Goal: Task Accomplishment & Management: Manage account settings

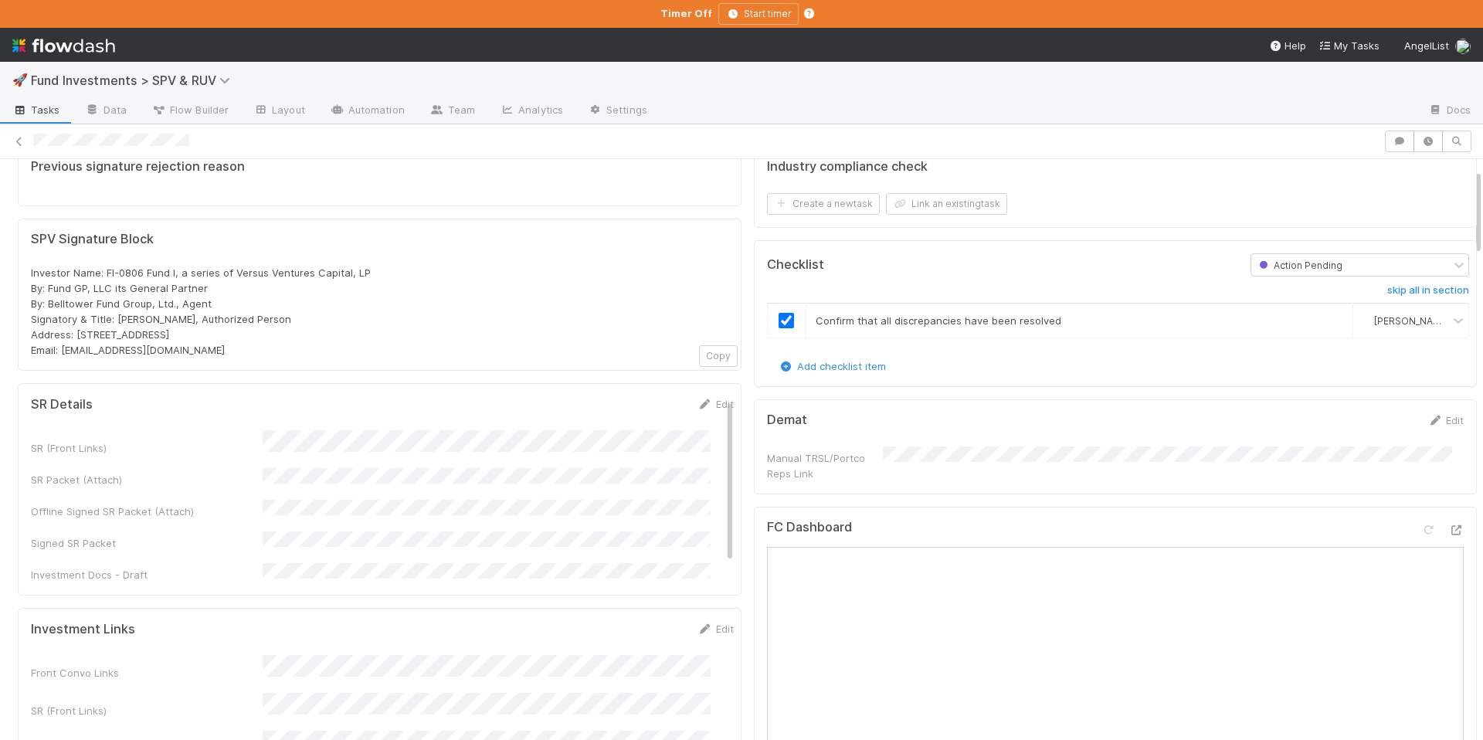
scroll to position [67, 0]
click at [1448, 523] on icon at bounding box center [1455, 527] width 15 height 10
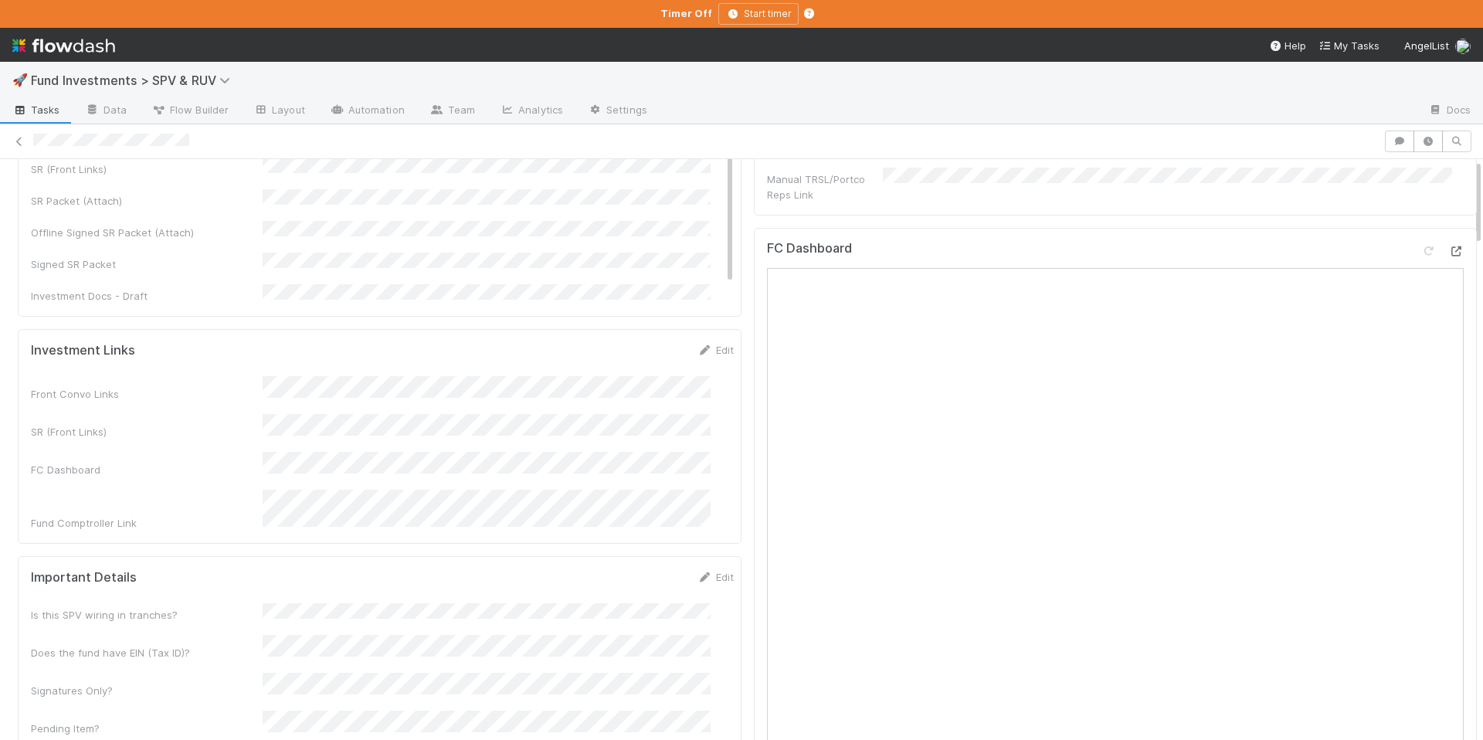
scroll to position [0, 0]
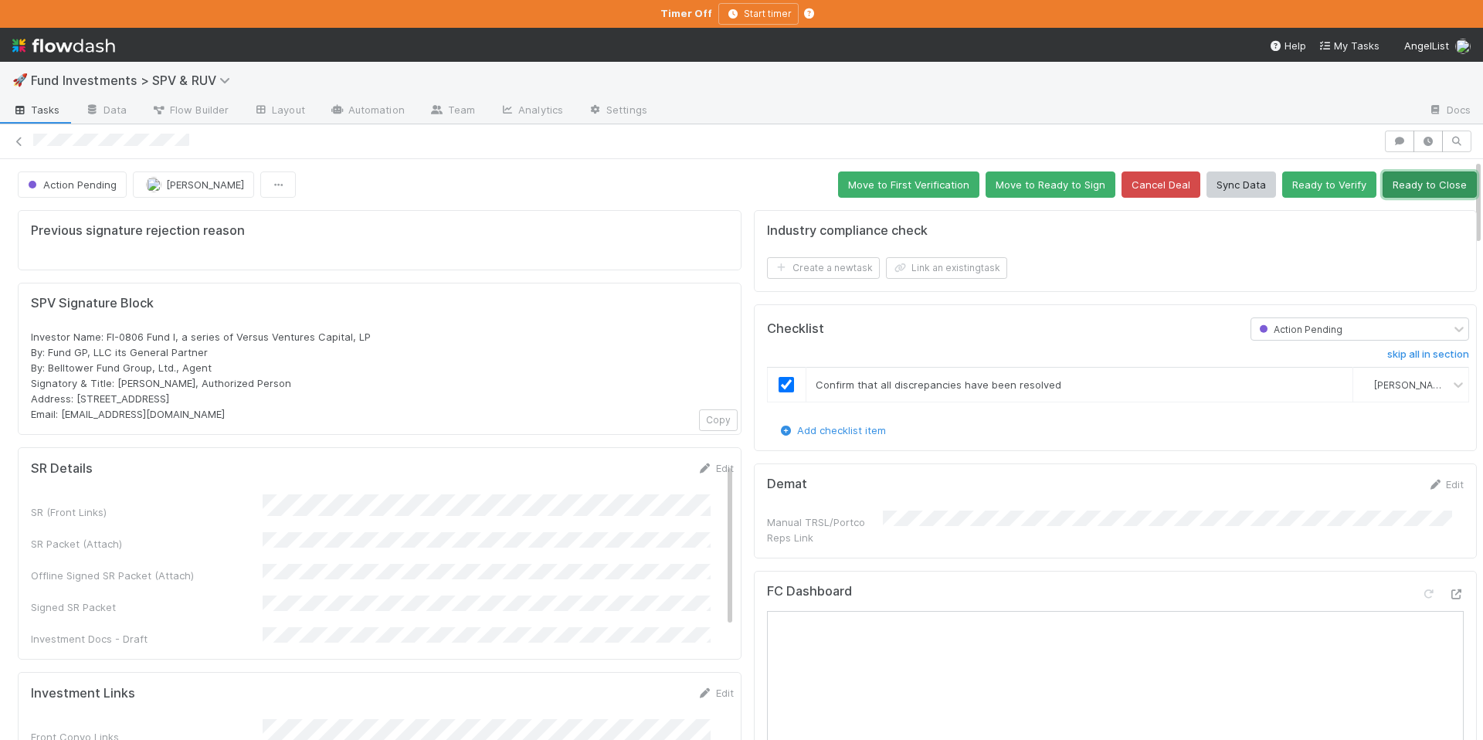
click at [1400, 188] on button "Ready to Close" at bounding box center [1430, 184] width 94 height 26
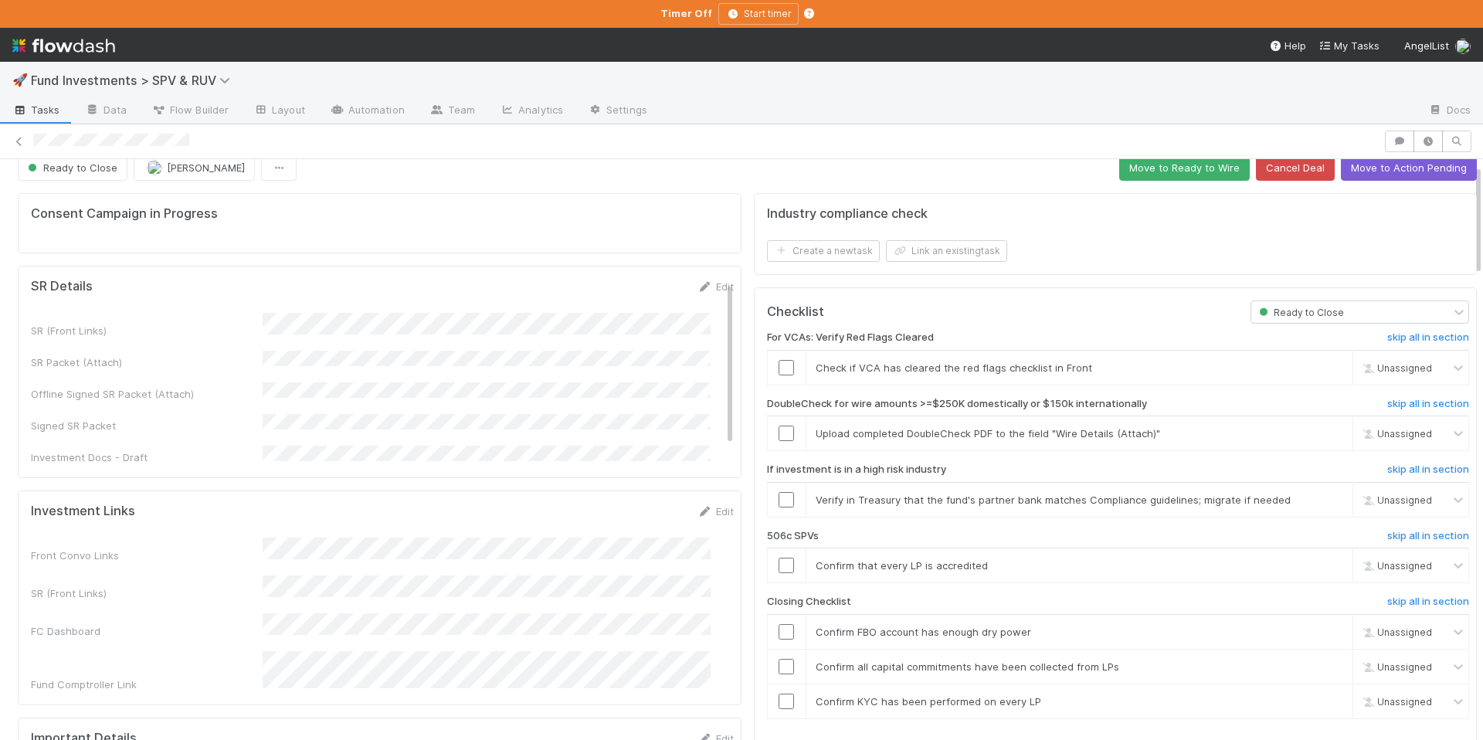
scroll to position [28, 0]
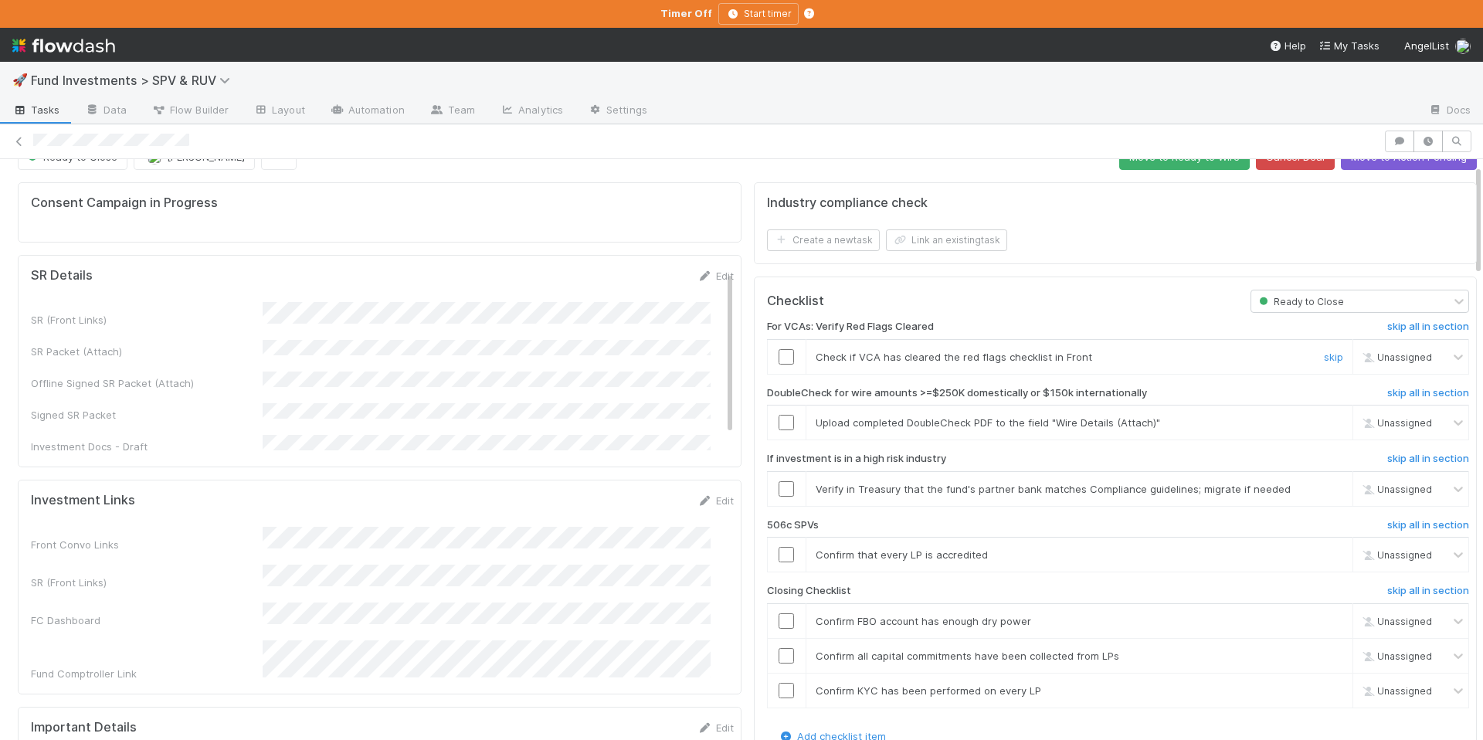
drag, startPoint x: 779, startPoint y: 354, endPoint x: 810, endPoint y: 352, distance: 30.2
click at [779, 354] on input "checkbox" at bounding box center [786, 356] width 15 height 15
click at [1380, 362] on span "[PERSON_NAME]" at bounding box center [1412, 357] width 76 height 12
type input "lei"
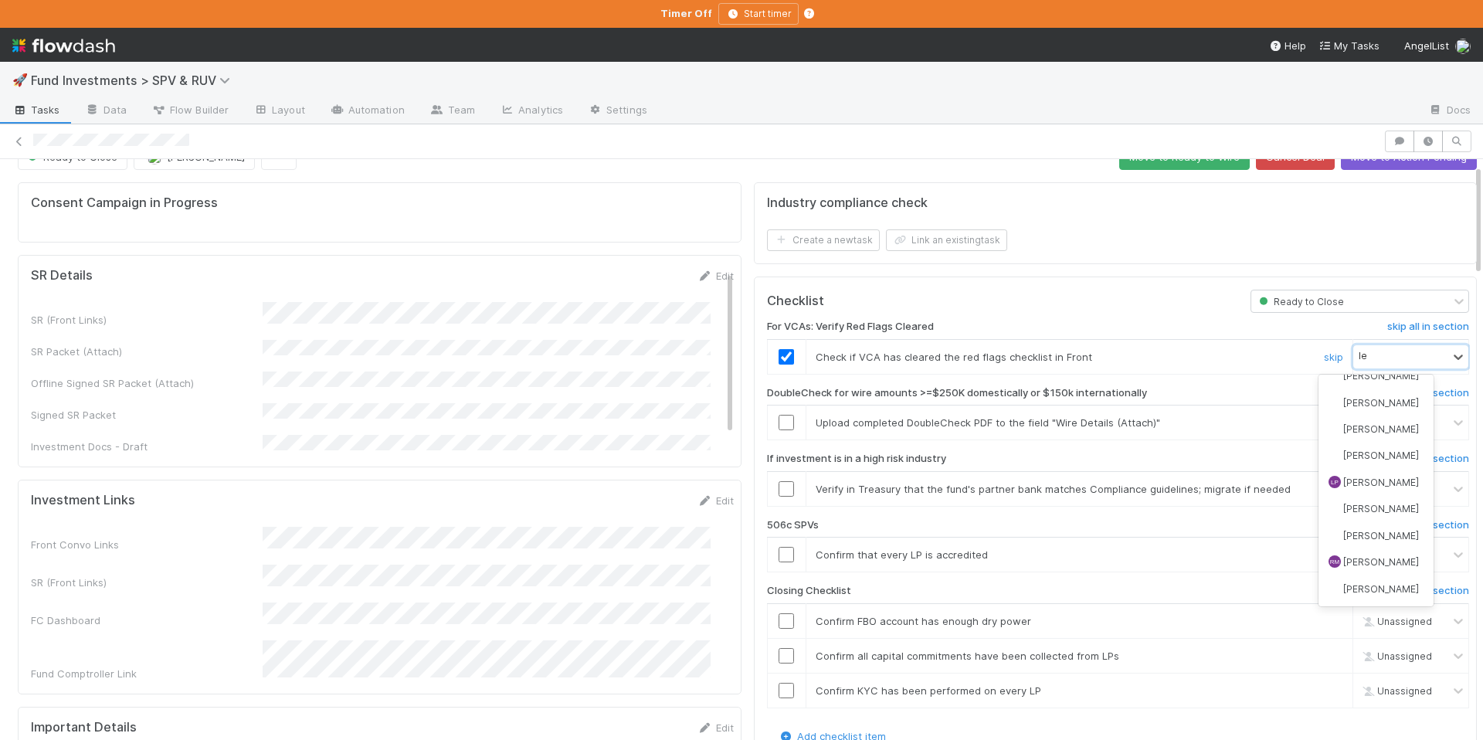
scroll to position [0, 0]
click at [1389, 389] on span "Leia Slosberg" at bounding box center [1381, 391] width 76 height 12
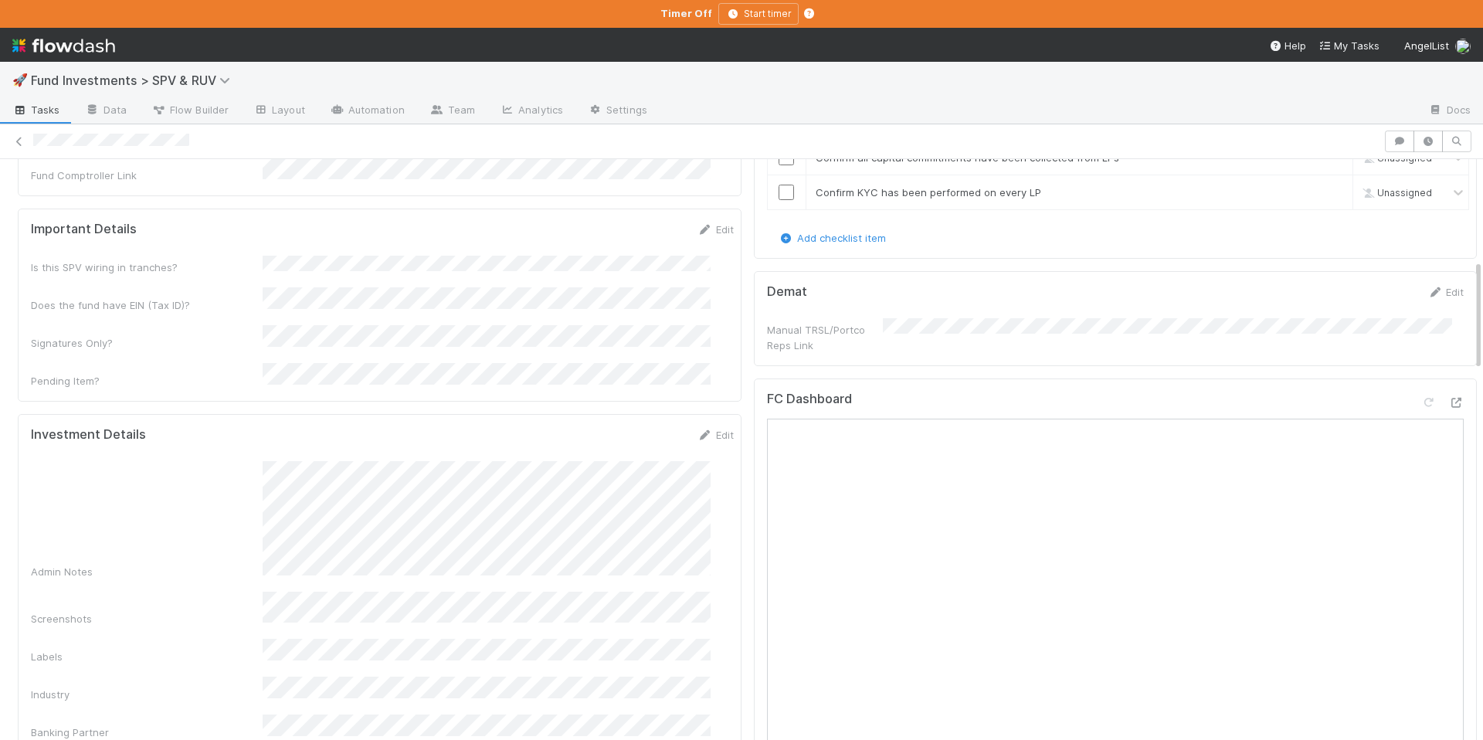
scroll to position [207, 0]
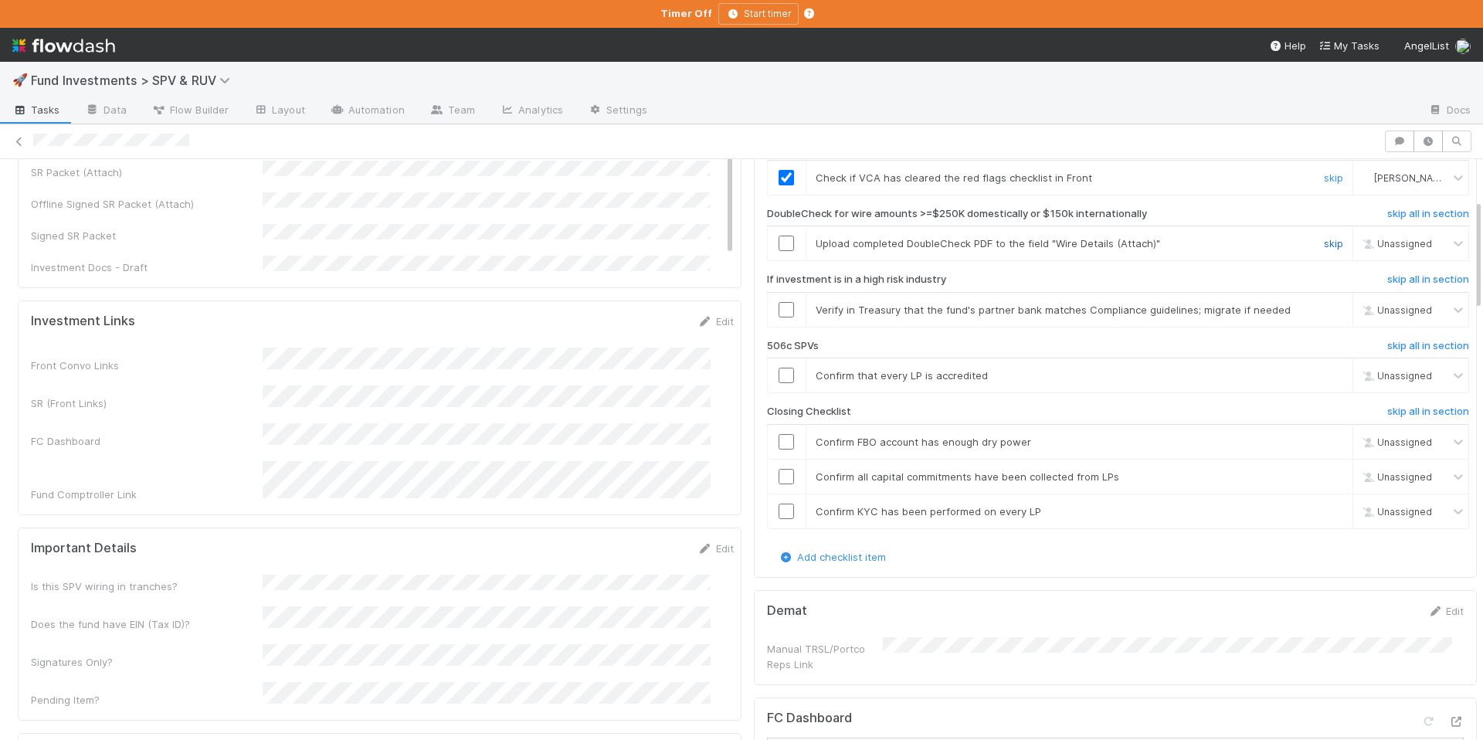
click at [1324, 243] on link "skip" at bounding box center [1333, 243] width 19 height 12
click at [1324, 372] on link "skip" at bounding box center [1333, 375] width 19 height 12
click at [779, 307] on input "checkbox" at bounding box center [786, 309] width 15 height 15
click at [781, 446] on input "checkbox" at bounding box center [786, 441] width 15 height 15
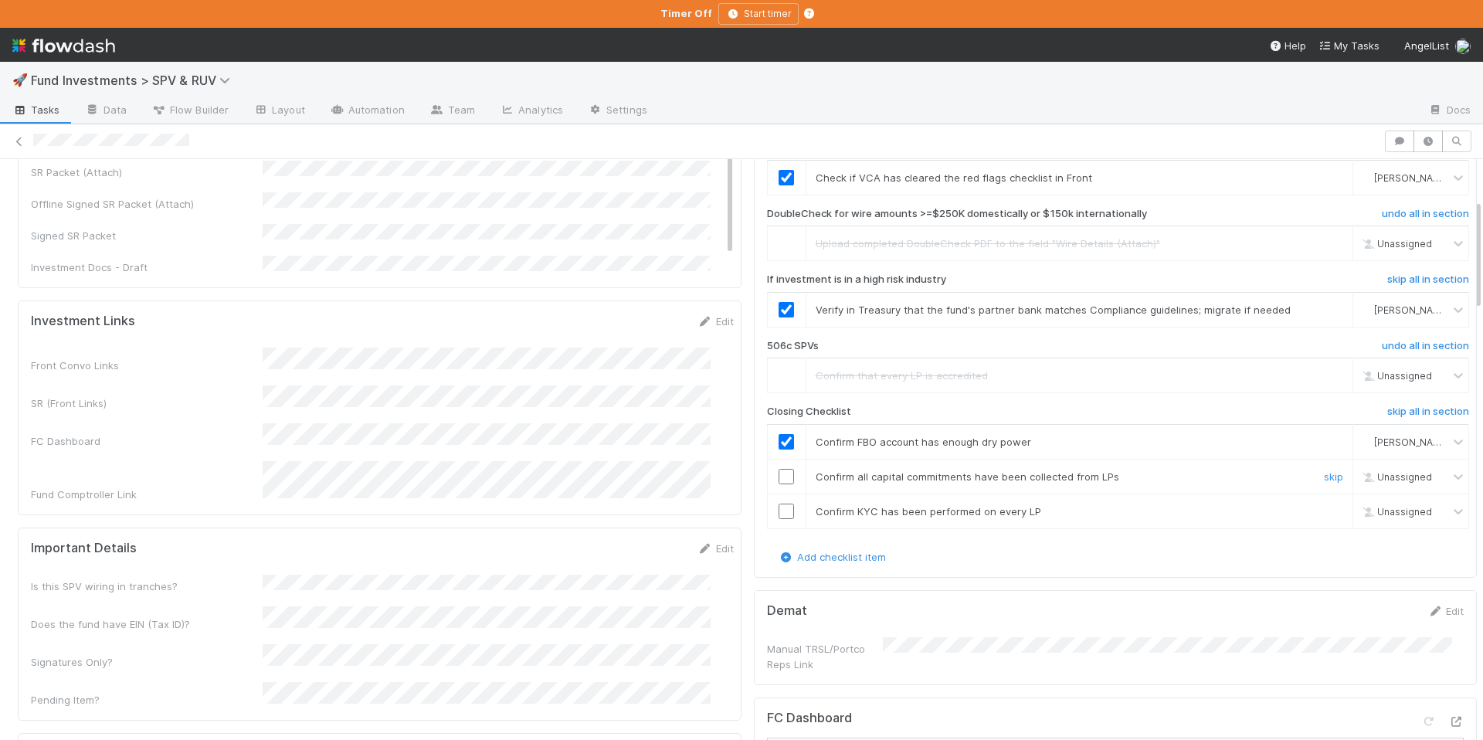
click at [782, 480] on input "checkbox" at bounding box center [786, 476] width 15 height 15
click at [779, 511] on input "checkbox" at bounding box center [786, 511] width 15 height 15
click at [779, 516] on input "checkbox" at bounding box center [786, 511] width 15 height 15
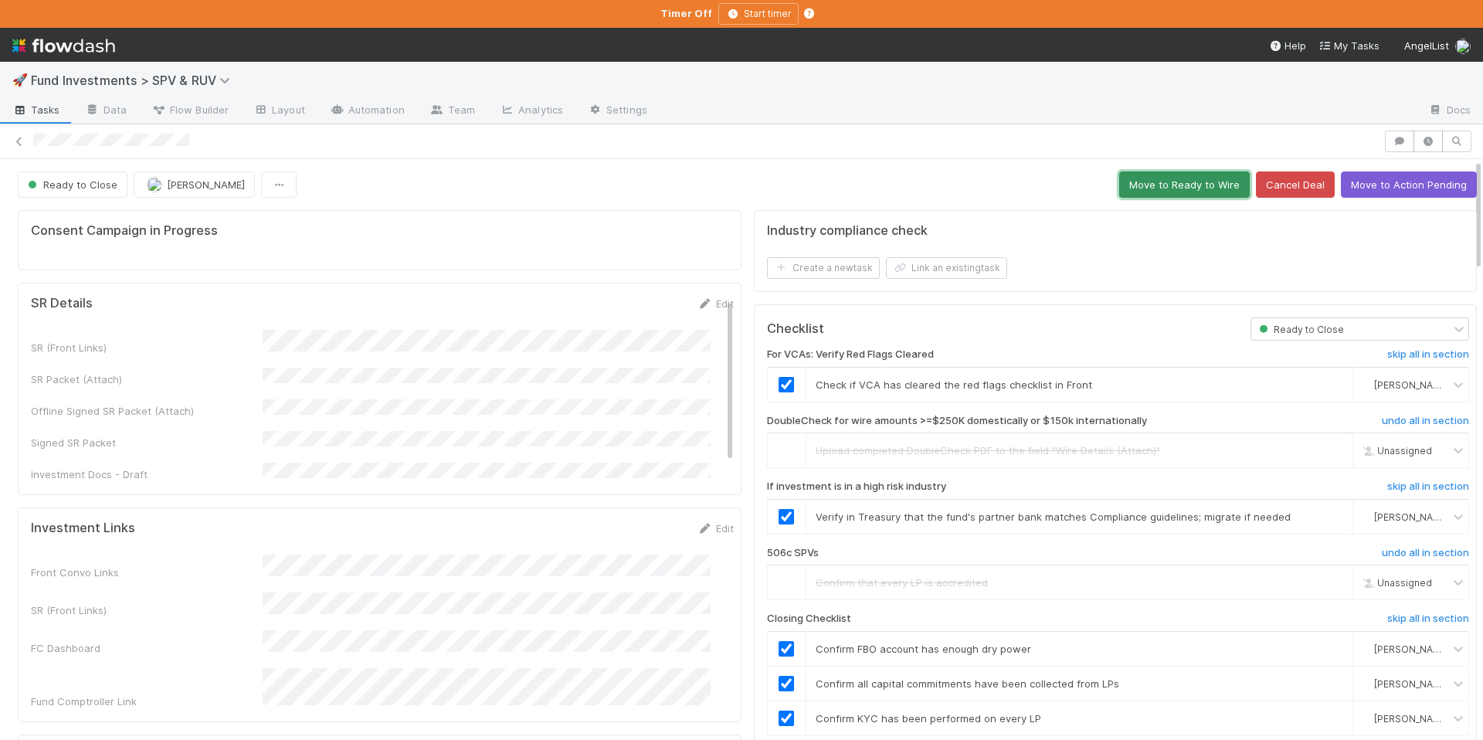
click at [1160, 185] on button "Move to Ready to Wire" at bounding box center [1184, 184] width 131 height 26
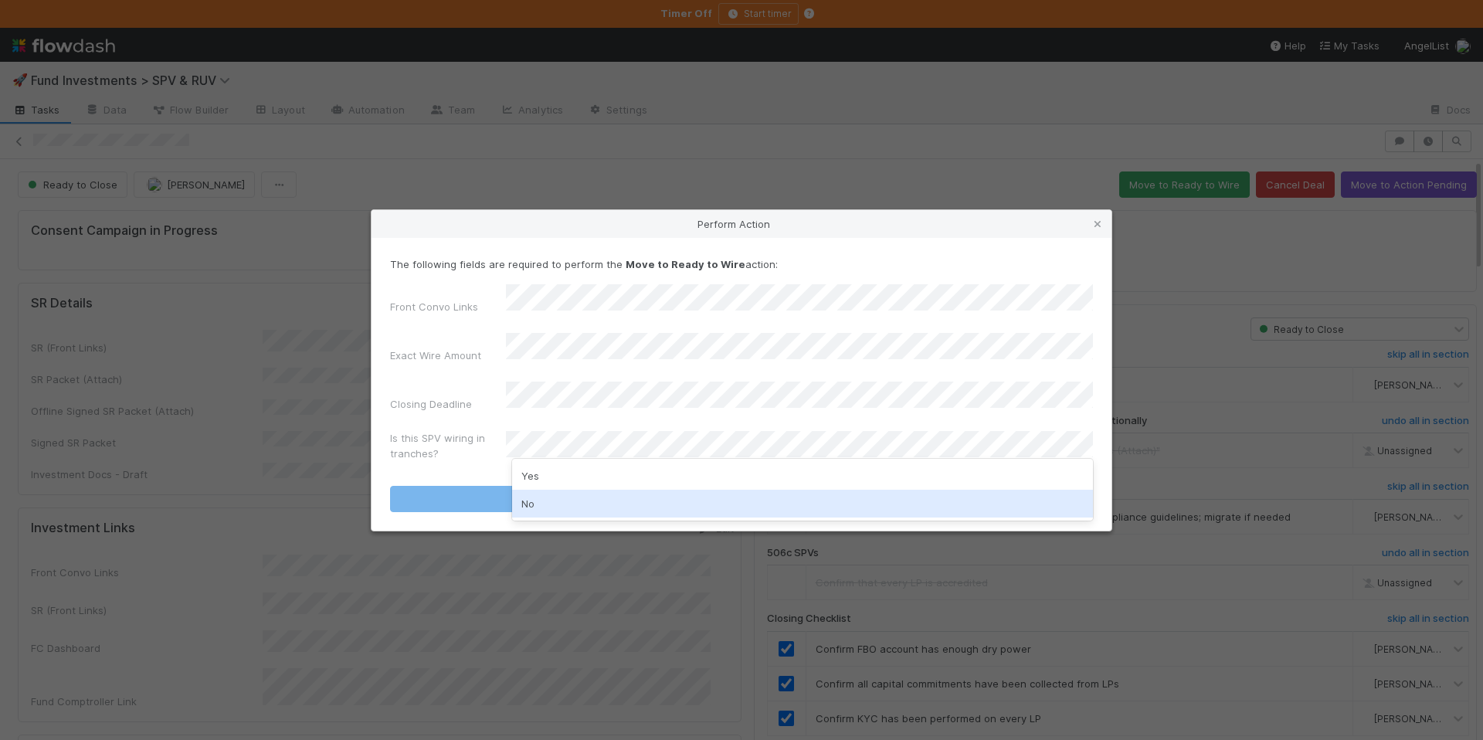
click at [592, 502] on div "No" at bounding box center [802, 504] width 581 height 28
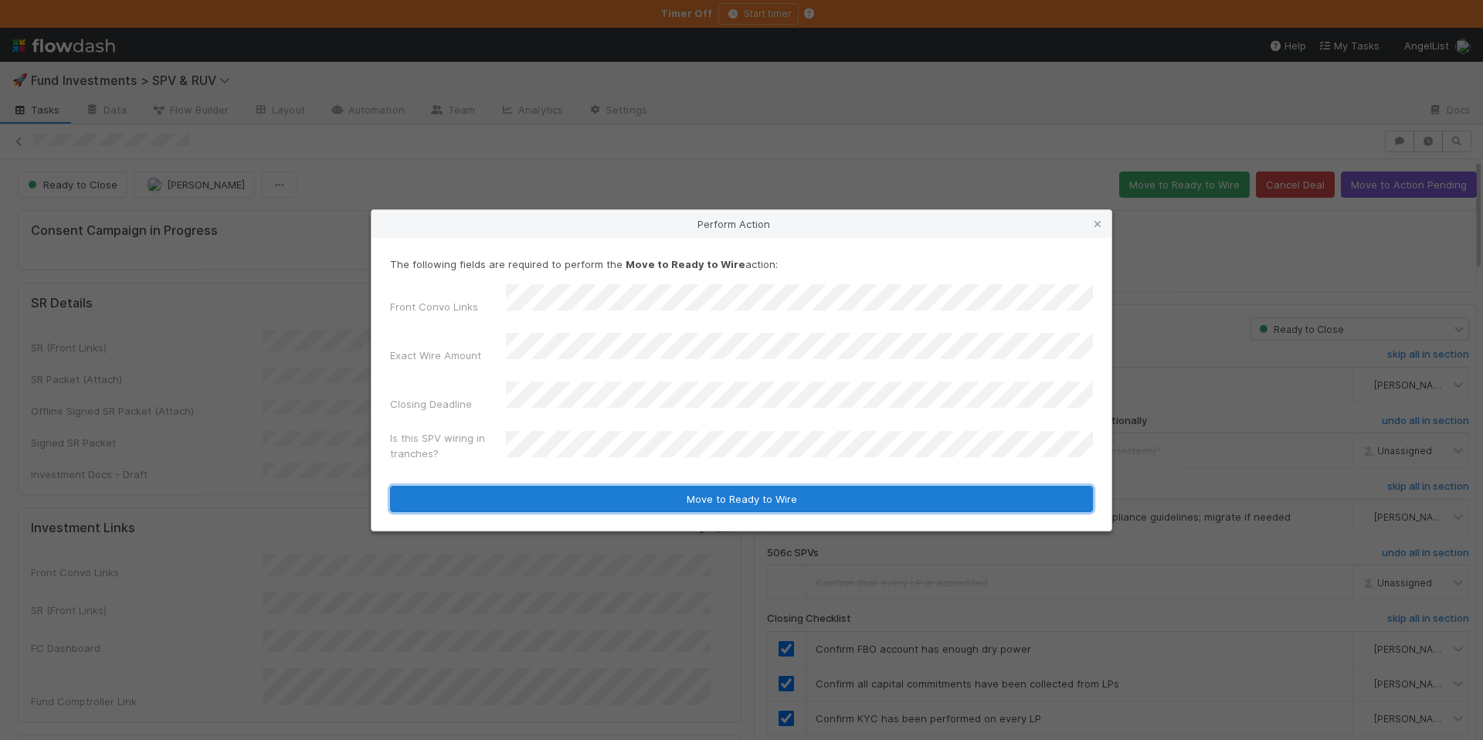
click at [640, 486] on button "Move to Ready to Wire" at bounding box center [741, 499] width 703 height 26
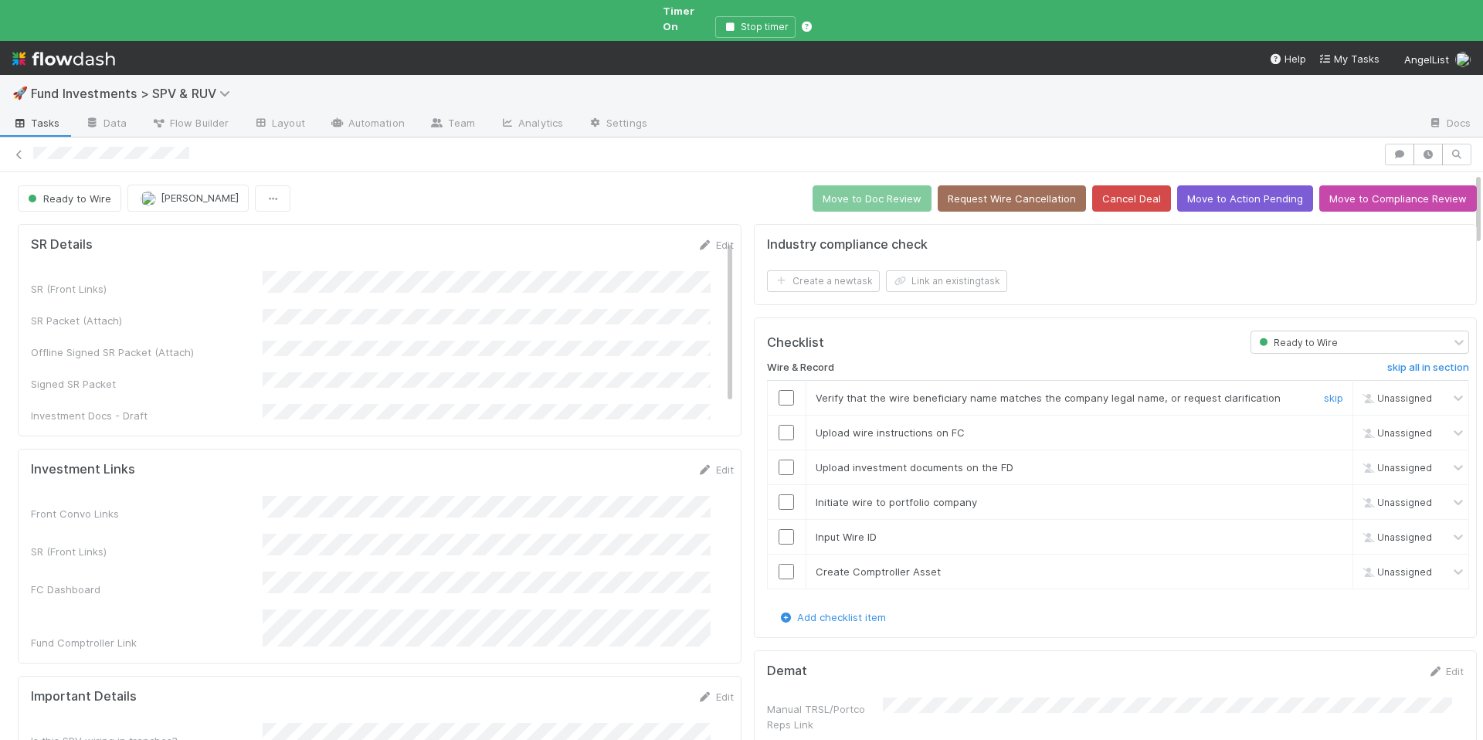
drag, startPoint x: 779, startPoint y: 383, endPoint x: 780, endPoint y: 395, distance: 11.7
click at [779, 390] on input "checkbox" at bounding box center [786, 397] width 15 height 15
drag, startPoint x: 777, startPoint y: 422, endPoint x: 806, endPoint y: 362, distance: 66.3
click at [779, 425] on input "checkbox" at bounding box center [786, 432] width 15 height 15
click at [779, 460] on input "checkbox" at bounding box center [786, 467] width 15 height 15
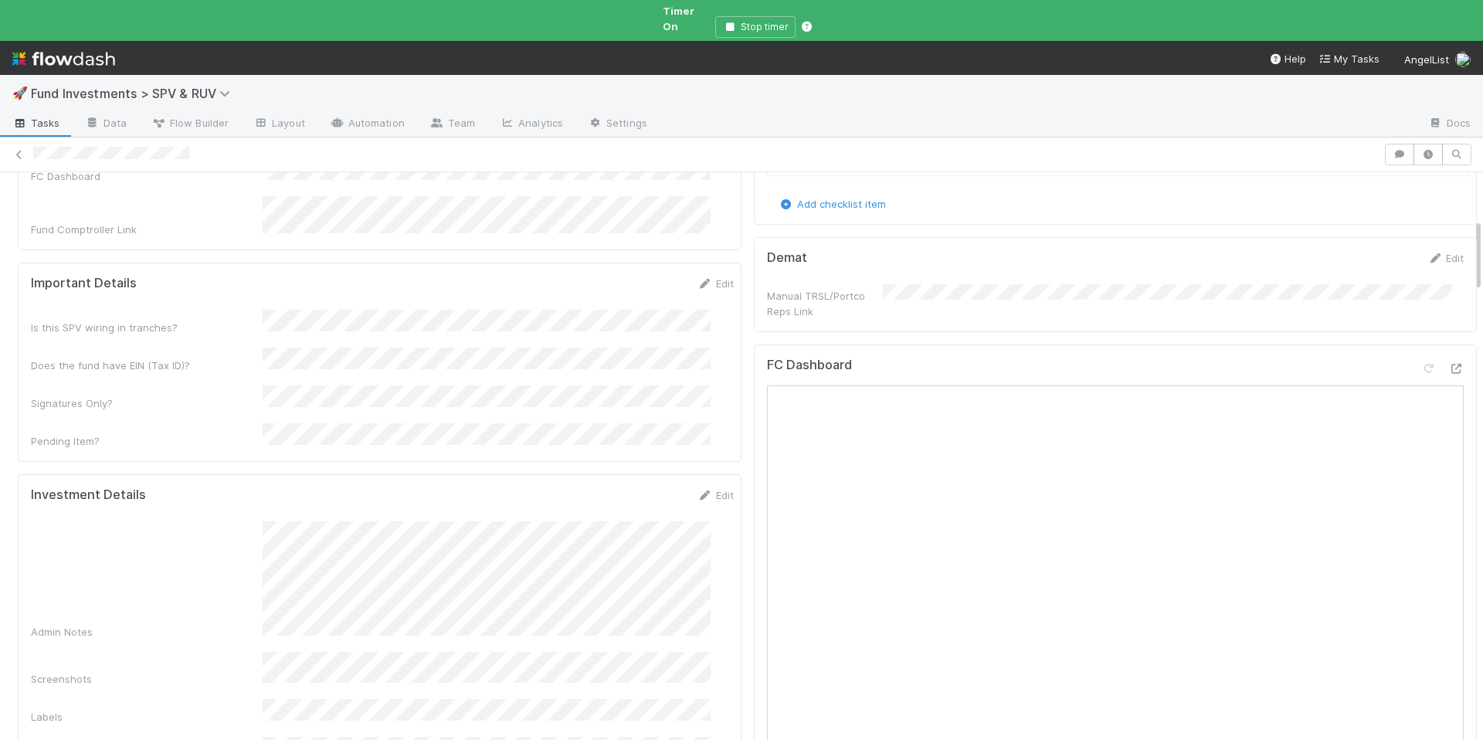
scroll to position [103, 0]
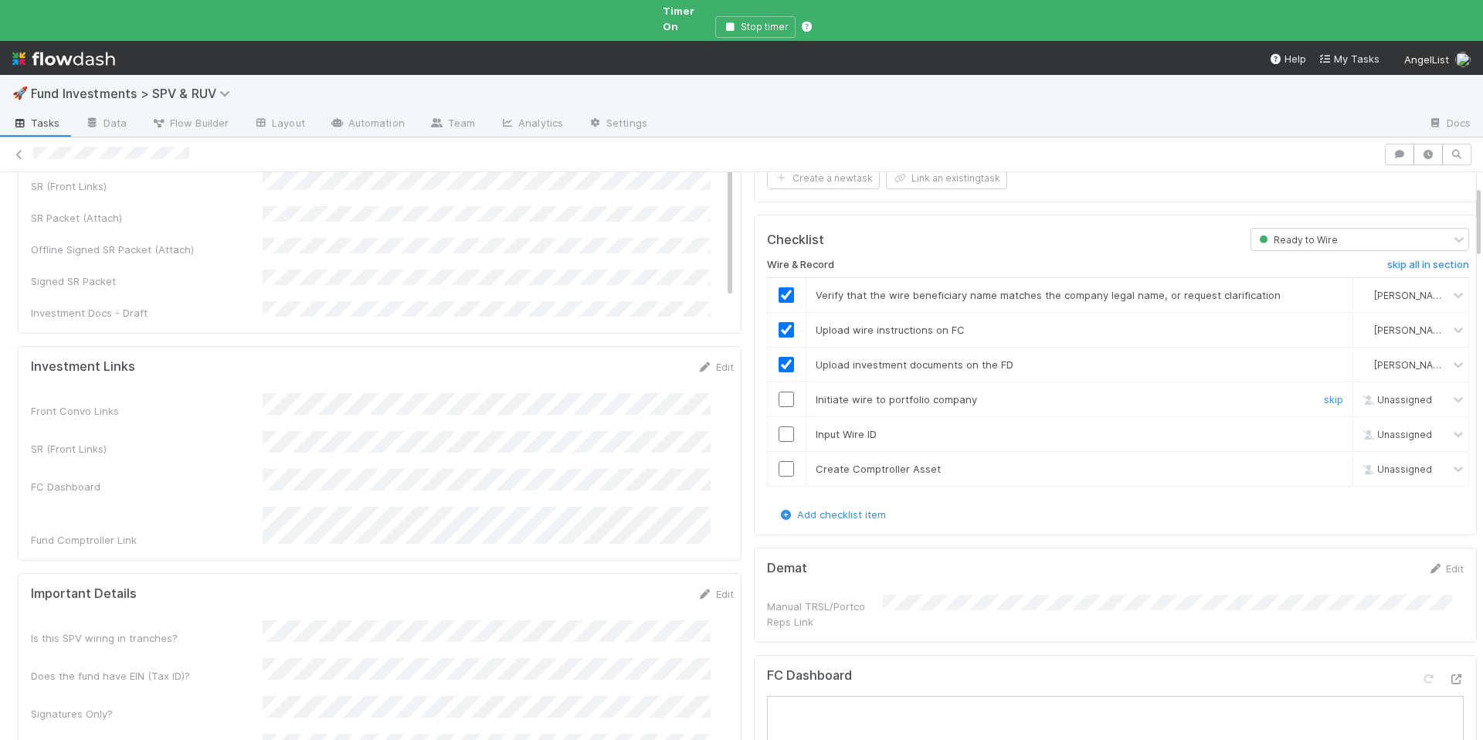
click at [779, 392] on input "checkbox" at bounding box center [786, 399] width 15 height 15
click at [779, 426] on input "checkbox" at bounding box center [786, 433] width 15 height 15
click at [779, 461] on input "checkbox" at bounding box center [786, 468] width 15 height 15
drag, startPoint x: 776, startPoint y: 451, endPoint x: 796, endPoint y: 457, distance: 21.8
click at [779, 461] on input "checkbox" at bounding box center [786, 468] width 15 height 15
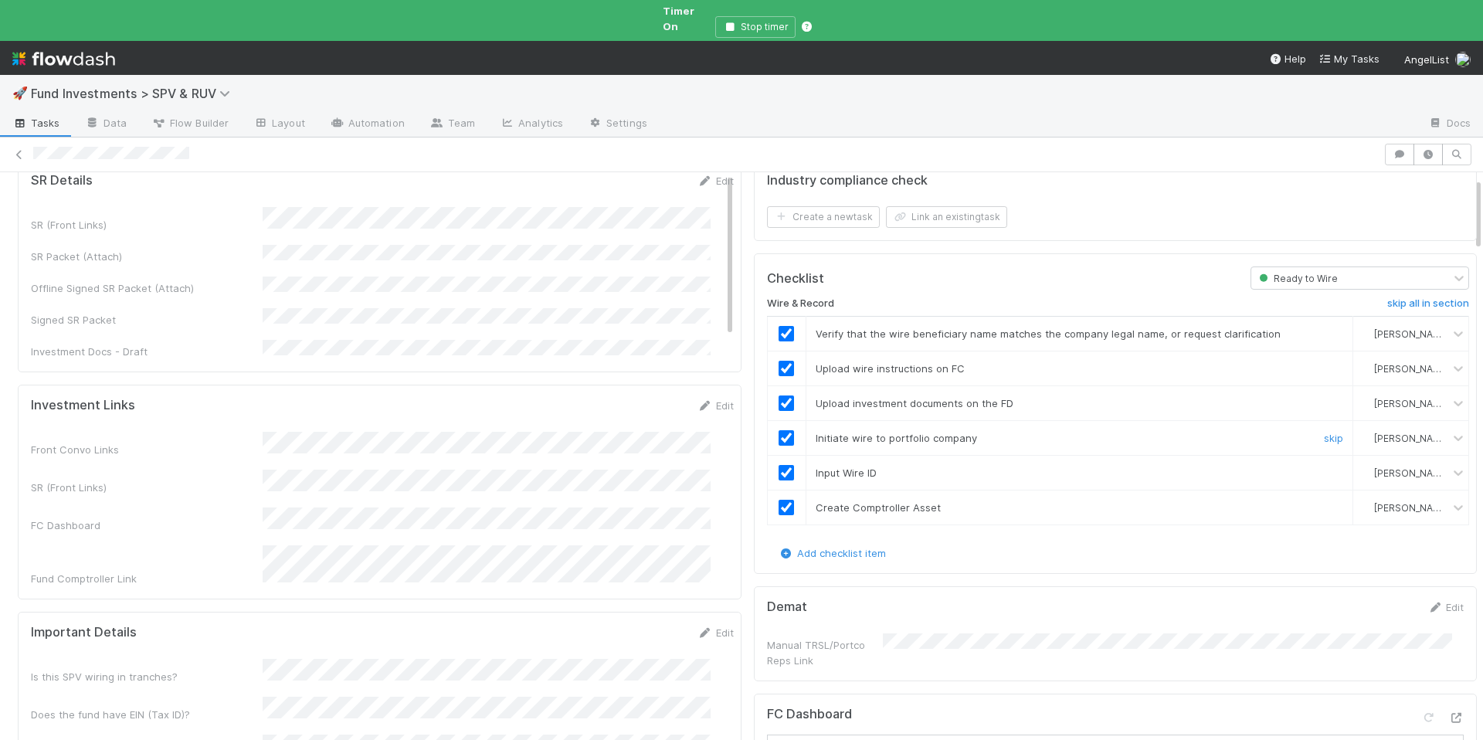
scroll to position [0, 0]
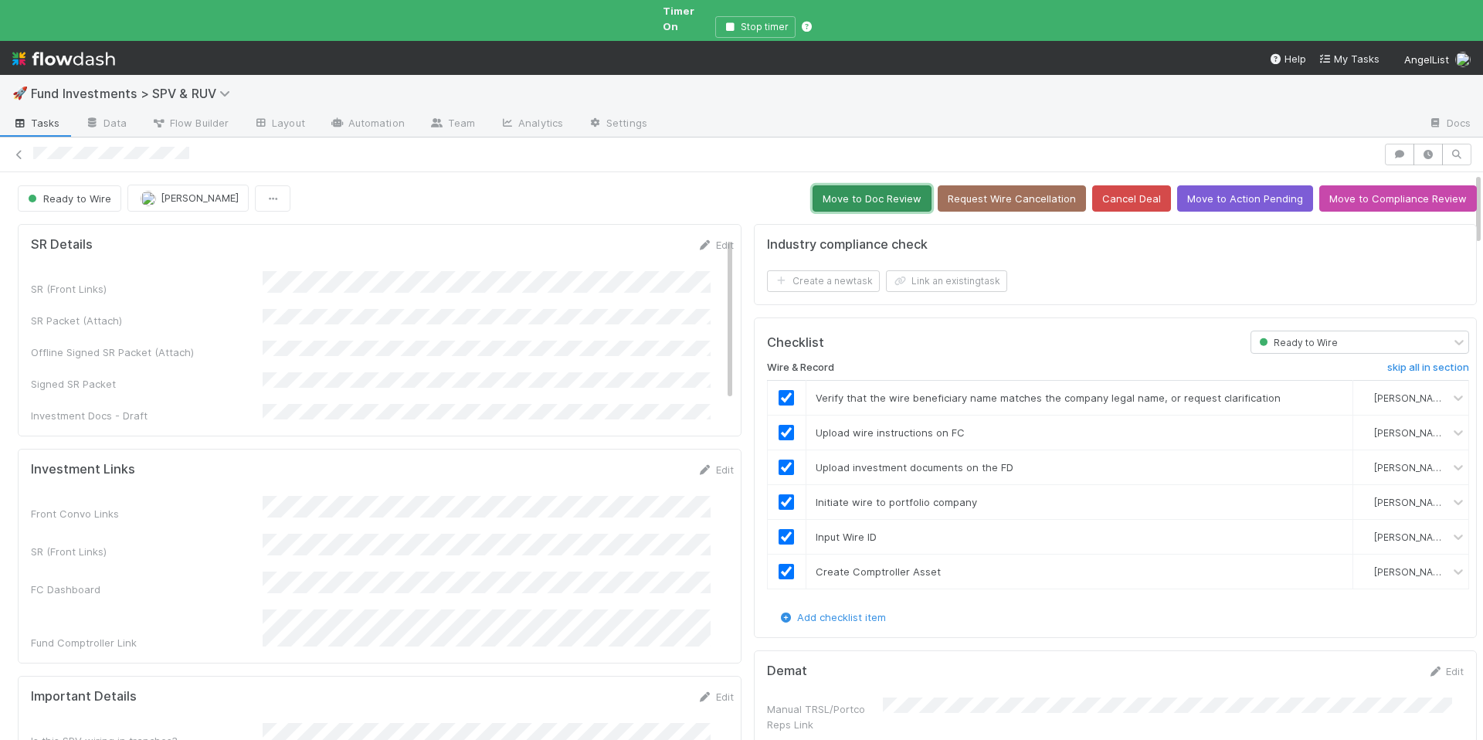
click at [842, 191] on button "Move to Doc Review" at bounding box center [872, 198] width 119 height 26
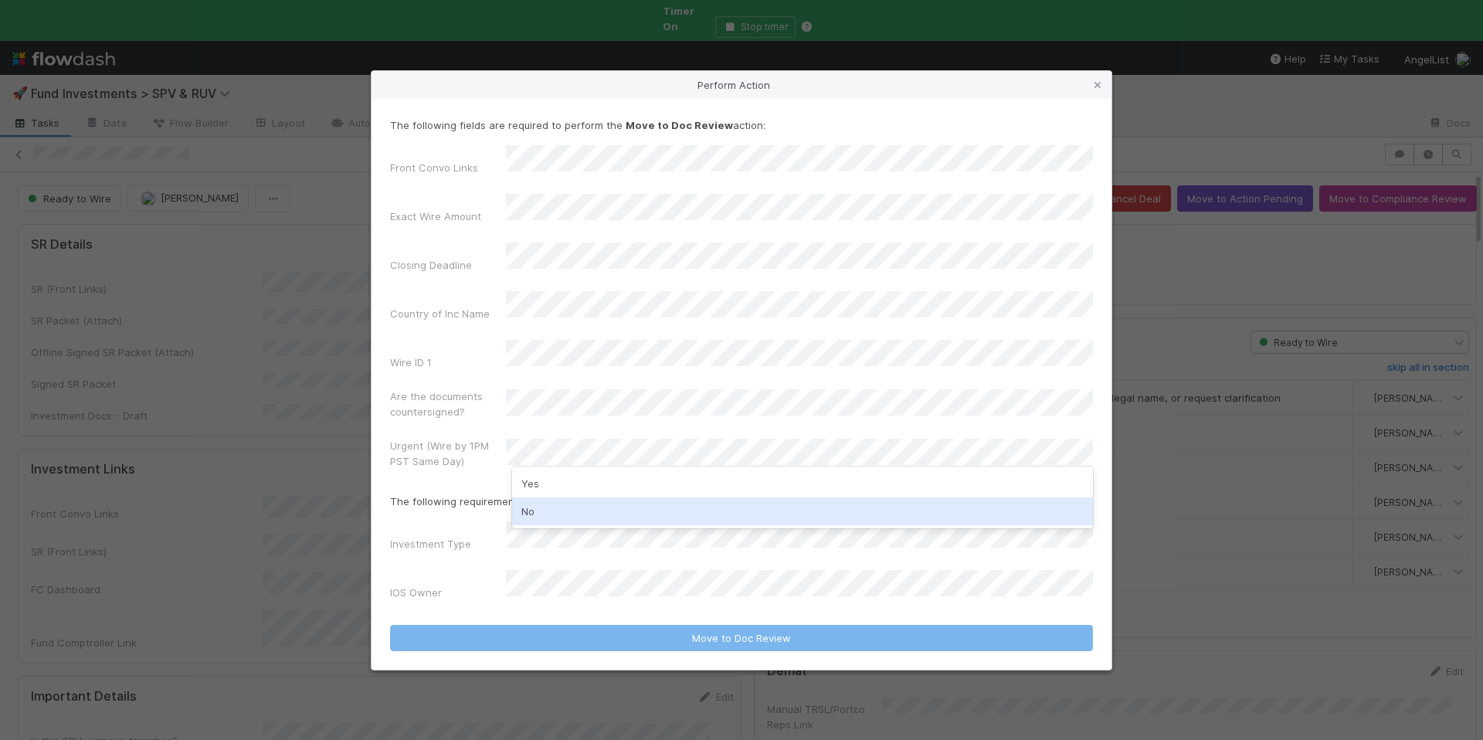
click at [558, 512] on div "No" at bounding box center [802, 511] width 581 height 28
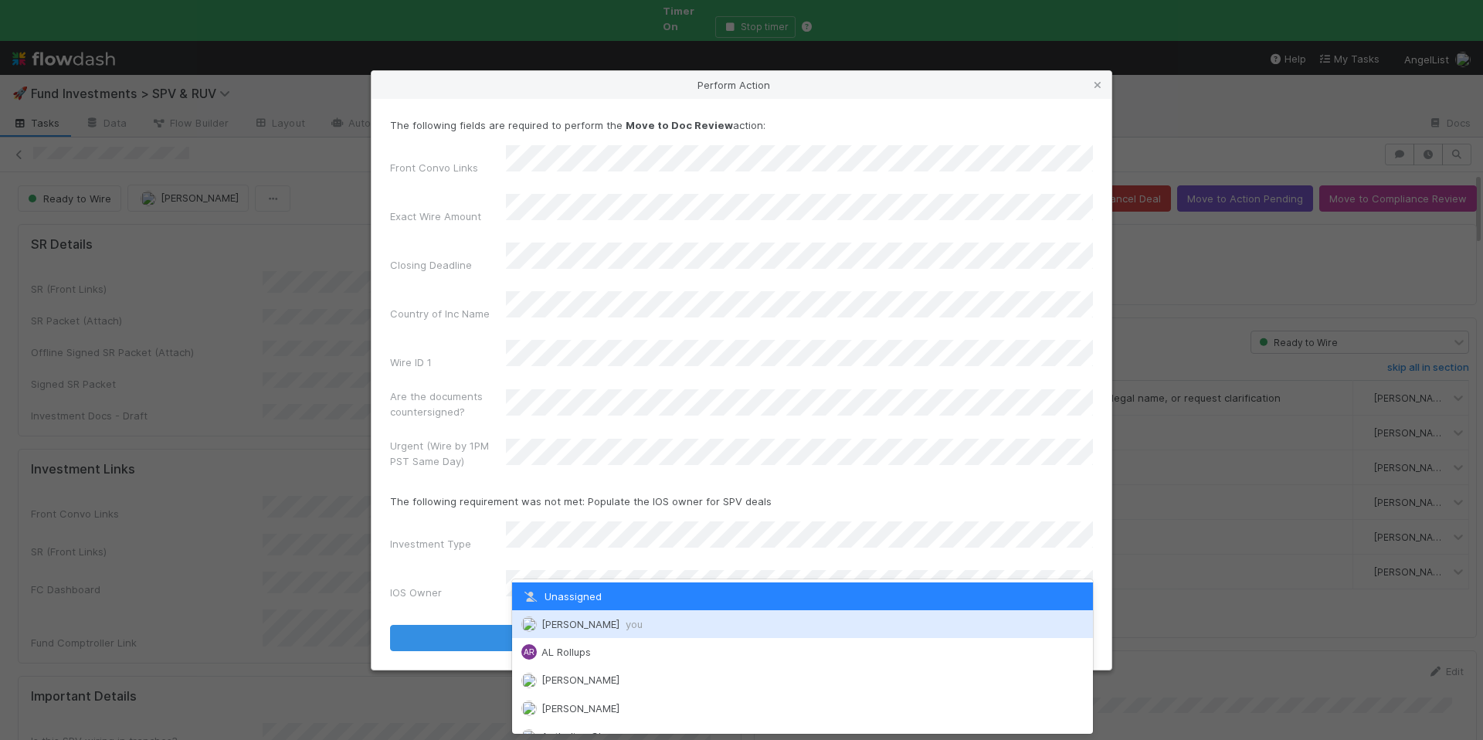
drag, startPoint x: 596, startPoint y: 626, endPoint x: 649, endPoint y: 624, distance: 52.6
click at [596, 626] on span "Chloe Hammett you" at bounding box center [591, 624] width 101 height 12
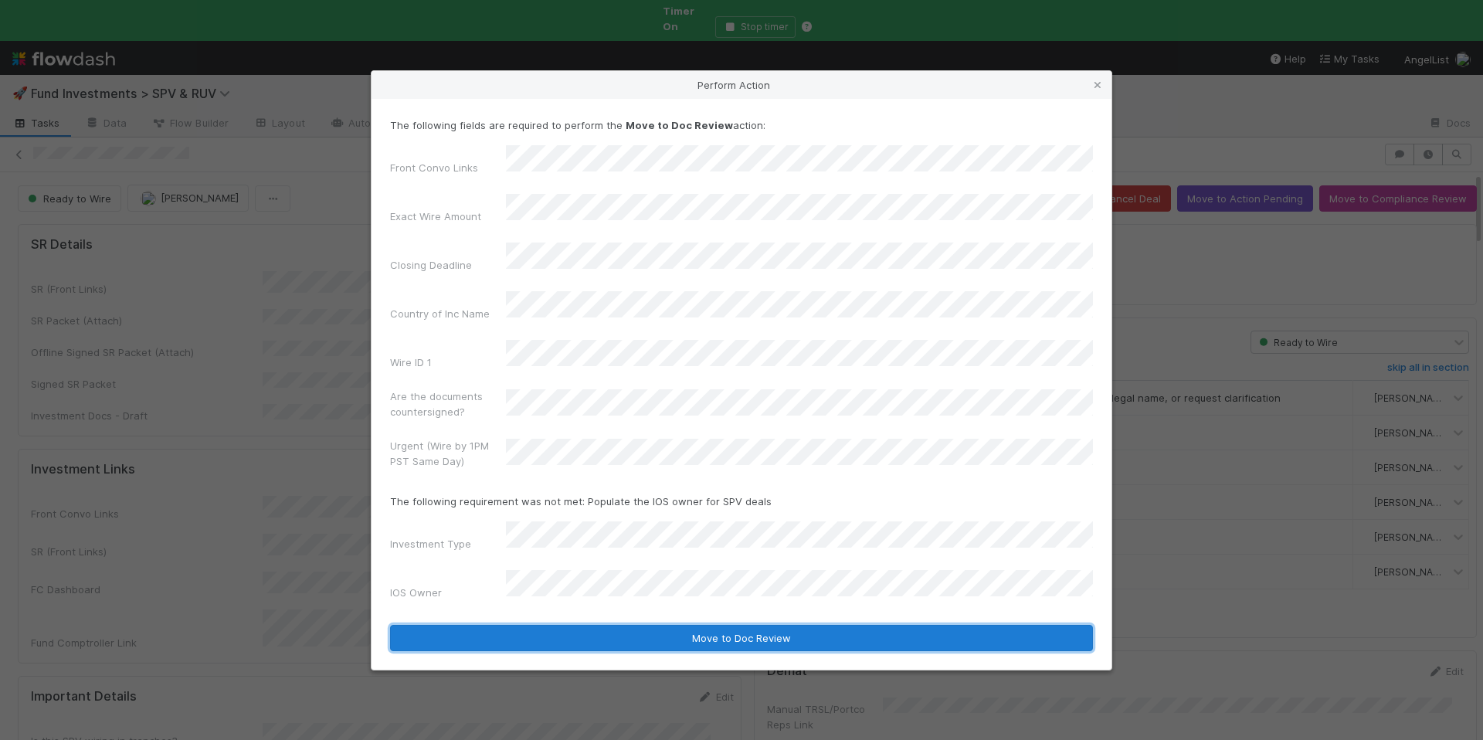
click at [694, 625] on button "Move to Doc Review" at bounding box center [741, 638] width 703 height 26
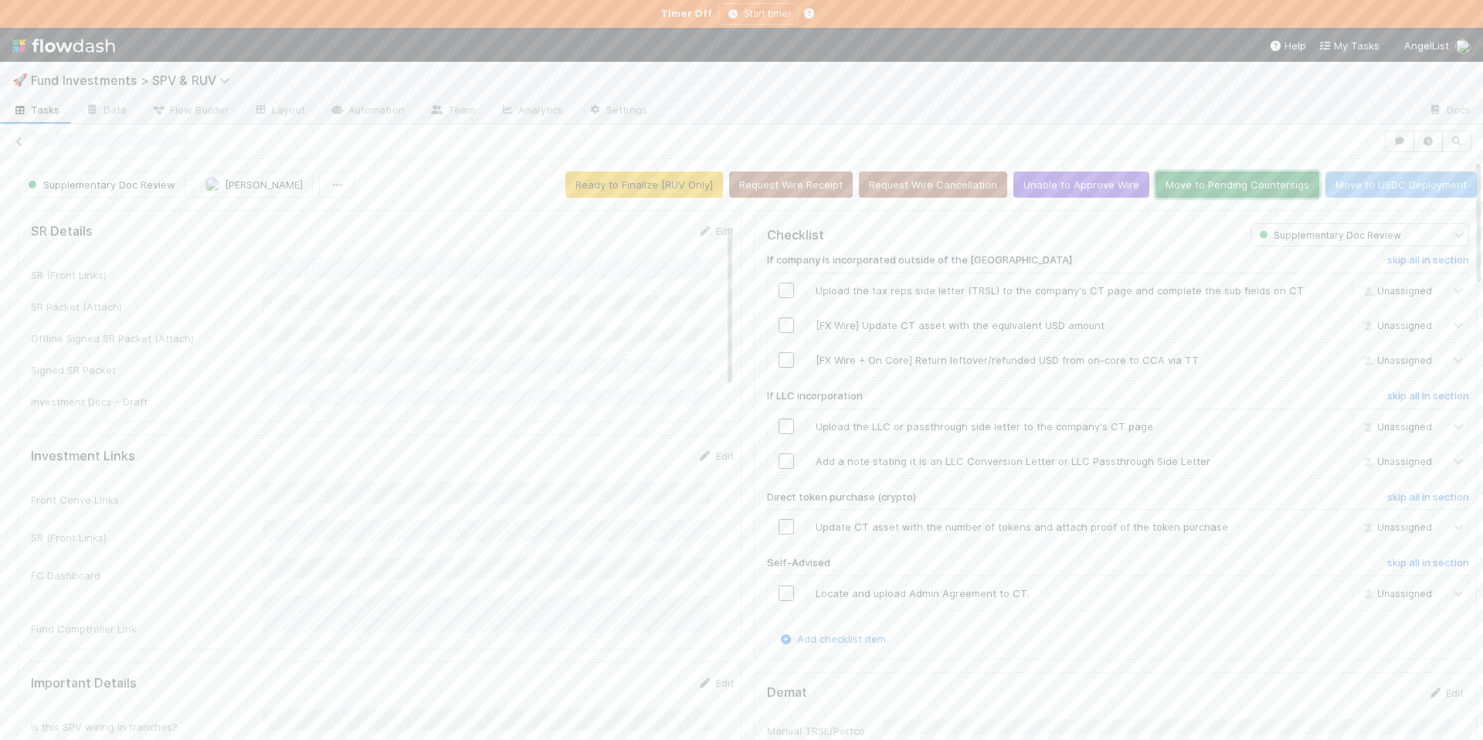
click at [1231, 185] on button "Move to Pending Countersigs" at bounding box center [1238, 184] width 164 height 26
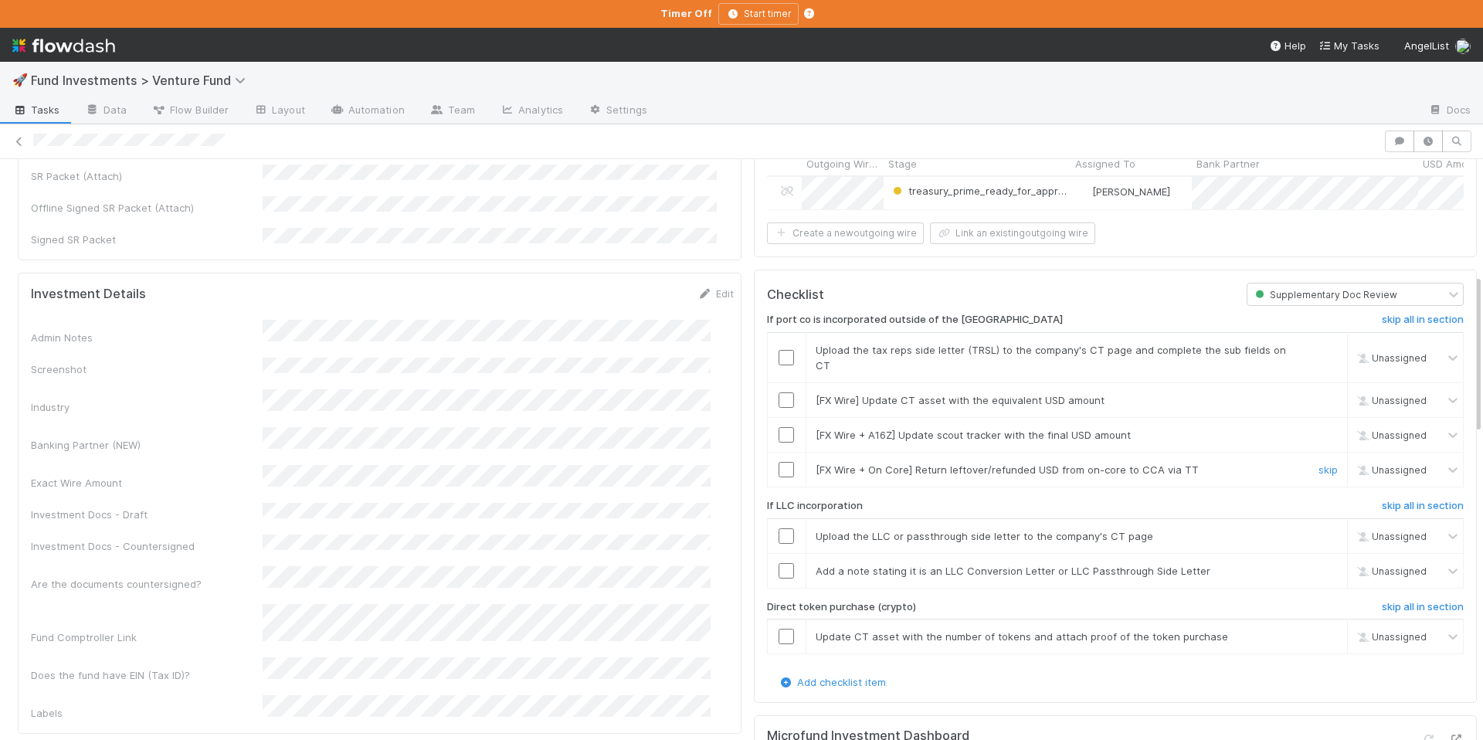
scroll to position [419, 0]
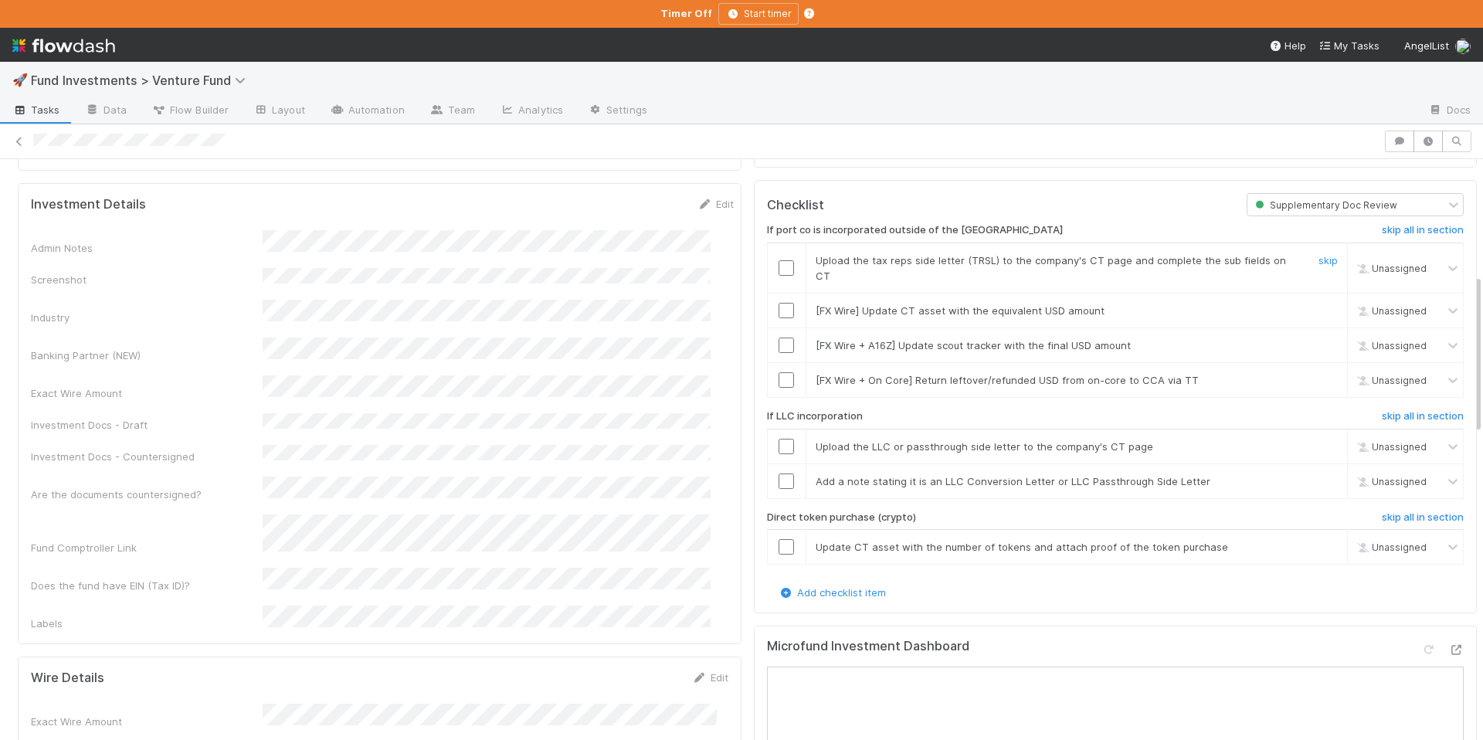
click at [779, 260] on input "checkbox" at bounding box center [786, 267] width 15 height 15
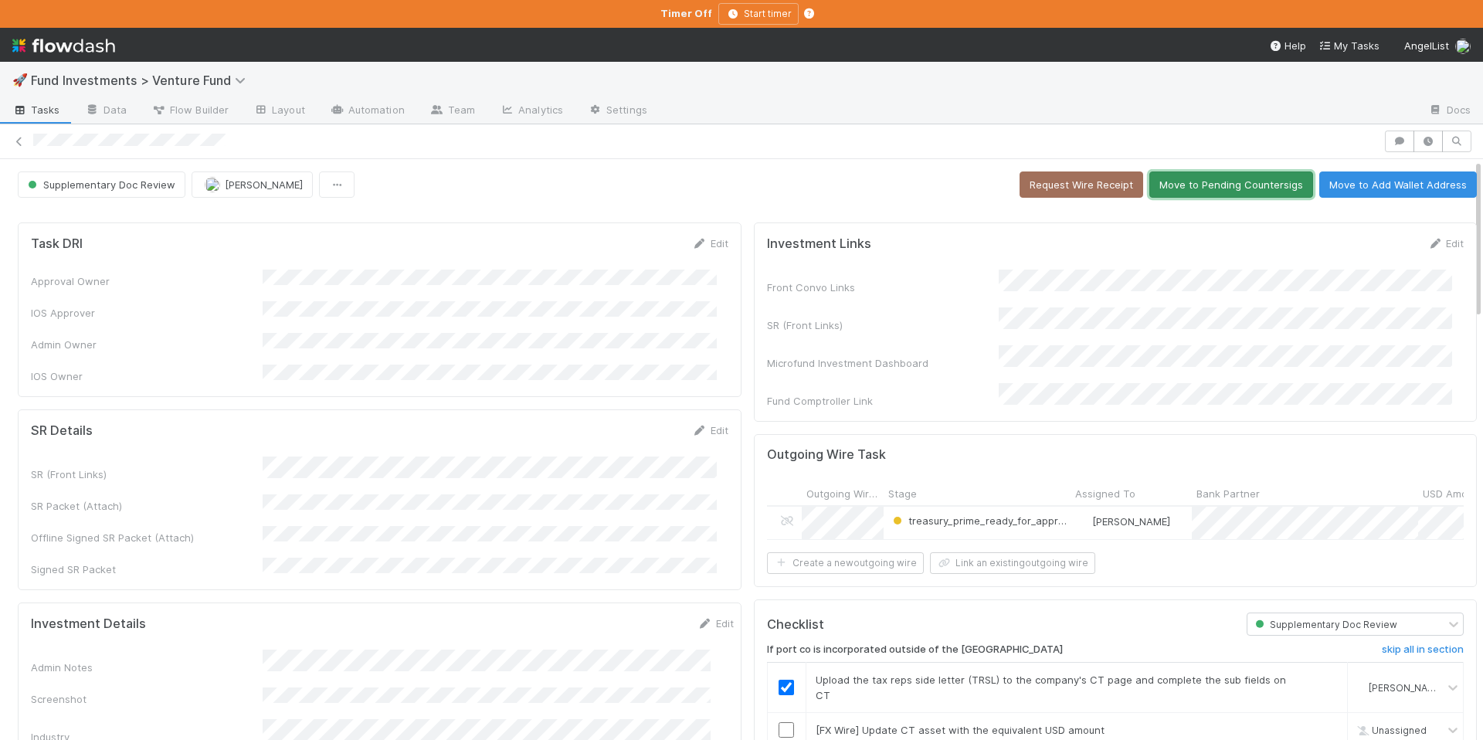
click at [1200, 184] on button "Move to Pending Countersigs" at bounding box center [1231, 184] width 164 height 26
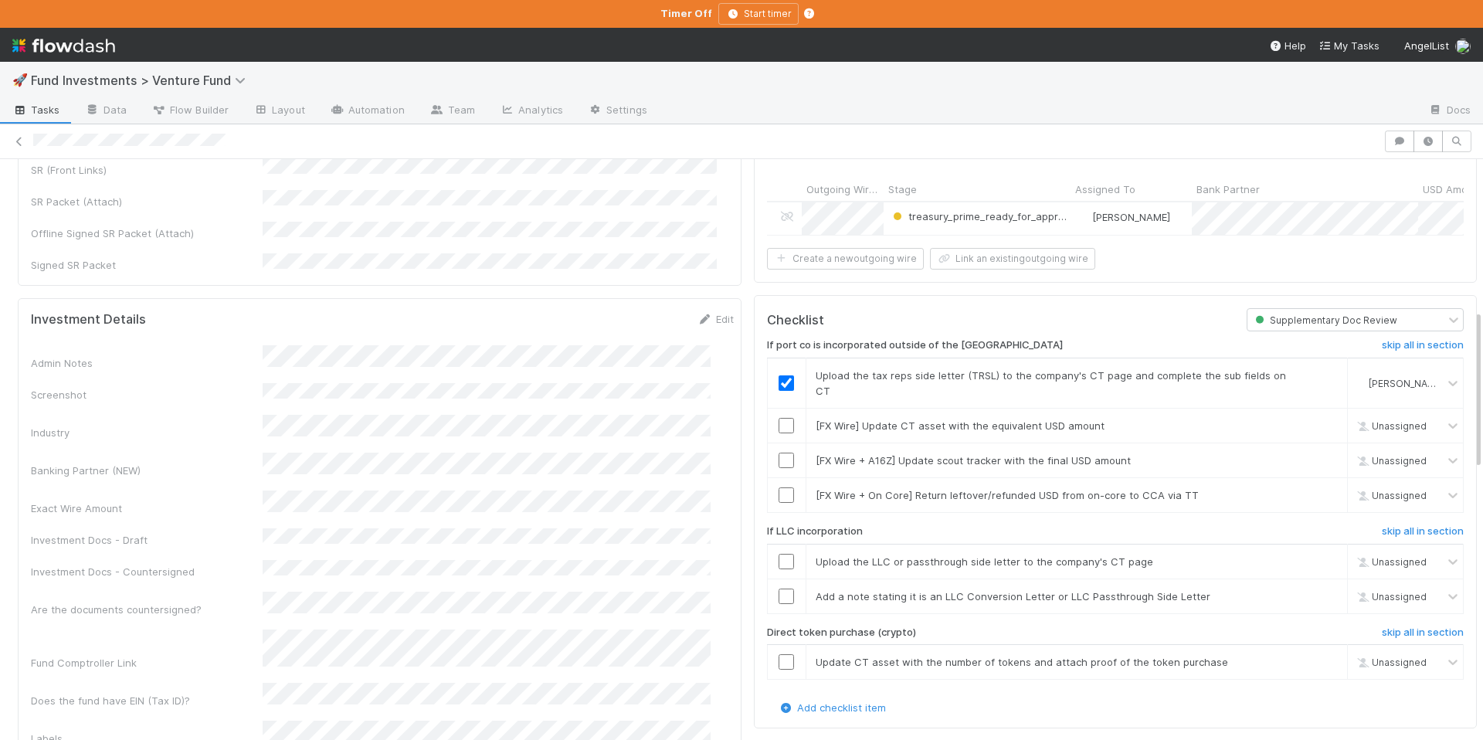
scroll to position [549, 0]
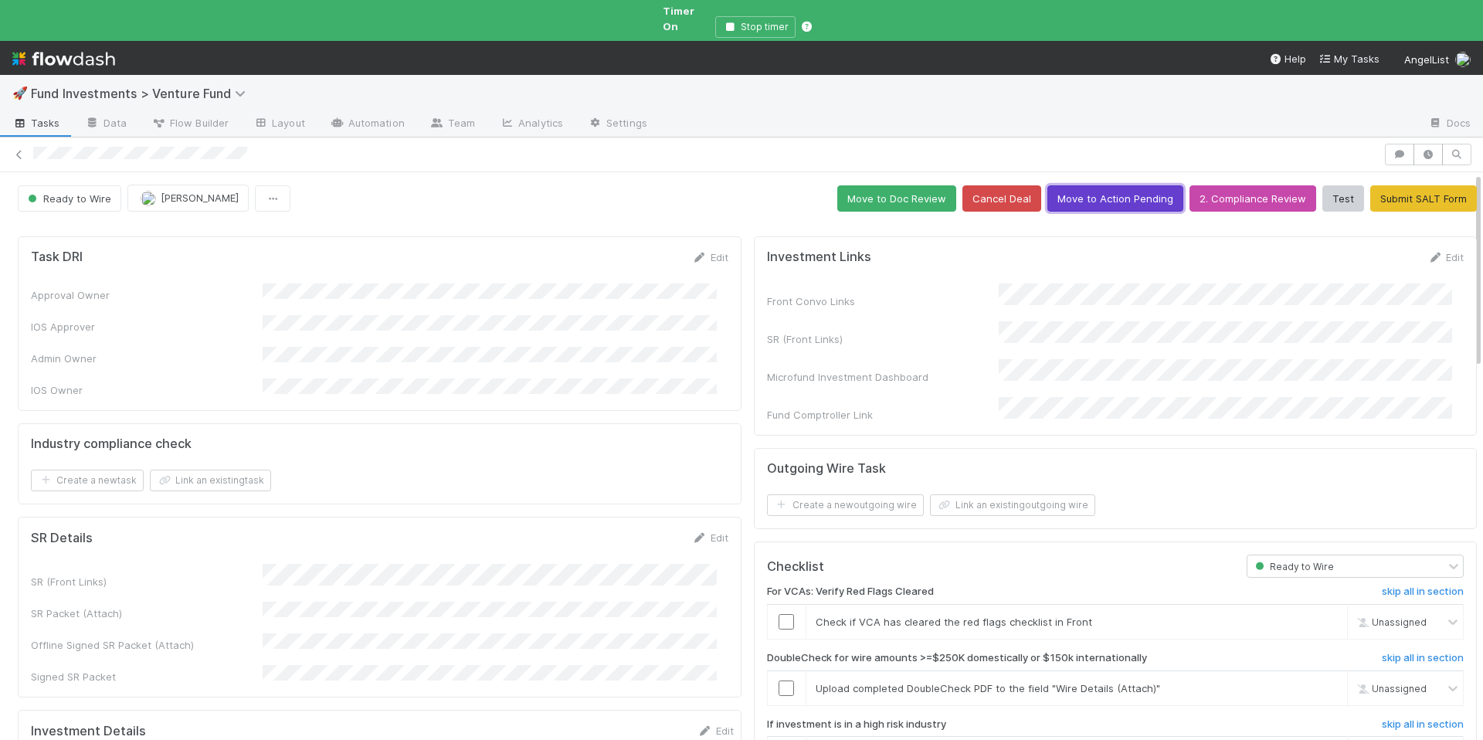
click at [1068, 186] on button "Move to Action Pending" at bounding box center [1115, 198] width 136 height 26
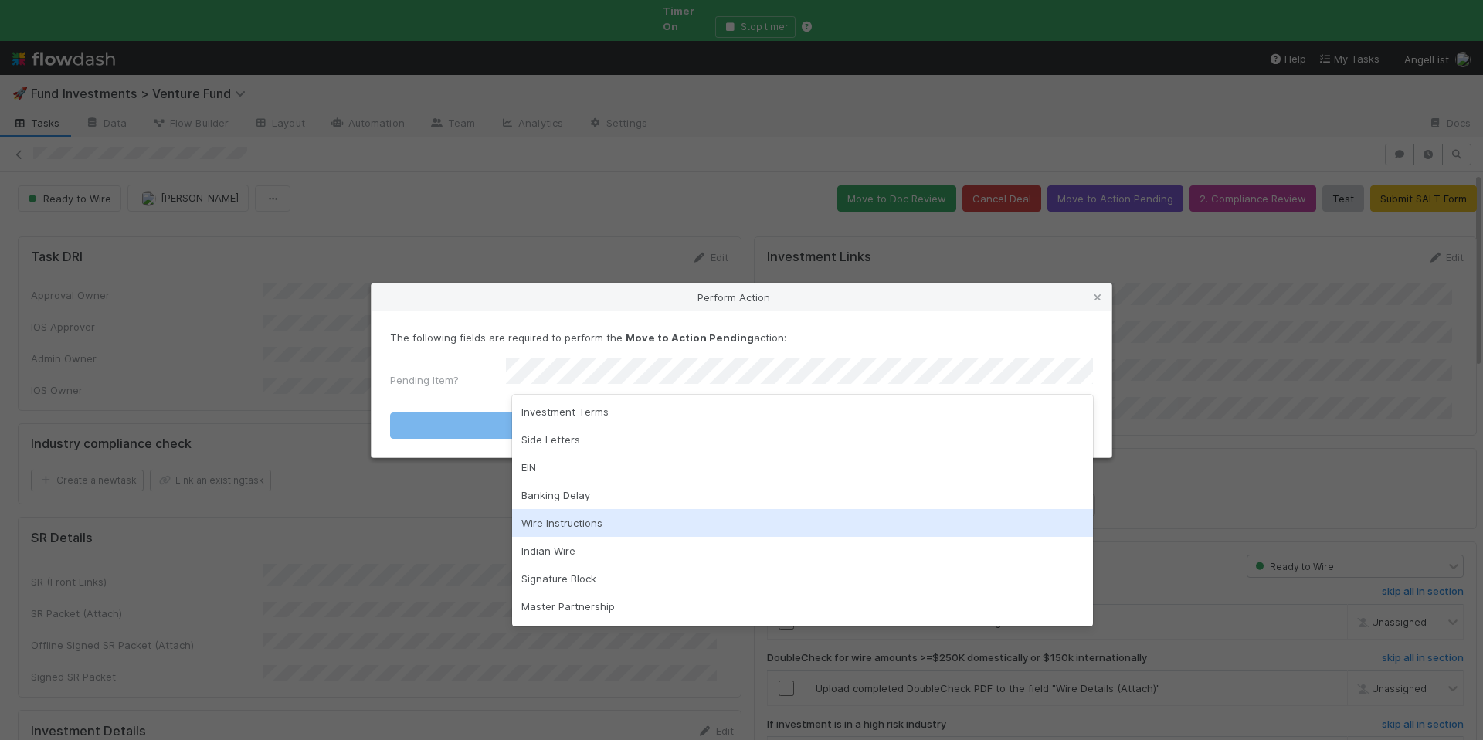
click at [627, 521] on div "Wire Instructions" at bounding box center [802, 523] width 581 height 28
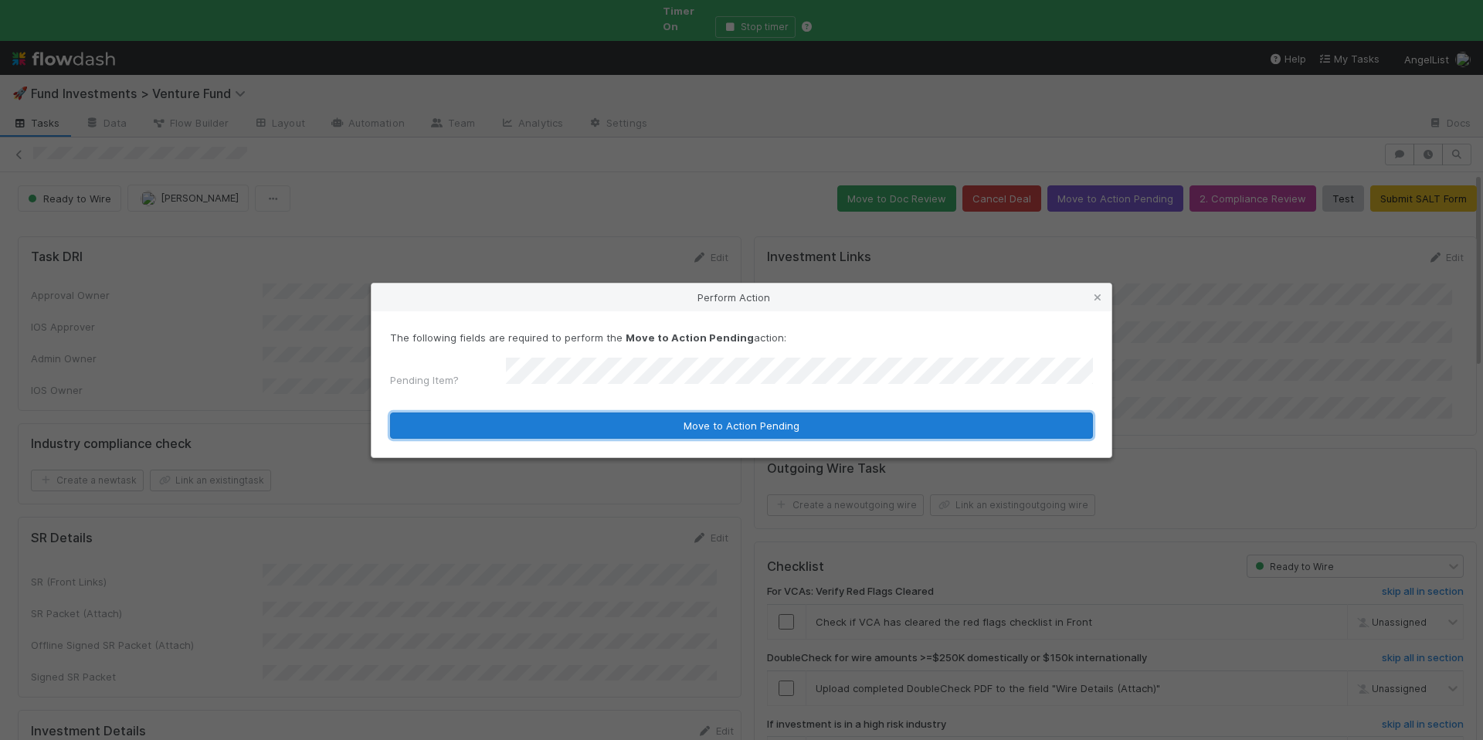
click at [722, 419] on button "Move to Action Pending" at bounding box center [741, 425] width 703 height 26
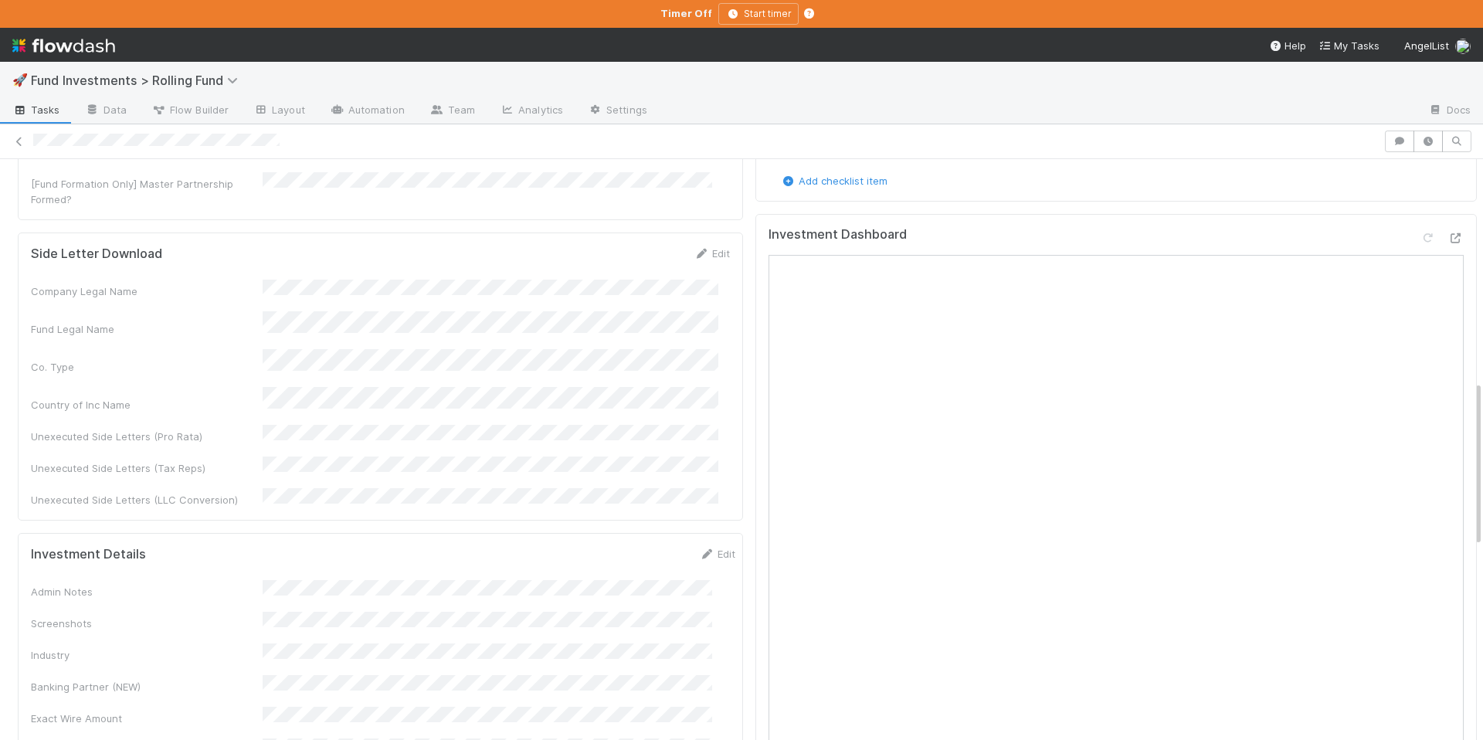
scroll to position [776, 0]
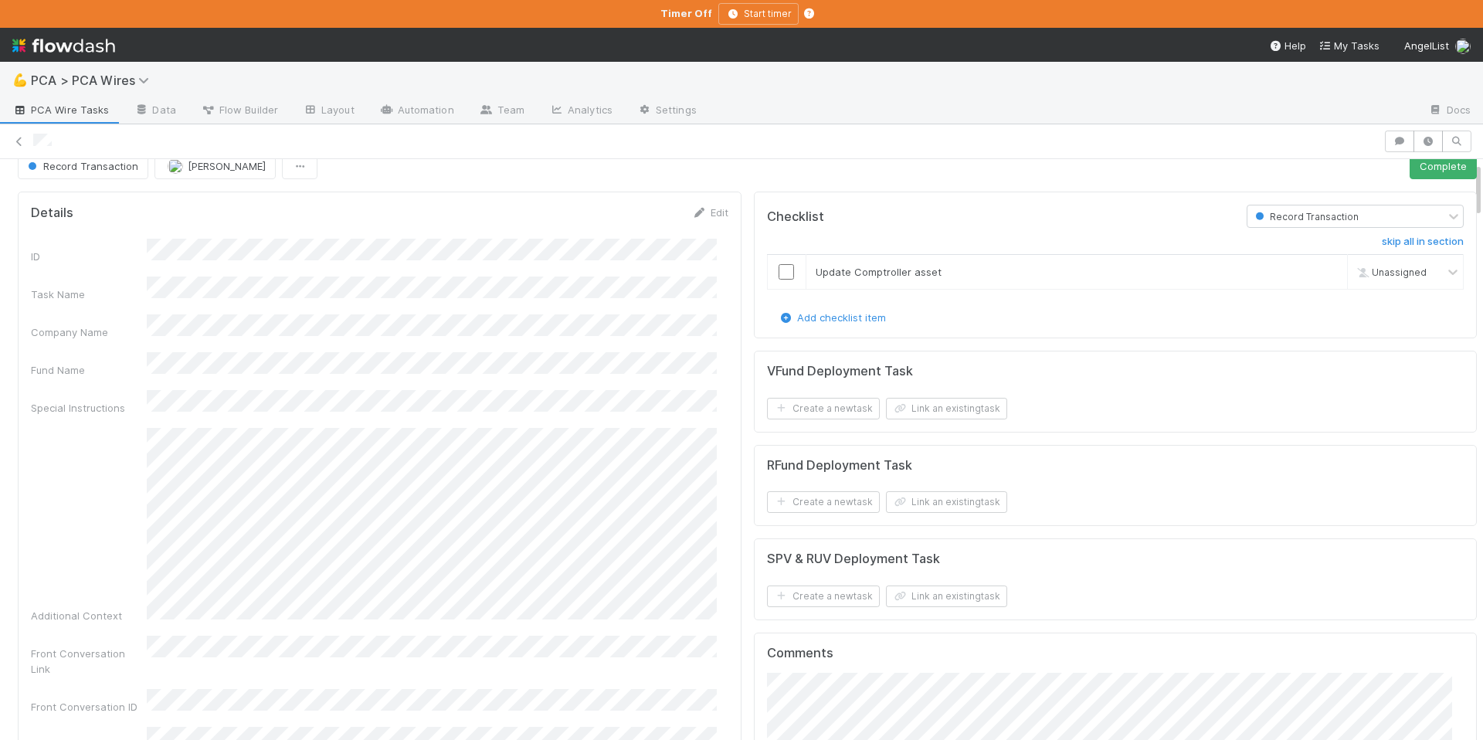
scroll to position [32, 0]
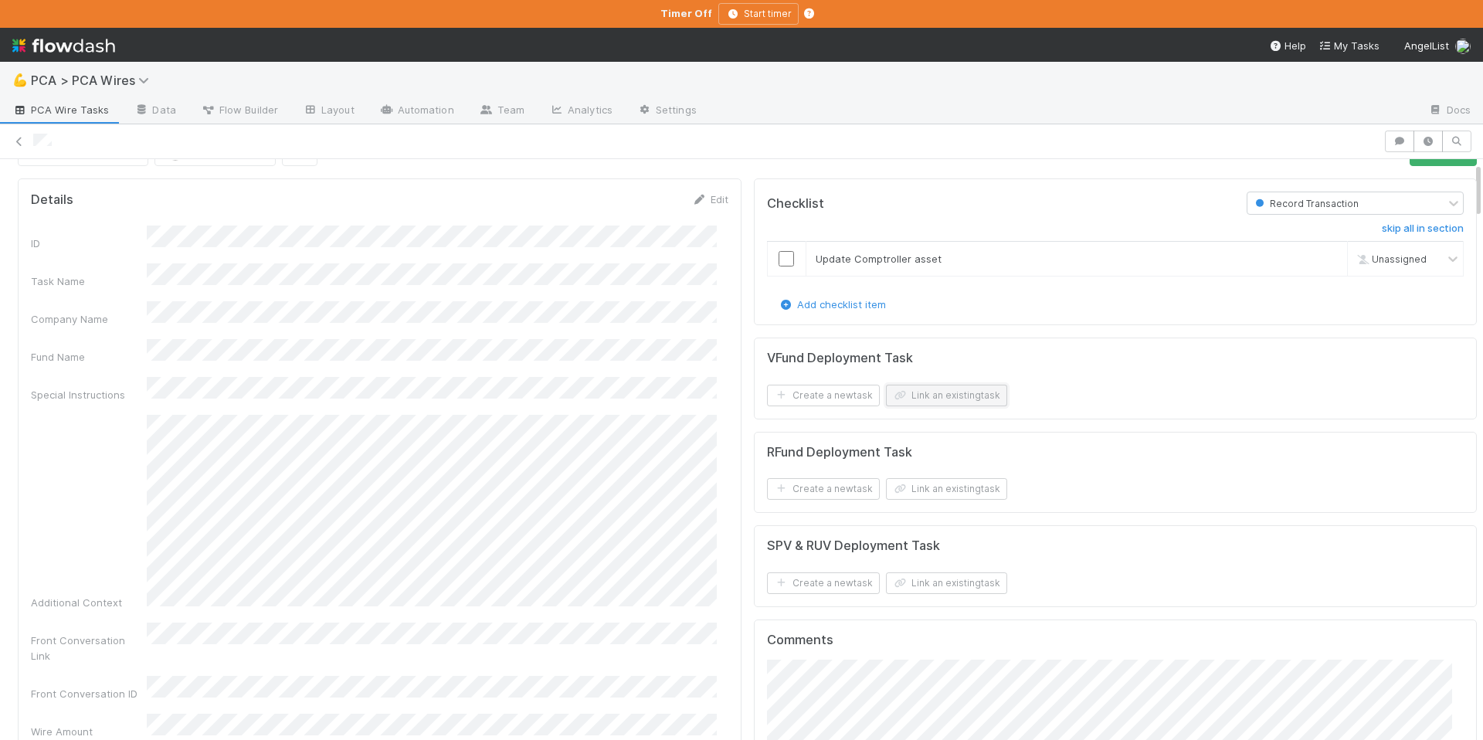
click at [924, 401] on button "Link an existing task" at bounding box center [946, 396] width 121 height 22
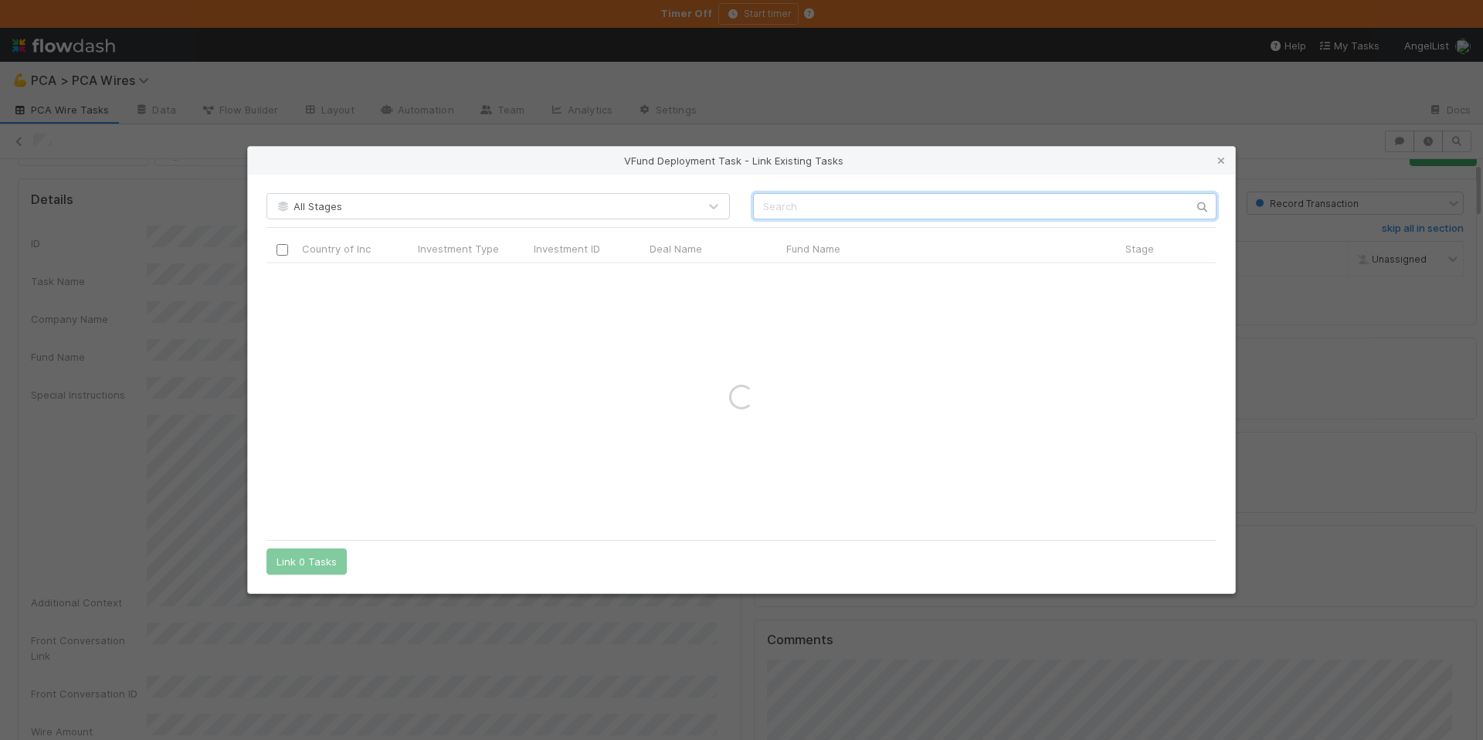
click at [781, 209] on input "text" at bounding box center [984, 206] width 463 height 26
paste input "Terramate"
click at [768, 201] on input "Terramate" at bounding box center [984, 206] width 463 height 26
type input "Terramate"
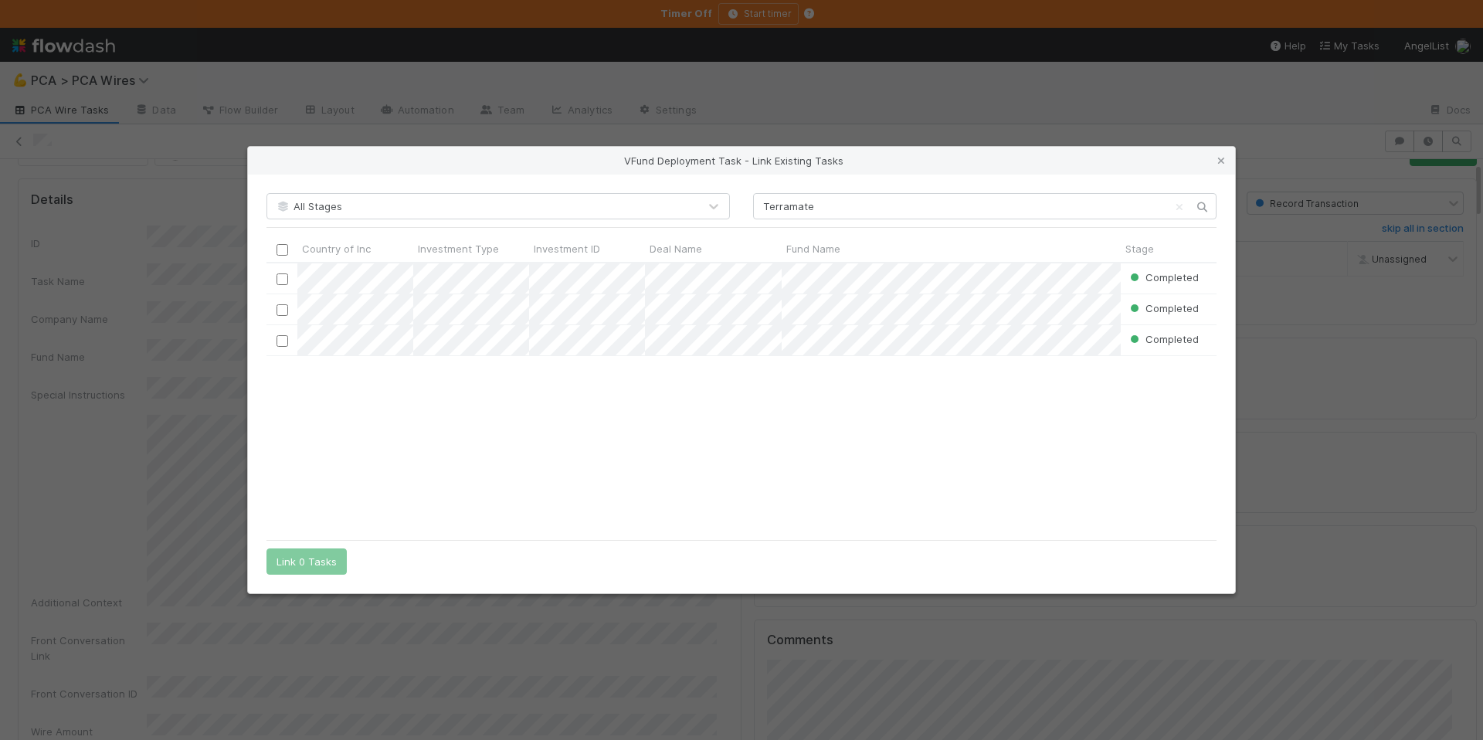
scroll to position [257, 939]
click at [285, 311] on input "checkbox" at bounding box center [283, 310] width 12 height 12
click at [284, 575] on div "All Stages Terramate Country of Inc Investment Type Investment ID Deal Name Fun…" at bounding box center [741, 384] width 987 height 418
click at [294, 565] on button "Link 1 Task" at bounding box center [302, 561] width 73 height 26
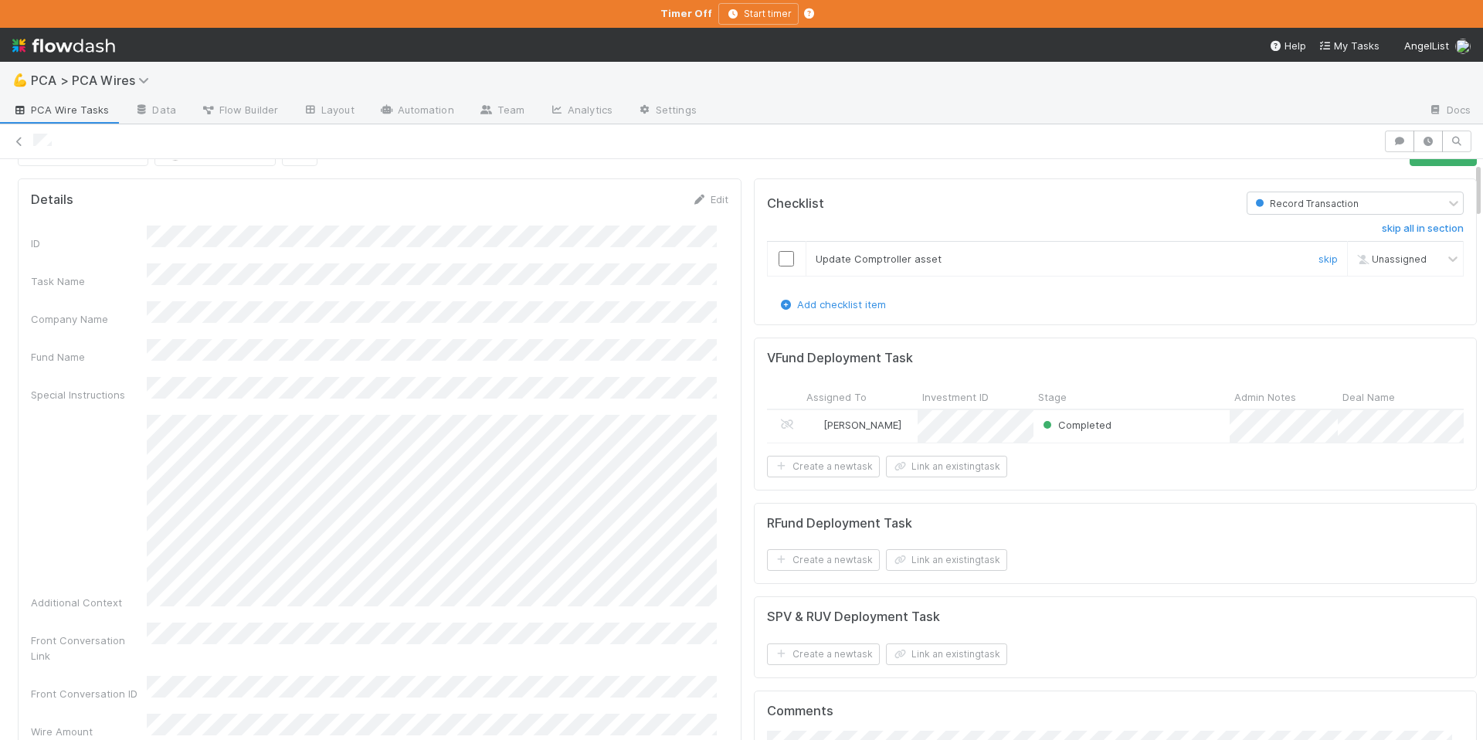
click at [779, 256] on input "checkbox" at bounding box center [786, 258] width 15 height 15
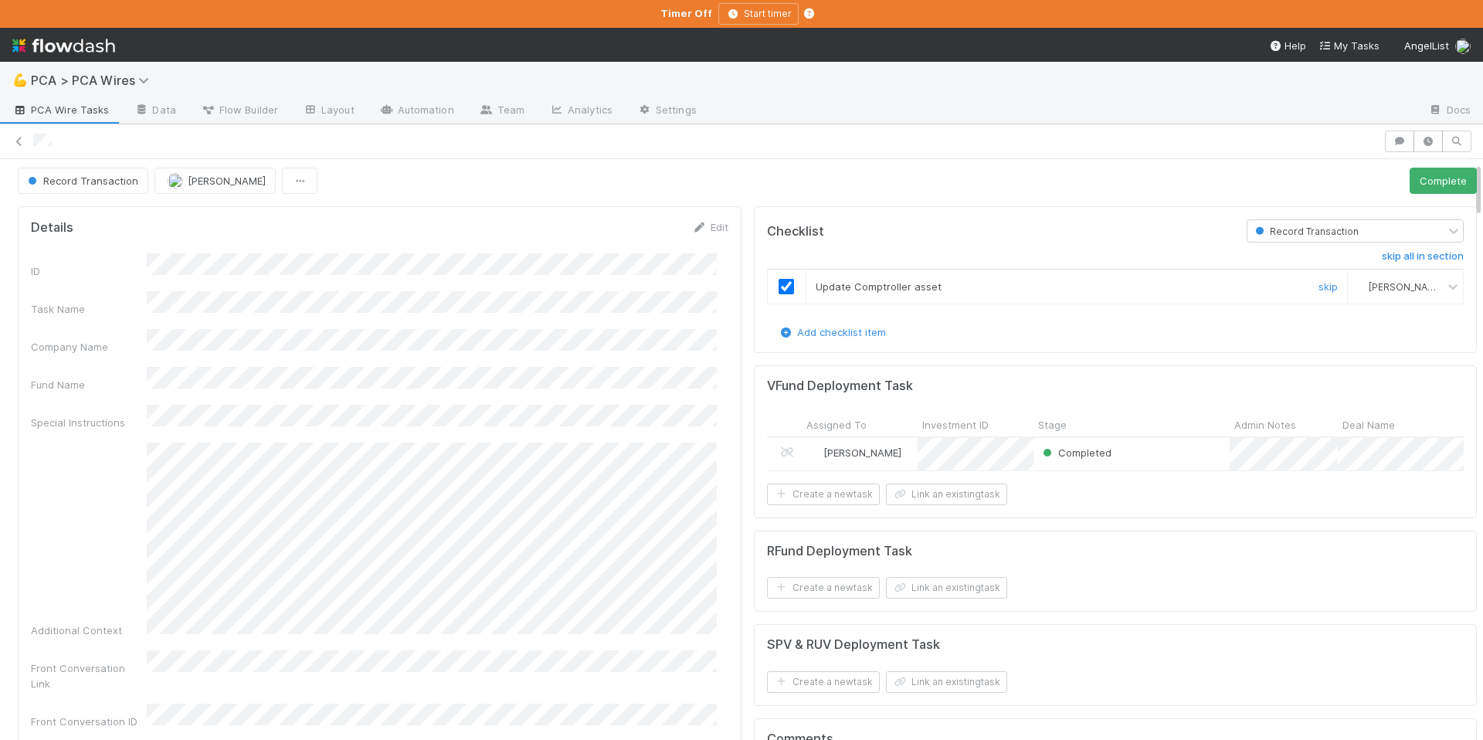
scroll to position [0, 0]
click at [1410, 186] on button "Complete" at bounding box center [1443, 184] width 67 height 26
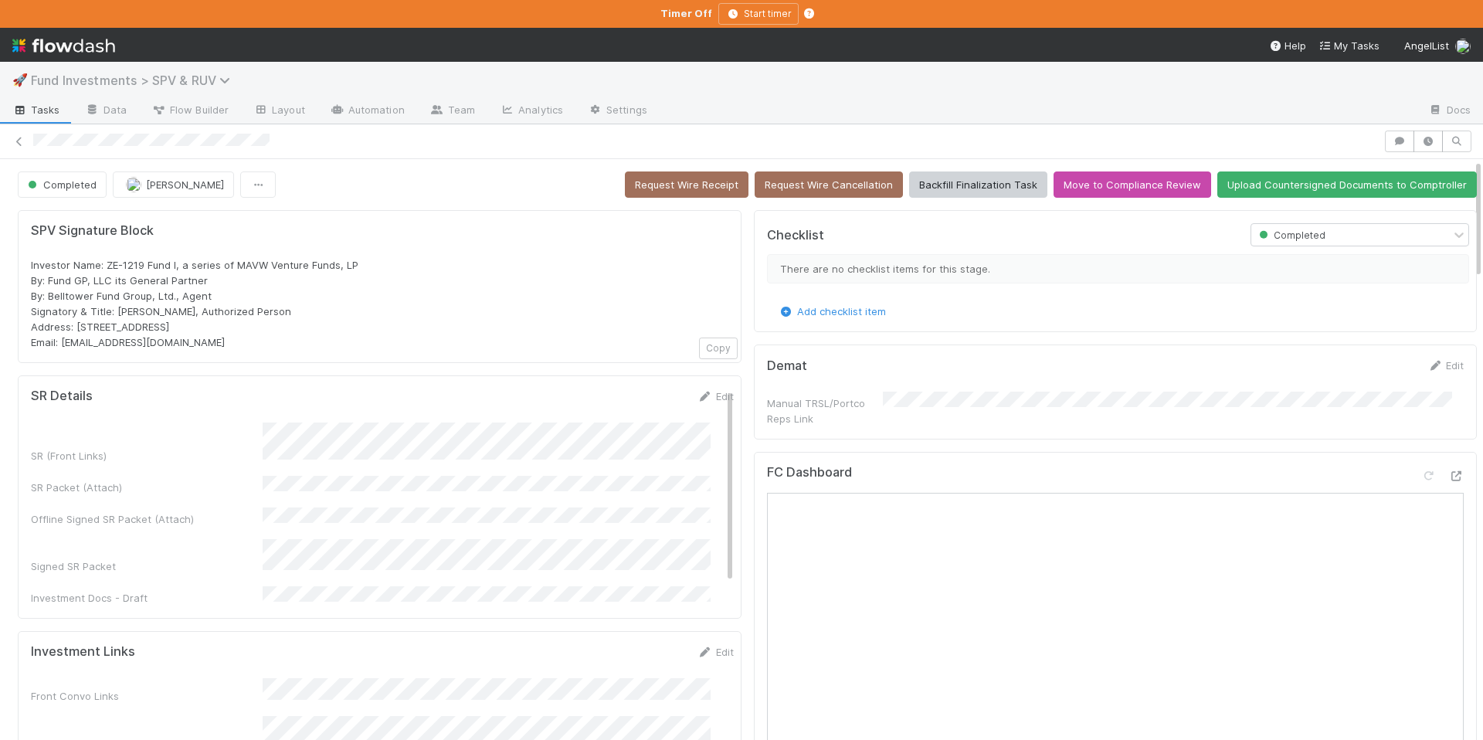
click at [191, 86] on span "Fund Investments > SPV & RUV" at bounding box center [134, 80] width 207 height 15
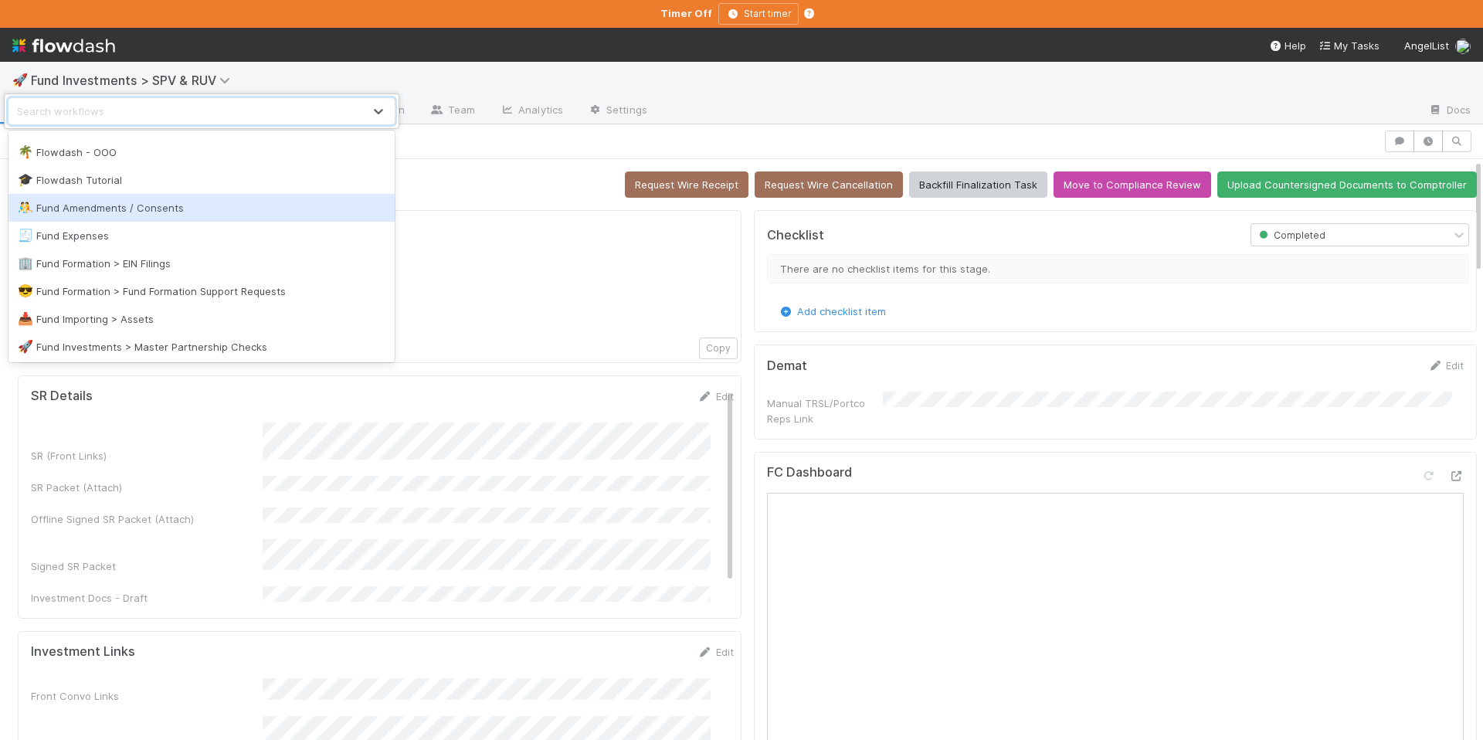
scroll to position [1010, 0]
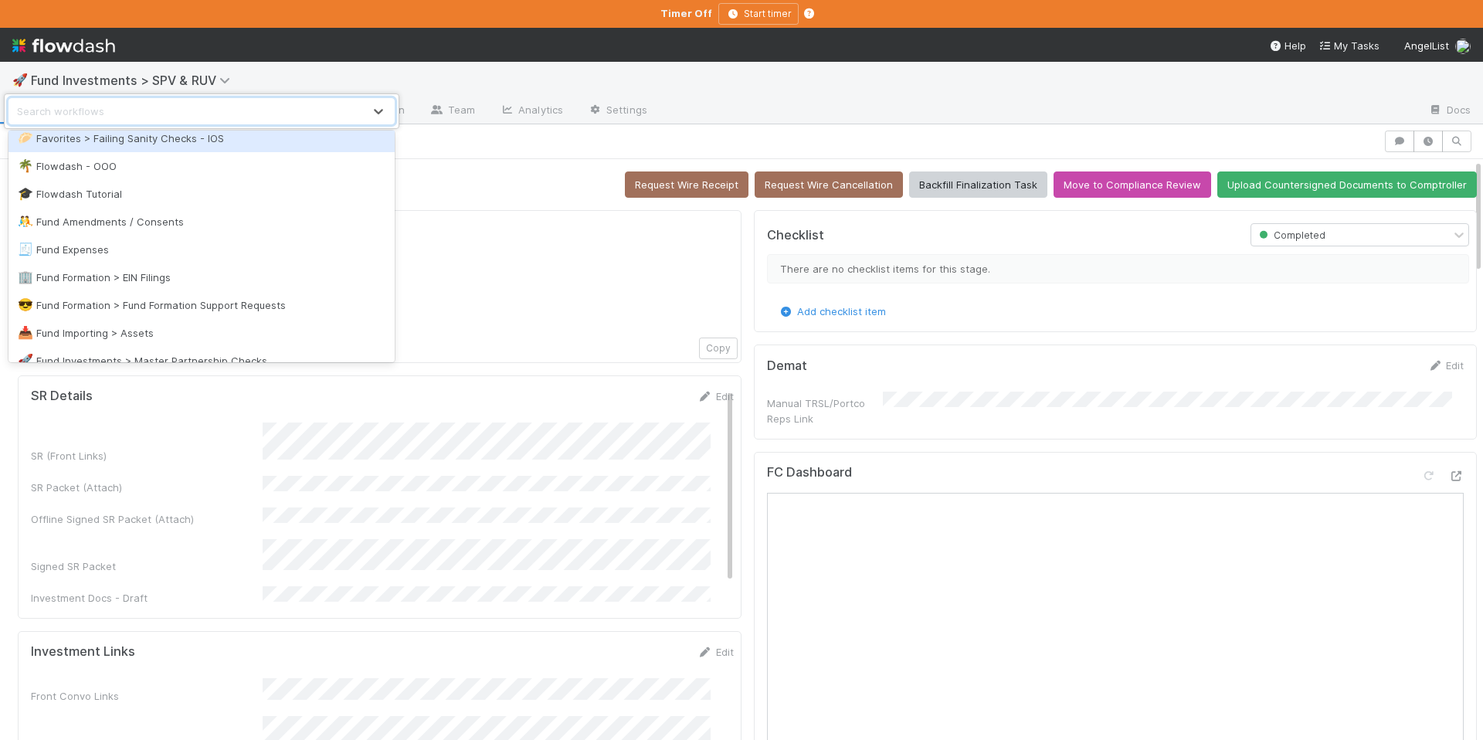
click at [219, 143] on div "🥟 Favorites > Failing Sanity Checks - IOS" at bounding box center [202, 138] width 368 height 15
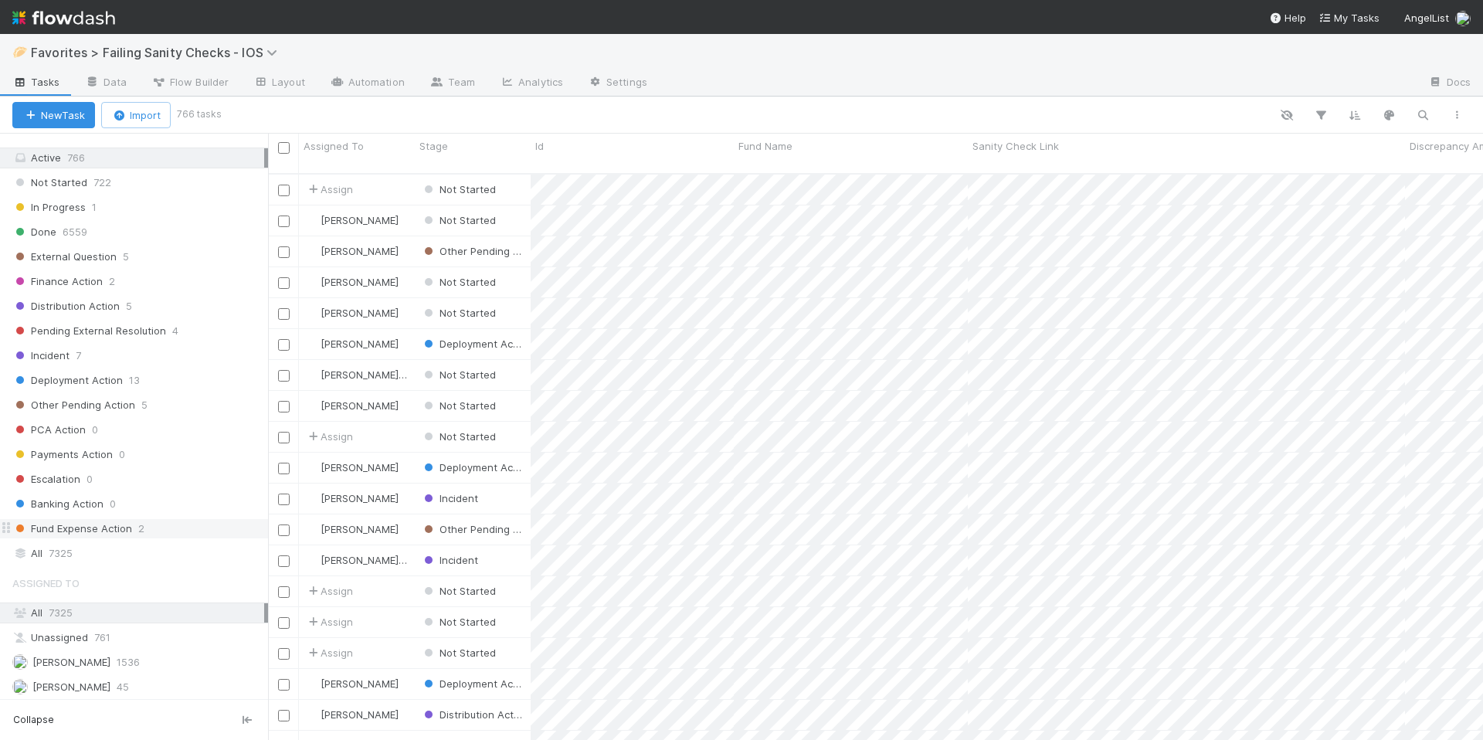
scroll to position [287, 0]
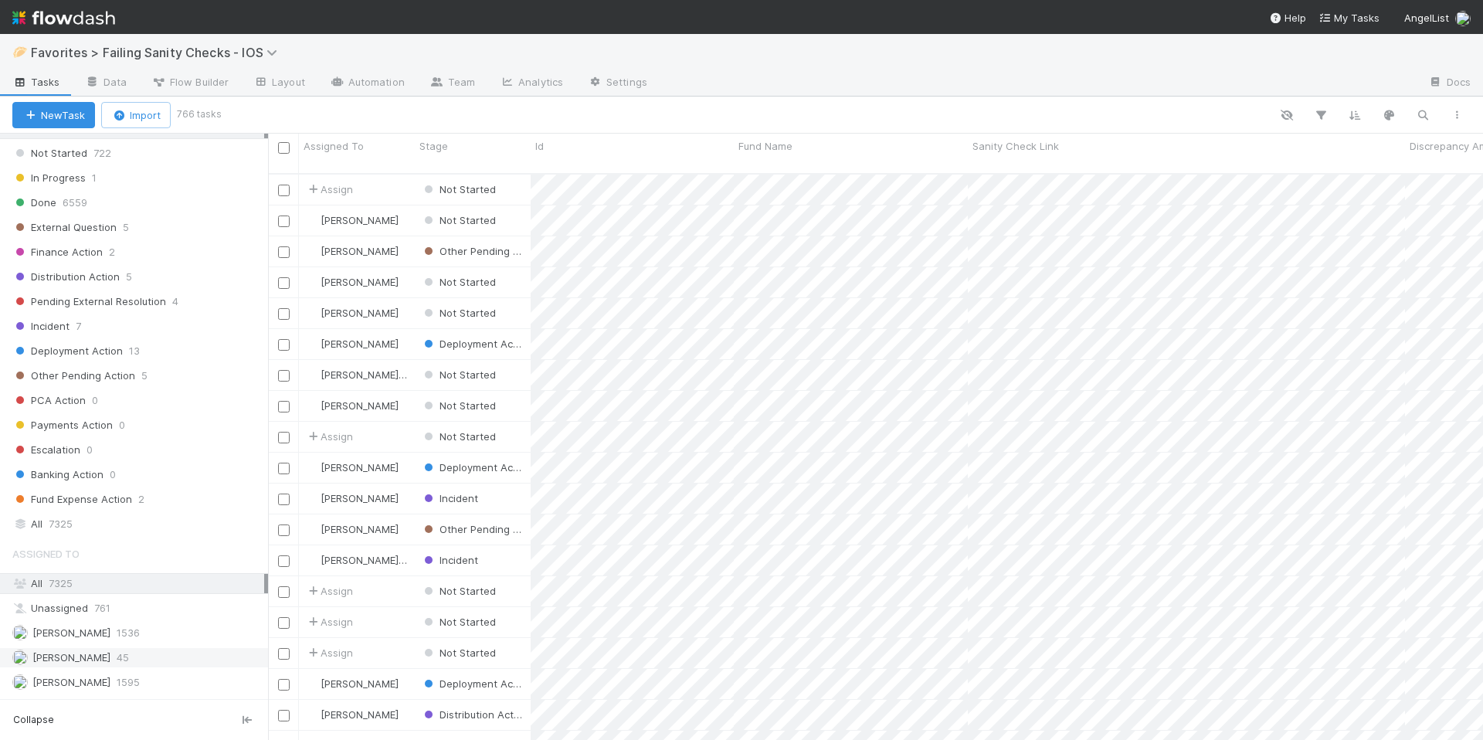
click at [148, 649] on div "[PERSON_NAME] 45" at bounding box center [138, 657] width 252 height 19
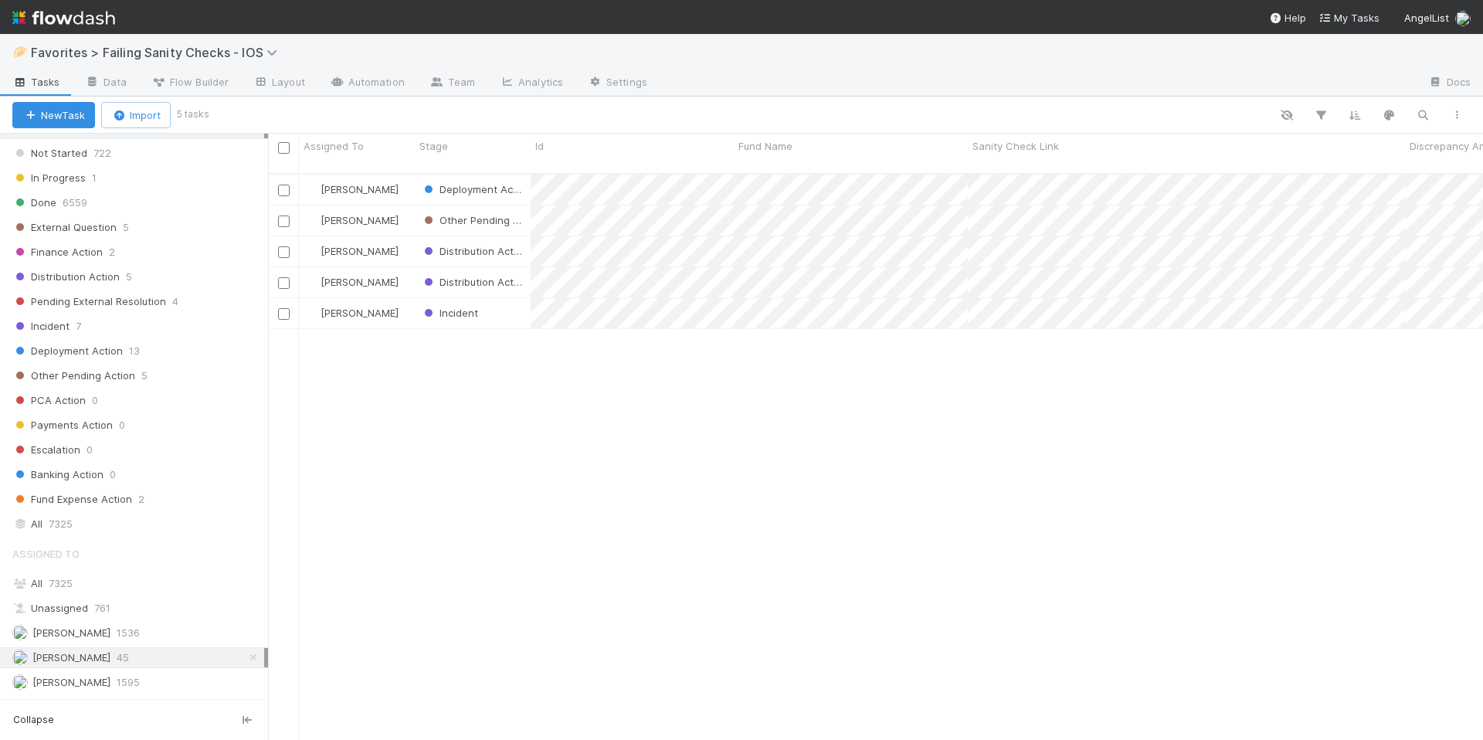
scroll to position [568, 1203]
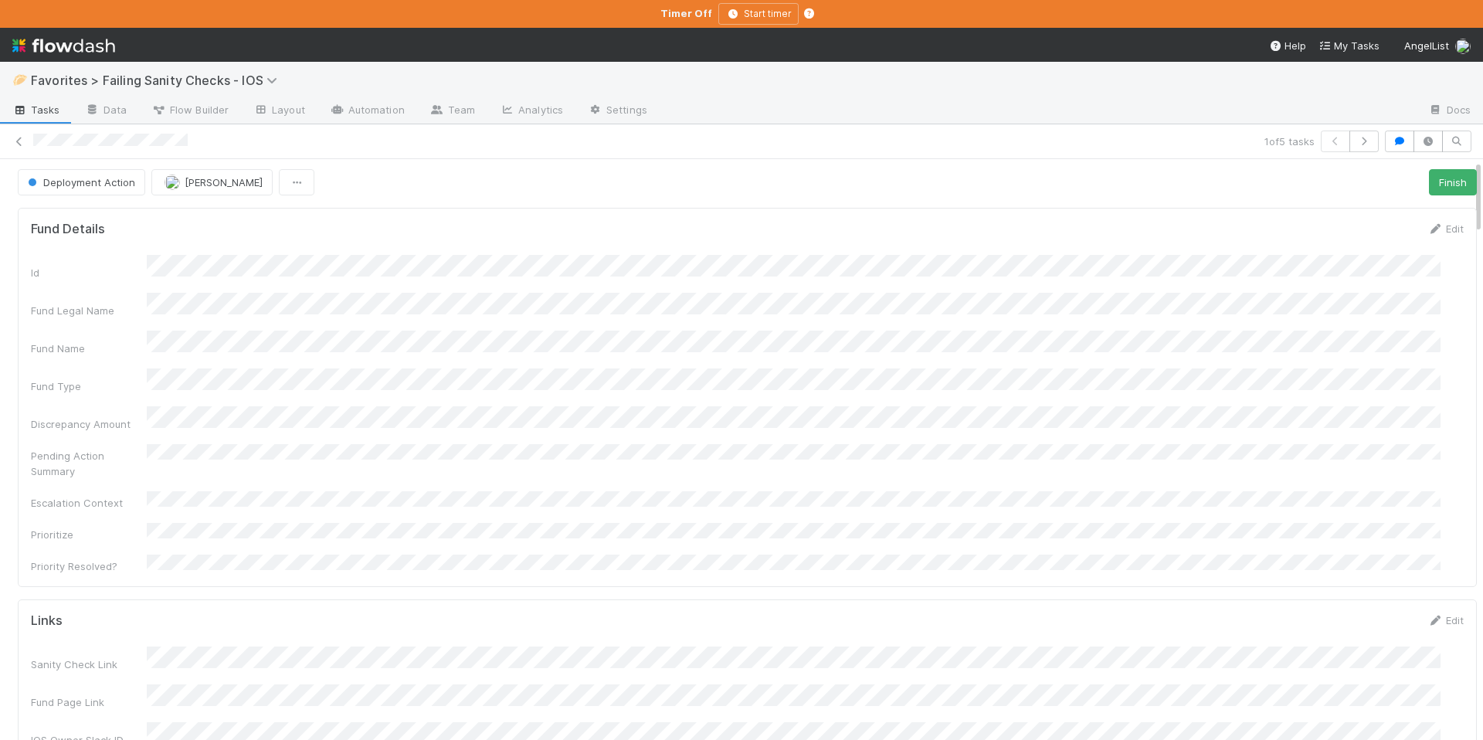
scroll to position [3, 0]
click at [1429, 178] on button "Finish" at bounding box center [1453, 181] width 48 height 26
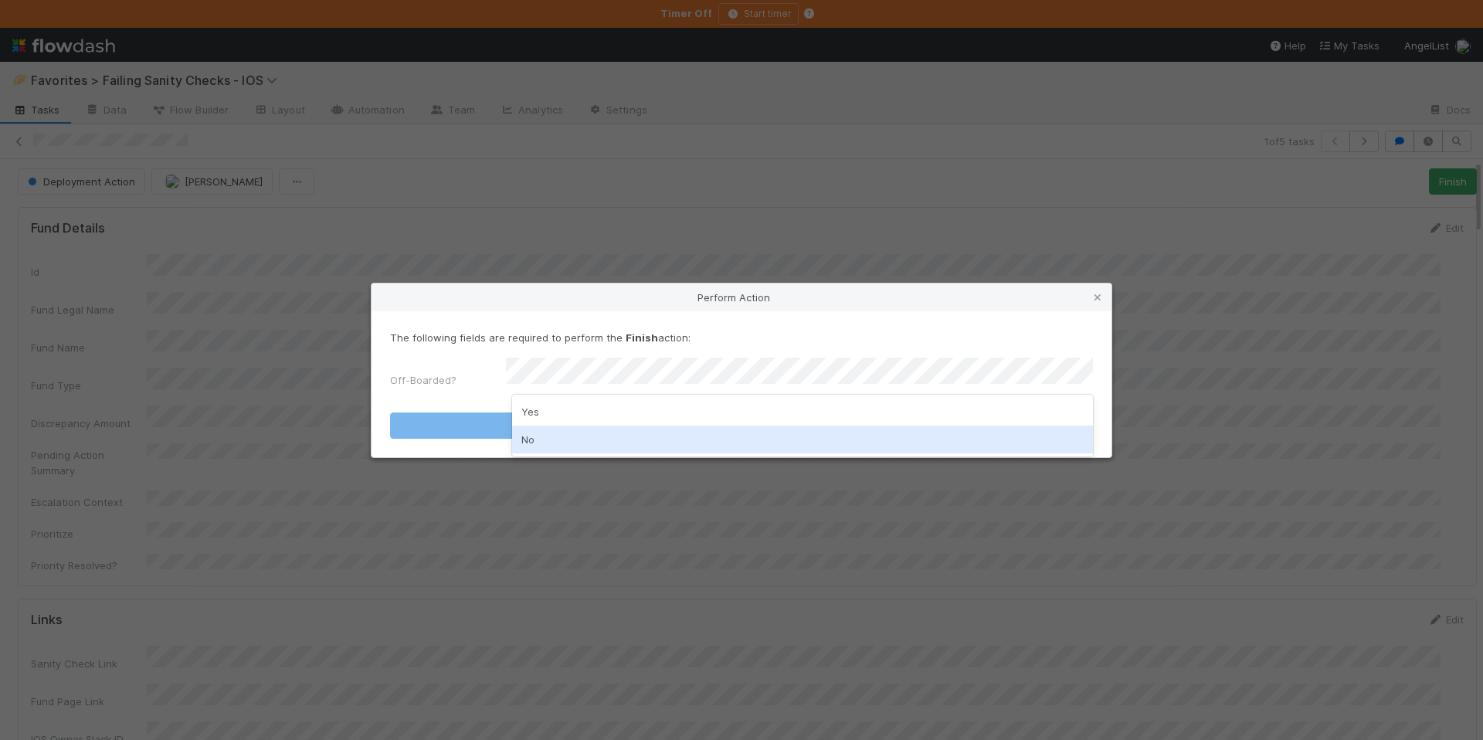
click at [609, 433] on div "No" at bounding box center [802, 440] width 581 height 28
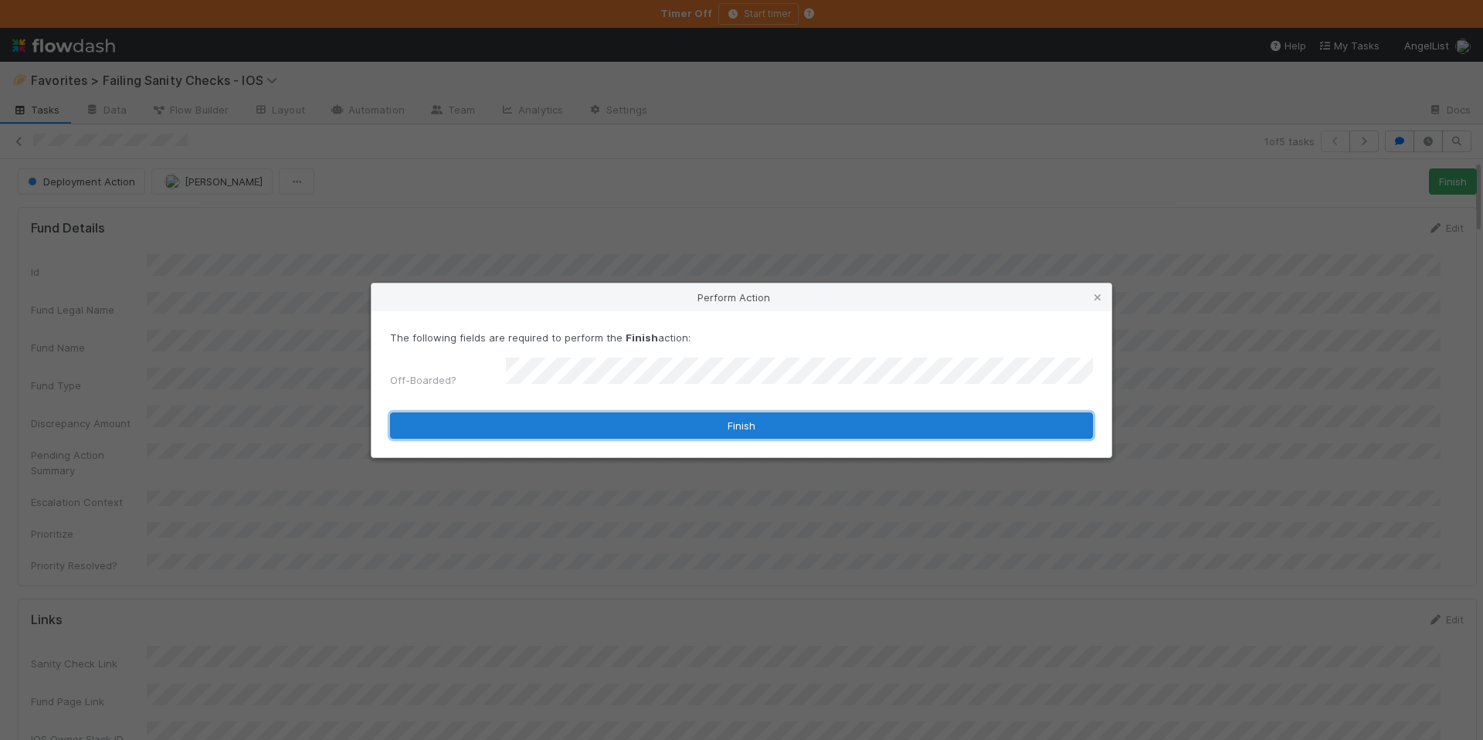
click at [638, 420] on button "Finish" at bounding box center [741, 425] width 703 height 26
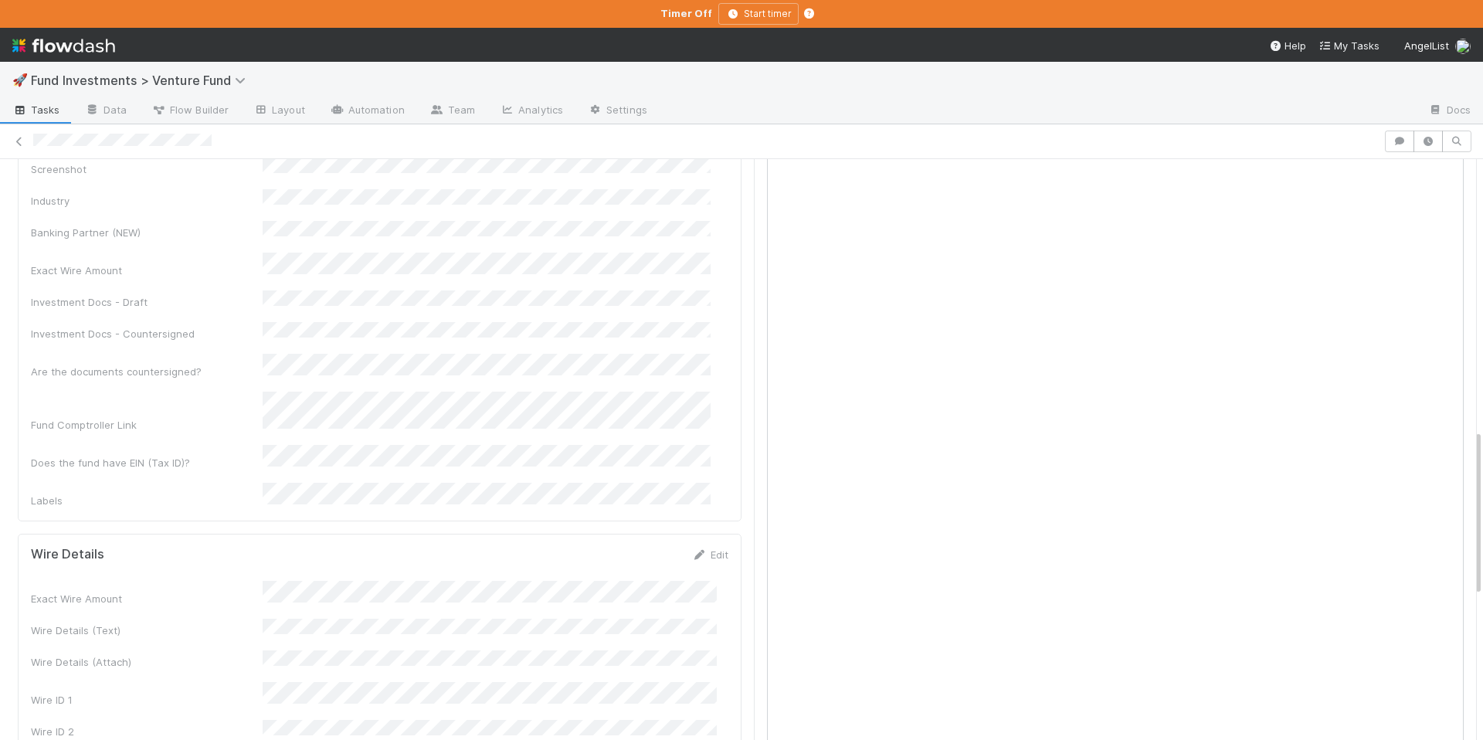
scroll to position [942, 0]
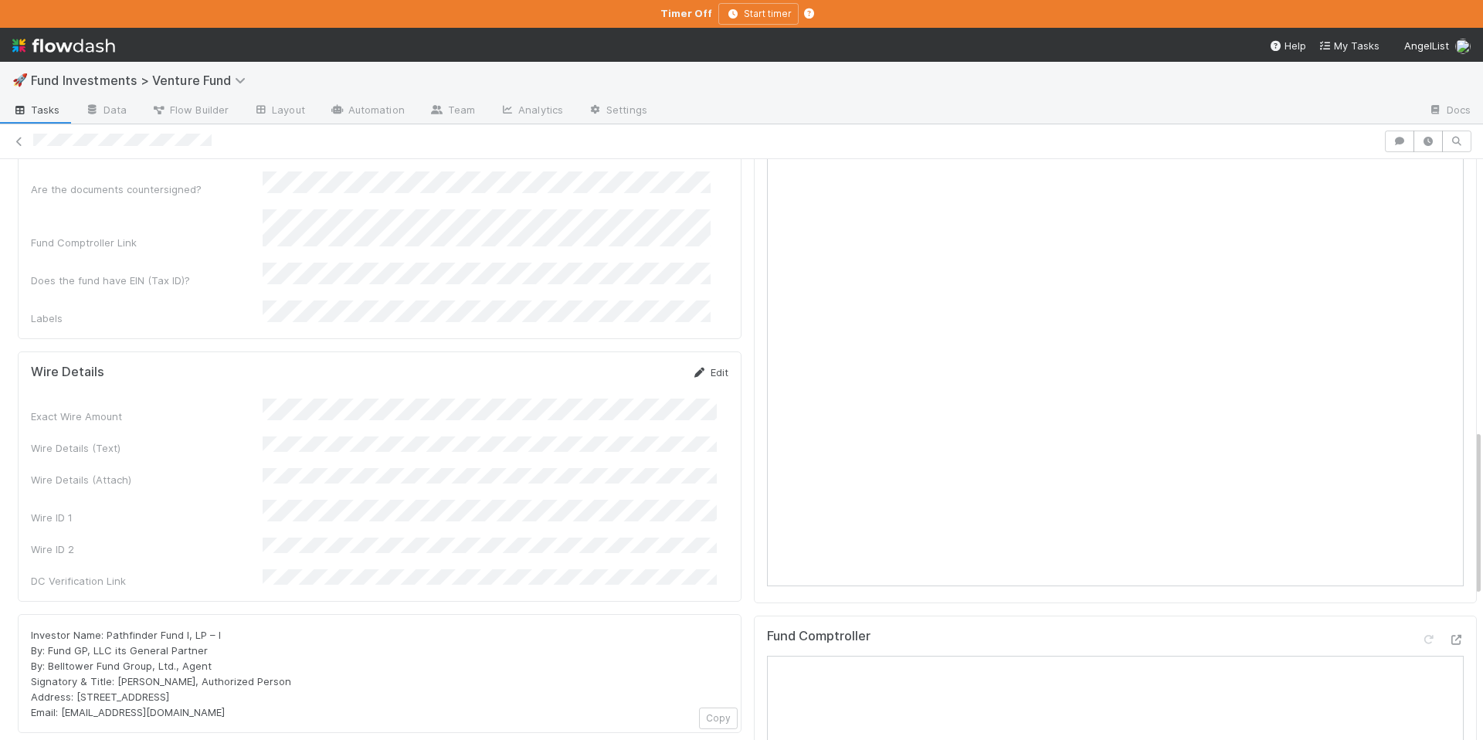
click at [696, 366] on link "Edit" at bounding box center [710, 372] width 36 height 12
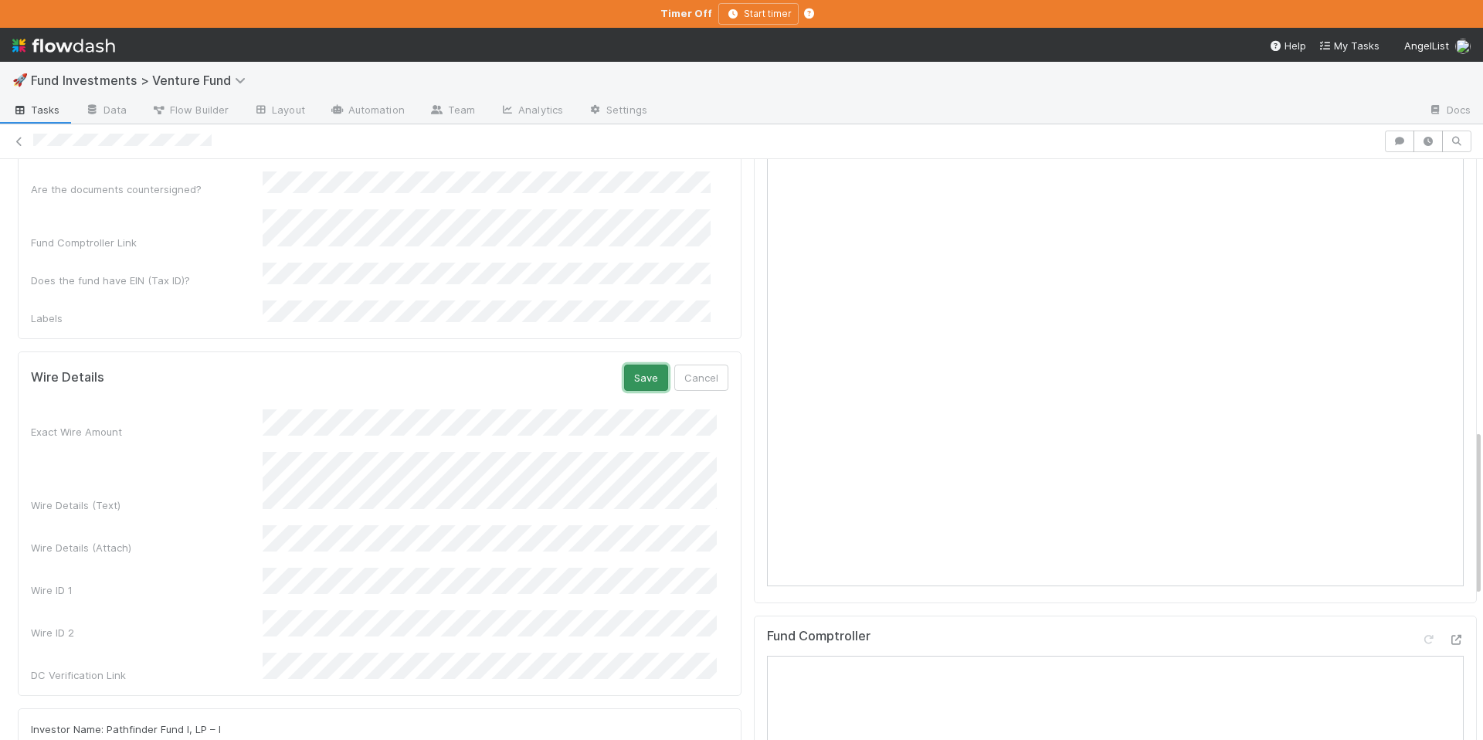
click at [630, 365] on button "Save" at bounding box center [646, 378] width 44 height 26
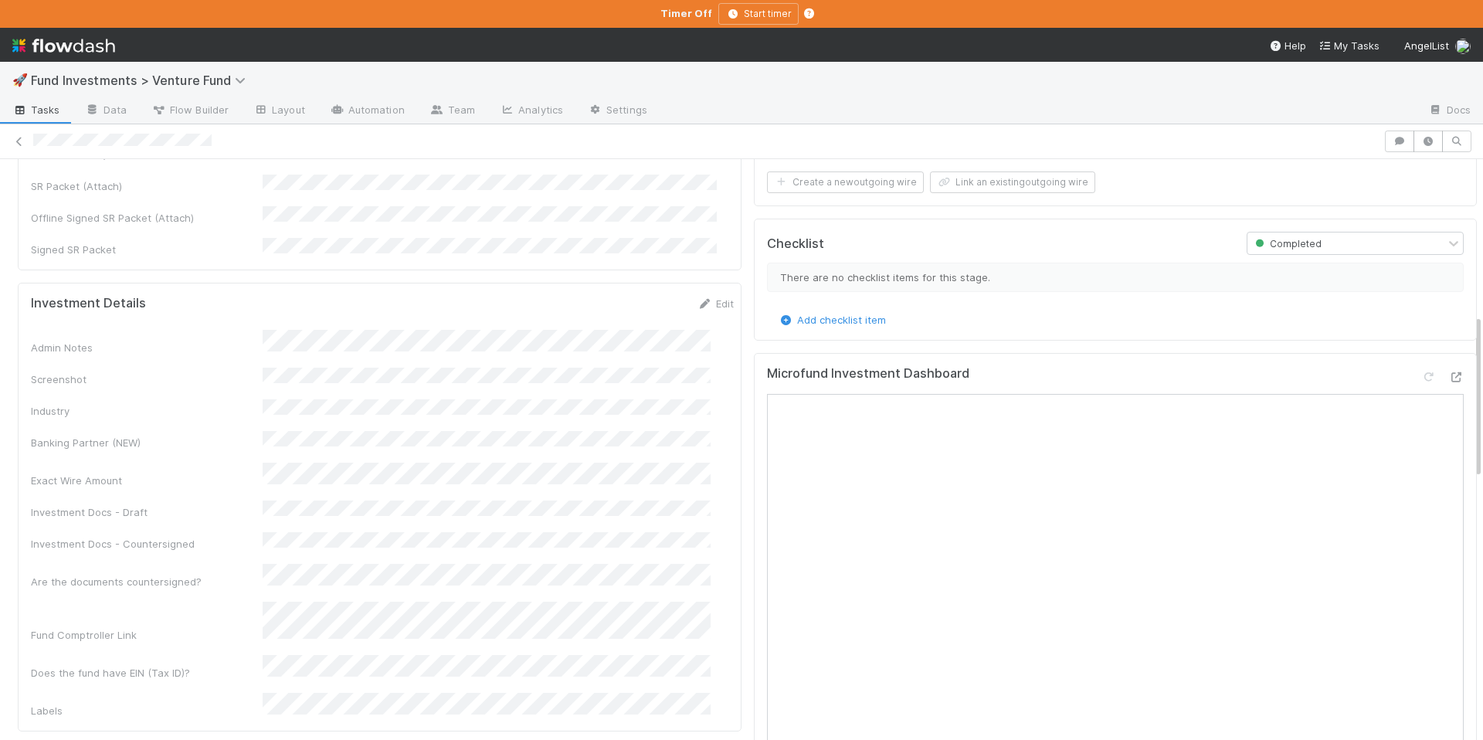
scroll to position [178, 0]
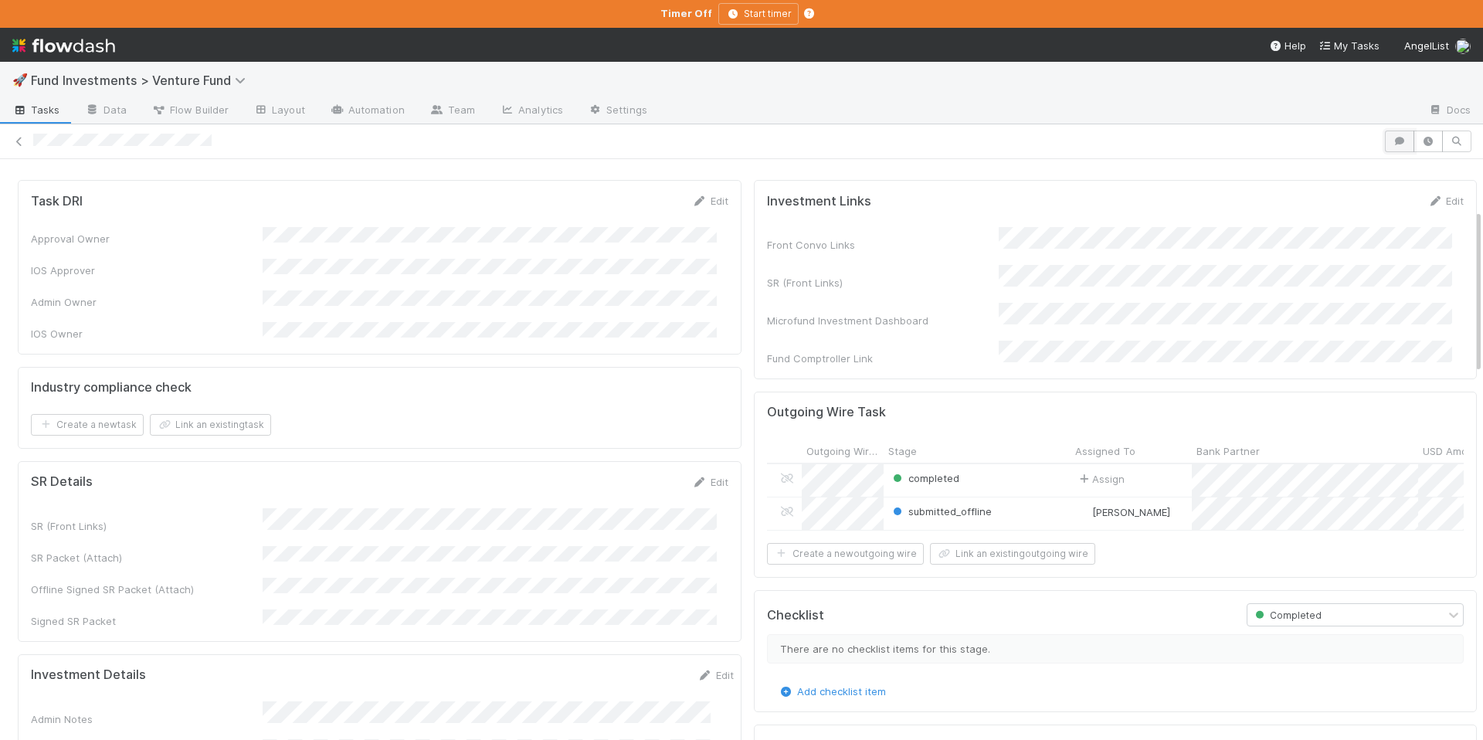
click at [1390, 147] on button "button" at bounding box center [1399, 142] width 29 height 22
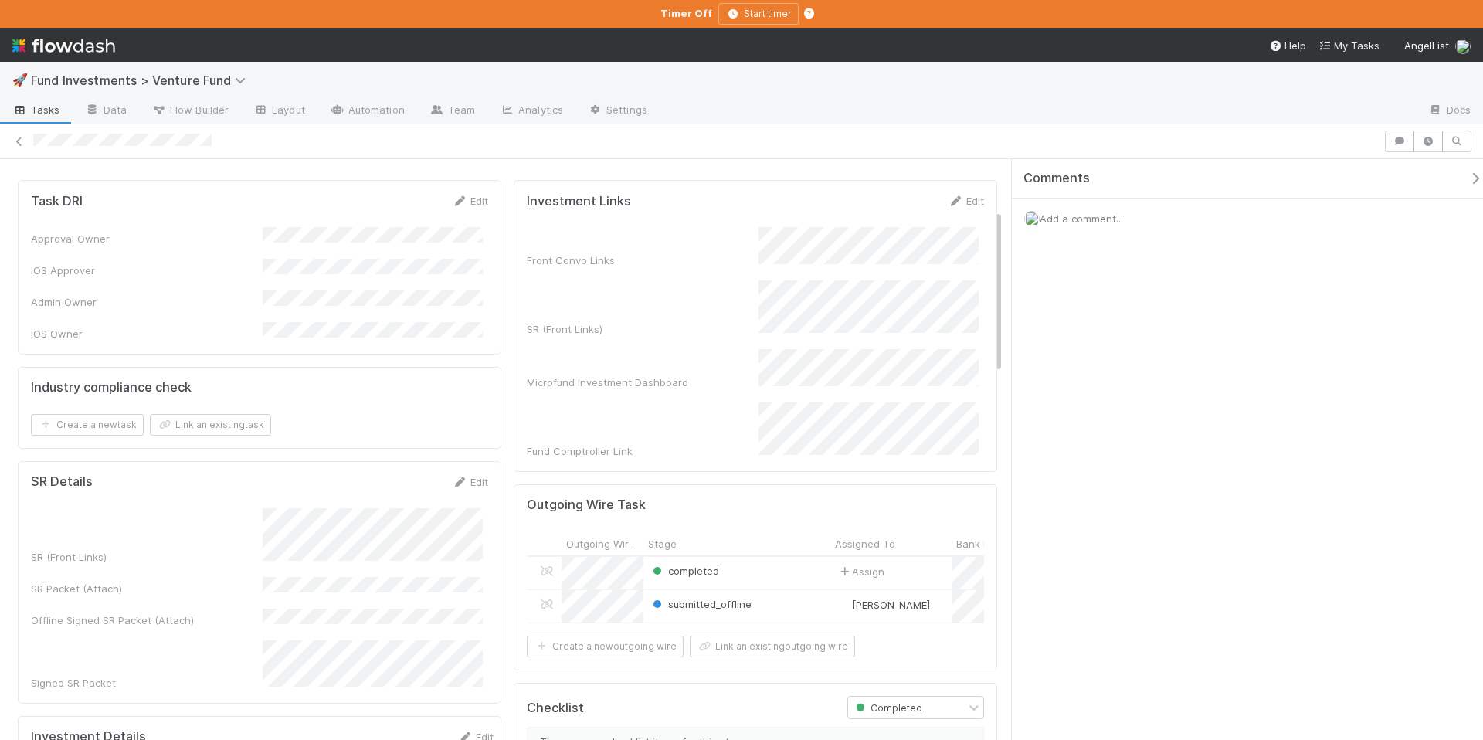
click at [1094, 227] on div "Add a comment..." at bounding box center [1253, 219] width 483 height 40
click at [1093, 223] on span "Add a comment..." at bounding box center [1081, 218] width 83 height 12
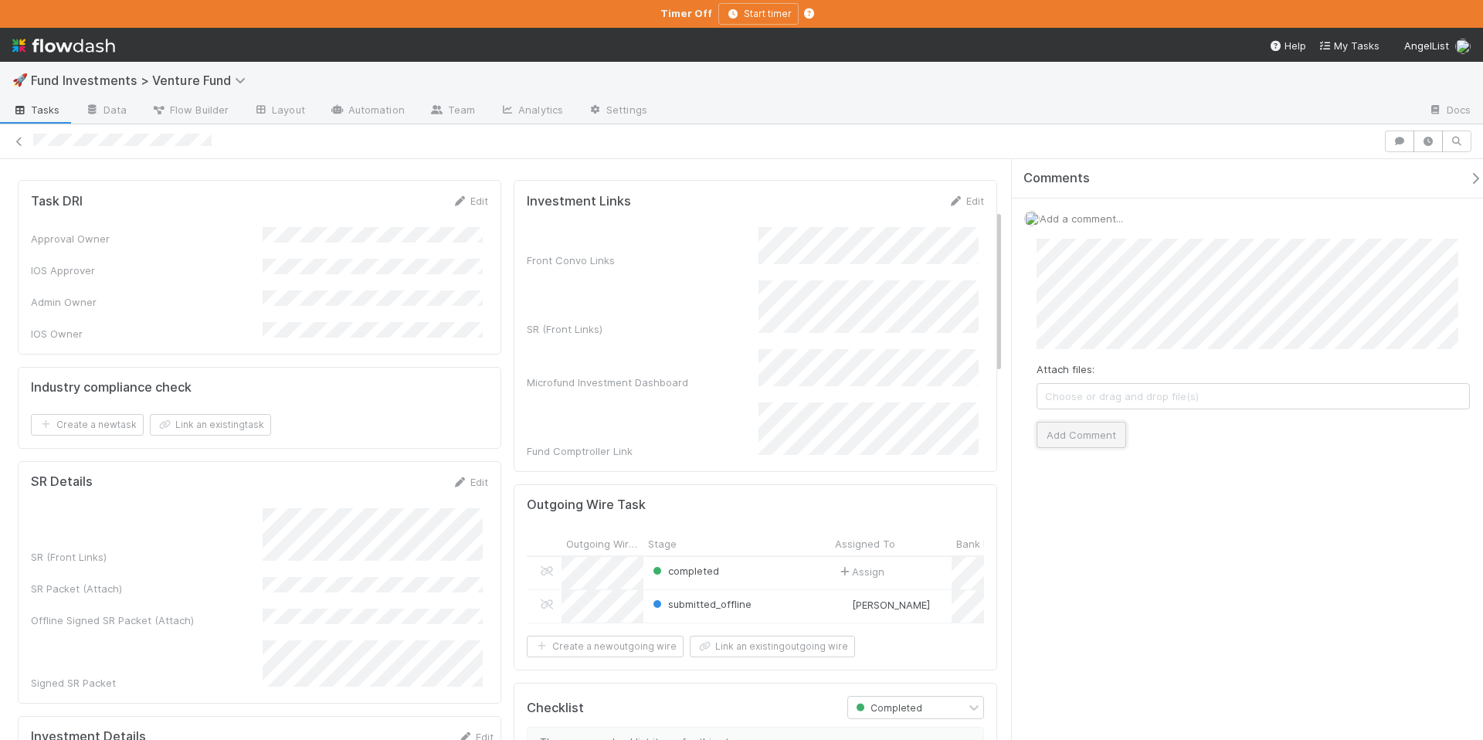
click at [1068, 433] on button "Add Comment" at bounding box center [1082, 435] width 90 height 26
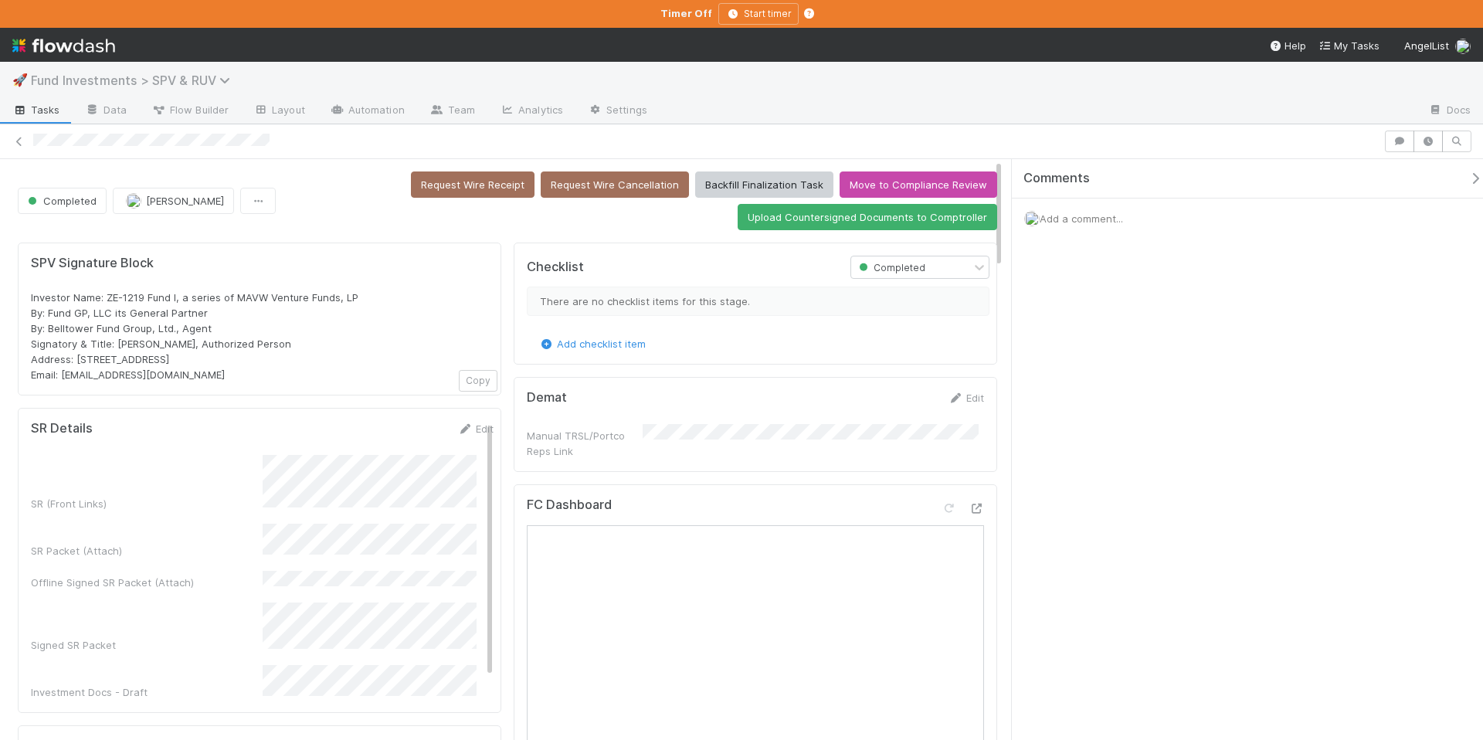
click at [196, 85] on span "Fund Investments > SPV & RUV" at bounding box center [134, 80] width 207 height 15
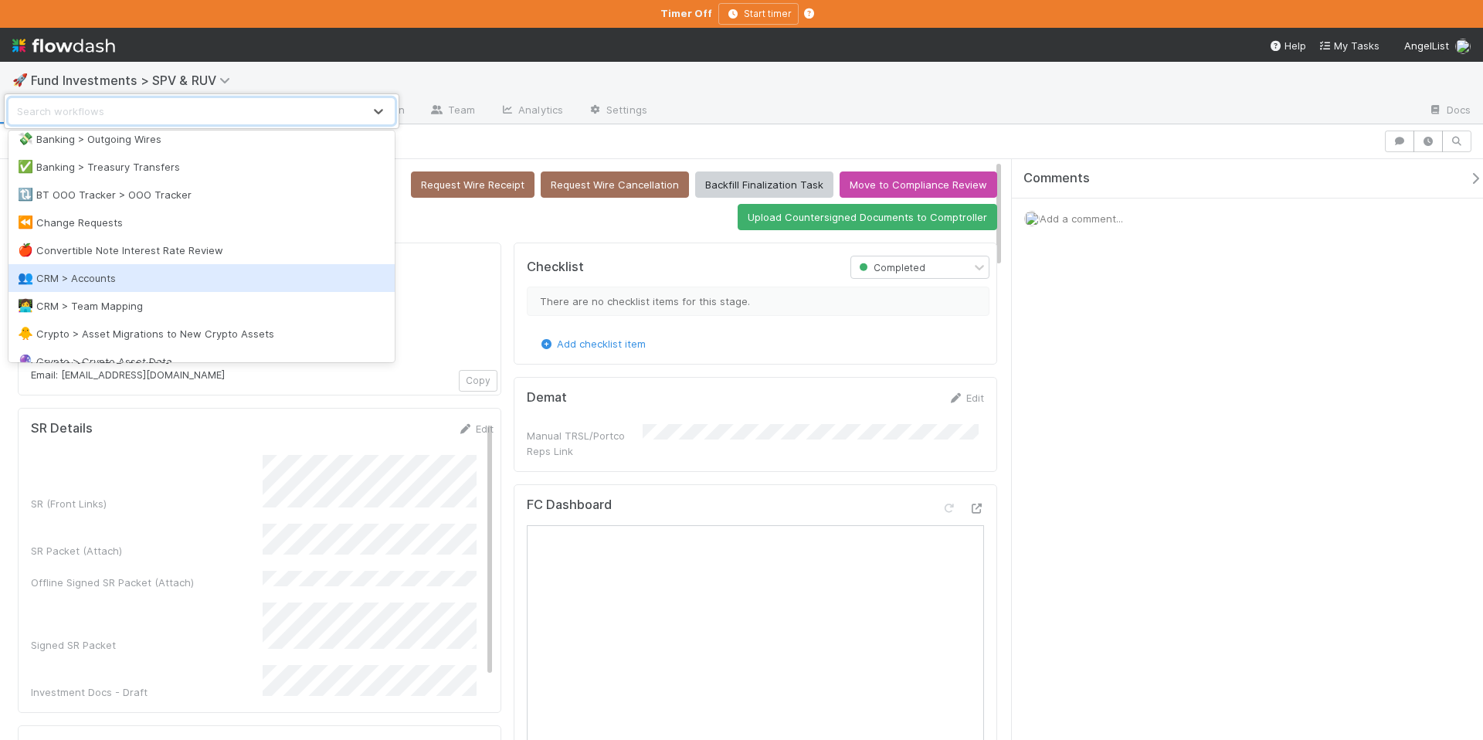
scroll to position [857, 0]
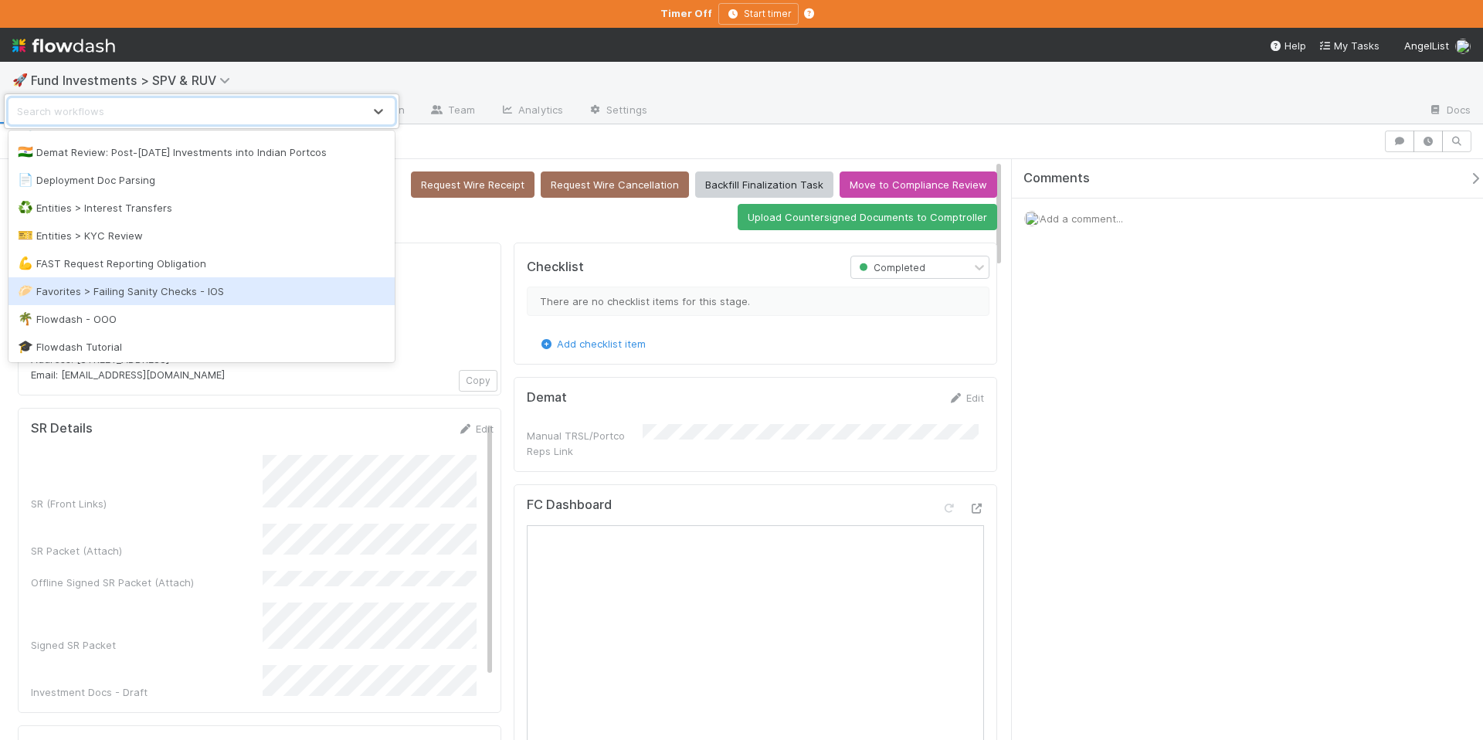
click at [217, 290] on div "🥟 Favorites > Failing Sanity Checks - IOS" at bounding box center [202, 290] width 368 height 15
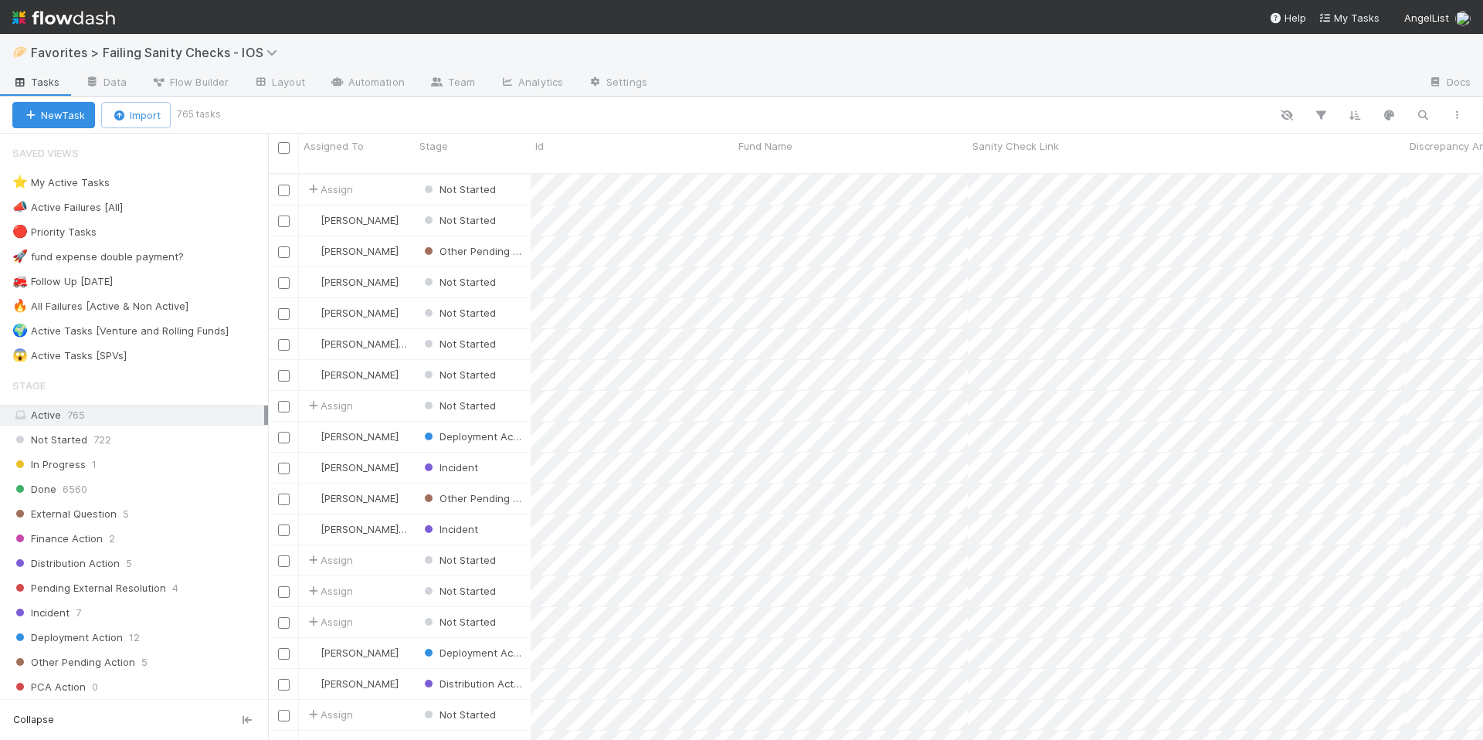
scroll to position [568, 1203]
click at [169, 186] on div "⭐ My Active Tasks 3" at bounding box center [140, 182] width 256 height 19
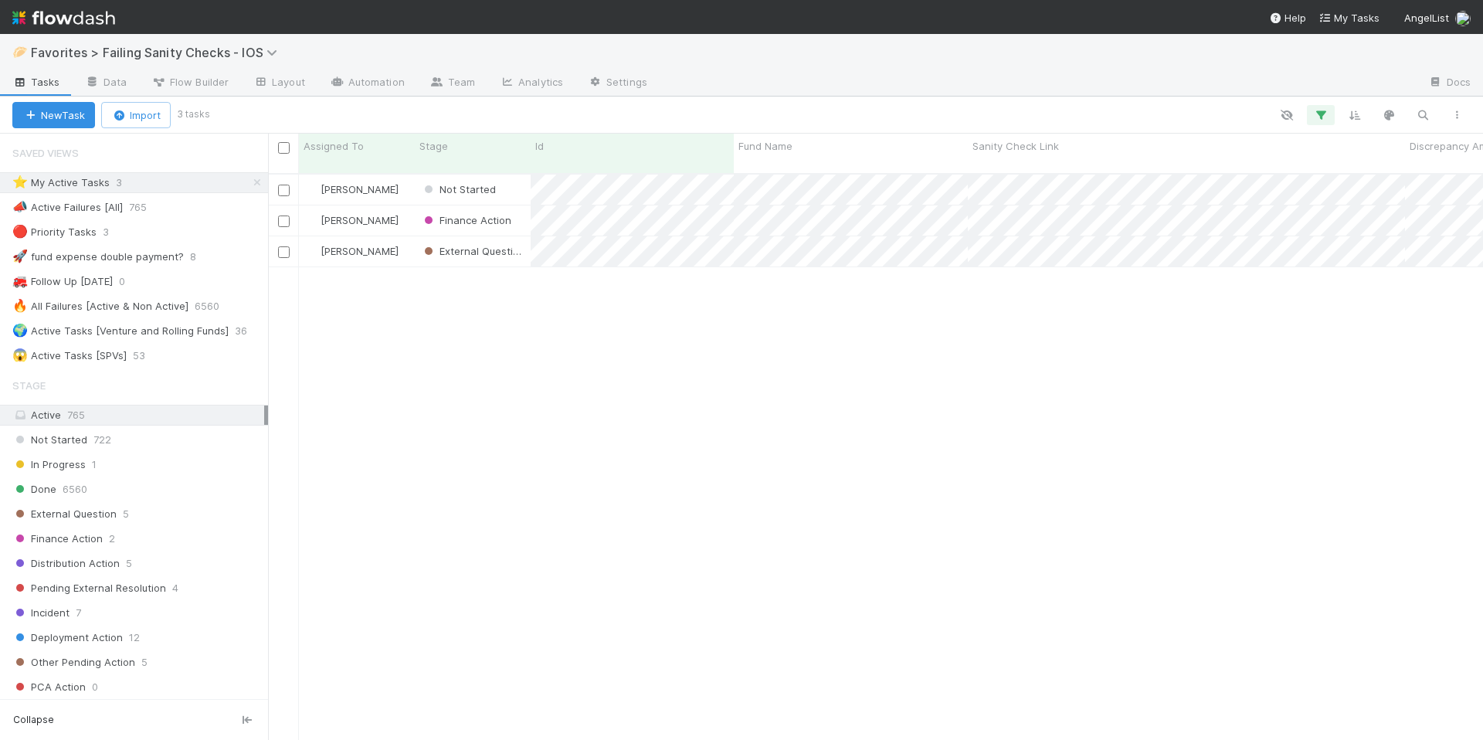
scroll to position [568, 1203]
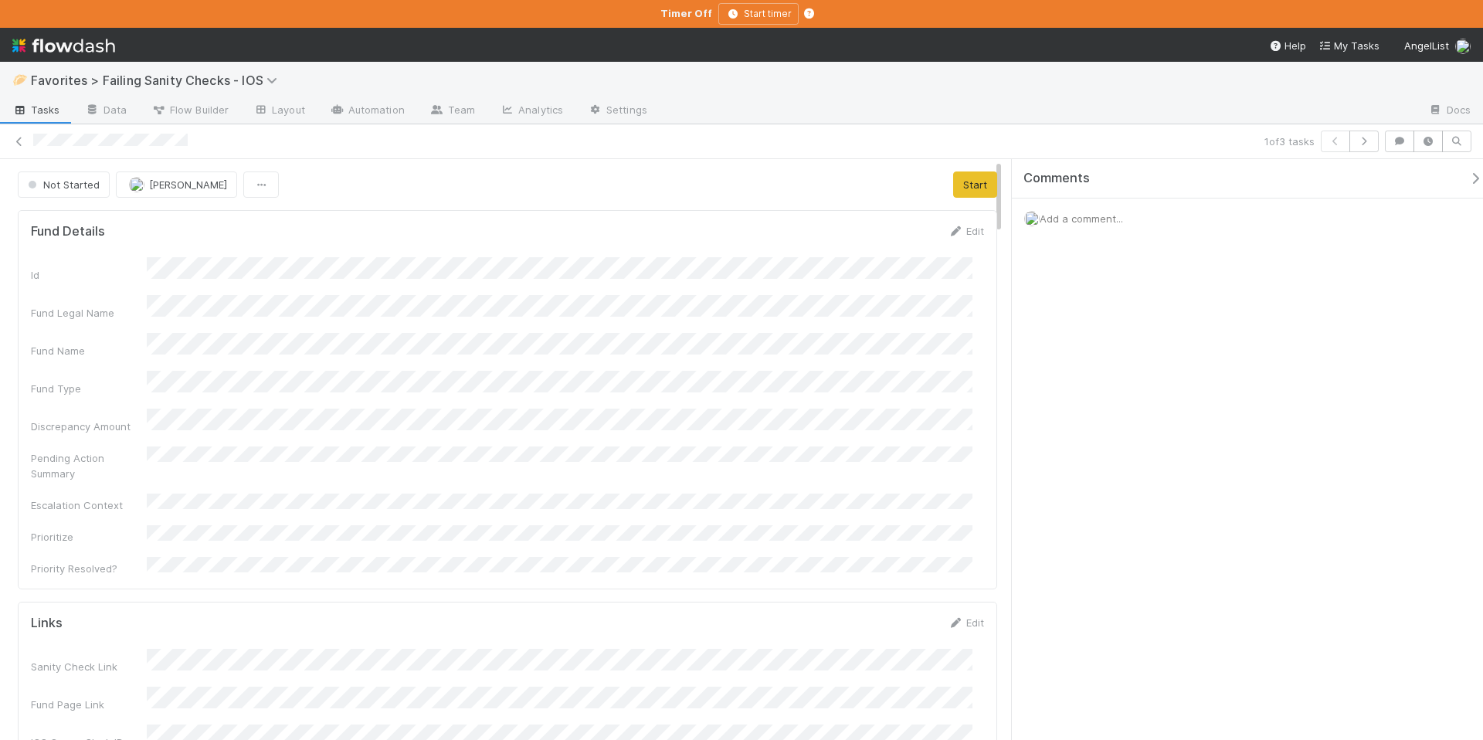
drag, startPoint x: 1462, startPoint y: 178, endPoint x: 1266, endPoint y: 205, distance: 198.1
click at [1468, 178] on icon "button" at bounding box center [1475, 178] width 15 height 12
click at [1433, 190] on button "Start" at bounding box center [1455, 184] width 44 height 26
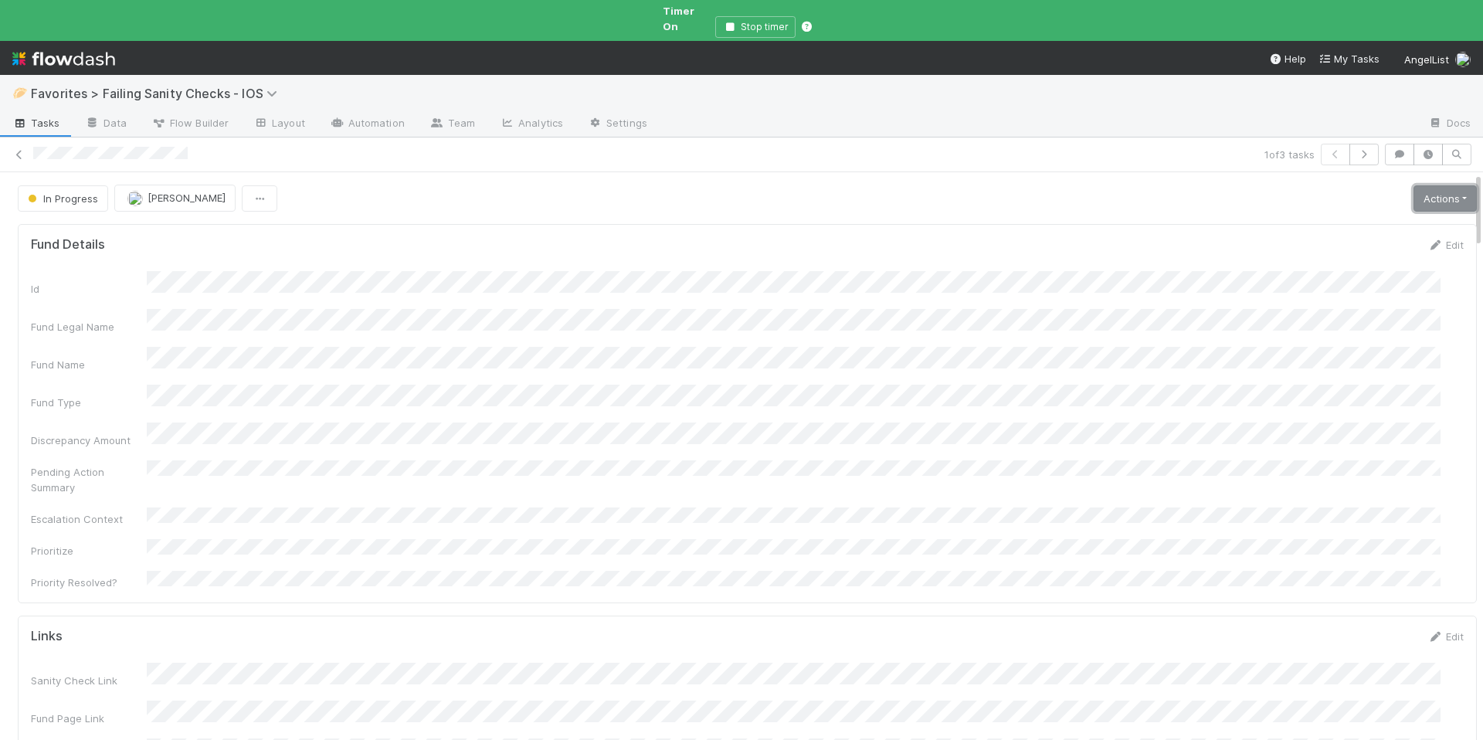
click at [1414, 185] on link "Actions" at bounding box center [1445, 198] width 63 height 26
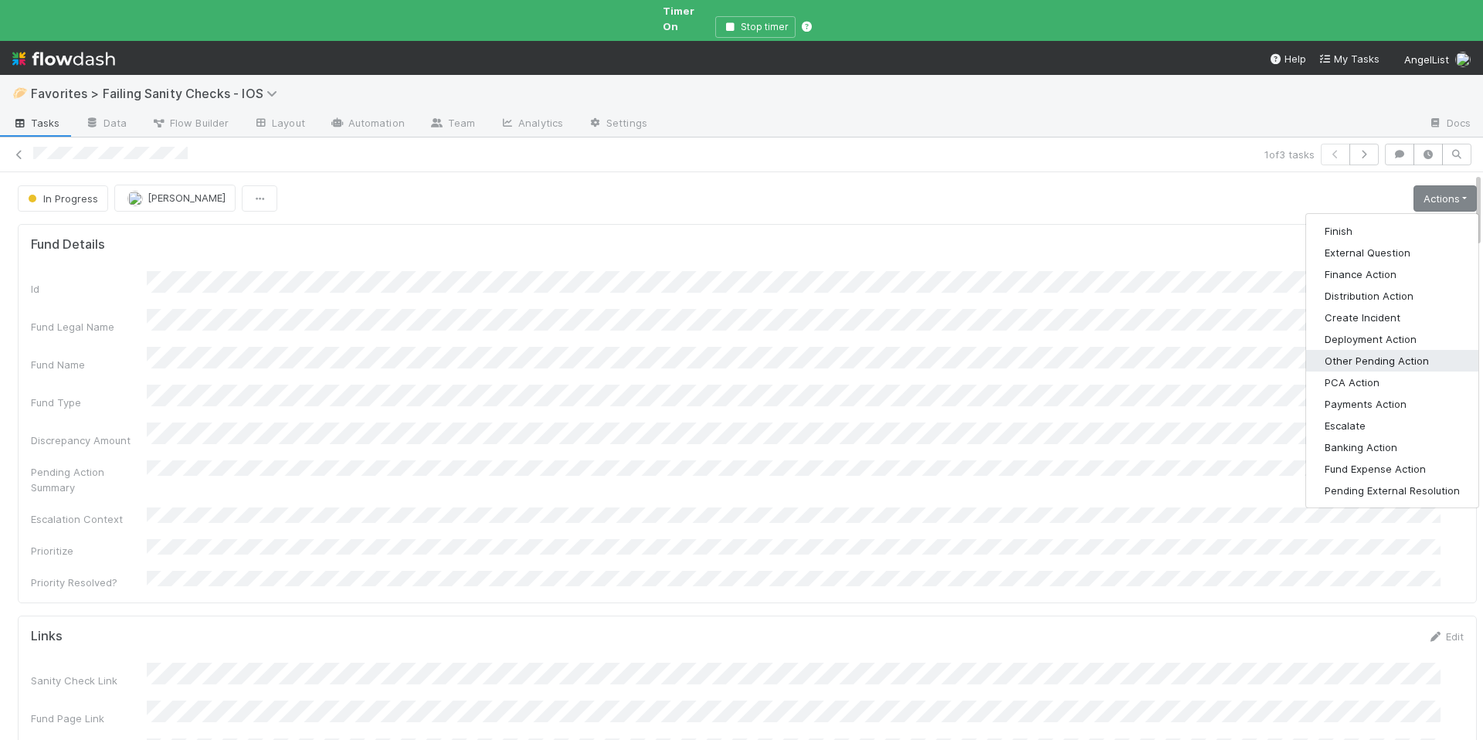
click at [1347, 351] on button "Other Pending Action" at bounding box center [1392, 361] width 172 height 22
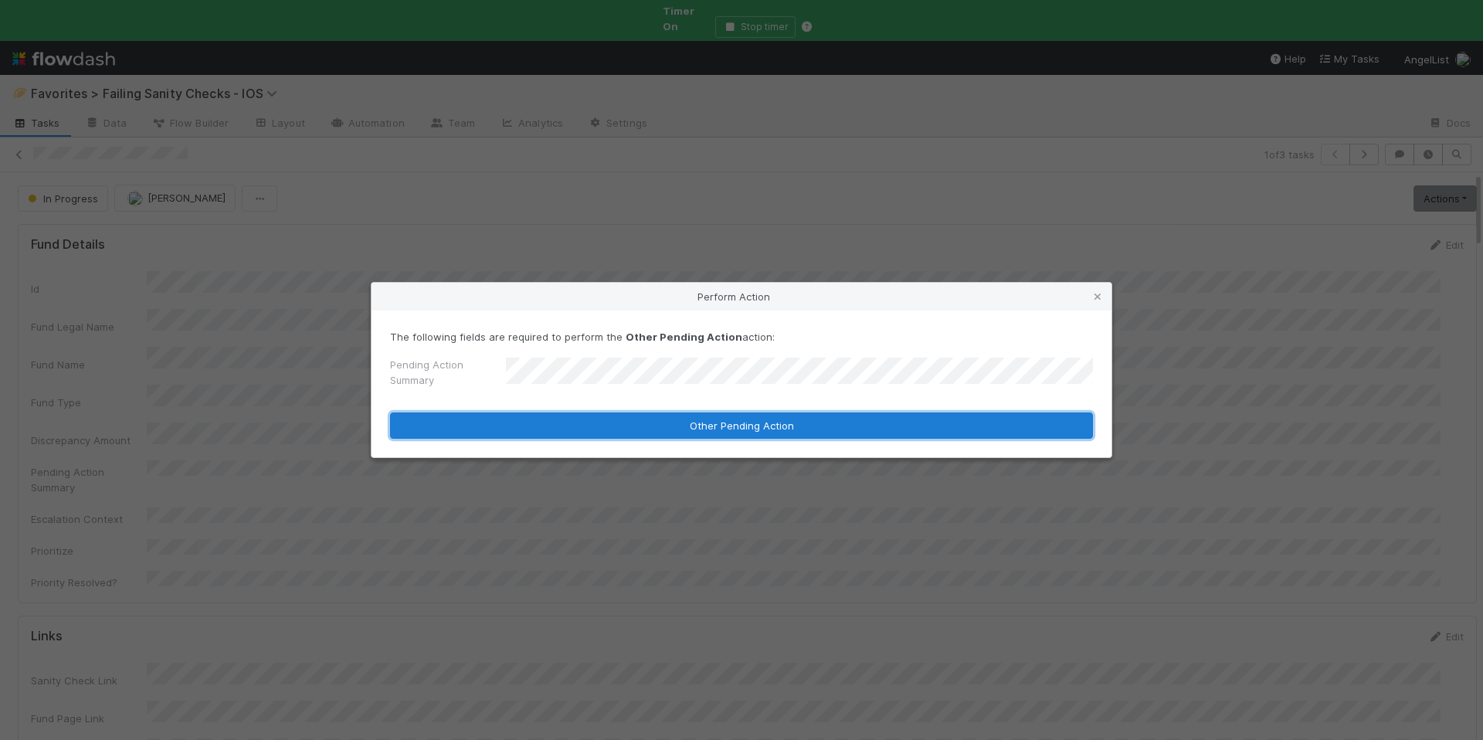
click at [844, 428] on button "Other Pending Action" at bounding box center [741, 425] width 703 height 26
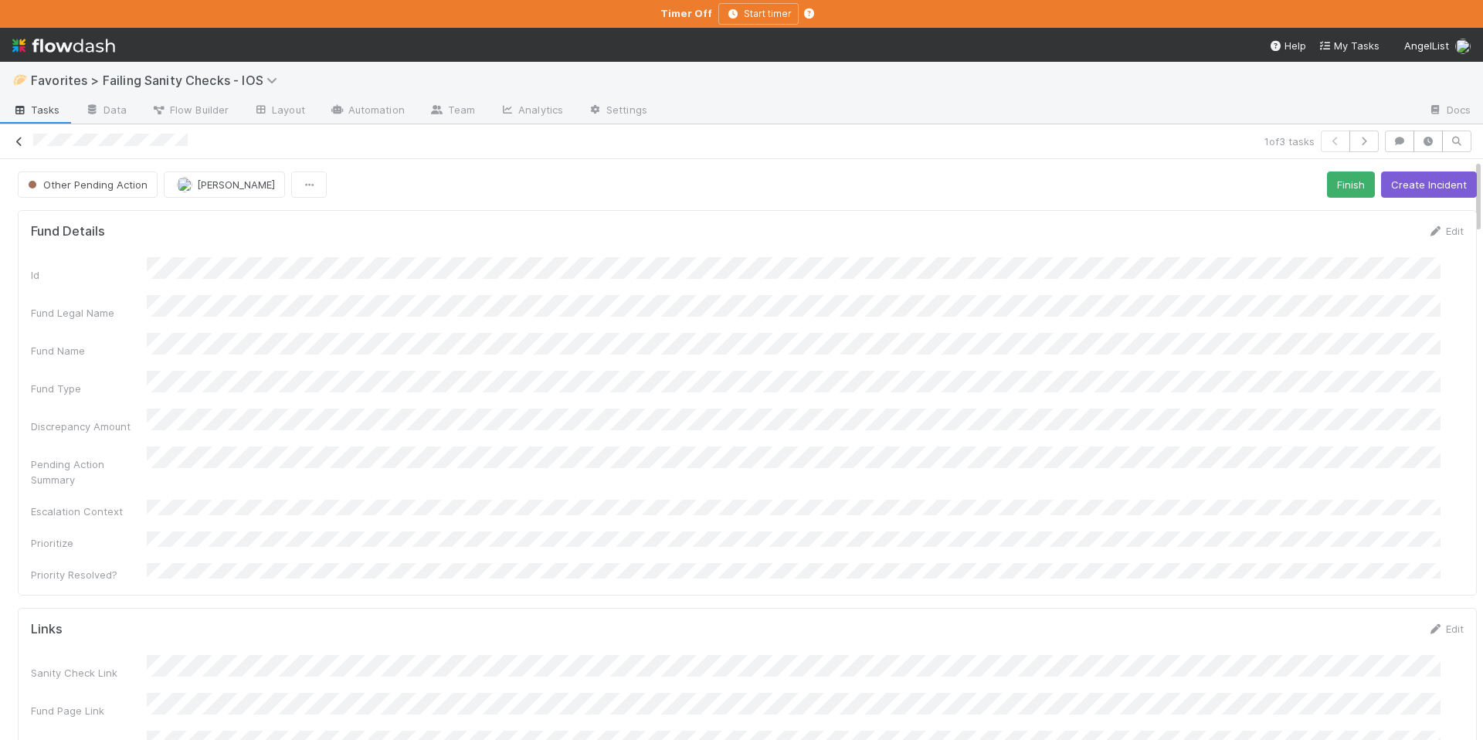
click at [15, 145] on icon at bounding box center [19, 142] width 15 height 10
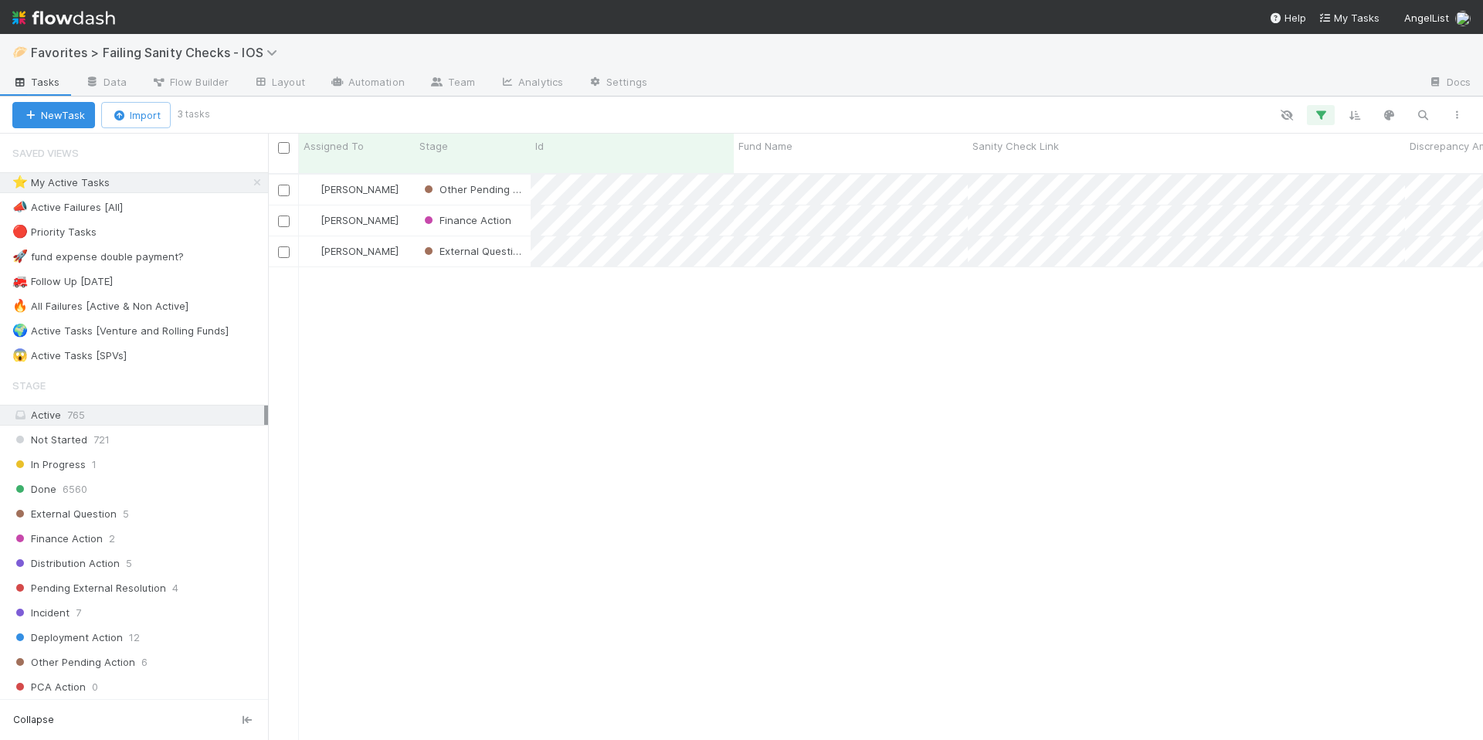
scroll to position [568, 1203]
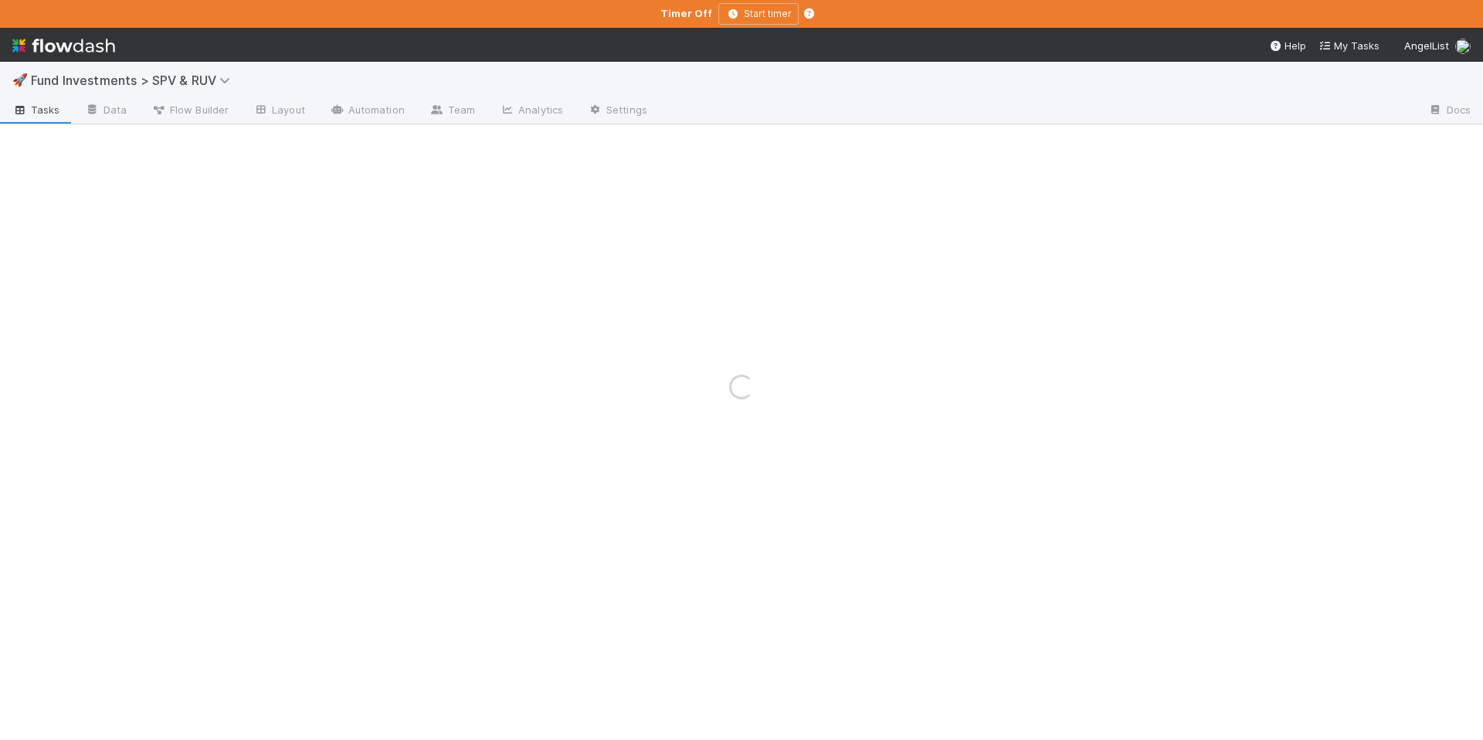
click at [211, 80] on div "Loading..." at bounding box center [741, 387] width 1483 height 706
click at [214, 81] on span "Fund Investments > SPV & RUV" at bounding box center [134, 80] width 207 height 15
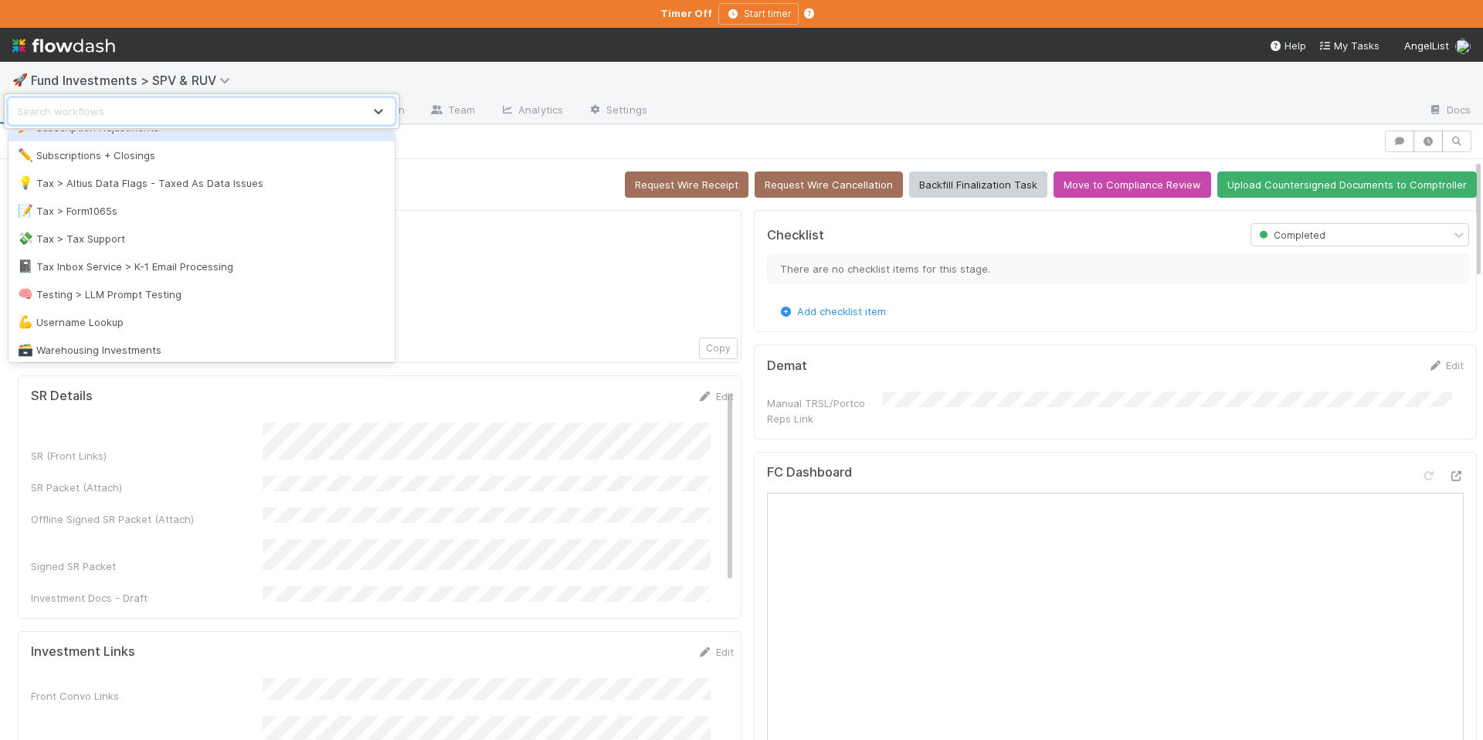
scroll to position [1999, 0]
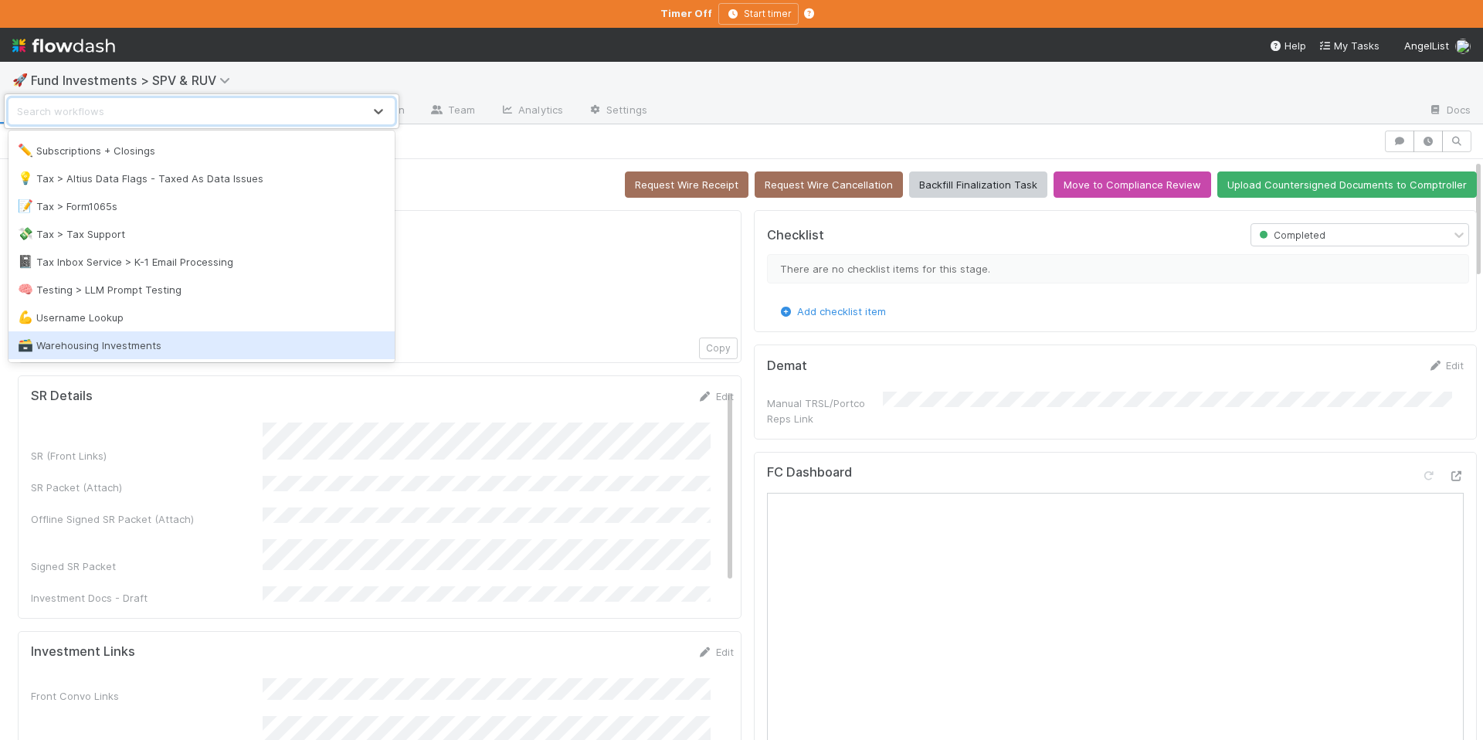
click at [149, 341] on div "🗃️ Warehousing Investments" at bounding box center [202, 345] width 368 height 15
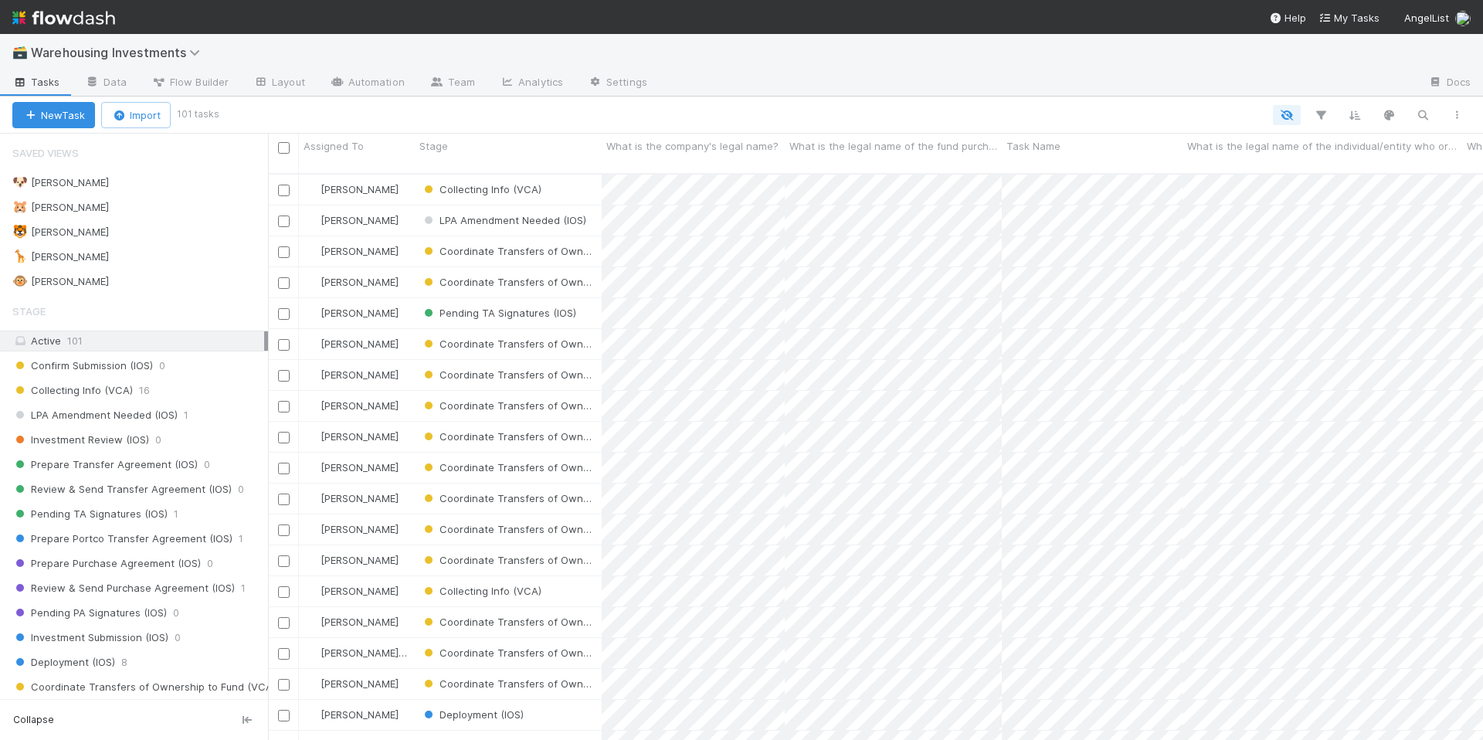
scroll to position [568, 1203]
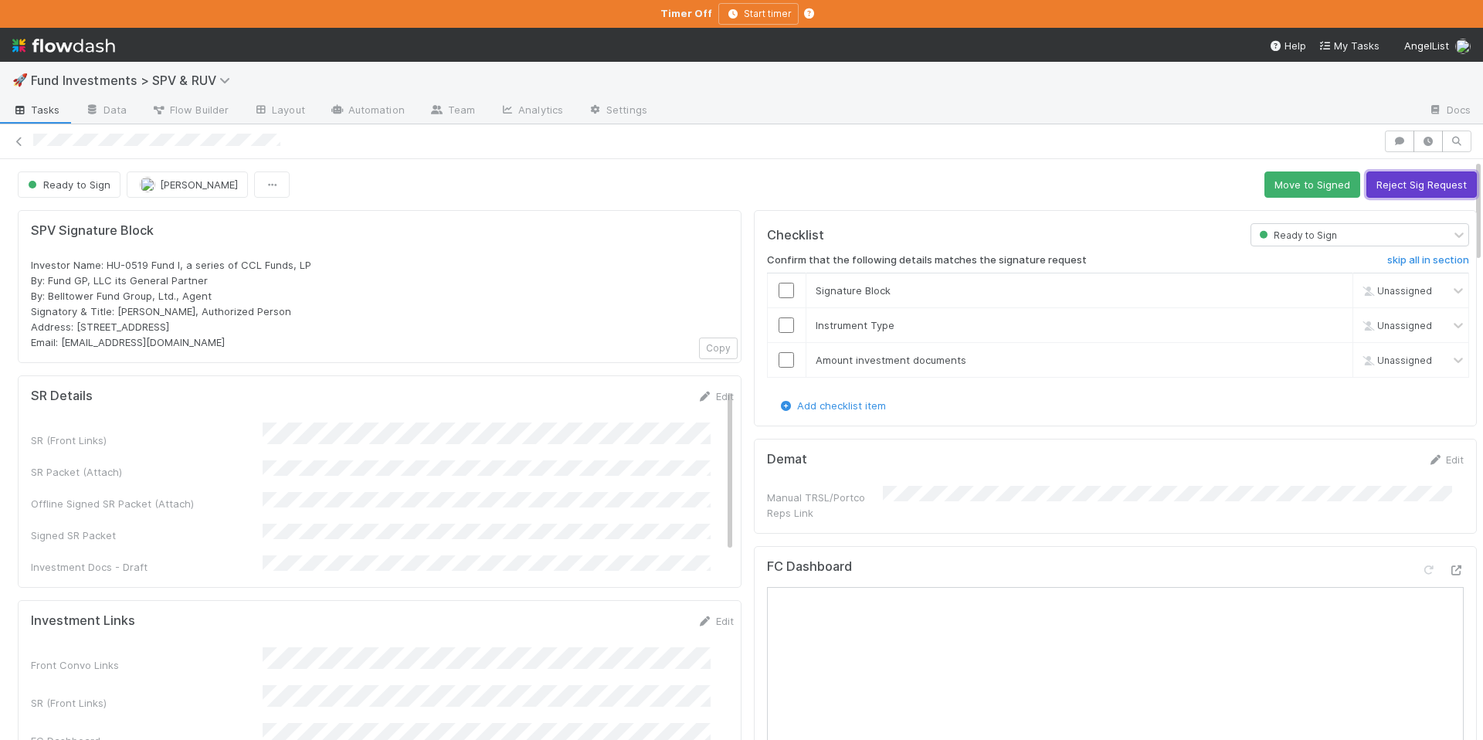
click at [1421, 176] on button "Reject Sig Request" at bounding box center [1421, 184] width 110 height 26
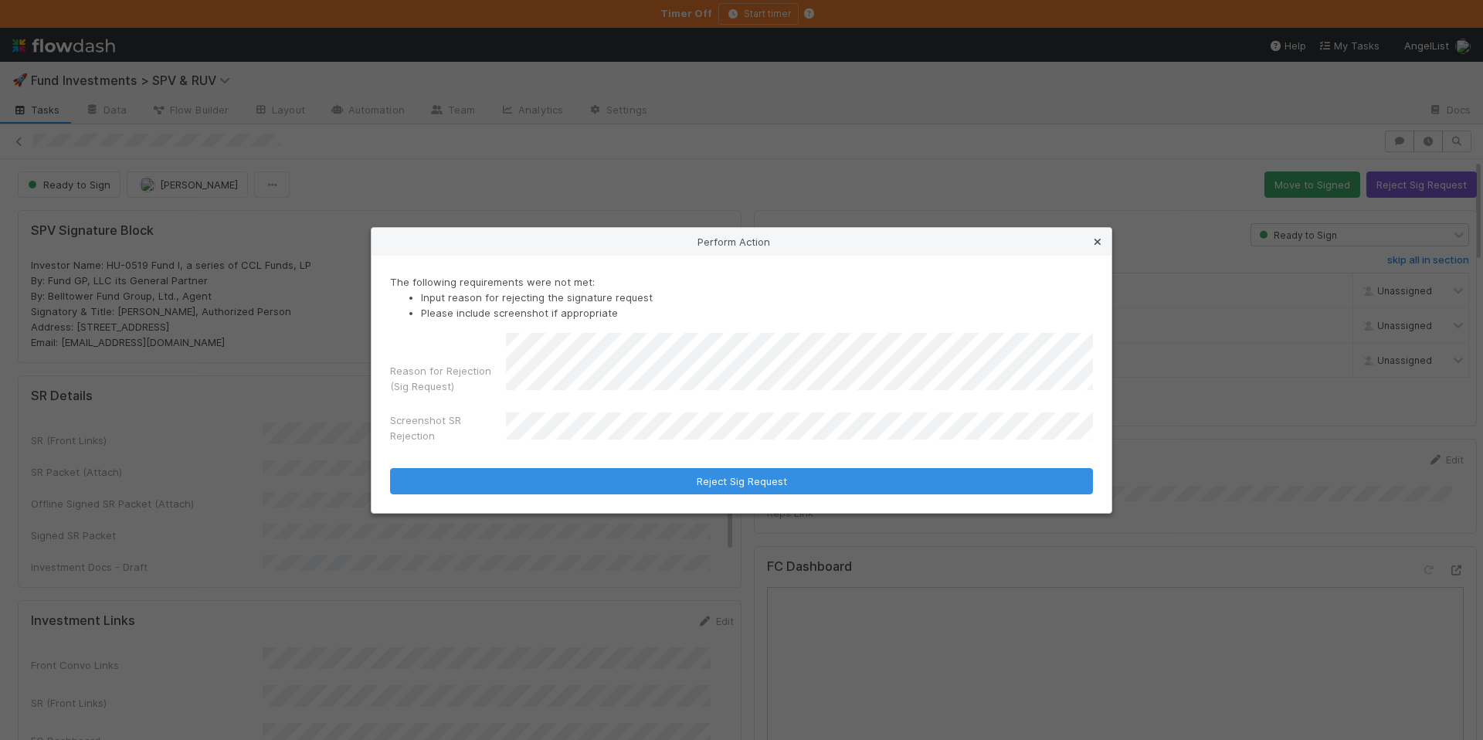
click at [1091, 239] on icon at bounding box center [1097, 242] width 15 height 10
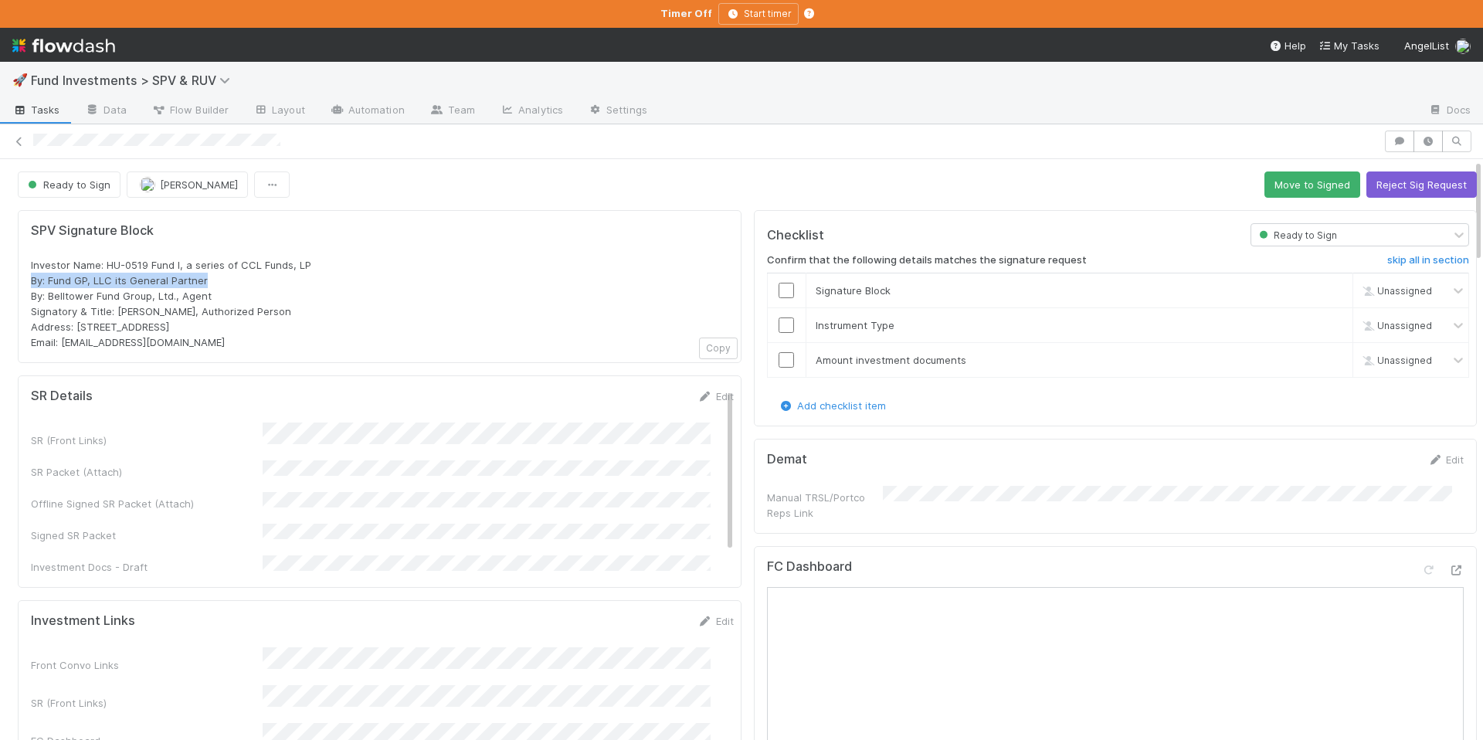
drag, startPoint x: 209, startPoint y: 282, endPoint x: 30, endPoint y: 277, distance: 179.3
click at [31, 277] on div "Investor Name: HU-0519 Fund I, a series of CCL Funds, LP By: Fund GP, LLC its G…" at bounding box center [380, 303] width 698 height 93
copy span "By: Fund GP, LLC its General Partner"
drag, startPoint x: 209, startPoint y: 296, endPoint x: 93, endPoint y: 299, distance: 116.7
click at [33, 297] on div "Investor Name: HU-0519 Fund I, a series of CCL Funds, LP By: Fund GP, LLC its G…" at bounding box center [380, 303] width 698 height 93
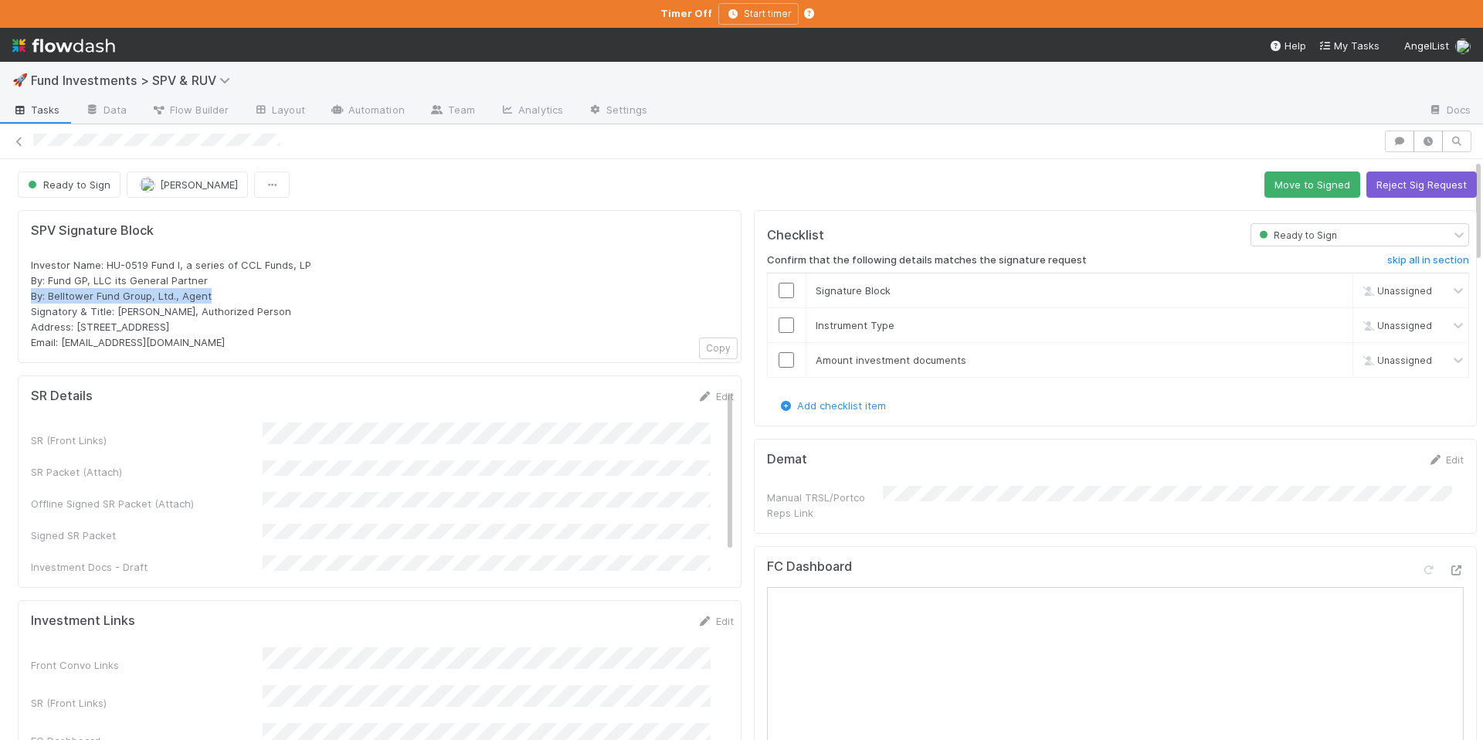
copy span "By: Belltower Fund Group, Ltd., Agent"
drag, startPoint x: 229, startPoint y: 324, endPoint x: 78, endPoint y: 327, distance: 150.7
click at [78, 327] on div "Investor Name: HU-0519 Fund I, a series of CCL Funds, LP By: Fund GP, LLC its G…" at bounding box center [380, 303] width 698 height 93
copy span "PO Box 3217, Seattle, WA 98114"
drag, startPoint x: 188, startPoint y: 312, endPoint x: 116, endPoint y: 312, distance: 71.8
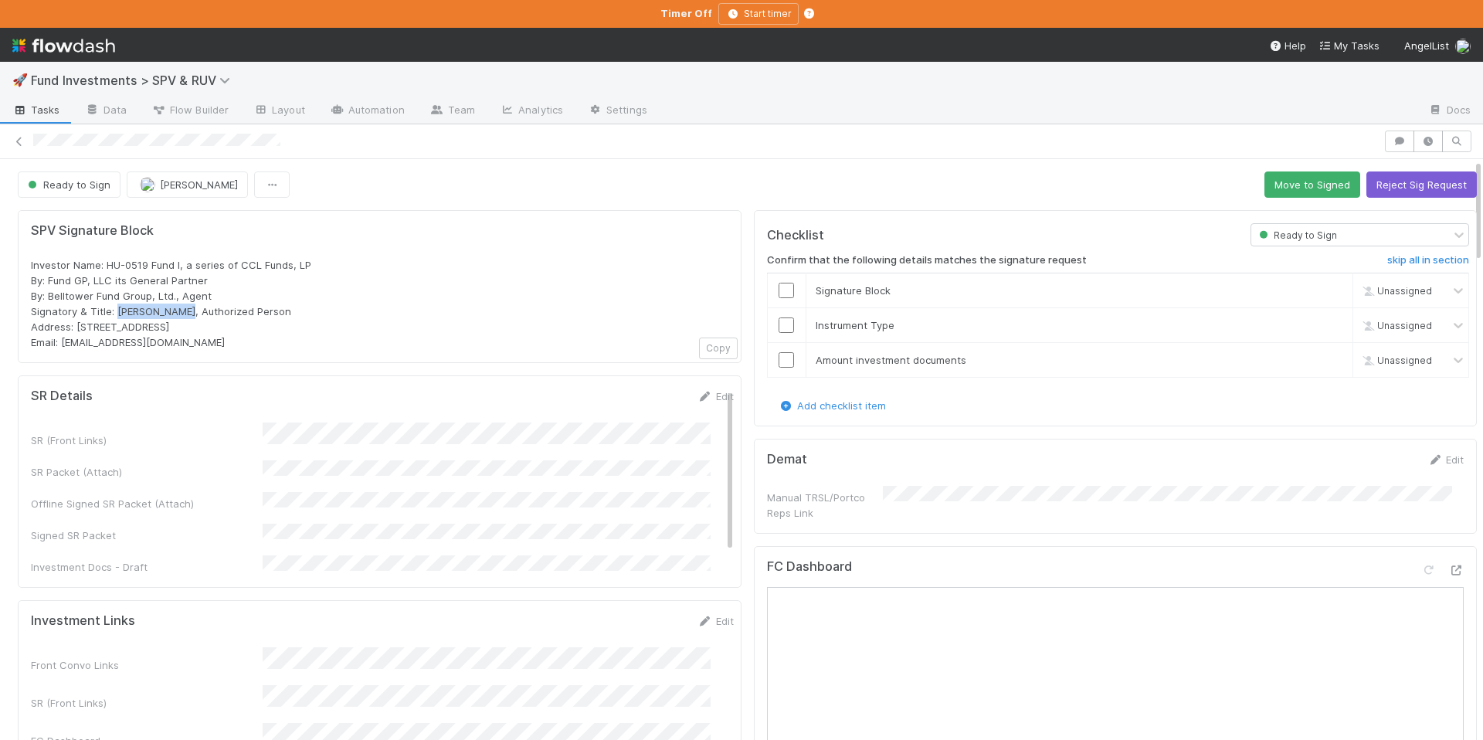
click at [116, 312] on span "Investor Name: HU-0519 Fund I, a series of CCL Funds, LP By: Fund GP, LLC its G…" at bounding box center [171, 304] width 280 height 90
copy span "Joshua Cowdin"
drag, startPoint x: 208, startPoint y: 284, endPoint x: 43, endPoint y: 277, distance: 164.7
click at [39, 276] on div "Investor Name: HU-0519 Fund I, a series of CCL Funds, LP By: Fund GP, LLC its G…" at bounding box center [380, 303] width 698 height 93
click at [52, 277] on span "Investor Name: HU-0519 Fund I, a series of CCL Funds, LP By: Fund GP, LLC its G…" at bounding box center [171, 304] width 280 height 90
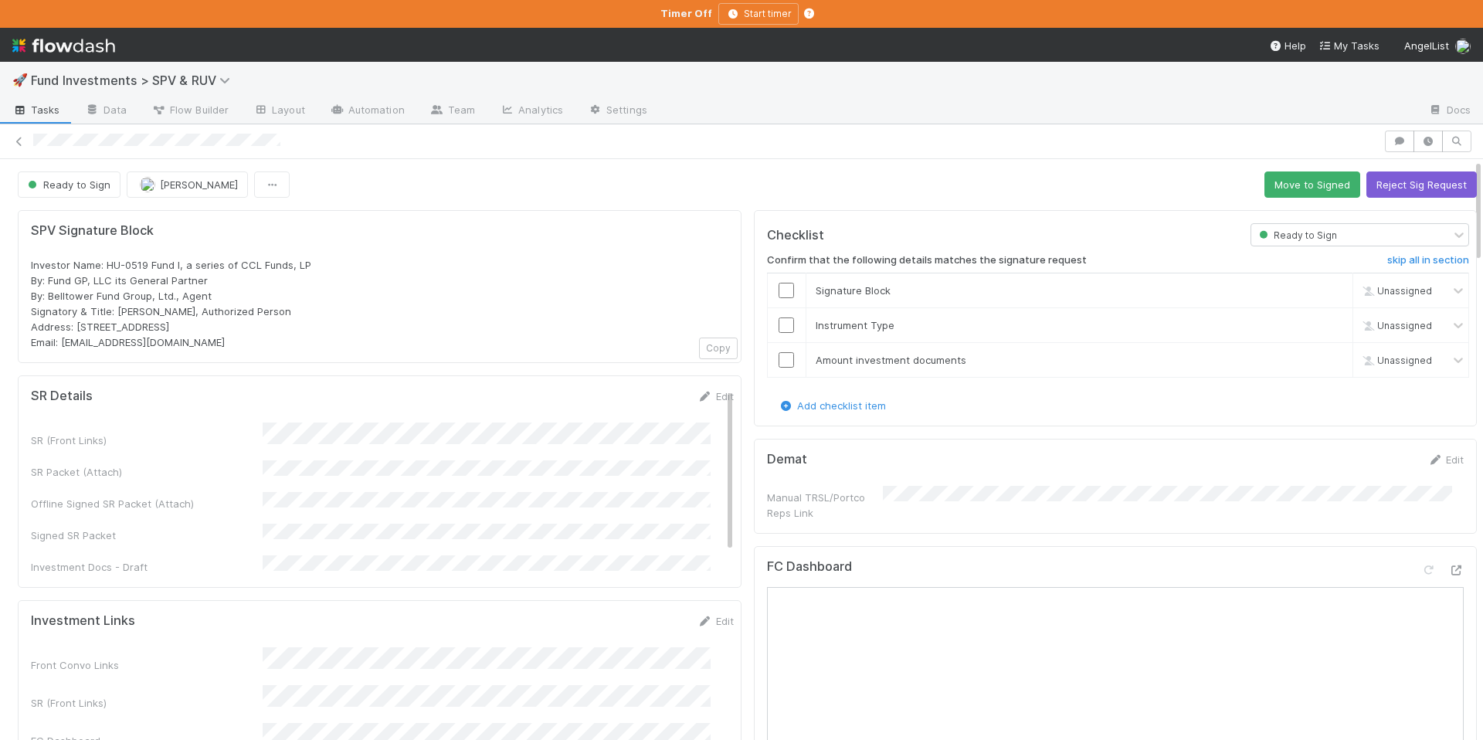
drag, startPoint x: 47, startPoint y: 278, endPoint x: 221, endPoint y: 284, distance: 173.9
click at [221, 284] on div "Investor Name: HU-0519 Fund I, a series of CCL Funds, LP By: Fund GP, LLC its G…" at bounding box center [380, 303] width 698 height 93
drag, startPoint x: 175, startPoint y: 280, endPoint x: 74, endPoint y: 280, distance: 100.4
click at [74, 280] on span "Investor Name: HU-0519 Fund I, a series of CCL Funds, LP By: Fund GP, LLC its G…" at bounding box center [171, 304] width 280 height 90
drag, startPoint x: 228, startPoint y: 280, endPoint x: 60, endPoint y: 278, distance: 167.6
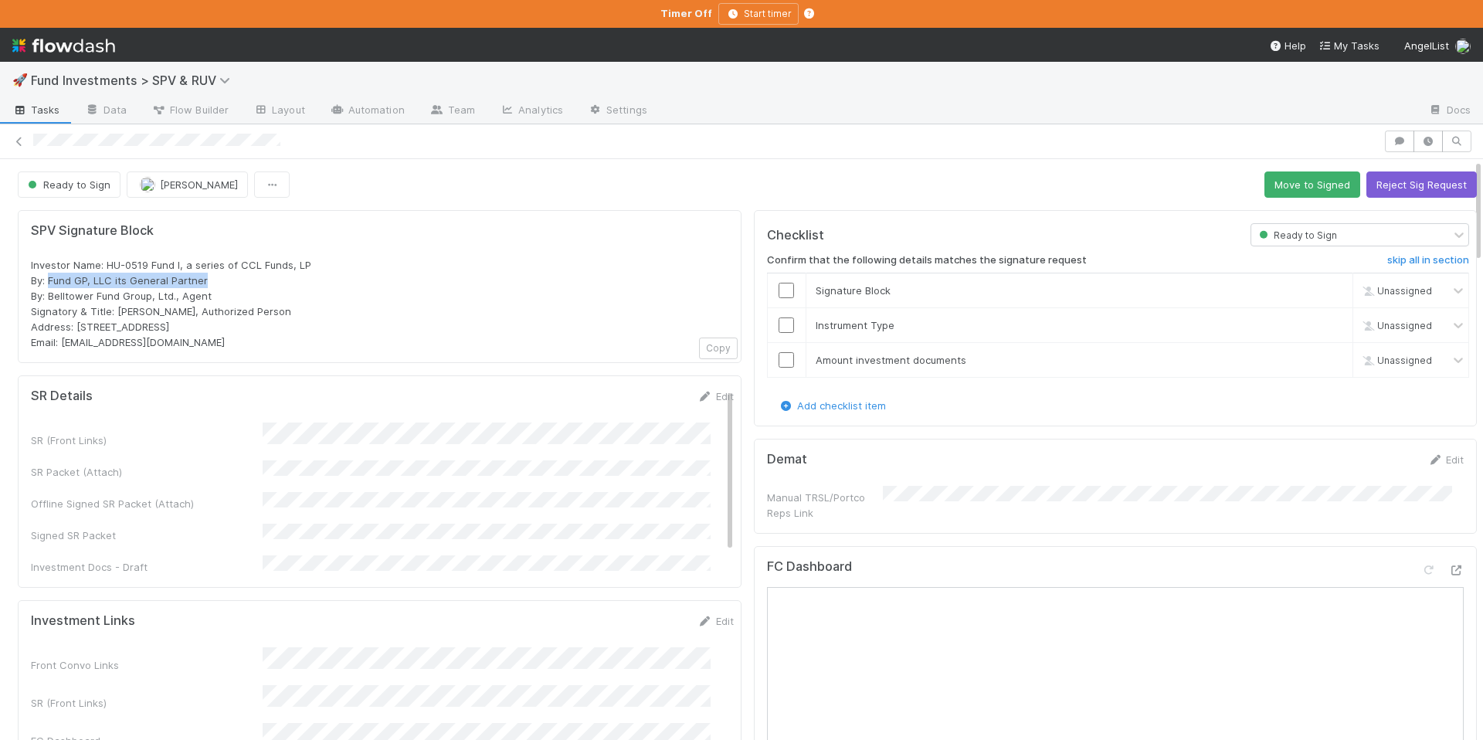
click at [51, 278] on div "Investor Name: HU-0519 Fund I, a series of CCL Funds, LP By: Fund GP, LLC its G…" at bounding box center [380, 303] width 698 height 93
copy span "Fund GP, LLC its General Partner"
drag, startPoint x: 213, startPoint y: 294, endPoint x: 67, endPoint y: 297, distance: 146.0
click at [52, 296] on div "Investor Name: HU-0519 Fund I, a series of CCL Funds, LP By: Fund GP, LLC its G…" at bounding box center [380, 303] width 698 height 93
copy span "Belltower Fund Group, Ltd., Agent"
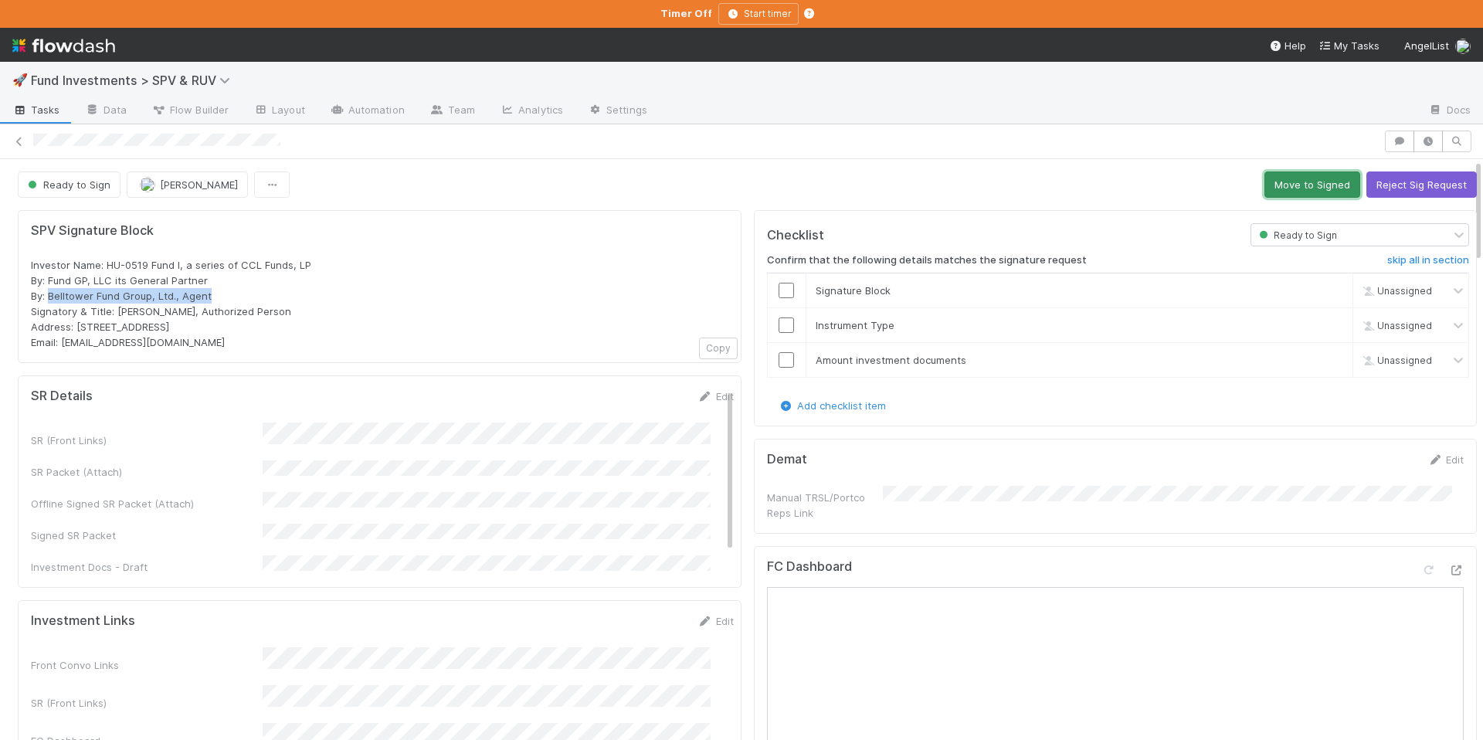
click at [1265, 185] on button "Move to Signed" at bounding box center [1313, 184] width 96 height 26
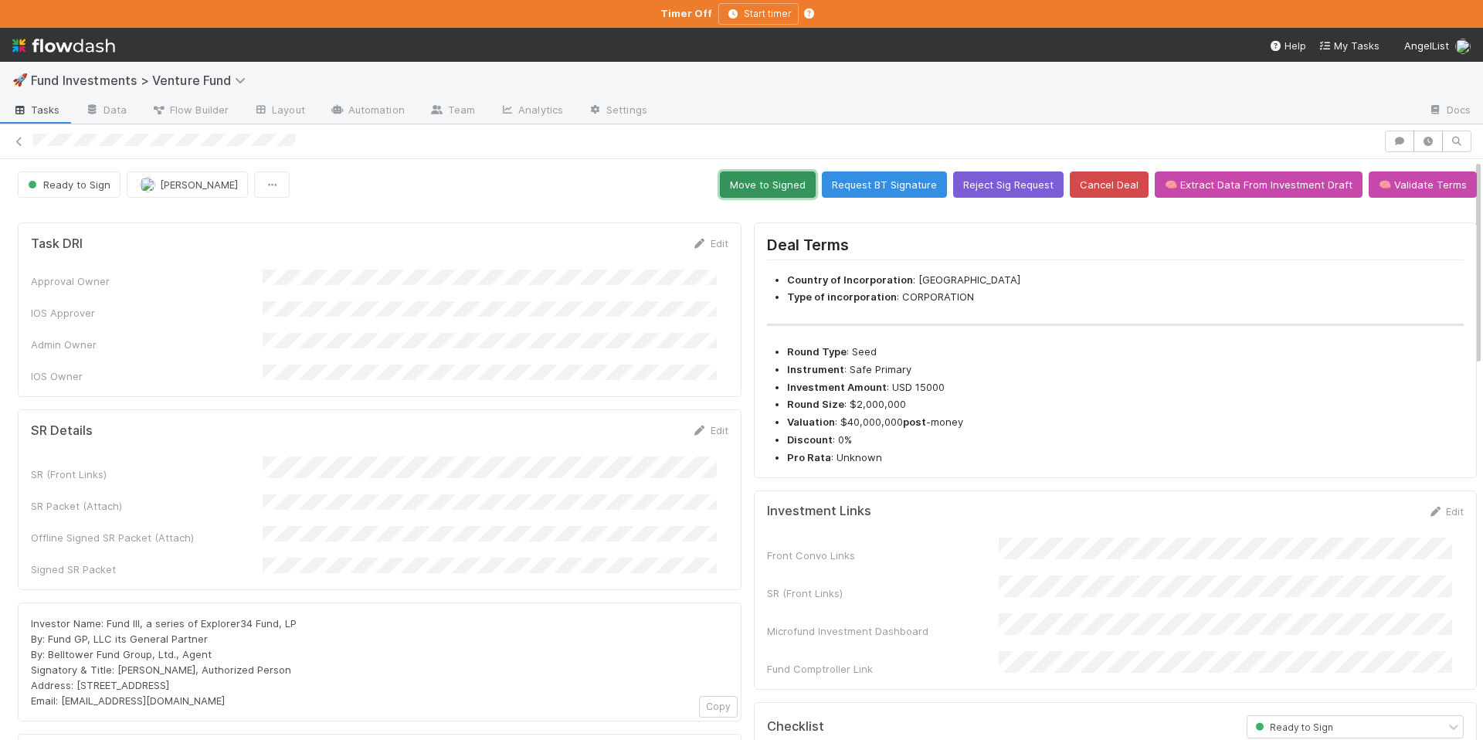
click at [776, 188] on button "Move to Signed" at bounding box center [768, 184] width 96 height 26
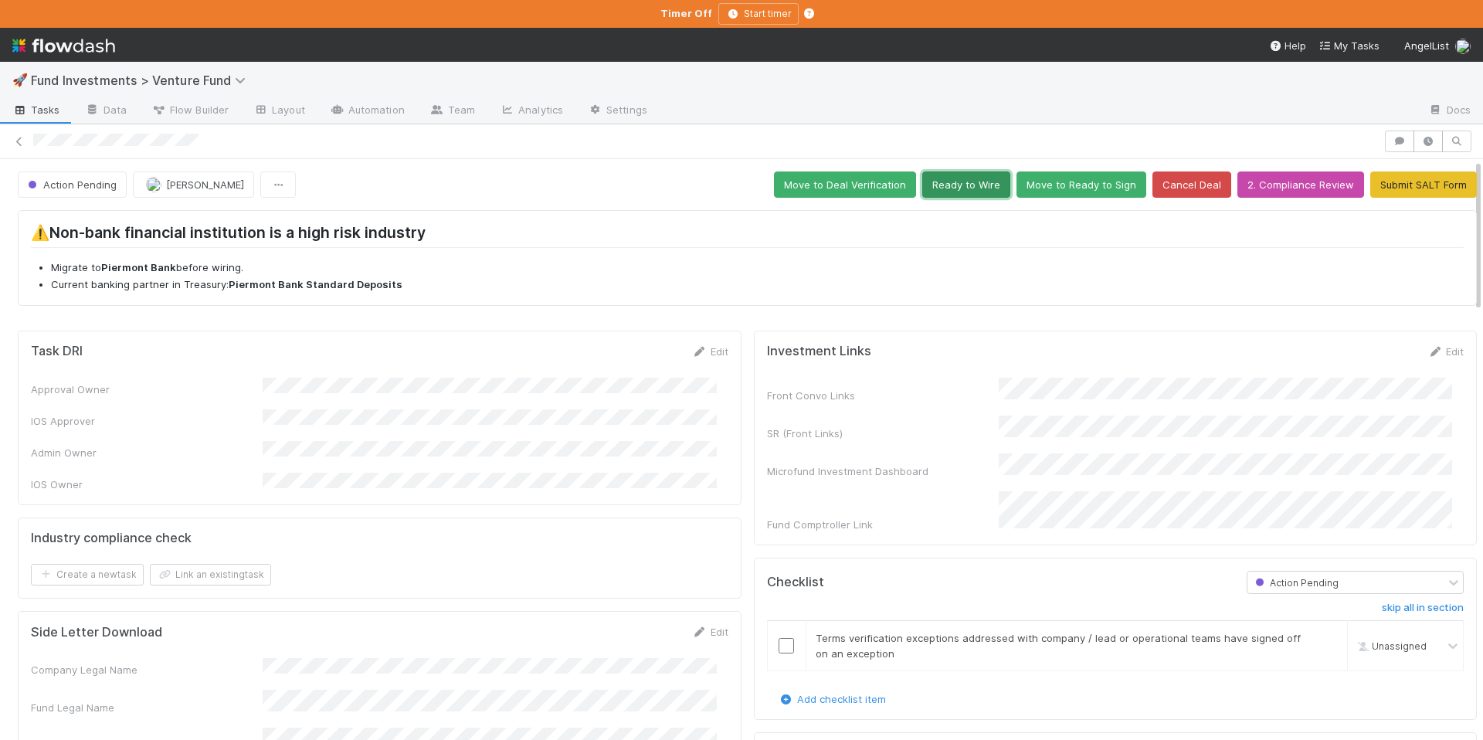
click at [934, 188] on button "Ready to Wire" at bounding box center [966, 184] width 88 height 26
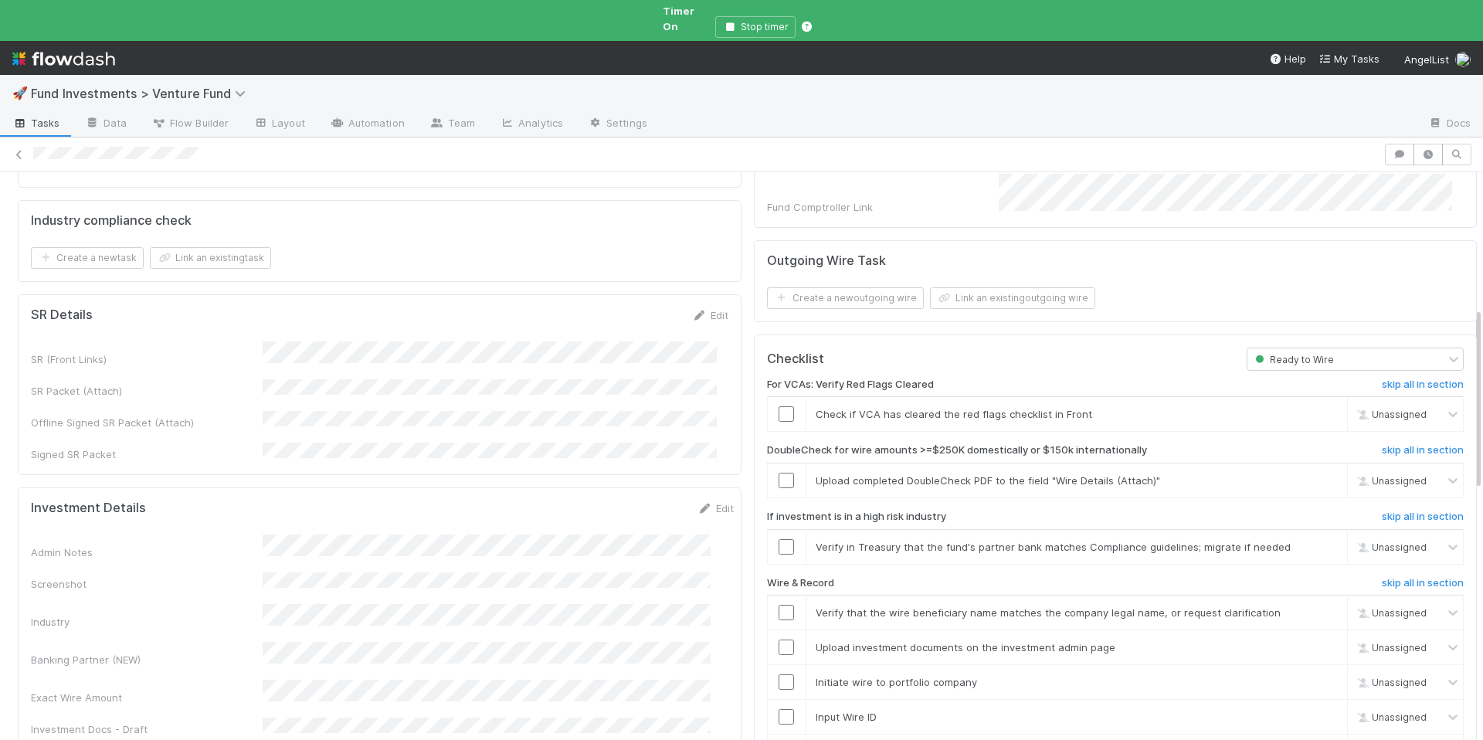
scroll to position [443, 0]
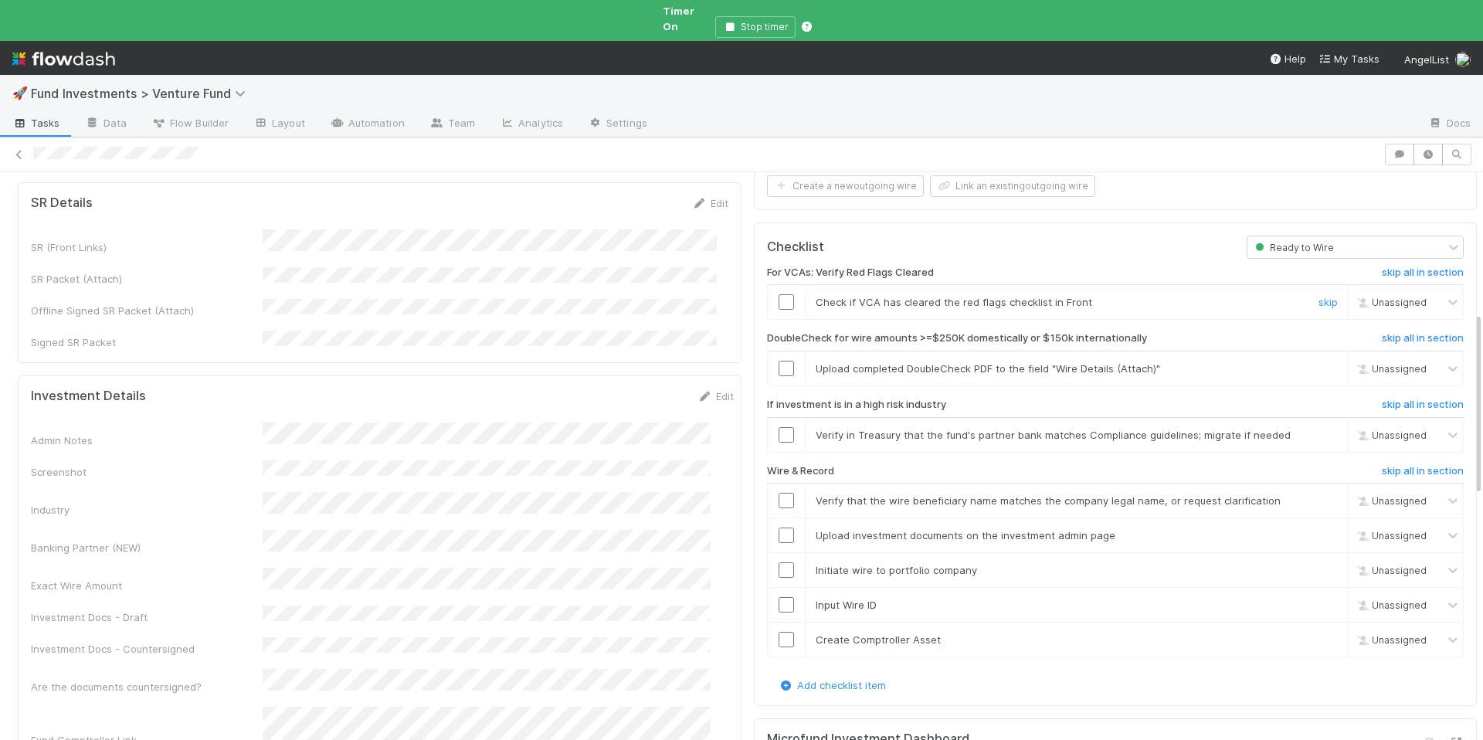
click at [779, 294] on input "checkbox" at bounding box center [786, 301] width 15 height 15
click at [1354, 296] on img at bounding box center [1360, 302] width 12 height 12
type input "kar"
click at [1363, 303] on span "[PERSON_NAME]" at bounding box center [1387, 307] width 76 height 12
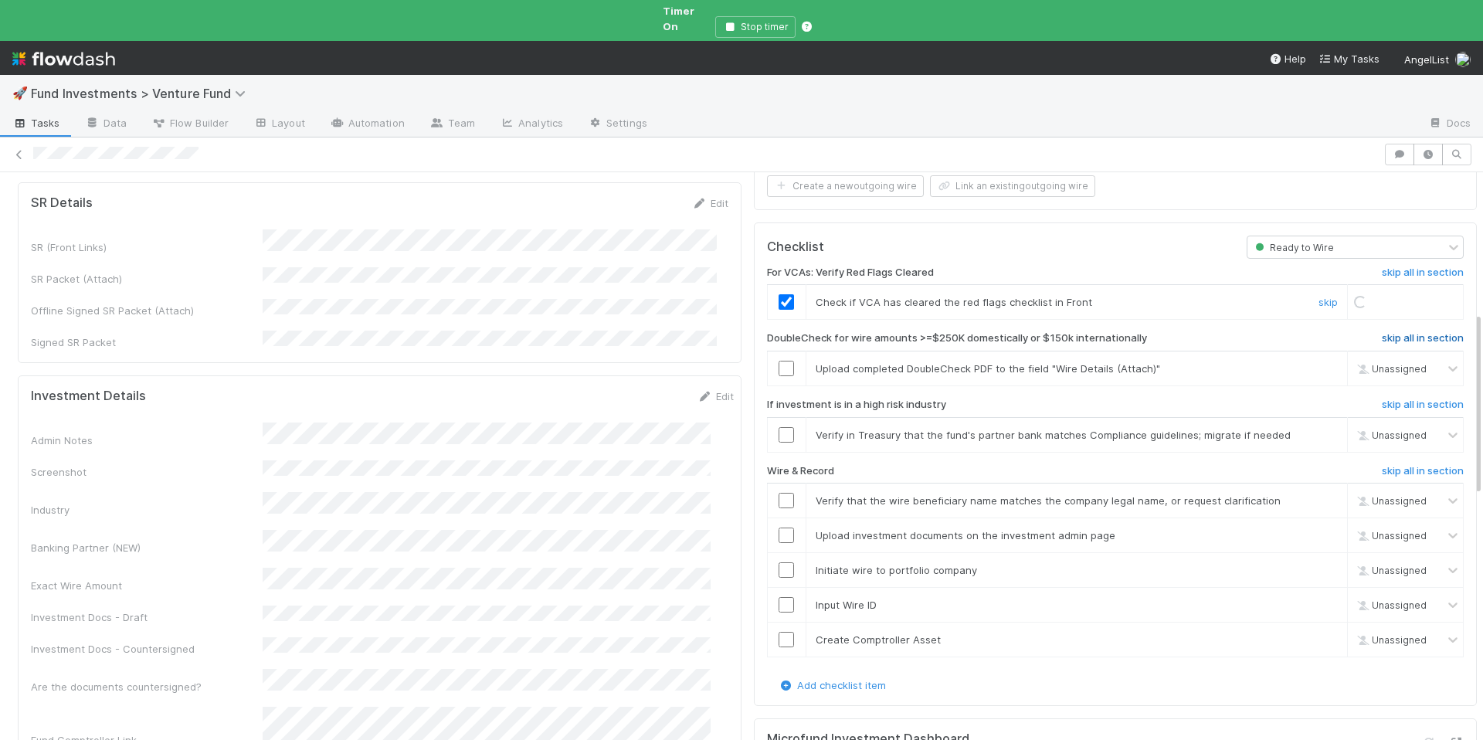
click at [1382, 332] on h6 "skip all in section" at bounding box center [1423, 338] width 82 height 12
click at [1396, 332] on h6 "skip all in section" at bounding box center [1423, 338] width 82 height 12
click at [779, 427] on input "checkbox" at bounding box center [786, 434] width 15 height 15
click at [779, 493] on input "checkbox" at bounding box center [786, 500] width 15 height 15
click at [779, 528] on input "checkbox" at bounding box center [786, 535] width 15 height 15
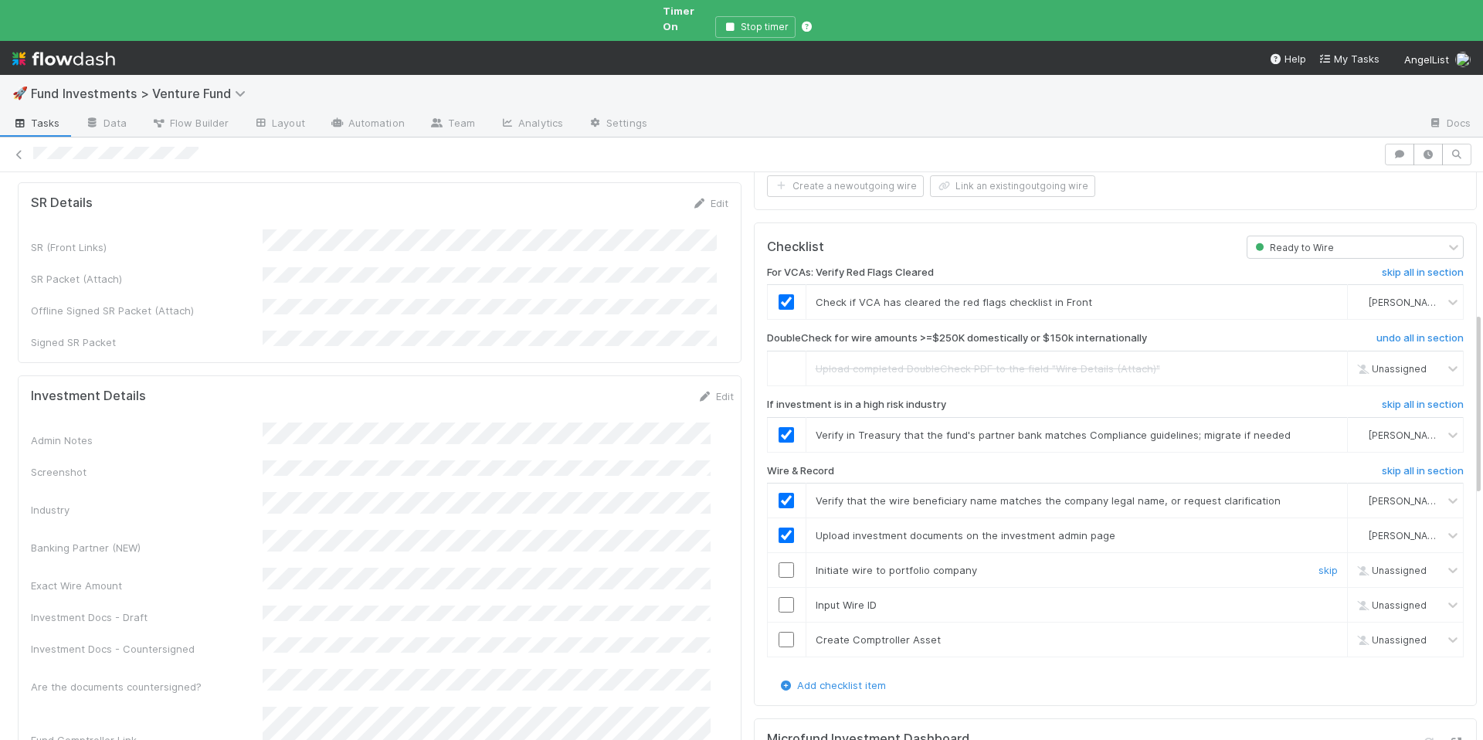
drag, startPoint x: 779, startPoint y: 541, endPoint x: 779, endPoint y: 560, distance: 18.5
click at [779, 562] on input "checkbox" at bounding box center [786, 569] width 15 height 15
click at [779, 597] on input "checkbox" at bounding box center [786, 604] width 15 height 15
click at [779, 632] on input "checkbox" at bounding box center [786, 639] width 15 height 15
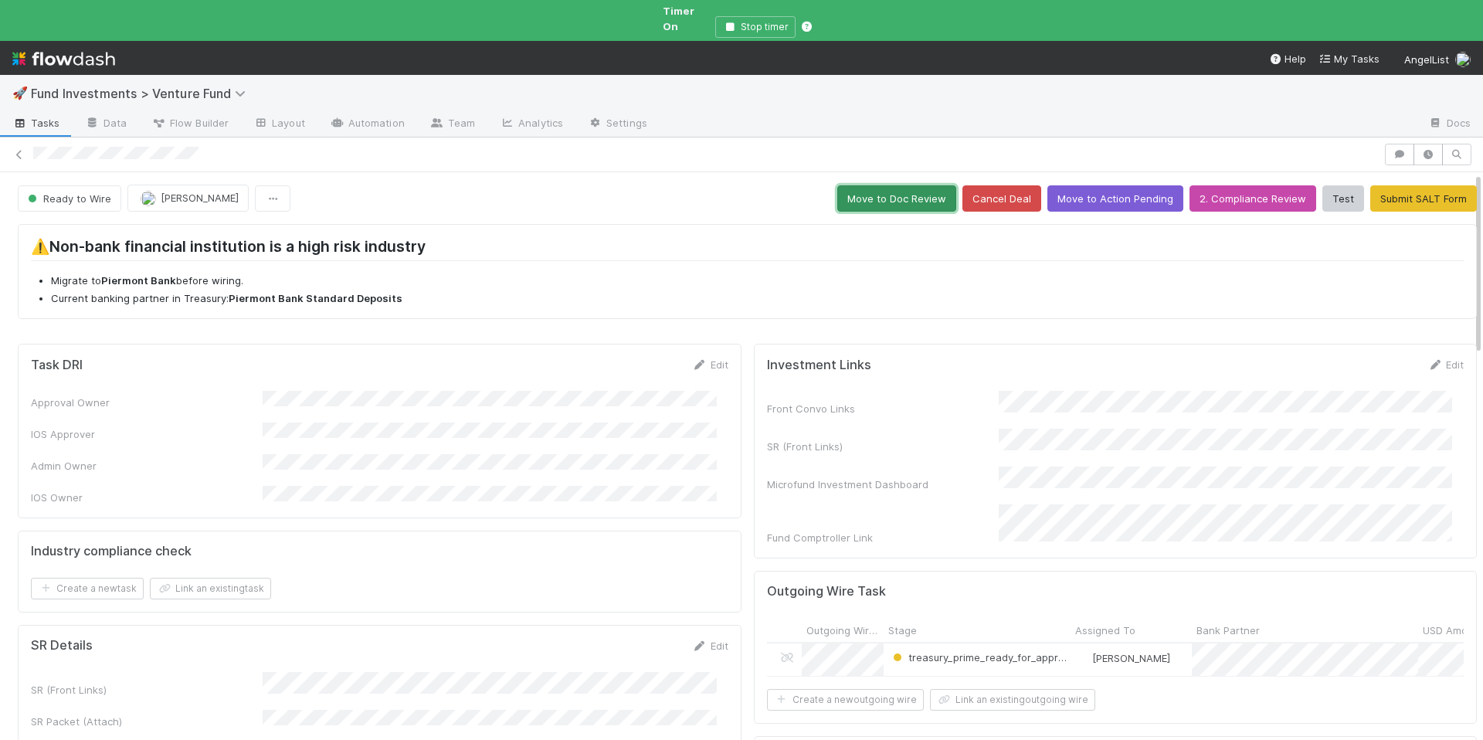
click at [864, 185] on button "Move to Doc Review" at bounding box center [896, 198] width 119 height 26
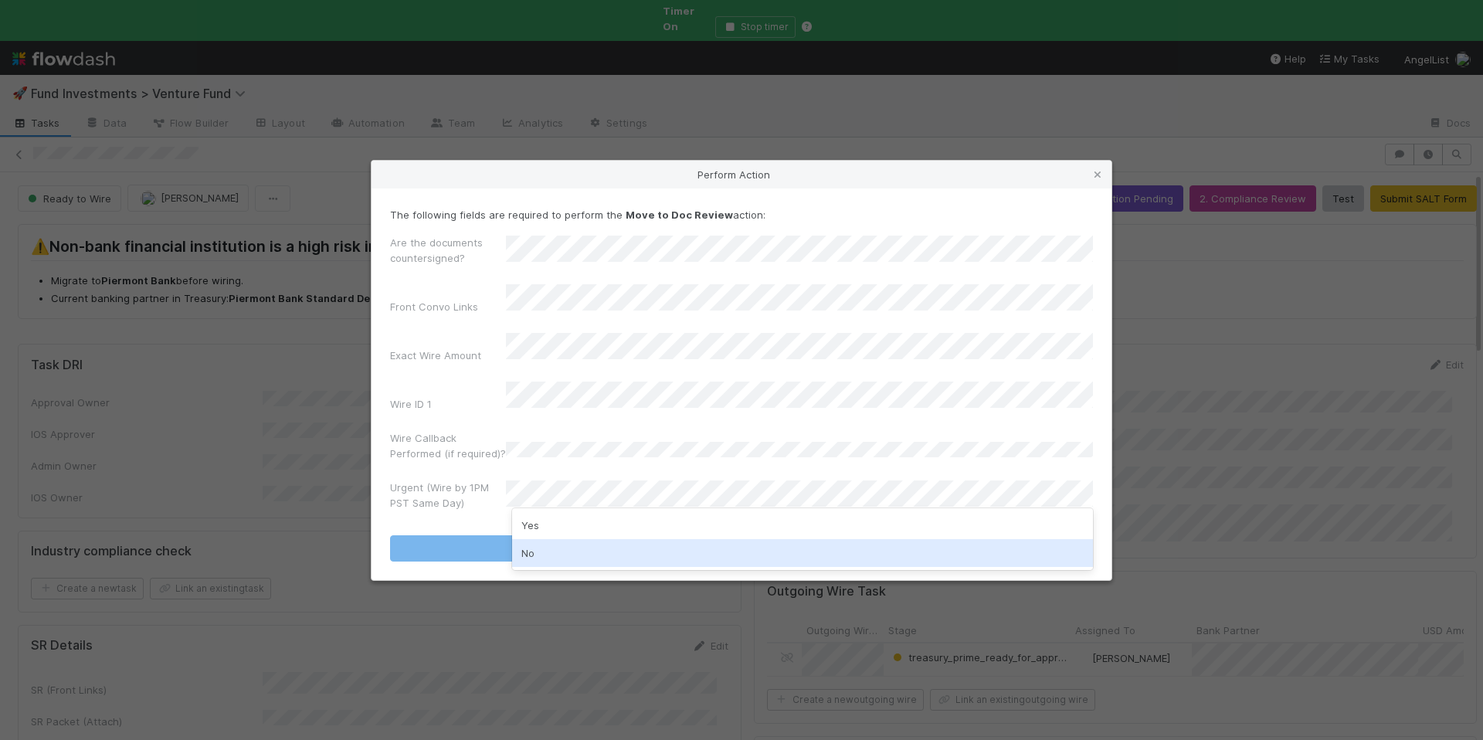
click at [584, 545] on div "No" at bounding box center [802, 553] width 581 height 28
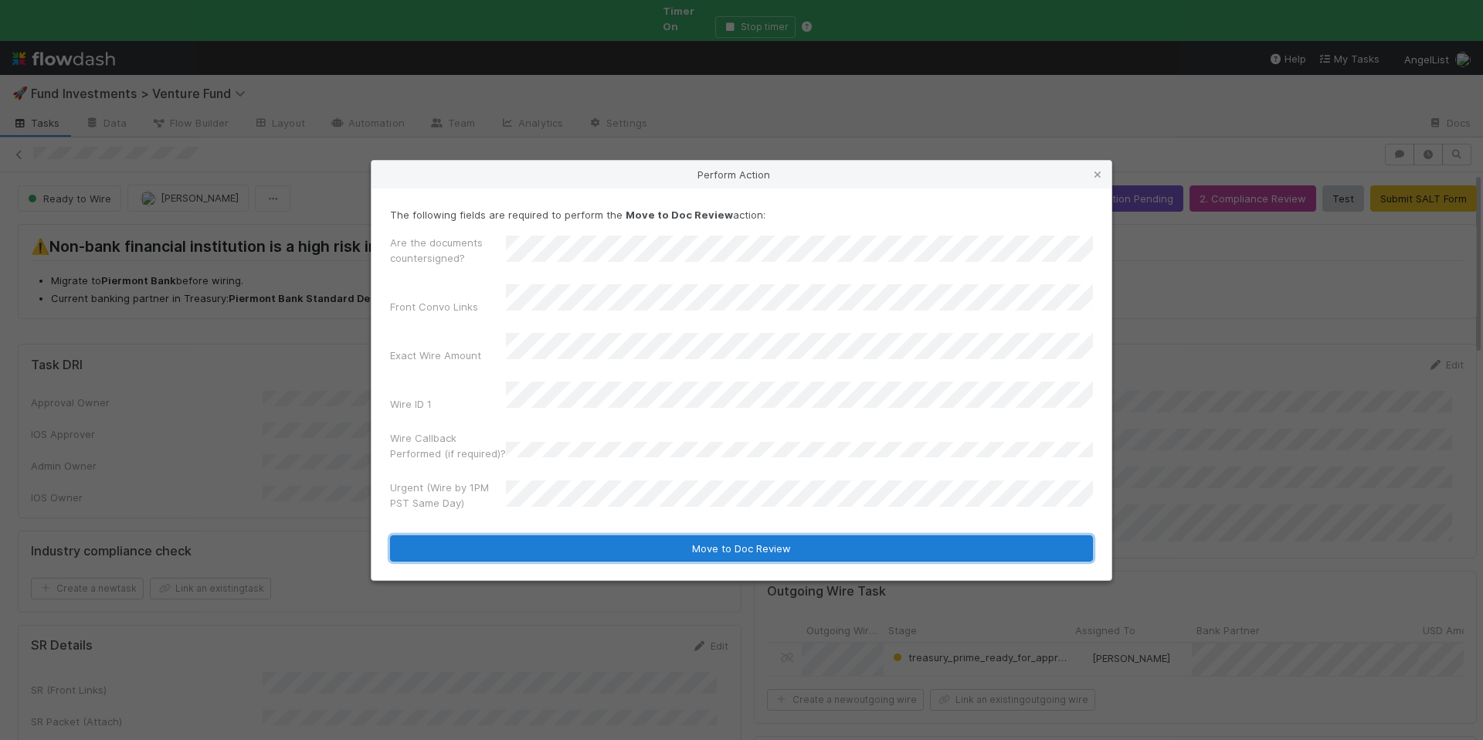
click at [647, 535] on button "Move to Doc Review" at bounding box center [741, 548] width 703 height 26
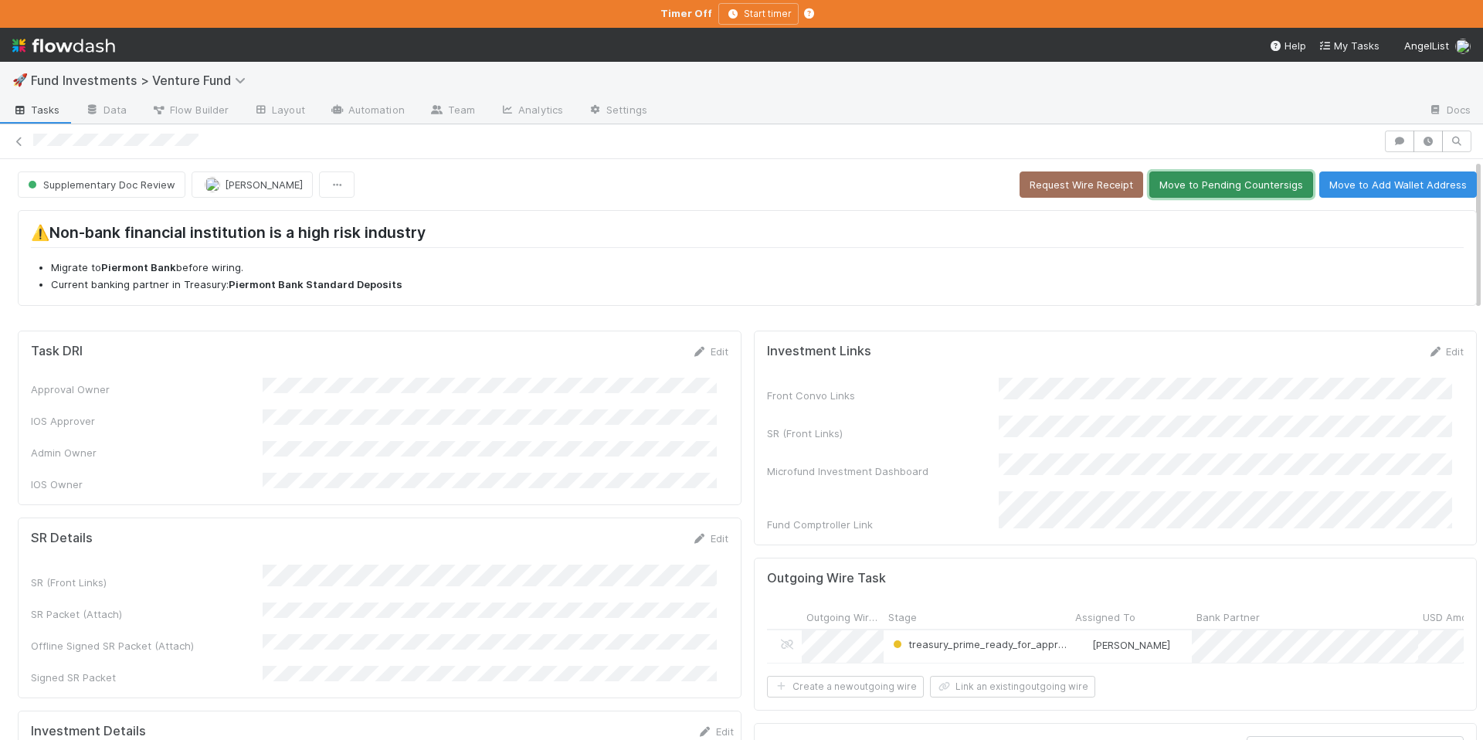
click at [1201, 186] on button "Move to Pending Countersigs" at bounding box center [1231, 184] width 164 height 26
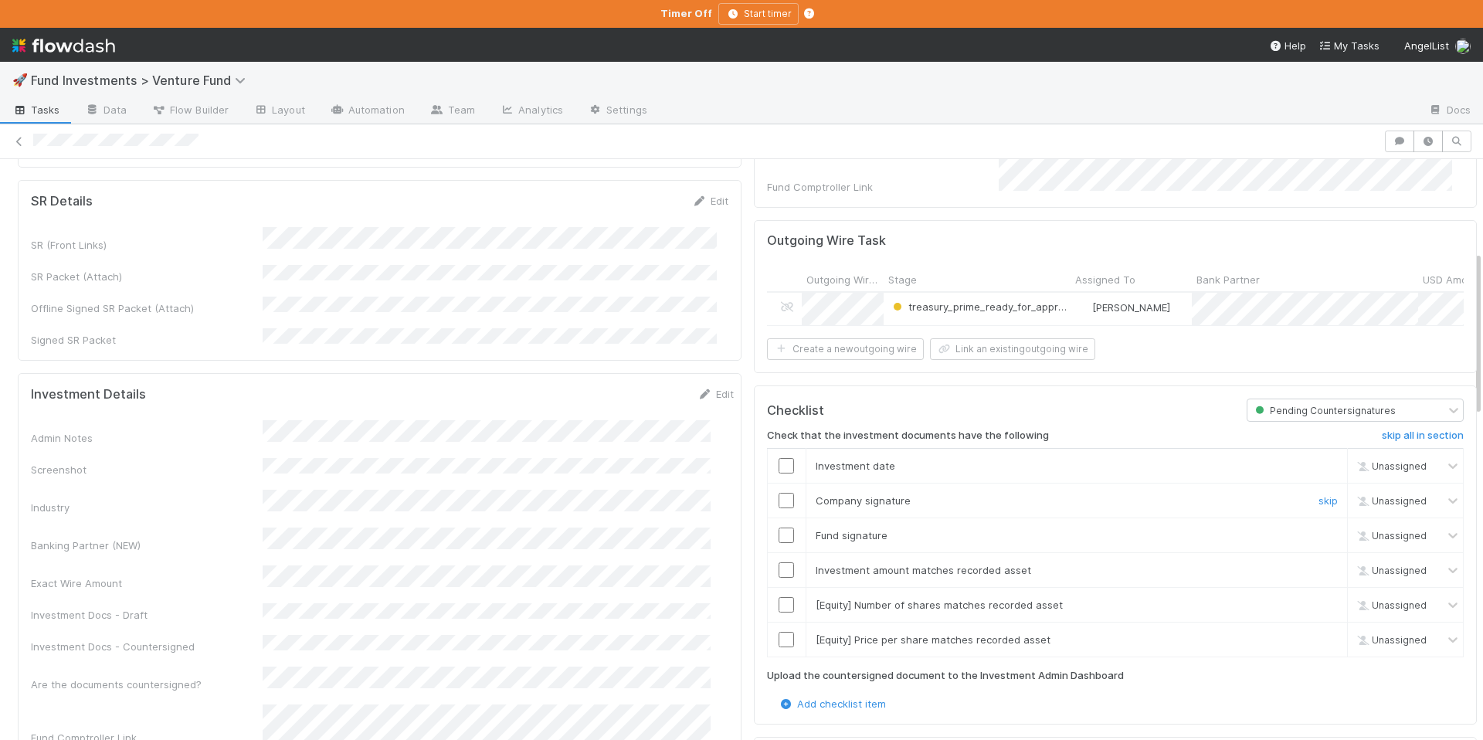
scroll to position [349, 0]
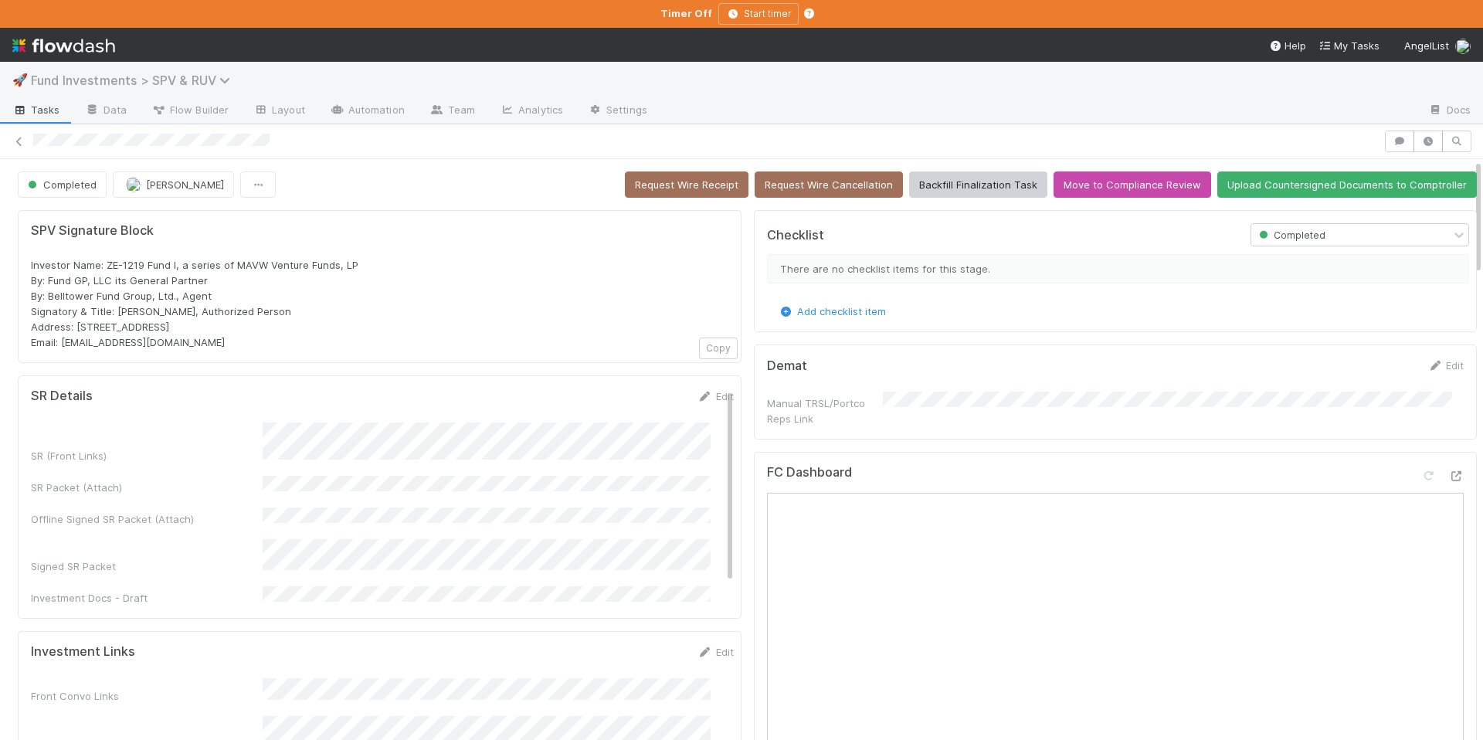
click at [193, 80] on span "Fund Investments > SPV & RUV" at bounding box center [134, 80] width 207 height 15
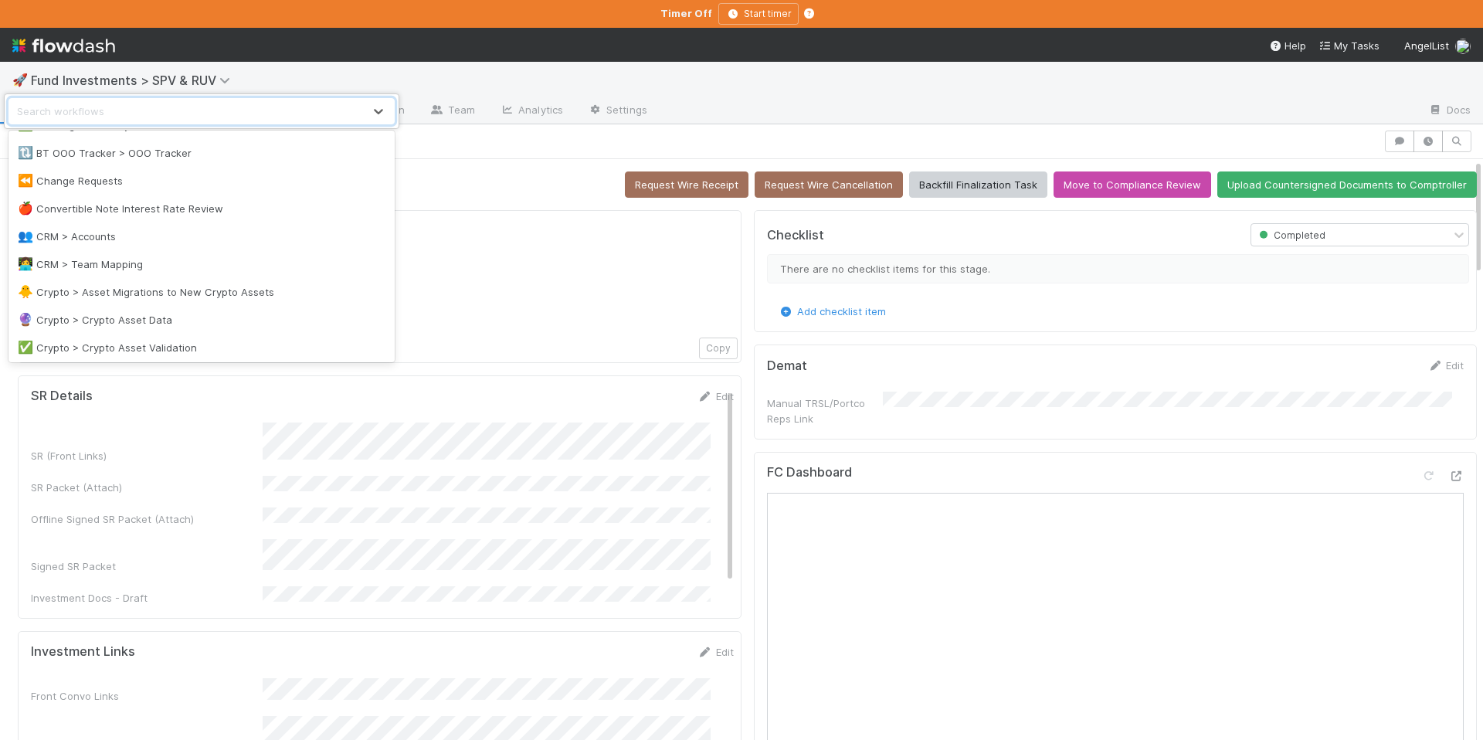
scroll to position [823, 0]
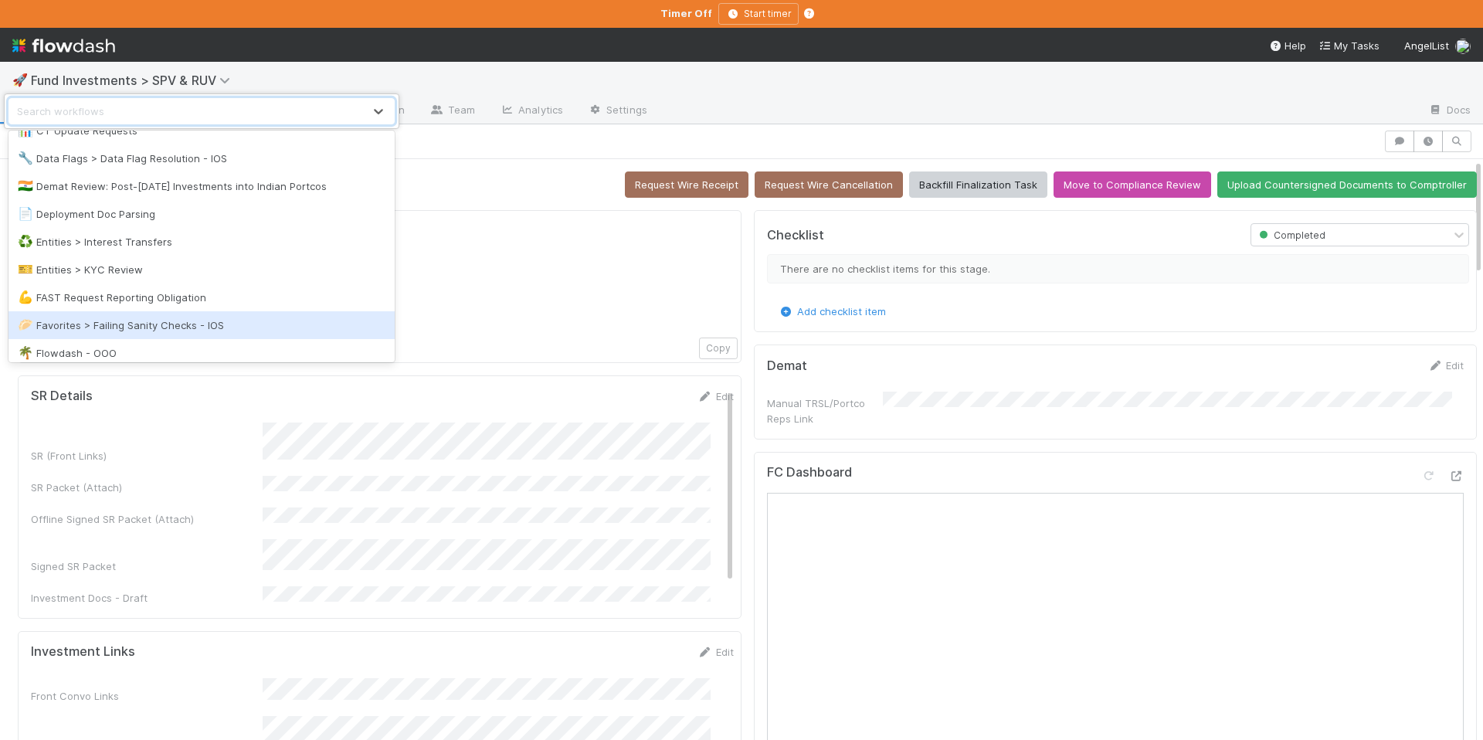
click at [195, 317] on div "🥟 Favorites > Failing Sanity Checks - IOS" at bounding box center [202, 324] width 368 height 15
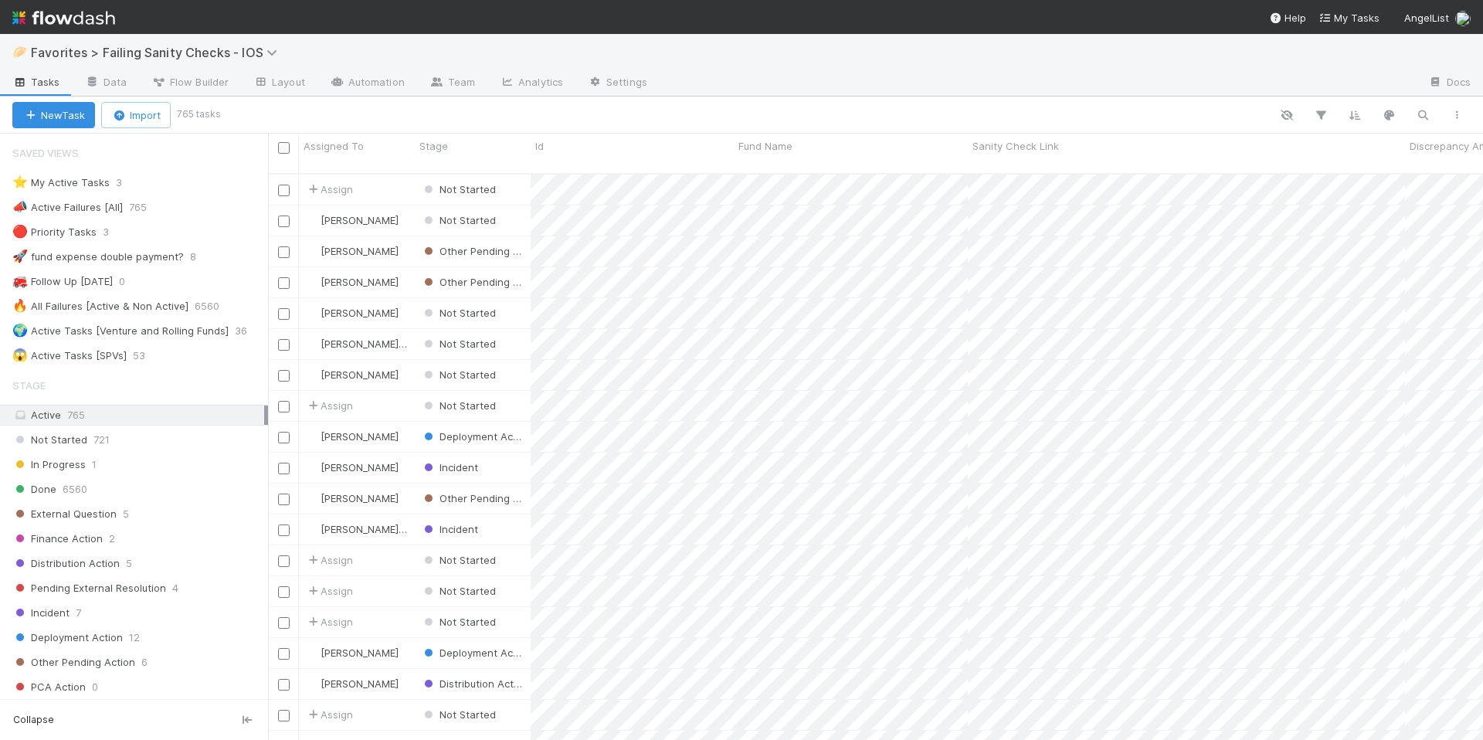
scroll to position [12, 12]
click at [147, 182] on div "⭐ My Active Tasks 3" at bounding box center [140, 182] width 256 height 19
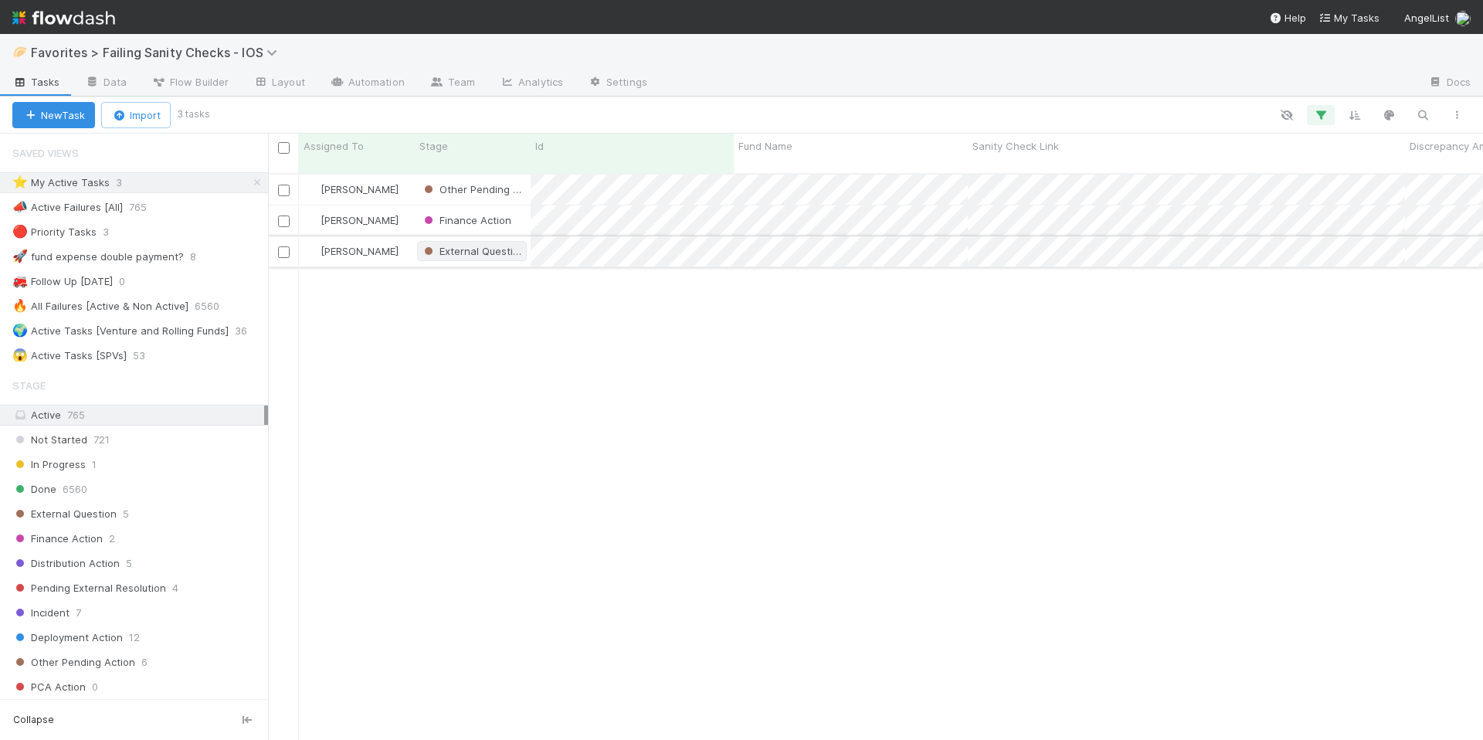
scroll to position [568, 1203]
click at [523, 205] on div "Finance Action" at bounding box center [473, 220] width 116 height 30
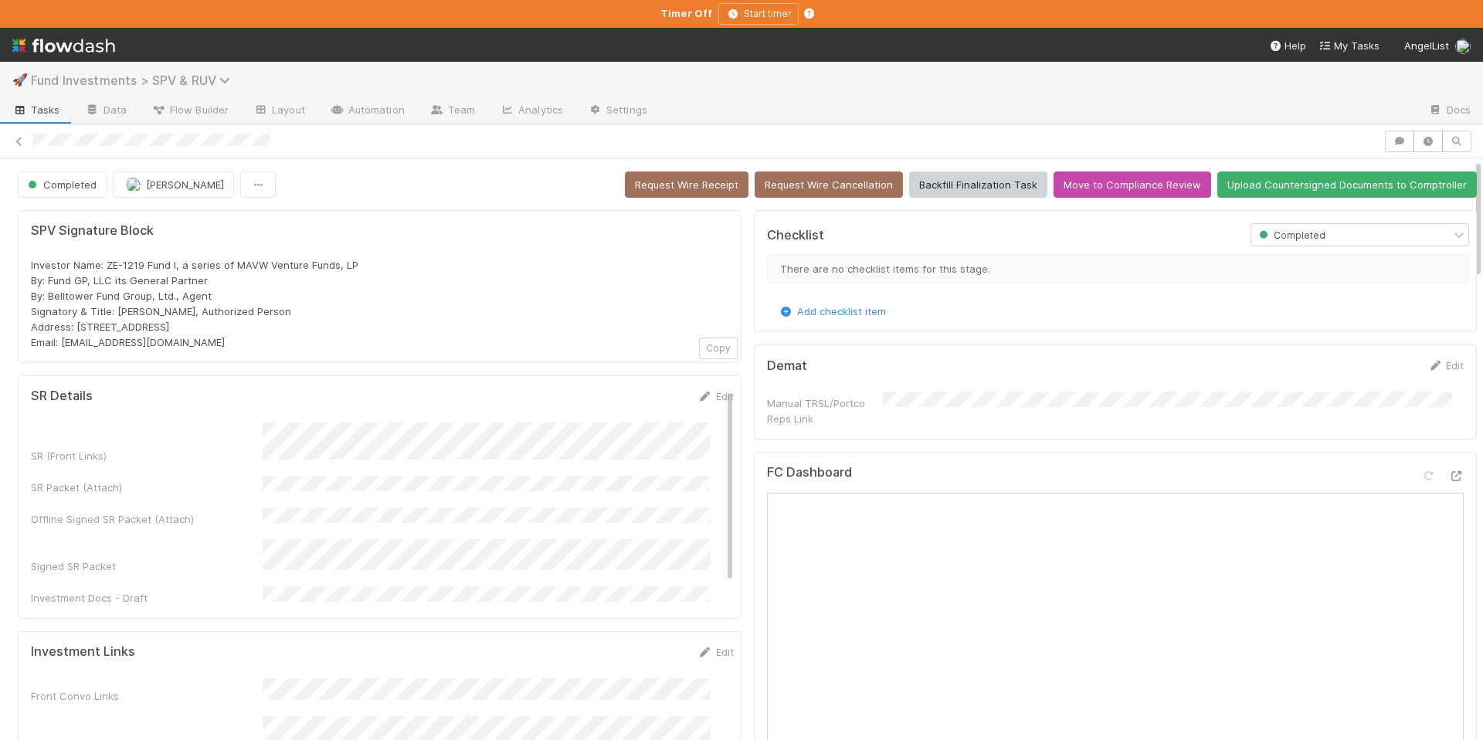
click at [192, 79] on span "Fund Investments > SPV & RUV" at bounding box center [134, 80] width 207 height 15
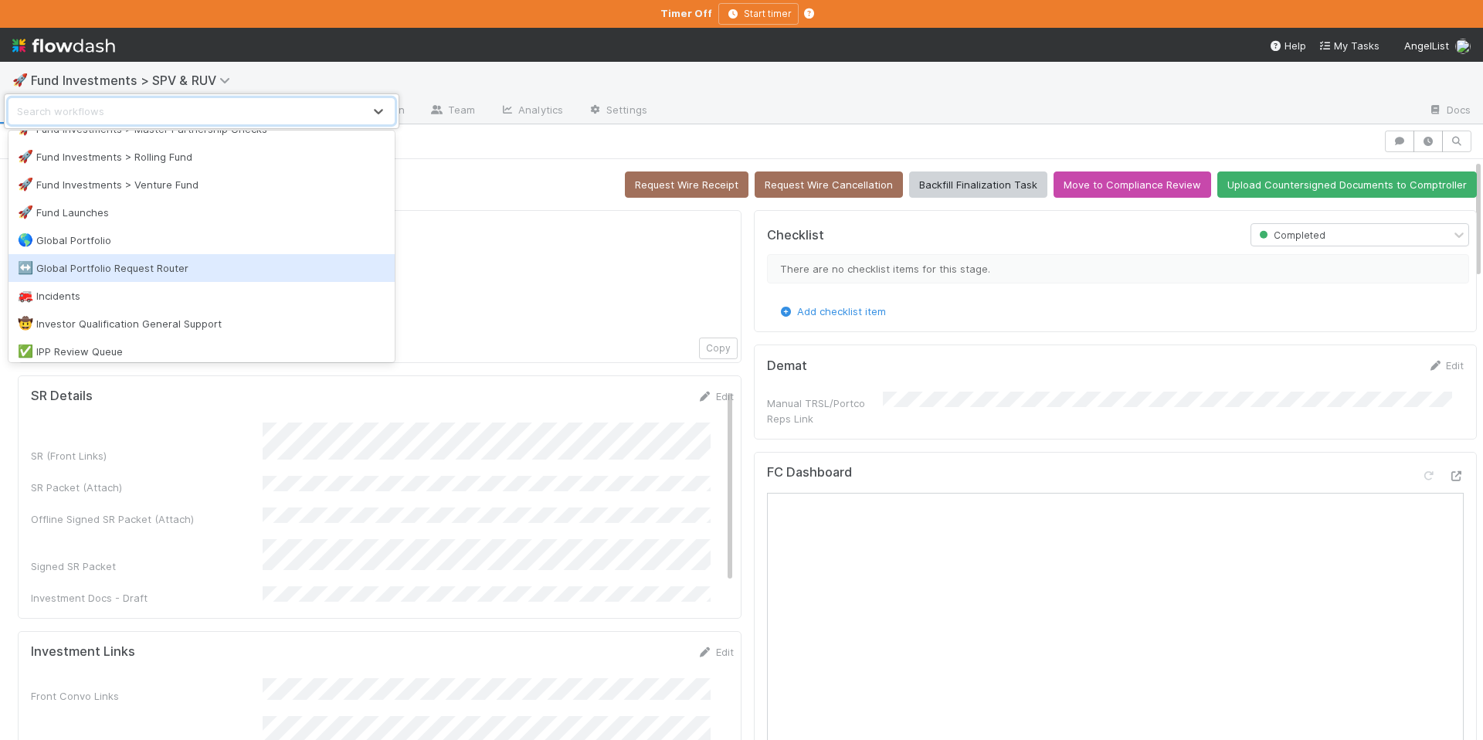
scroll to position [1246, 0]
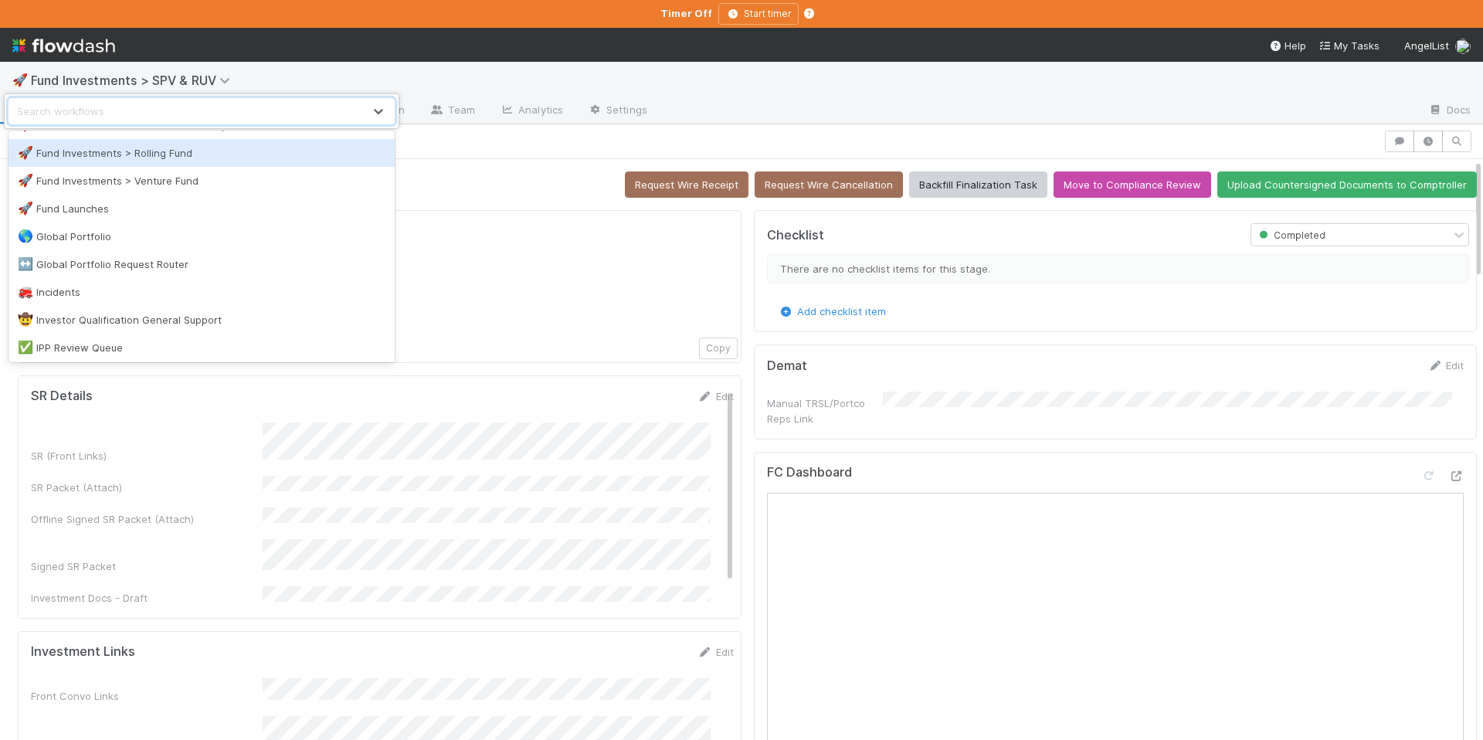
click at [223, 154] on div "🚀 Fund Investments > Rolling Fund" at bounding box center [202, 152] width 368 height 15
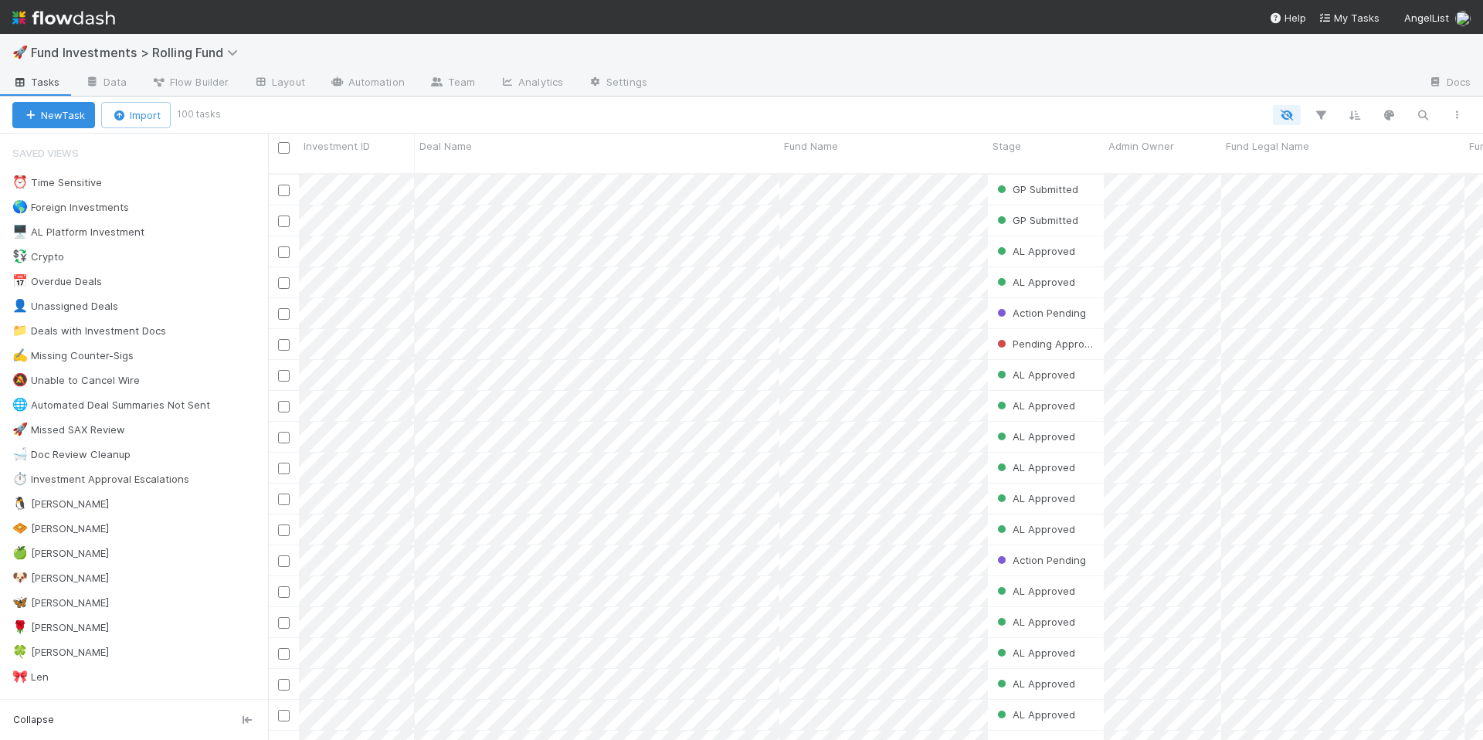
scroll to position [568, 1203]
click at [131, 504] on div "🐧 Chloe 1" at bounding box center [140, 503] width 256 height 19
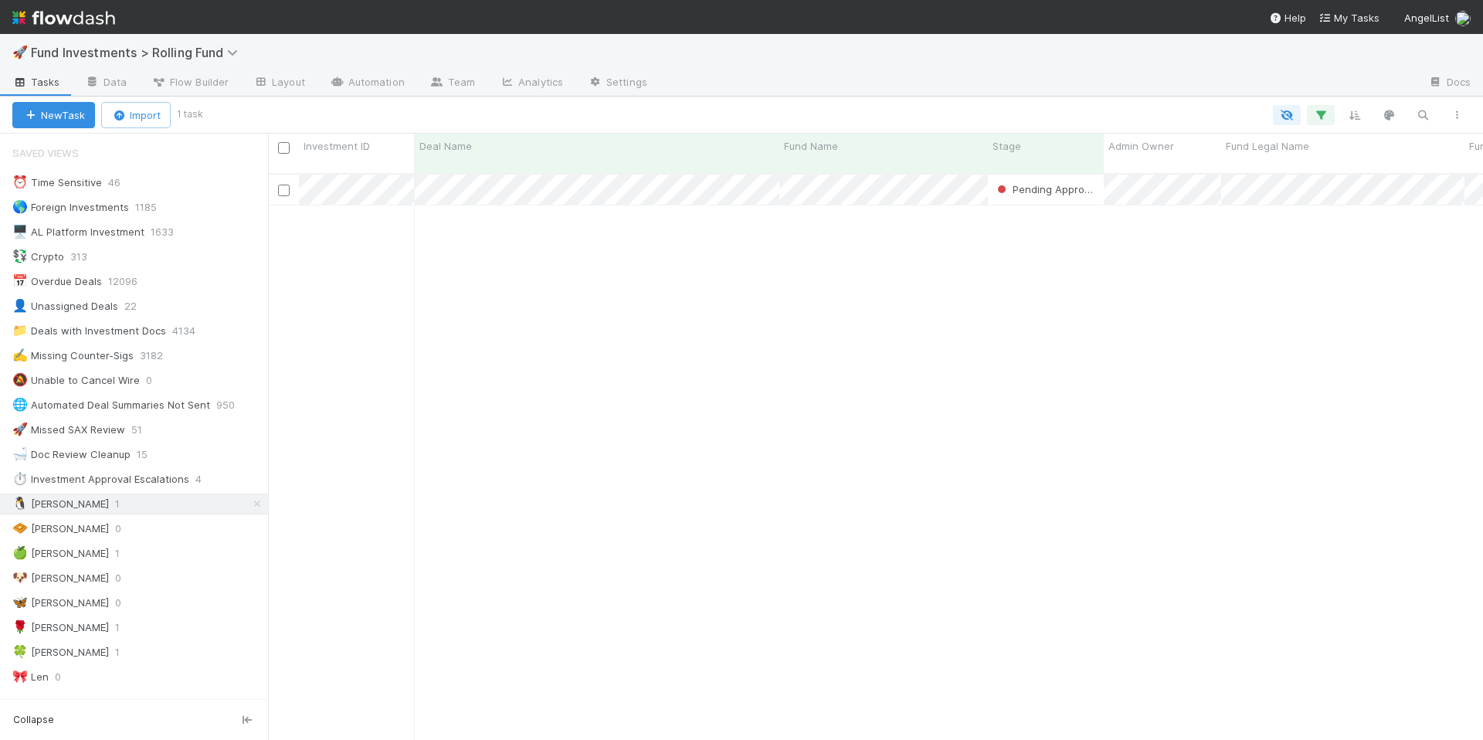
scroll to position [568, 1203]
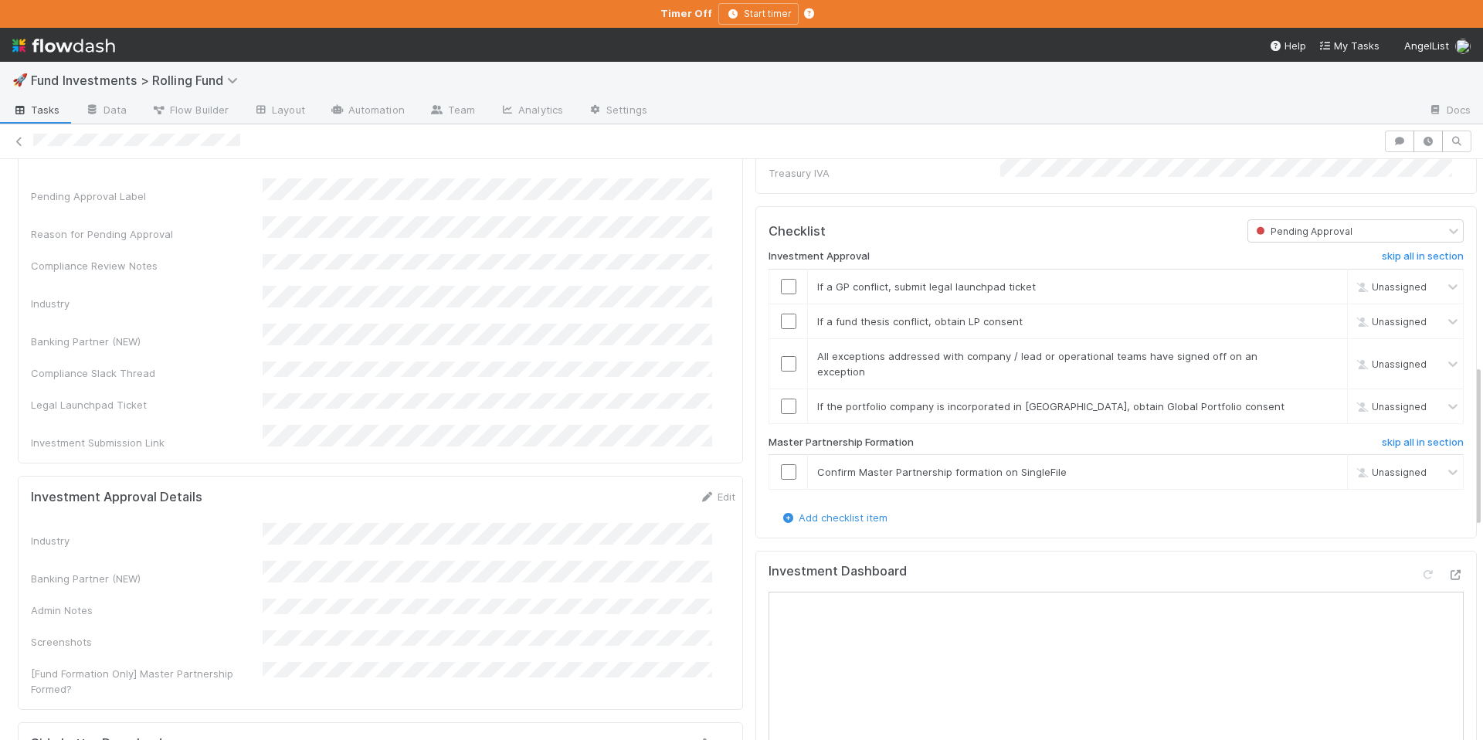
scroll to position [732, 0]
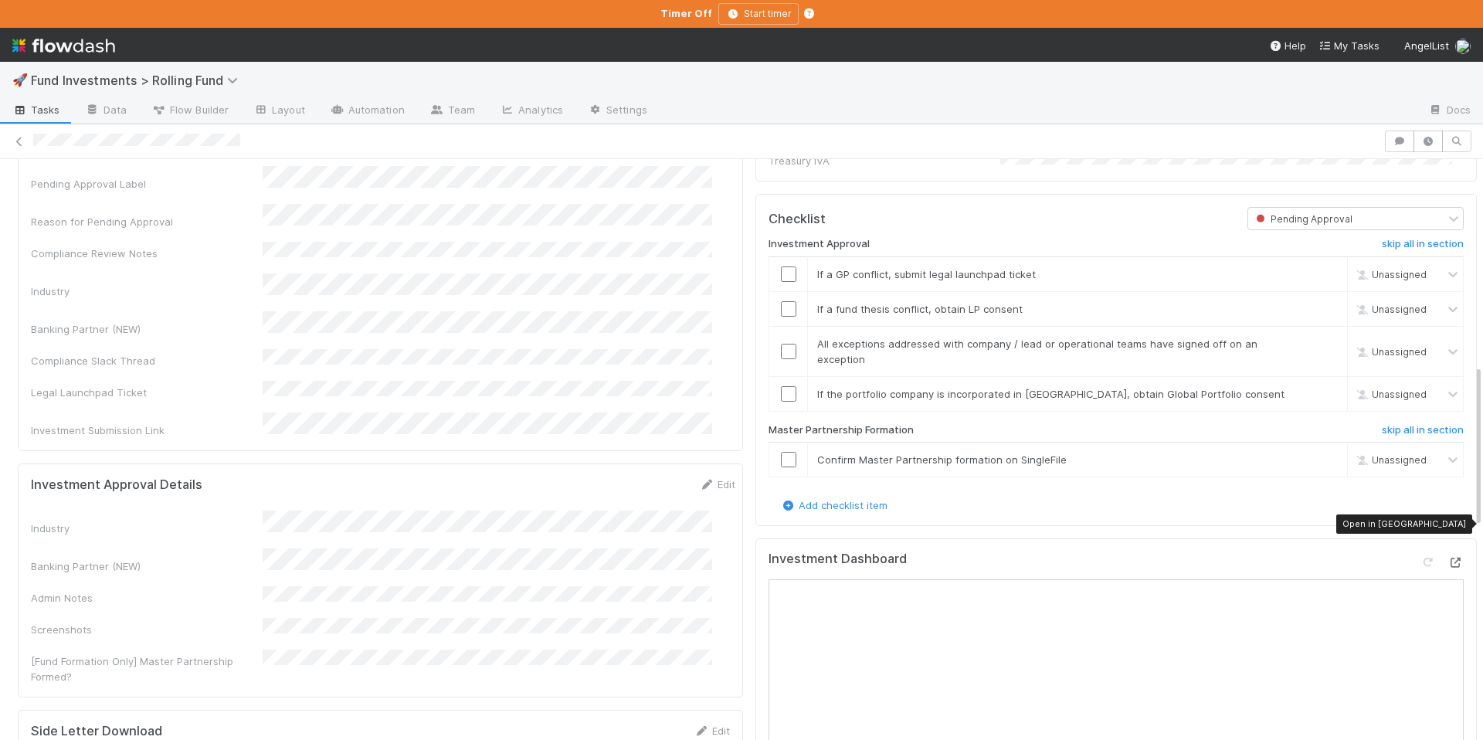
click at [1448, 558] on icon at bounding box center [1455, 563] width 15 height 10
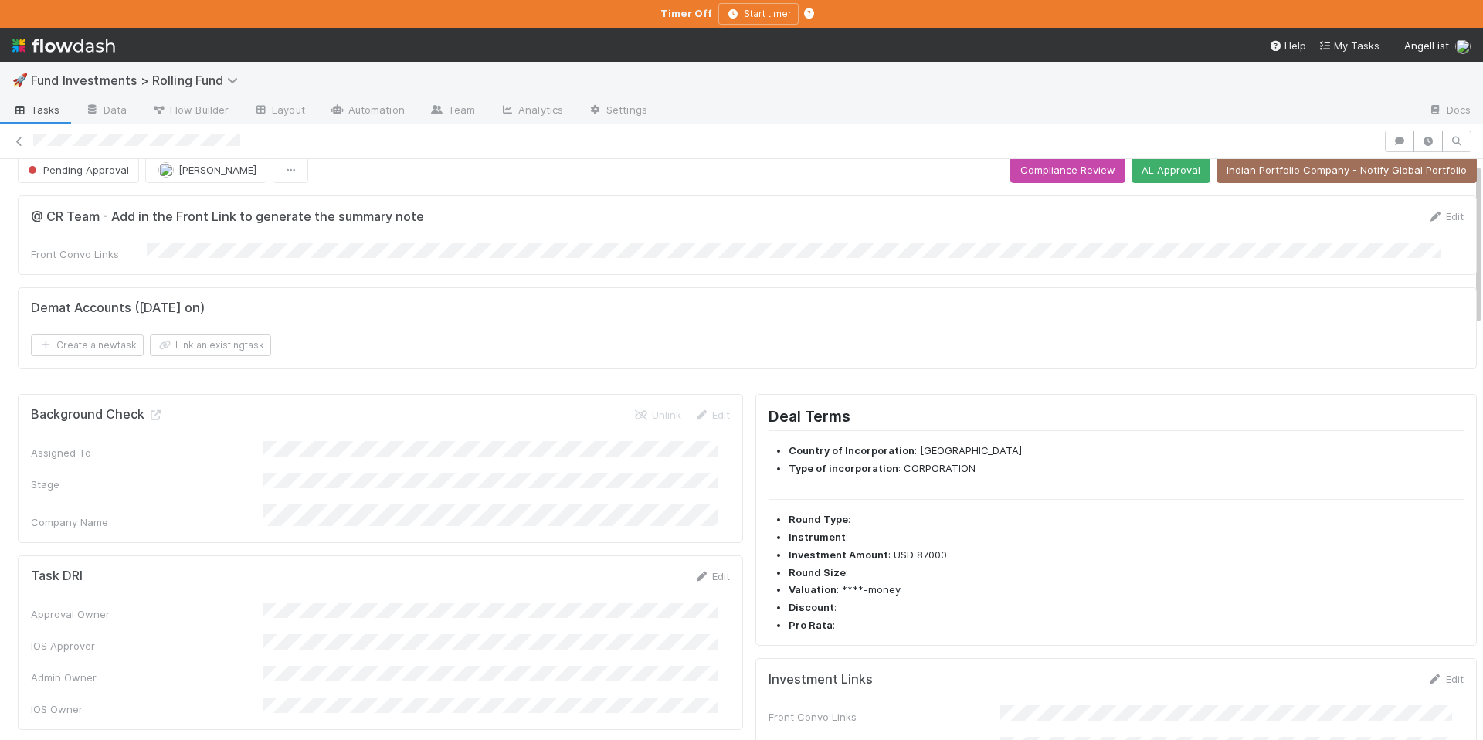
scroll to position [0, 0]
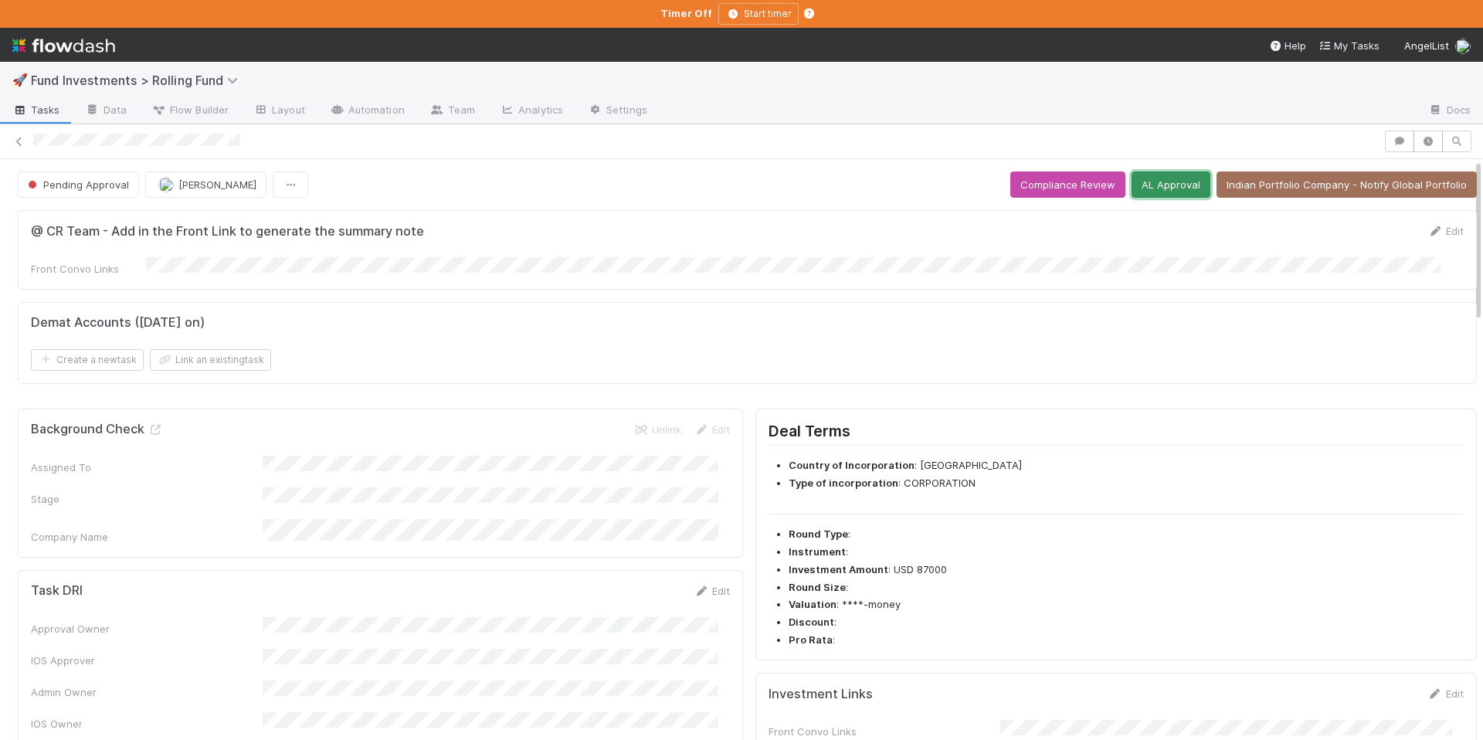
click at [1149, 185] on button "AL Approval" at bounding box center [1171, 184] width 79 height 26
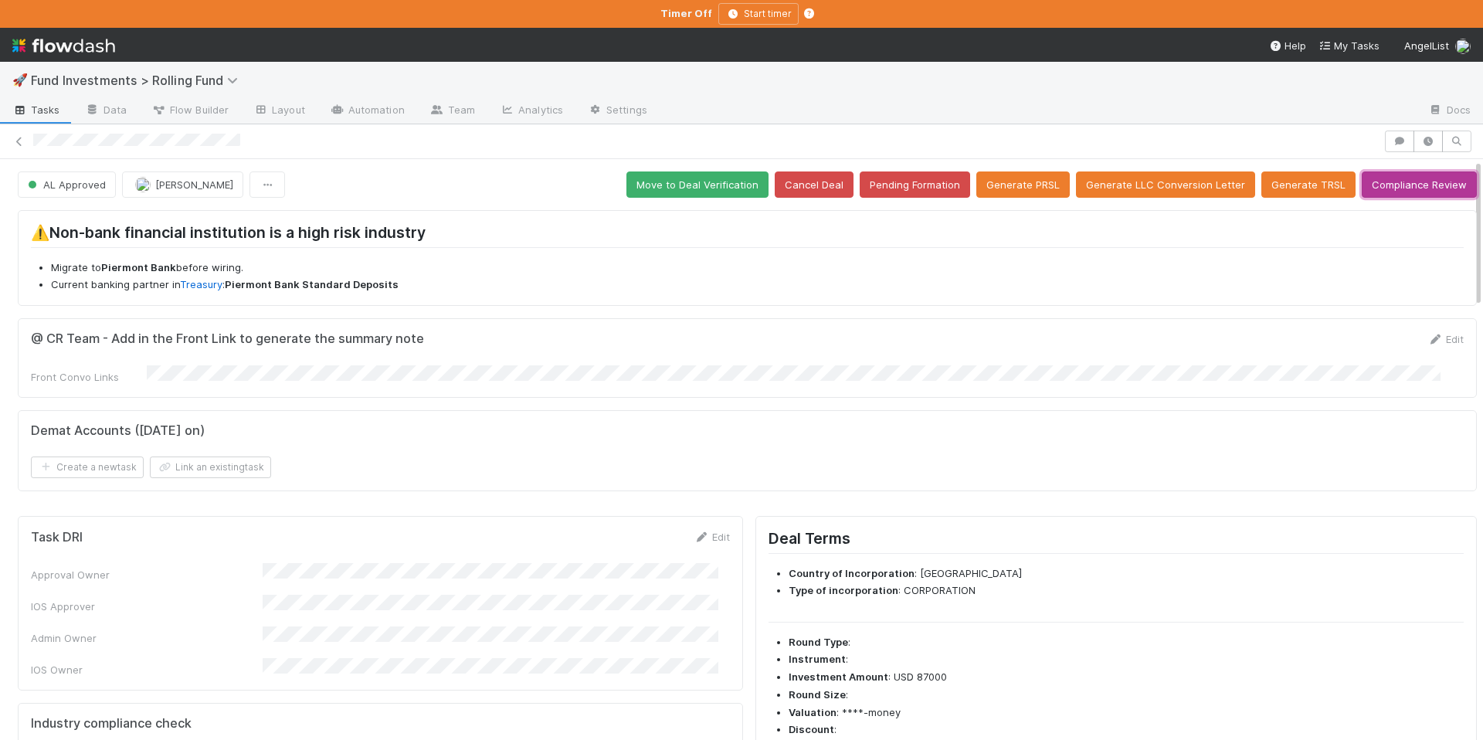
click at [1380, 188] on button "Compliance Review" at bounding box center [1419, 184] width 115 height 26
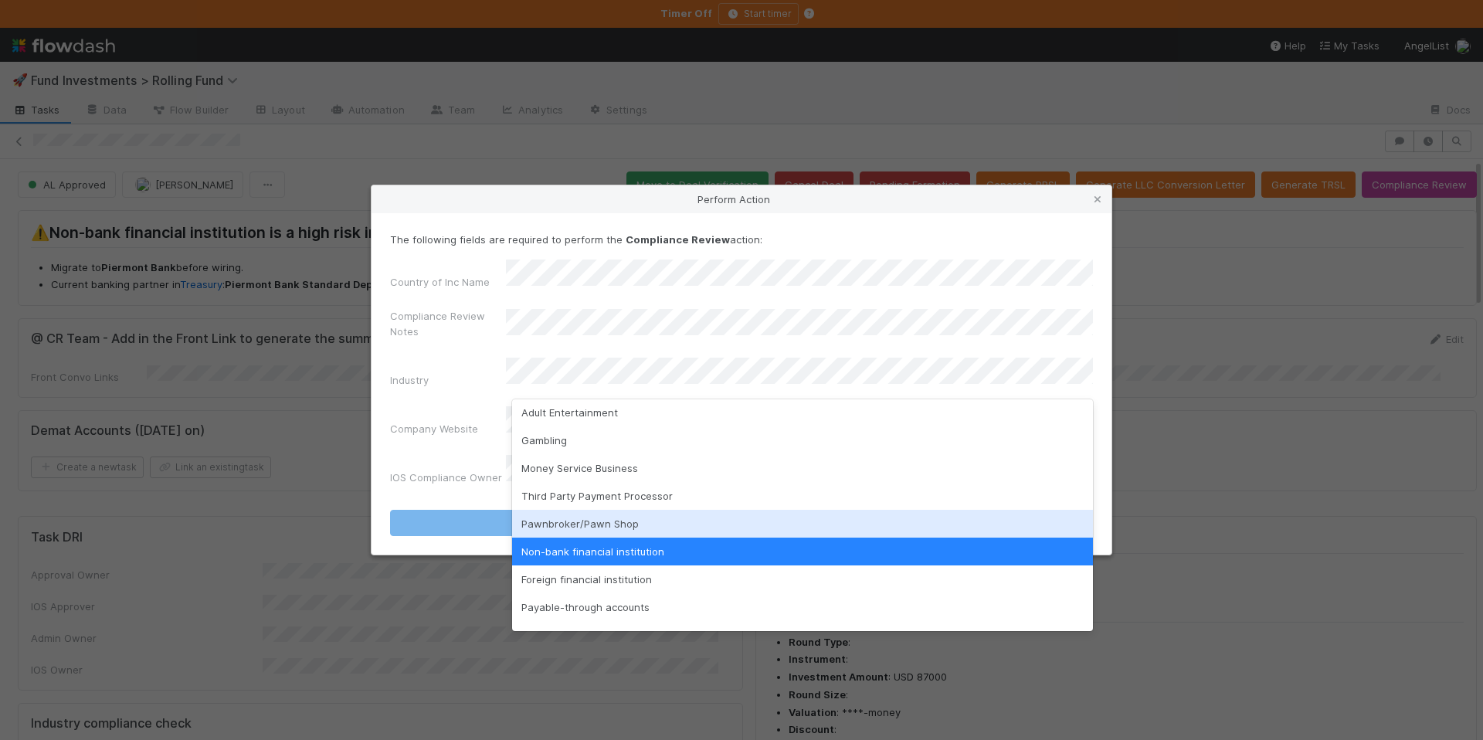
scroll to position [119, 0]
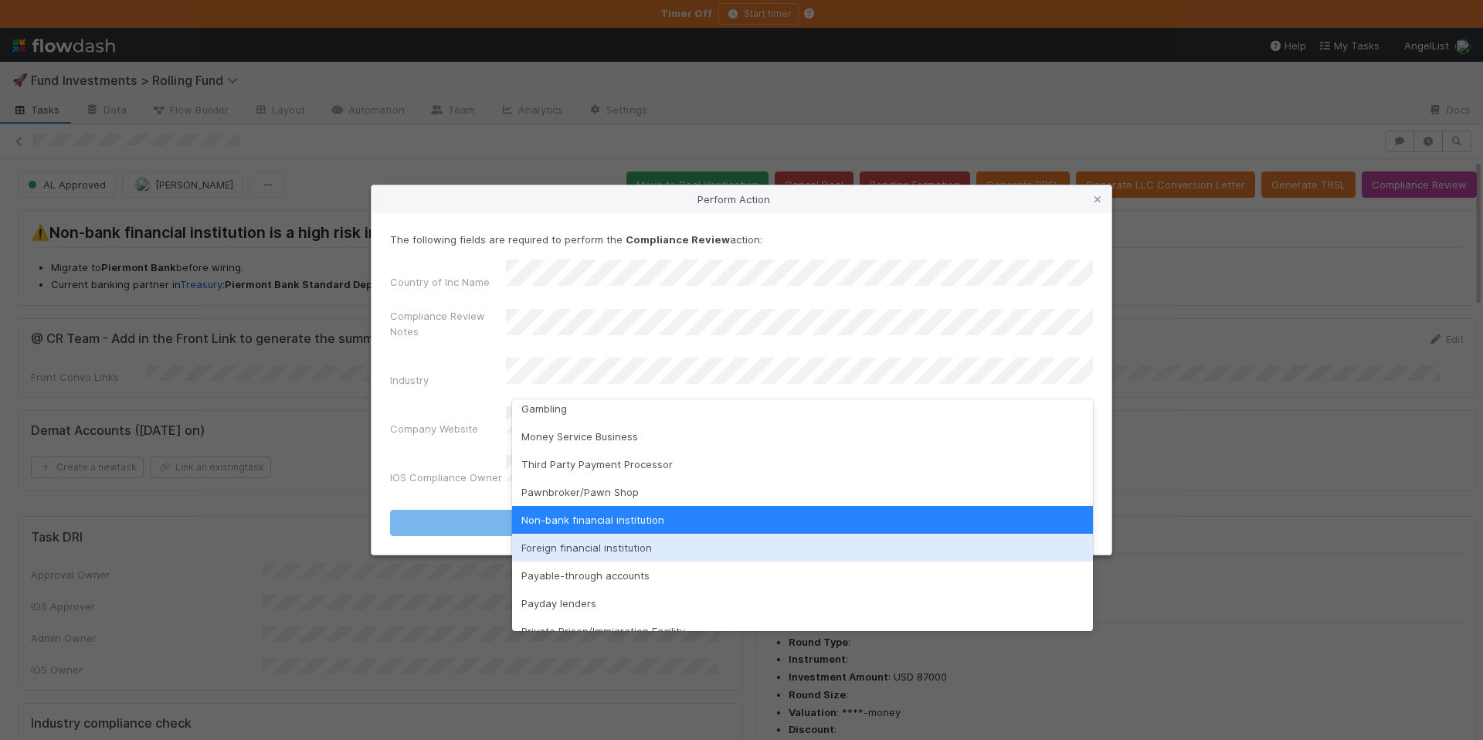
click at [640, 551] on div "Foreign financial institution" at bounding box center [802, 548] width 581 height 28
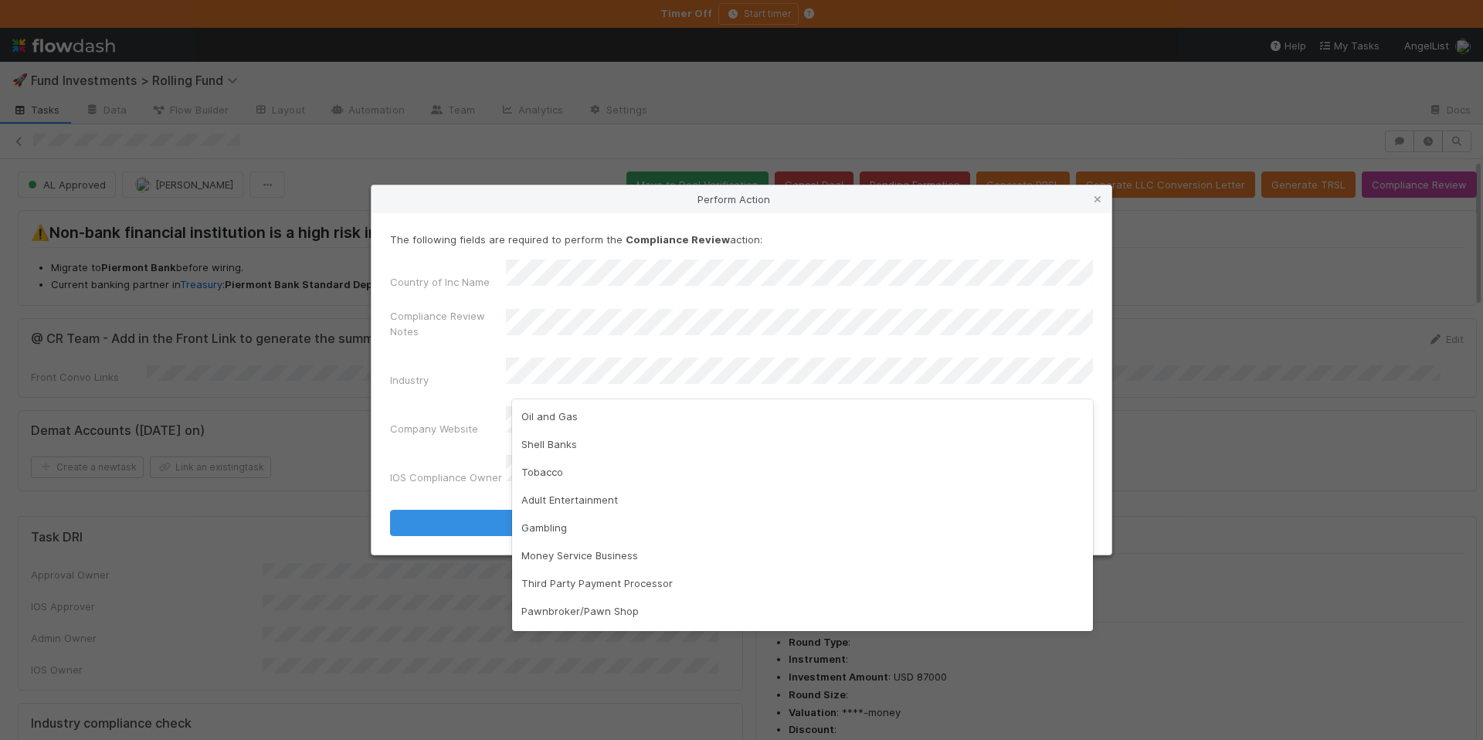
scroll to position [59, 0]
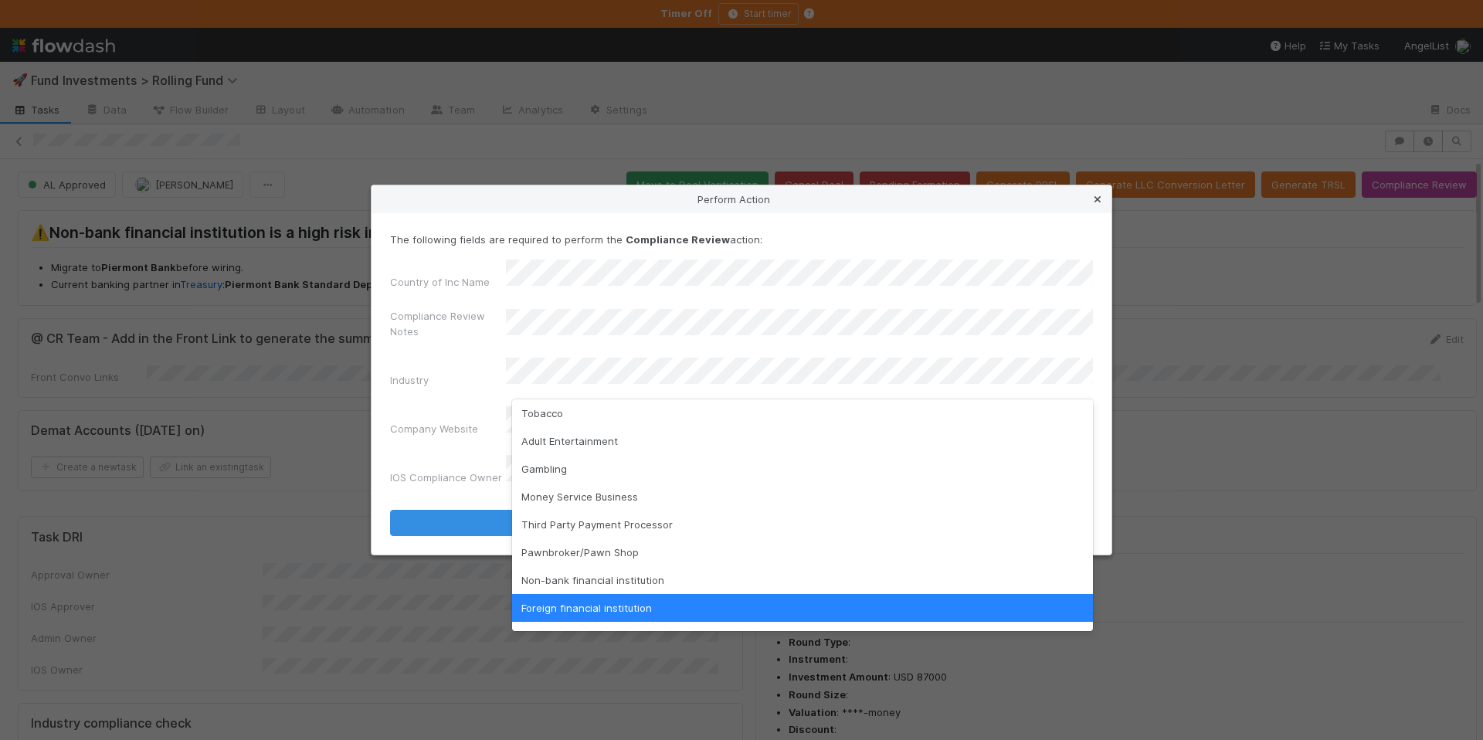
click at [1090, 205] on icon at bounding box center [1097, 200] width 15 height 10
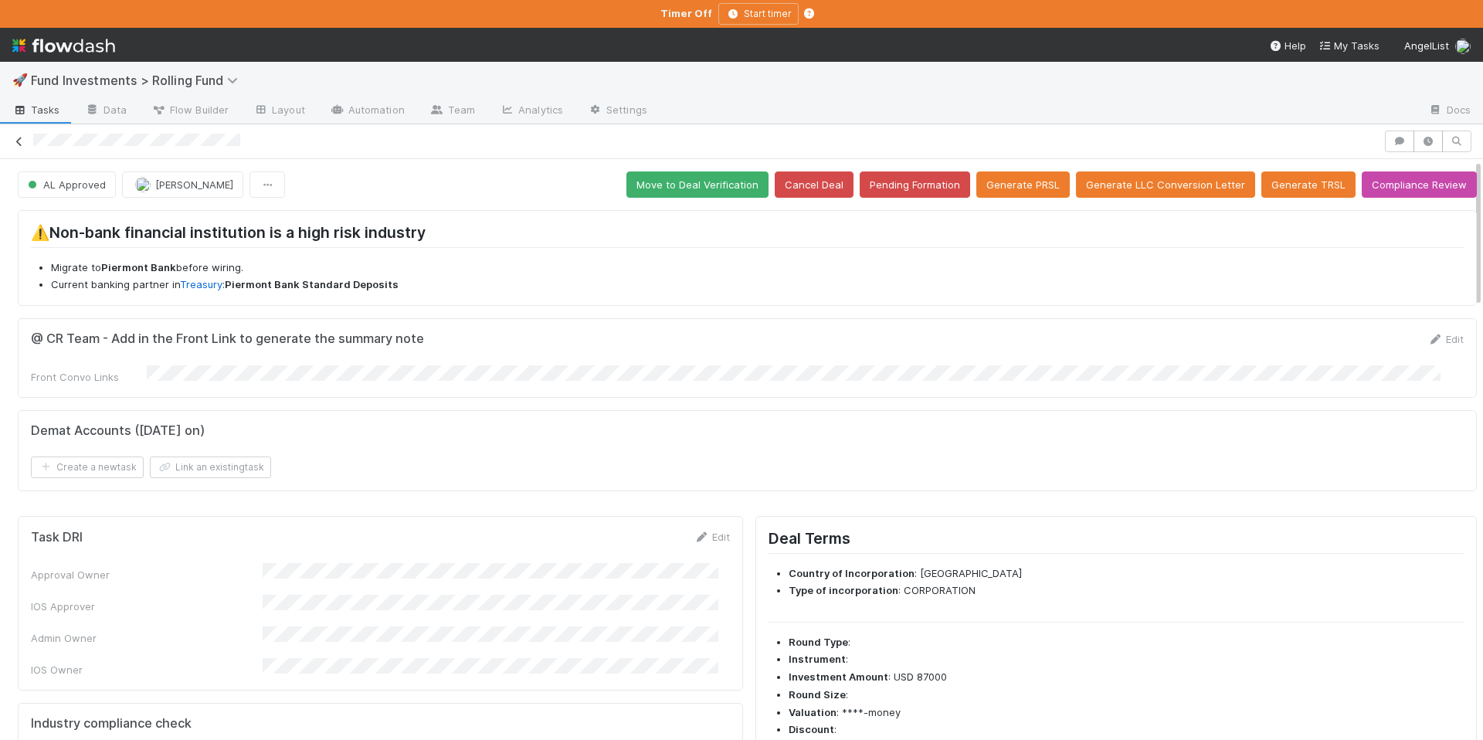
click at [12, 142] on icon at bounding box center [19, 142] width 15 height 10
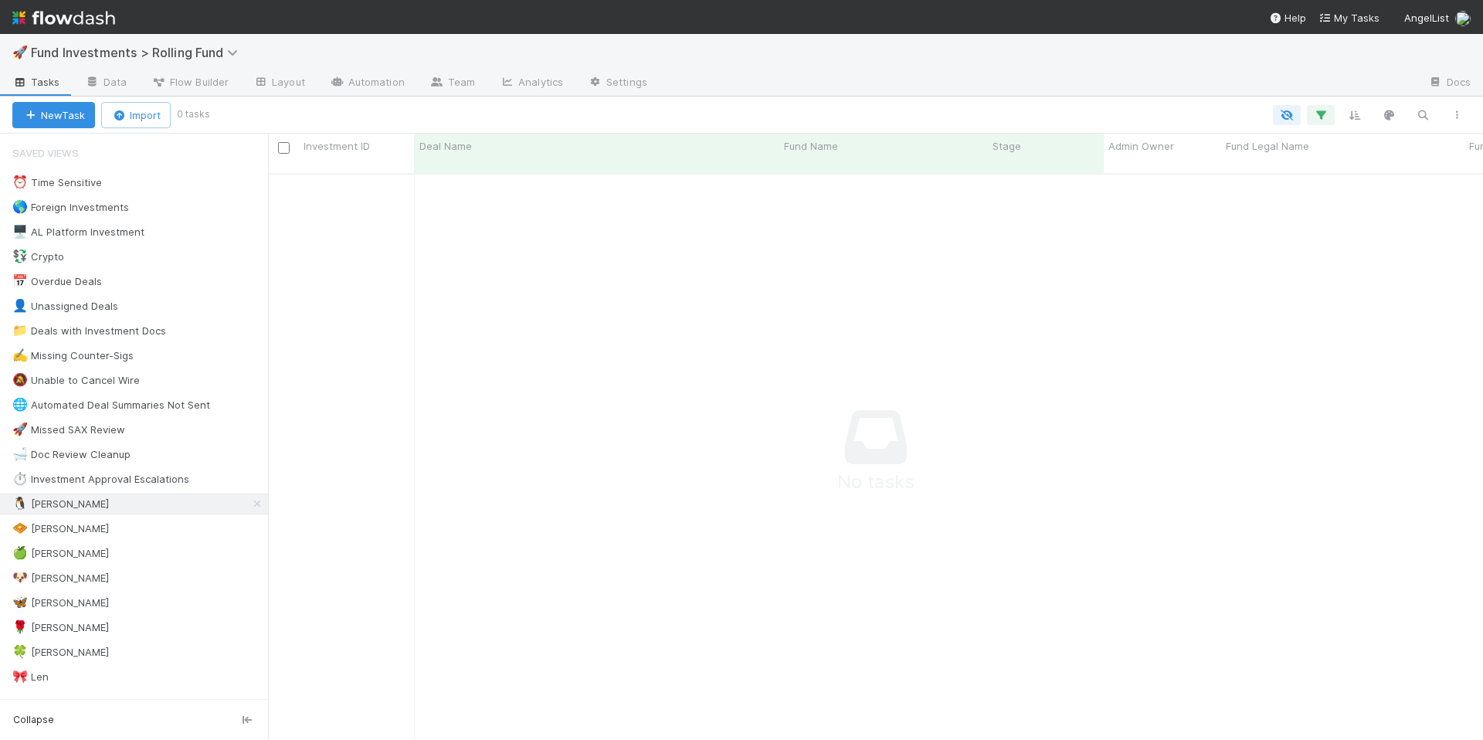
scroll to position [556, 1203]
click at [219, 56] on span "Fund Investments > Rolling Fund" at bounding box center [138, 52] width 215 height 15
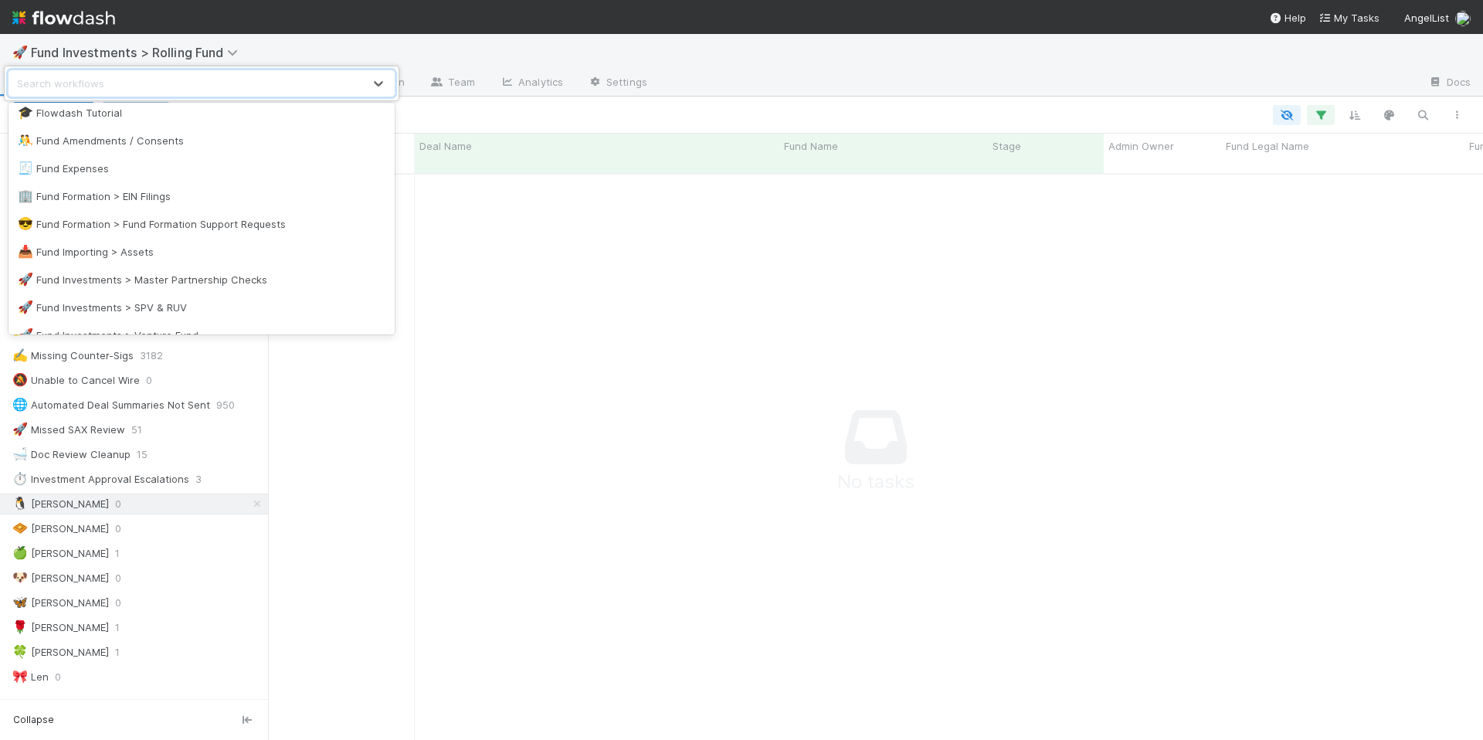
scroll to position [1085, 0]
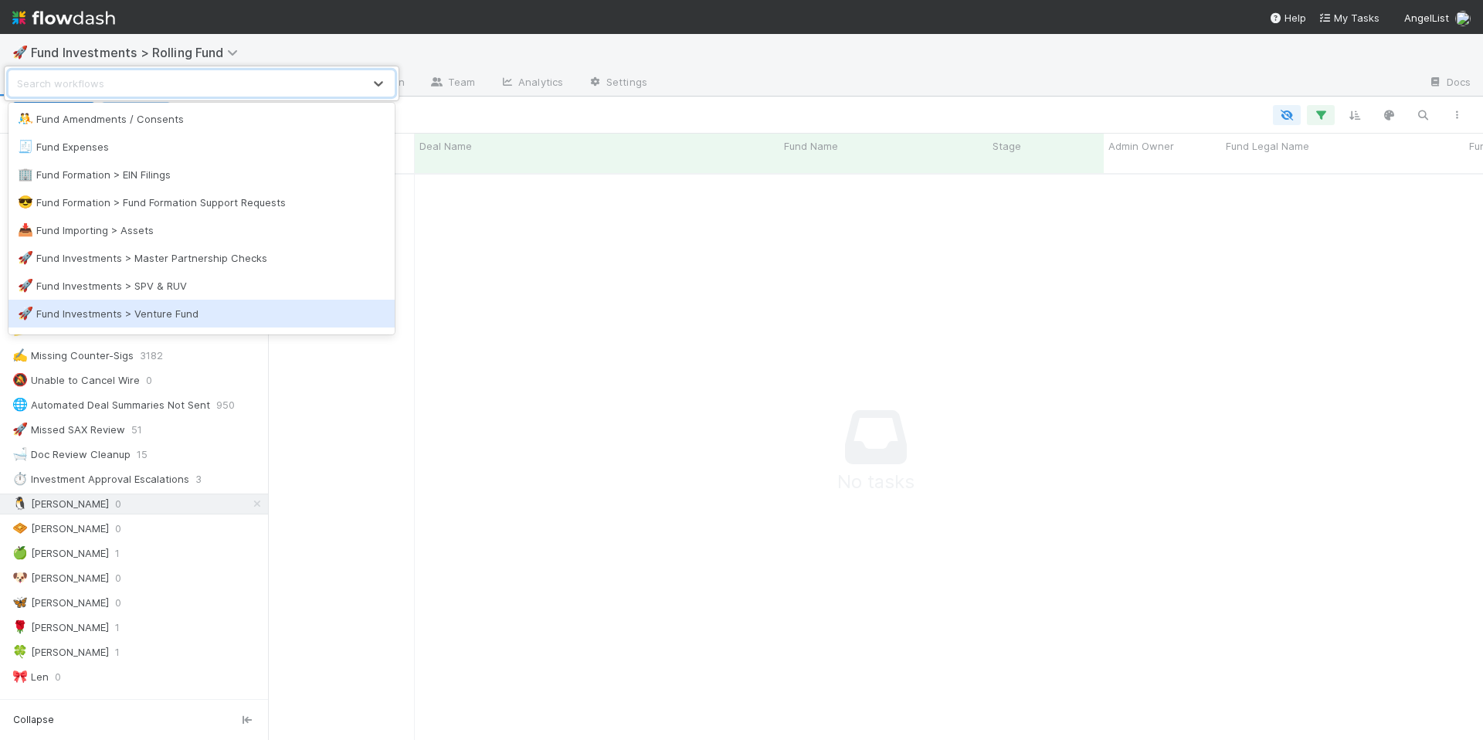
click at [229, 307] on div "🚀 Fund Investments > Venture Fund" at bounding box center [202, 313] width 368 height 15
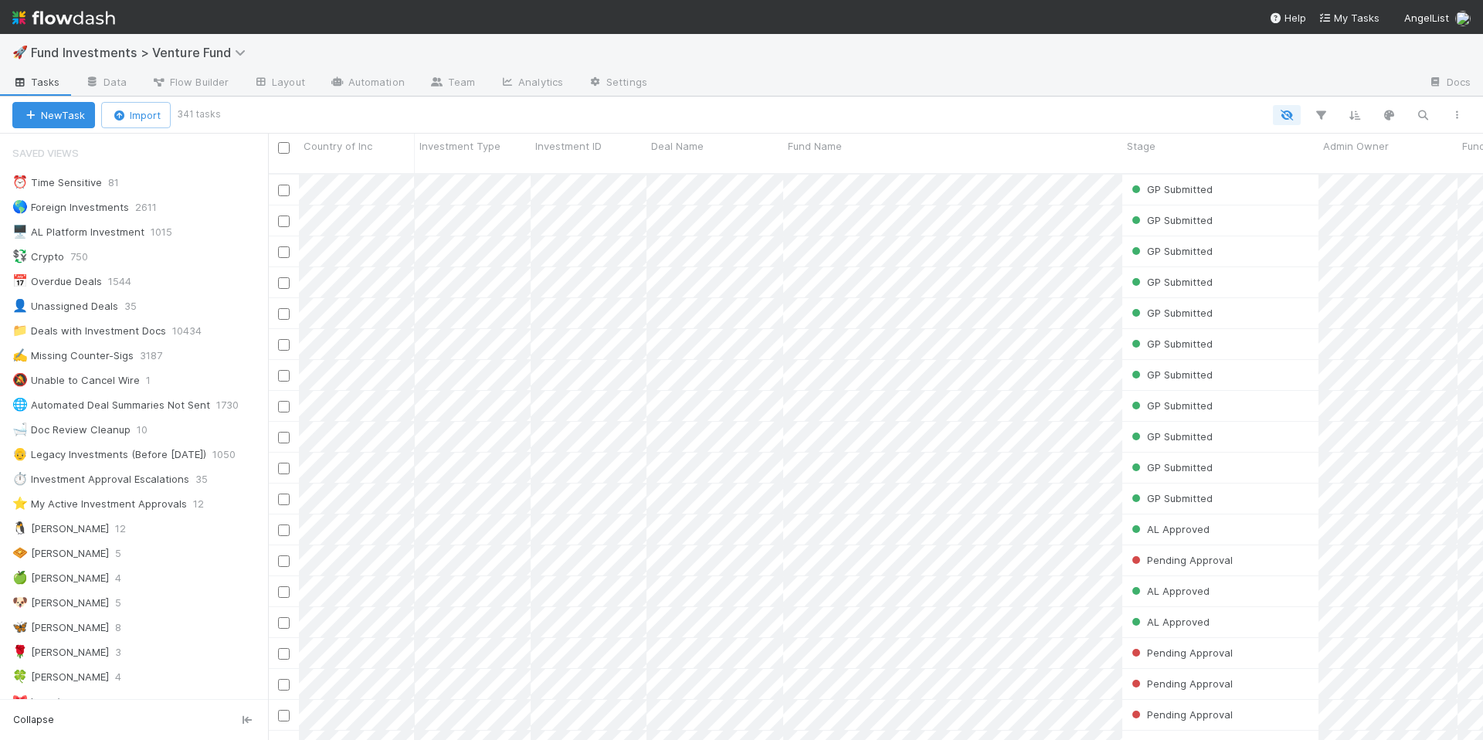
scroll to position [36, 0]
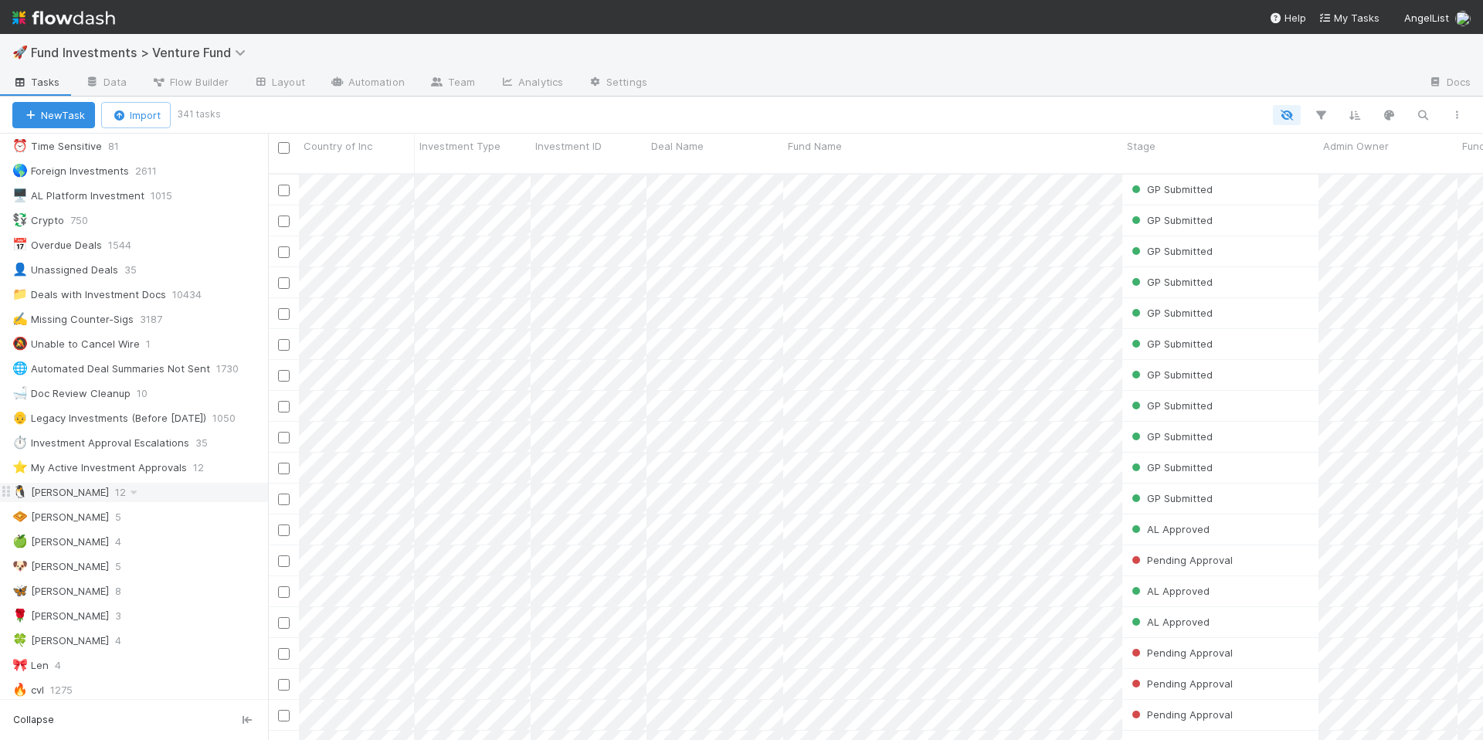
click at [117, 492] on div "🐧 [PERSON_NAME] 12" at bounding box center [140, 492] width 256 height 19
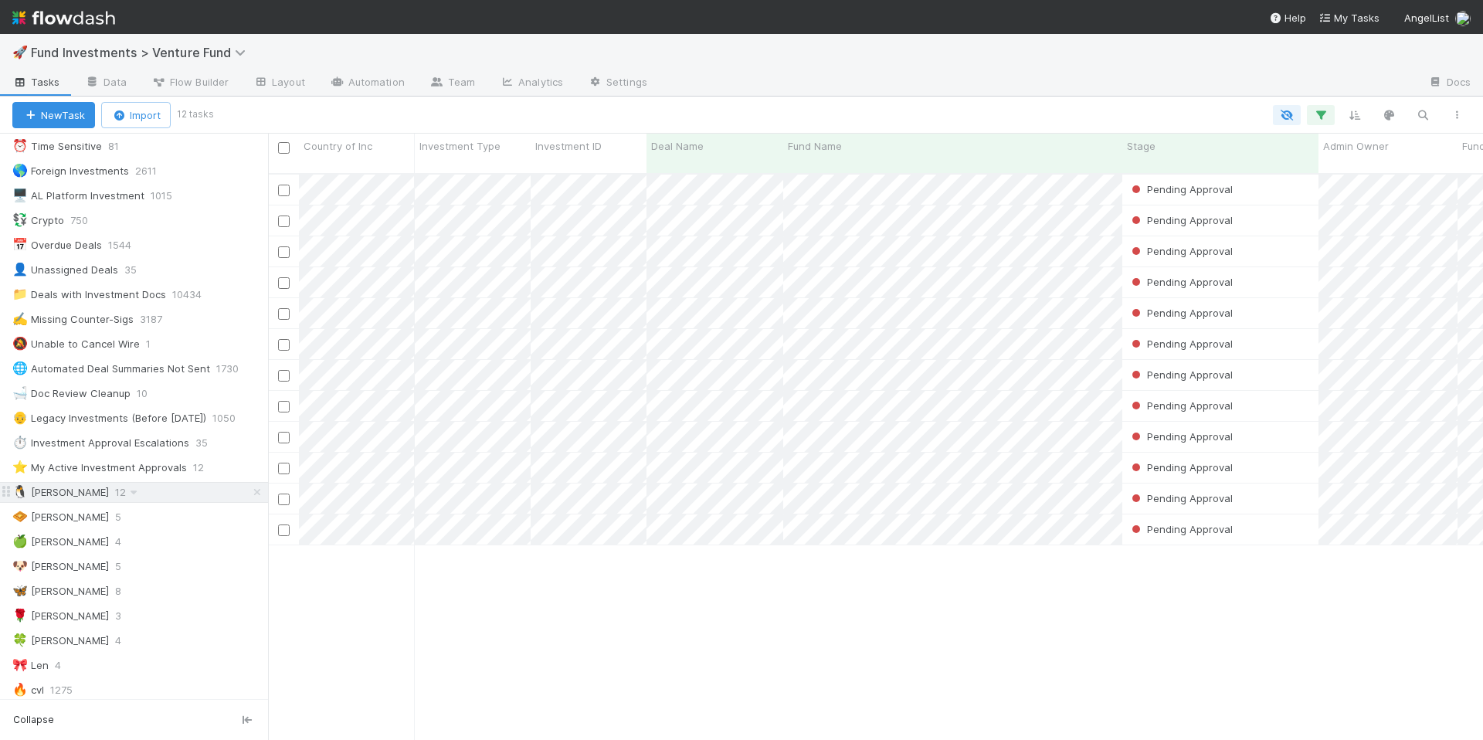
scroll to position [568, 1203]
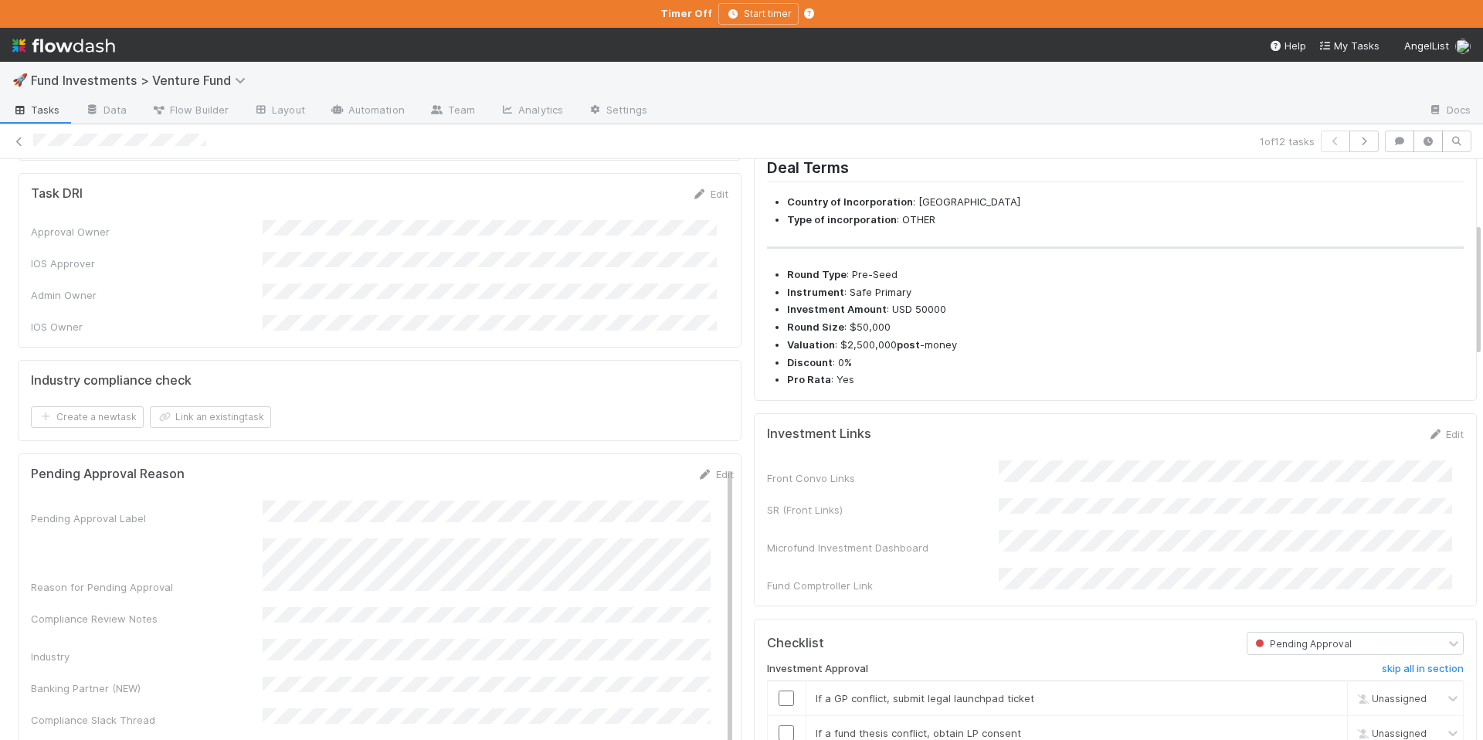
scroll to position [121, 0]
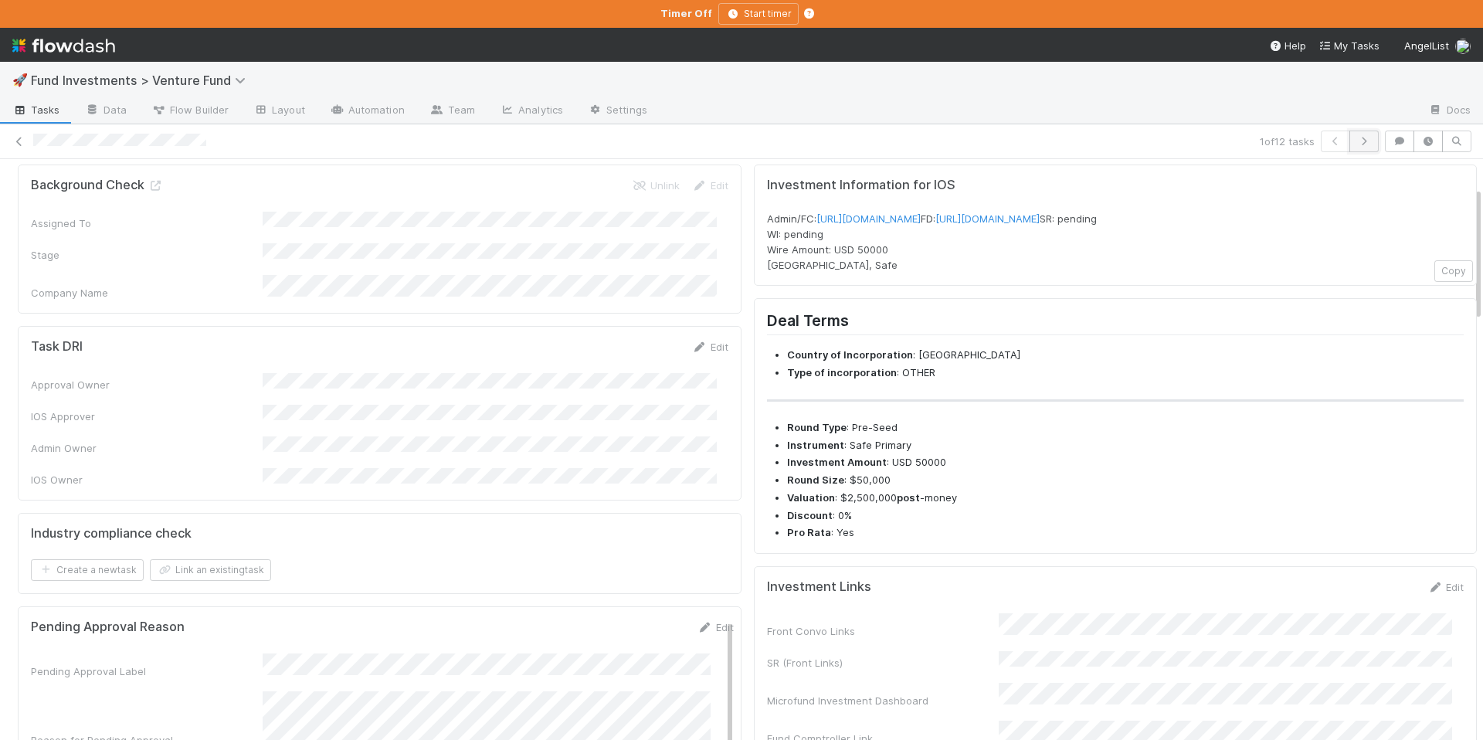
click at [1360, 144] on button "button" at bounding box center [1363, 142] width 29 height 22
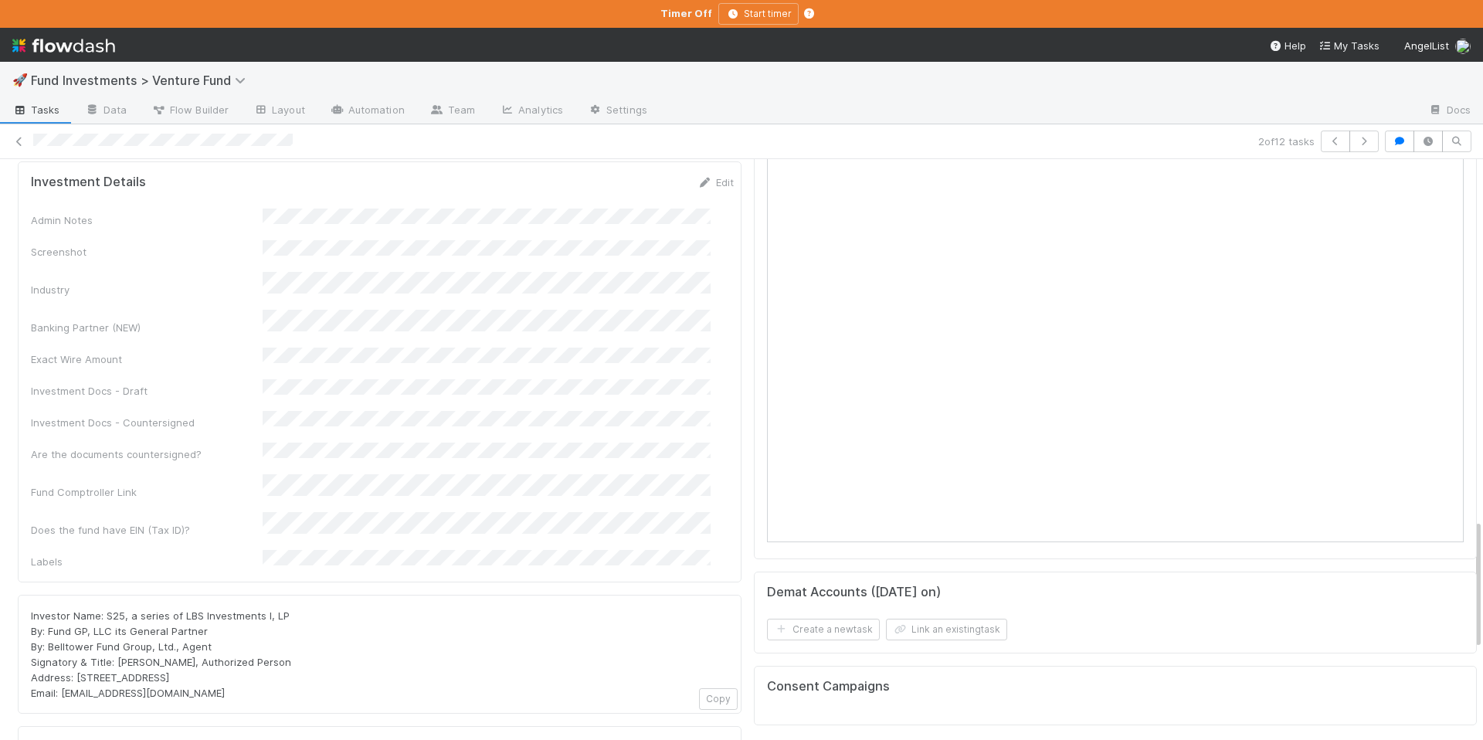
scroll to position [1607, 0]
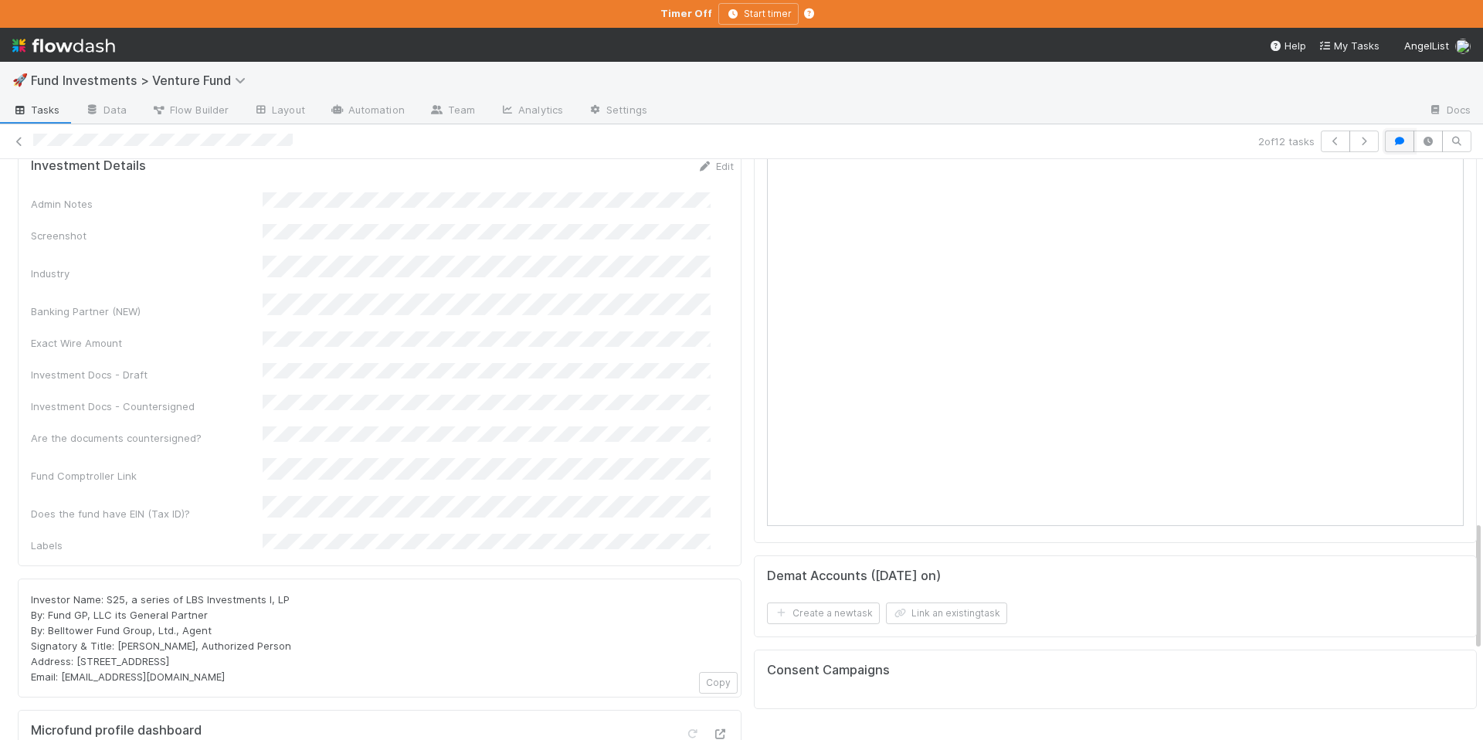
click at [1392, 142] on icon "button" at bounding box center [1399, 141] width 15 height 9
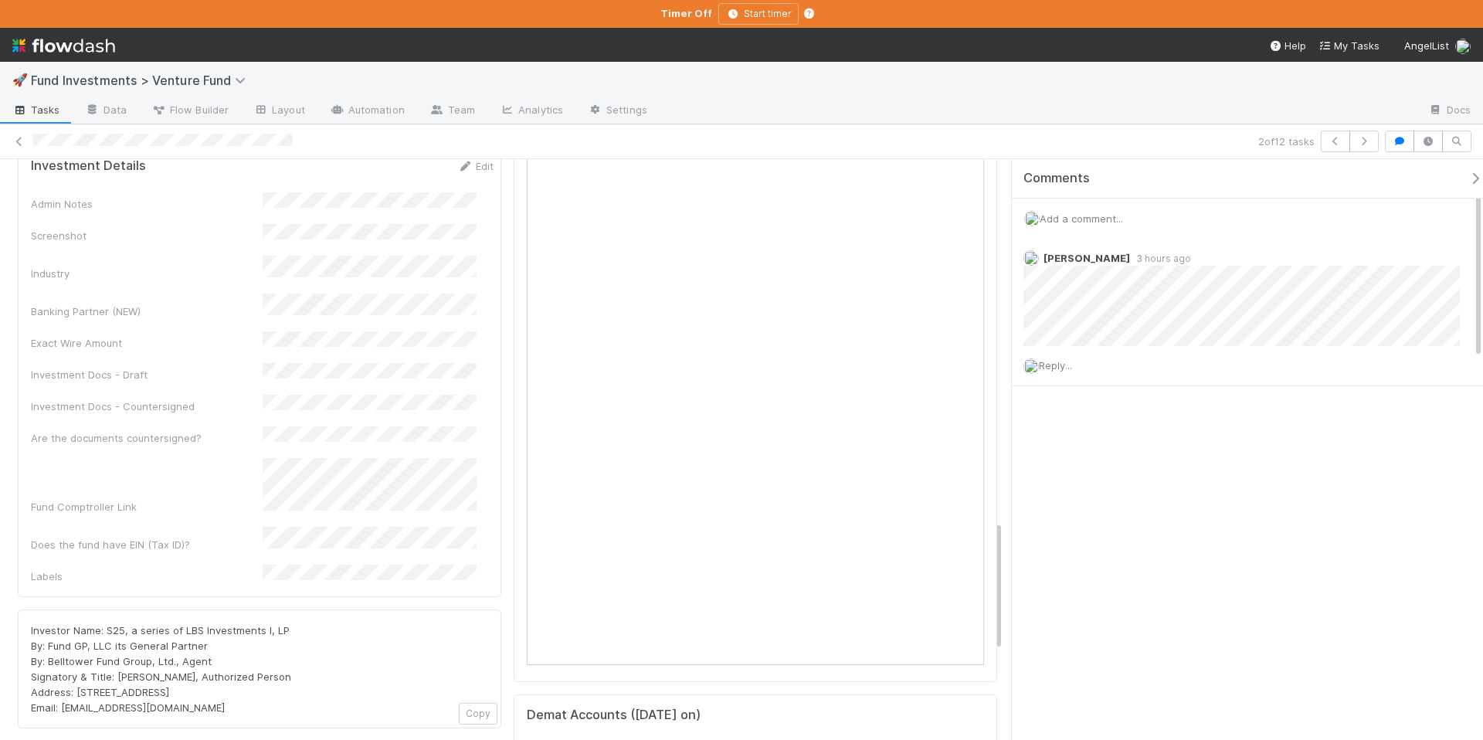
click at [1463, 175] on button "button" at bounding box center [1479, 178] width 32 height 14
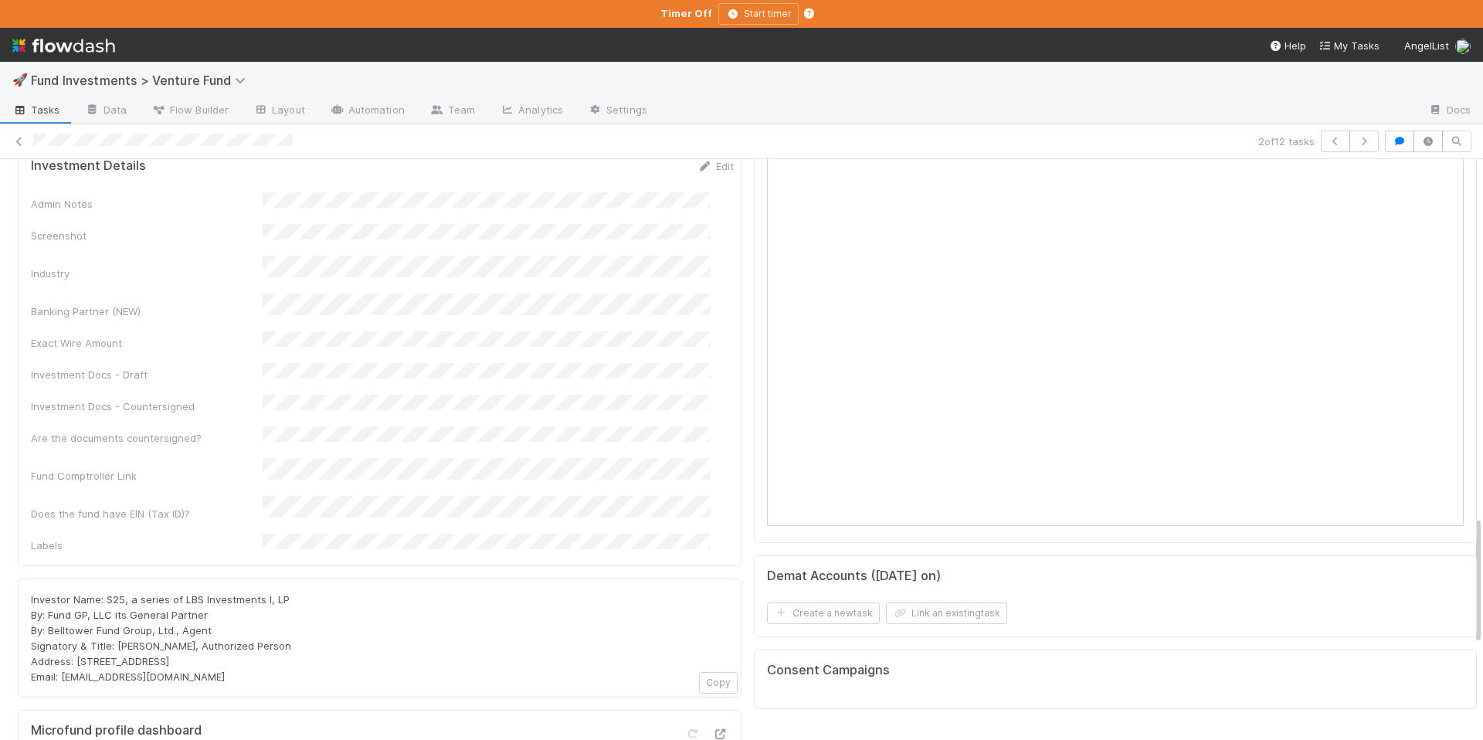
scroll to position [1094, 0]
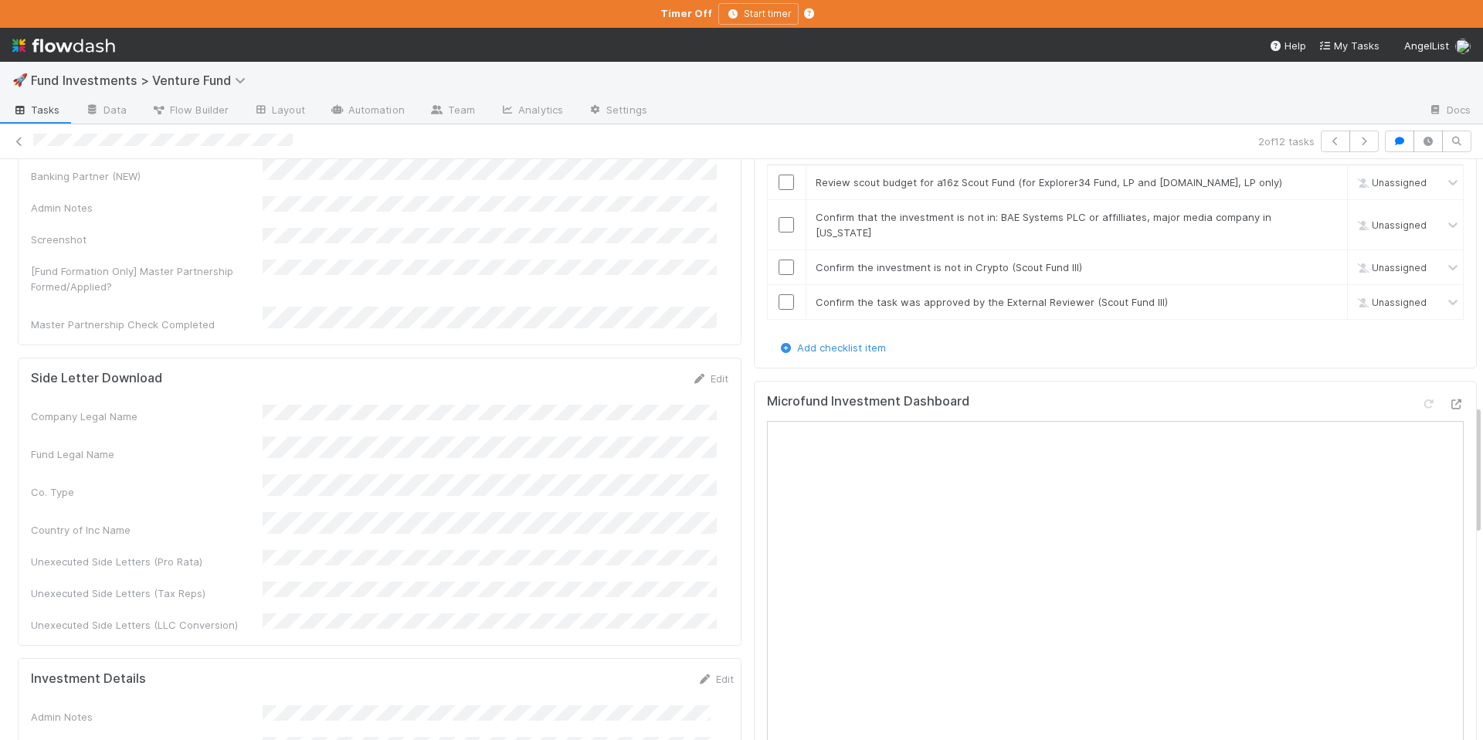
click at [1435, 394] on div "Microfund Investment Dashboard" at bounding box center [1116, 408] width 698 height 28
click at [1448, 399] on icon at bounding box center [1455, 404] width 15 height 10
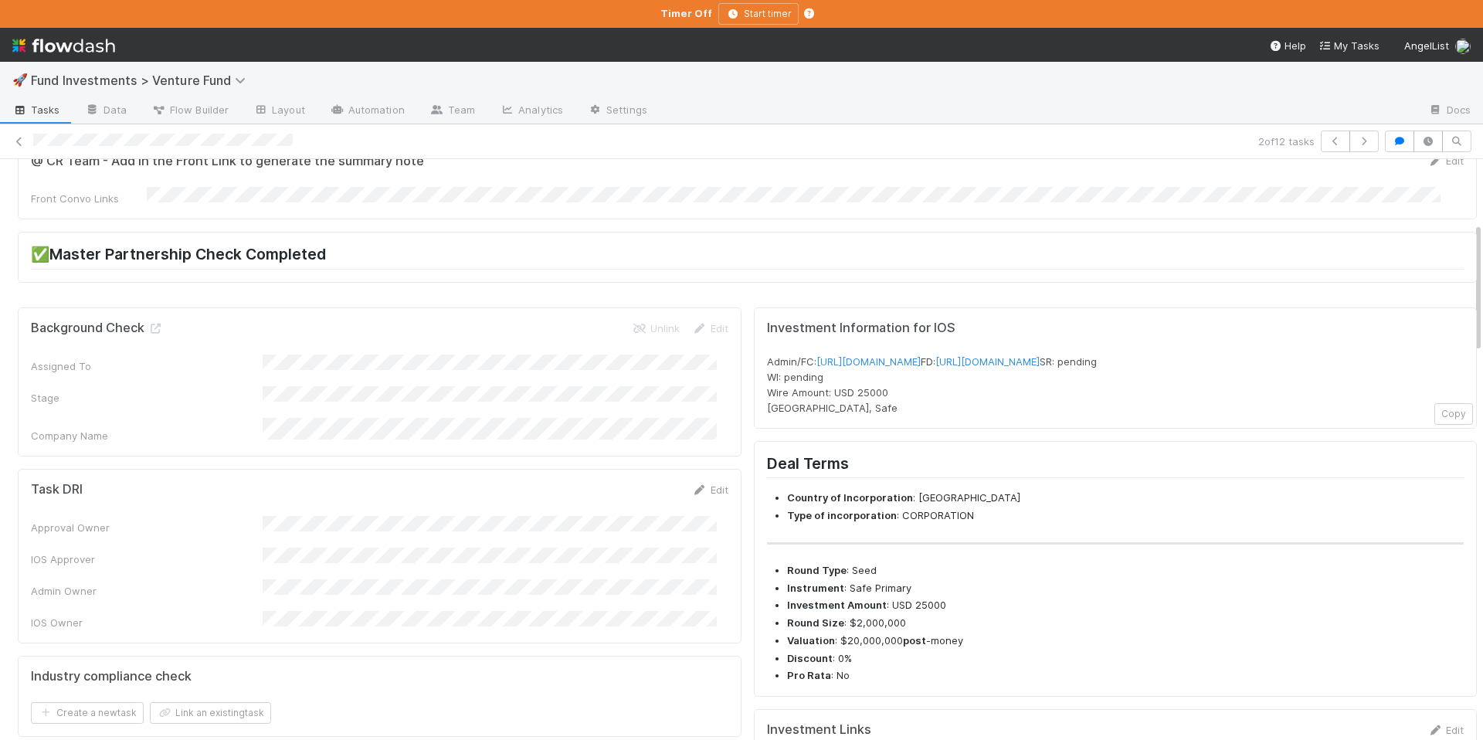
scroll to position [0, 0]
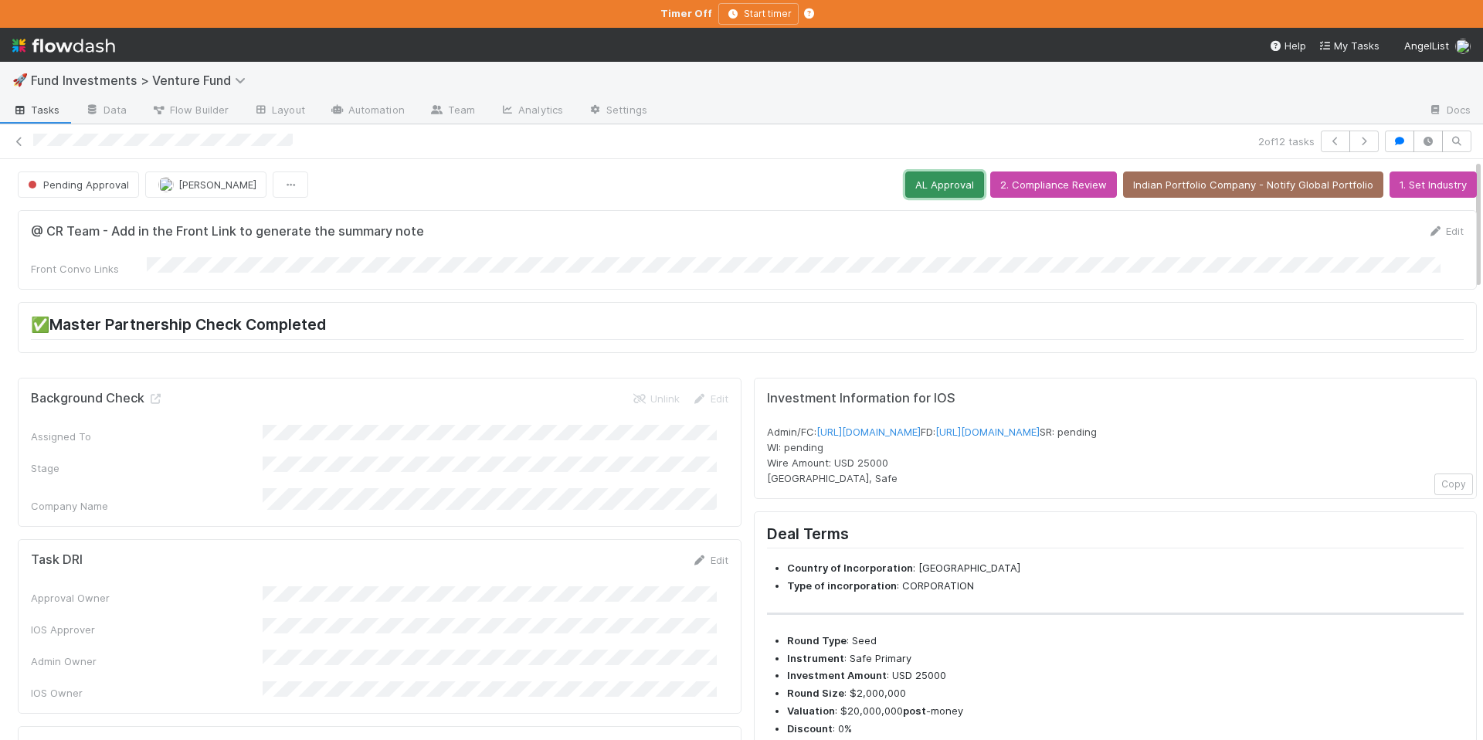
click at [917, 187] on button "AL Approval" at bounding box center [944, 184] width 79 height 26
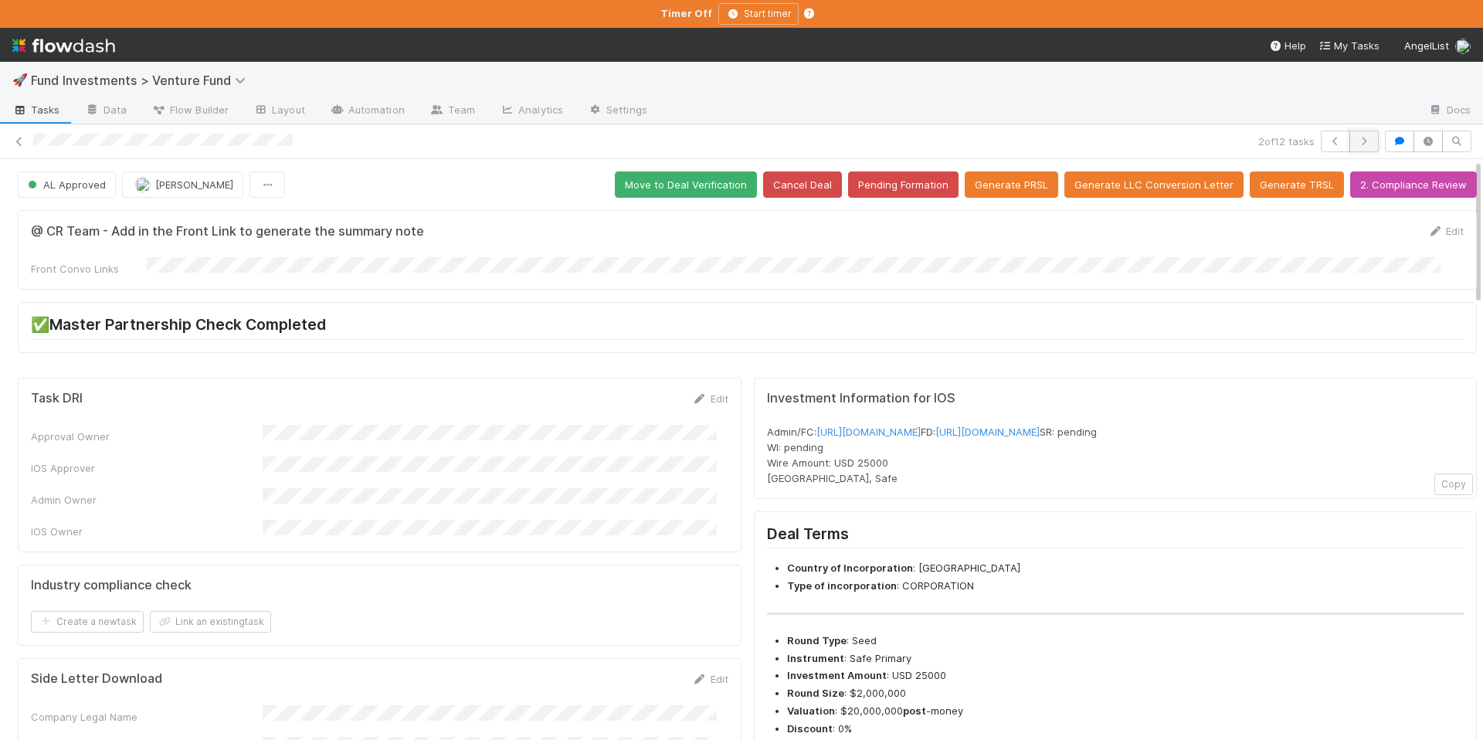
click at [1361, 139] on button "button" at bounding box center [1363, 142] width 29 height 22
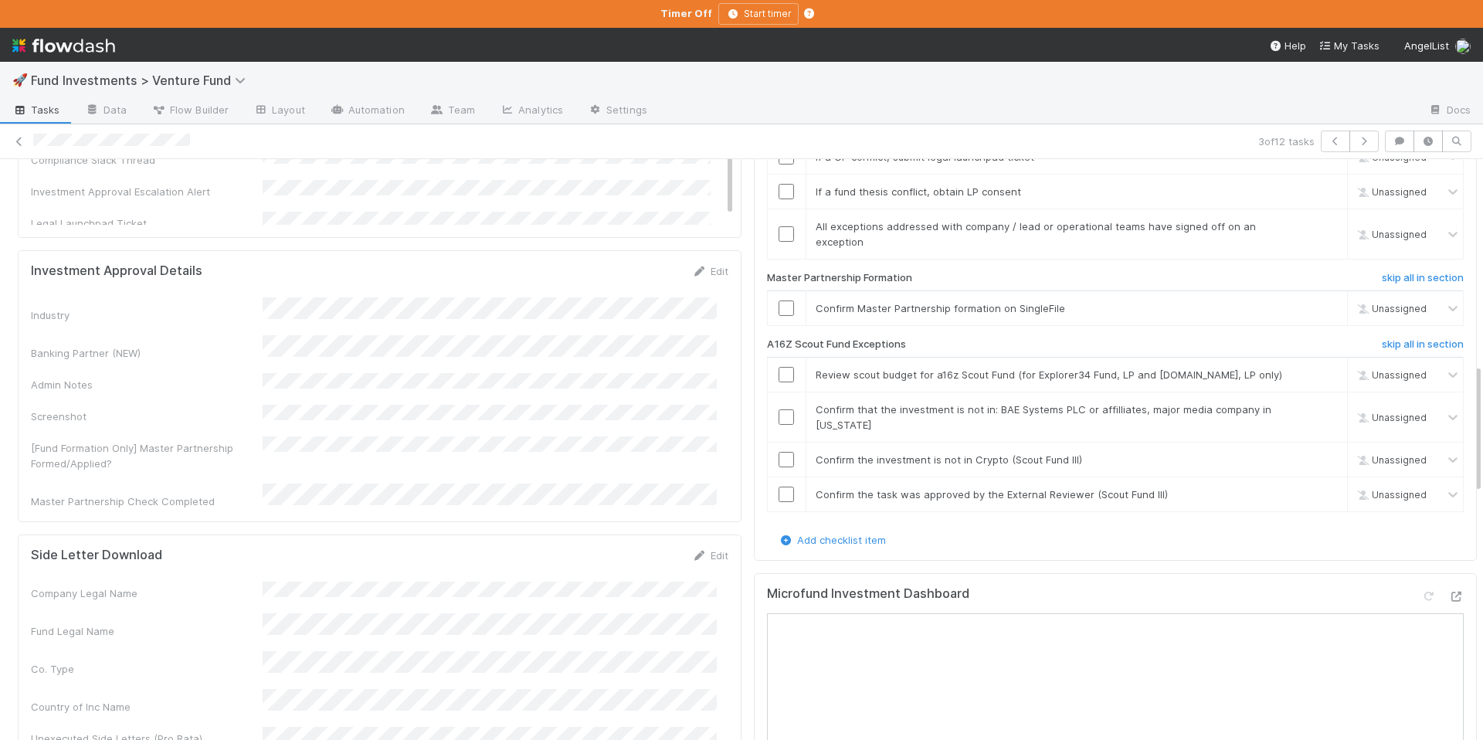
scroll to position [918, 0]
click at [1448, 591] on icon at bounding box center [1455, 596] width 15 height 10
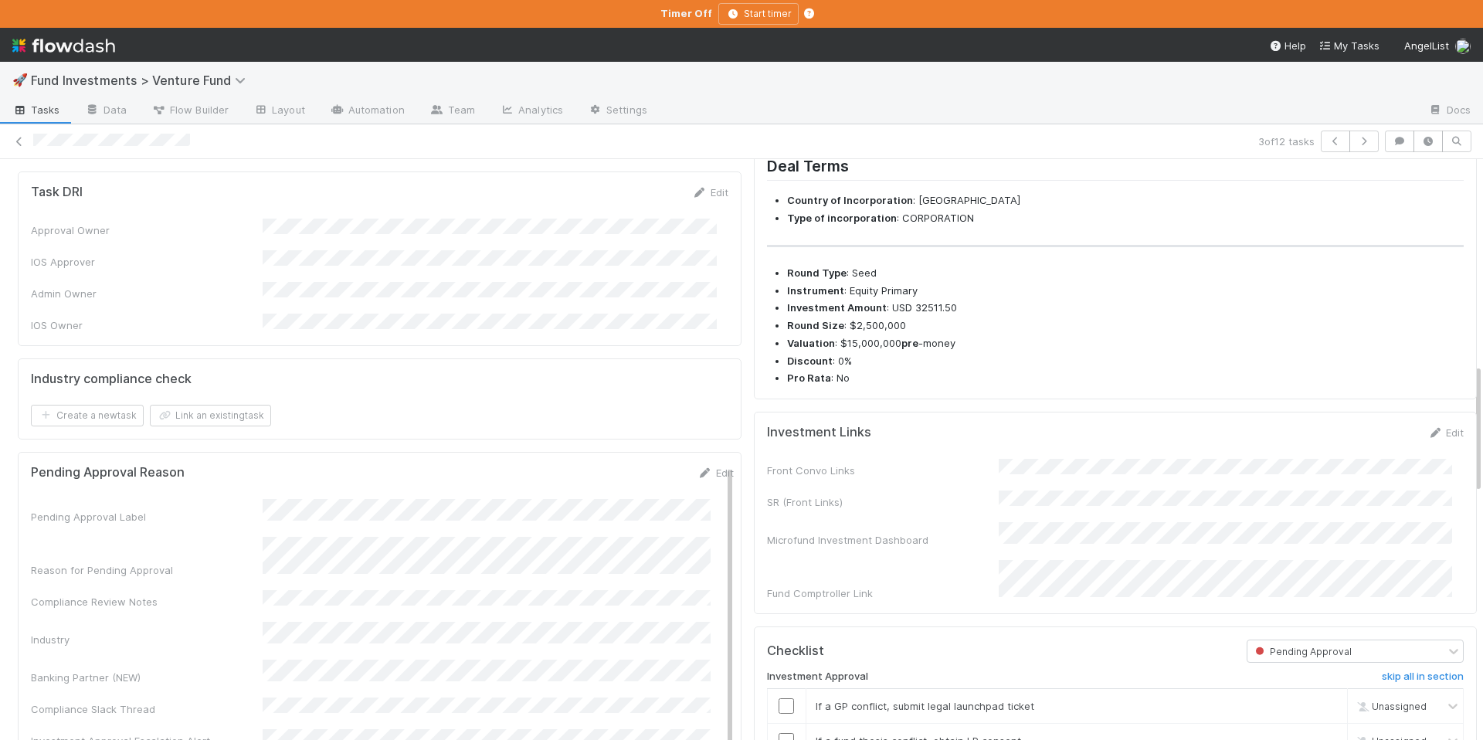
scroll to position [361, 0]
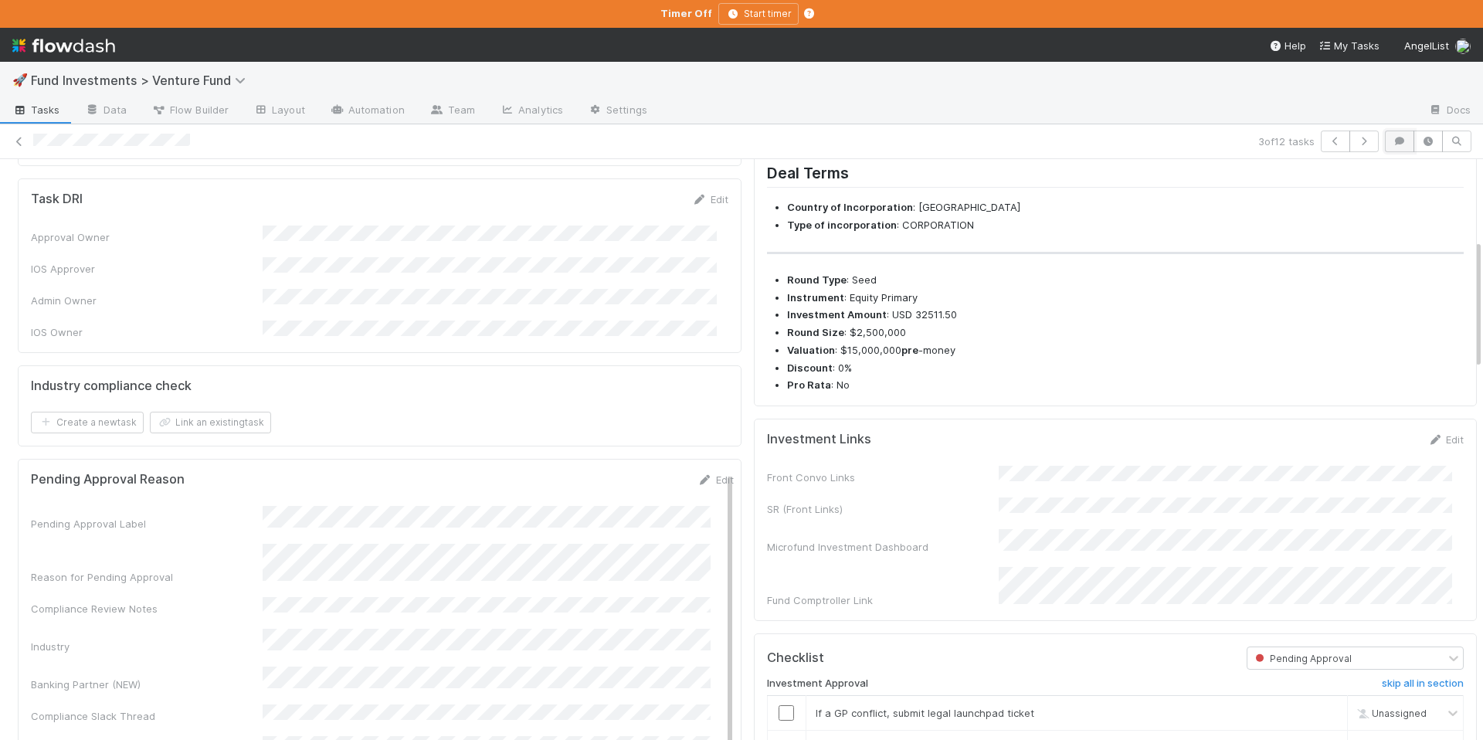
click at [1392, 144] on icon "button" at bounding box center [1399, 141] width 15 height 9
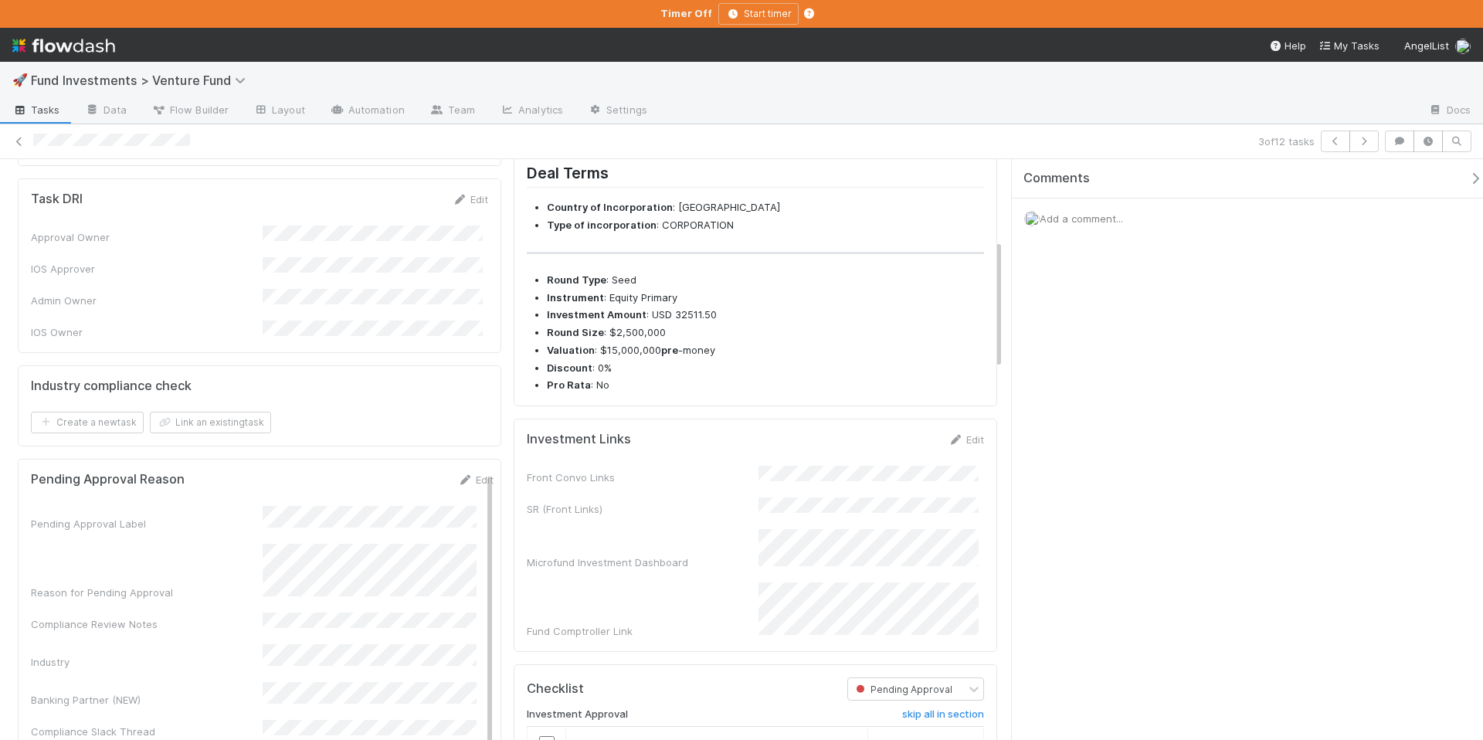
click at [1207, 220] on div "Add a comment..." at bounding box center [1253, 219] width 483 height 40
click at [1139, 219] on div "Add a comment..." at bounding box center [1253, 219] width 483 height 40
click at [1112, 221] on span "Add a comment..." at bounding box center [1081, 218] width 83 height 12
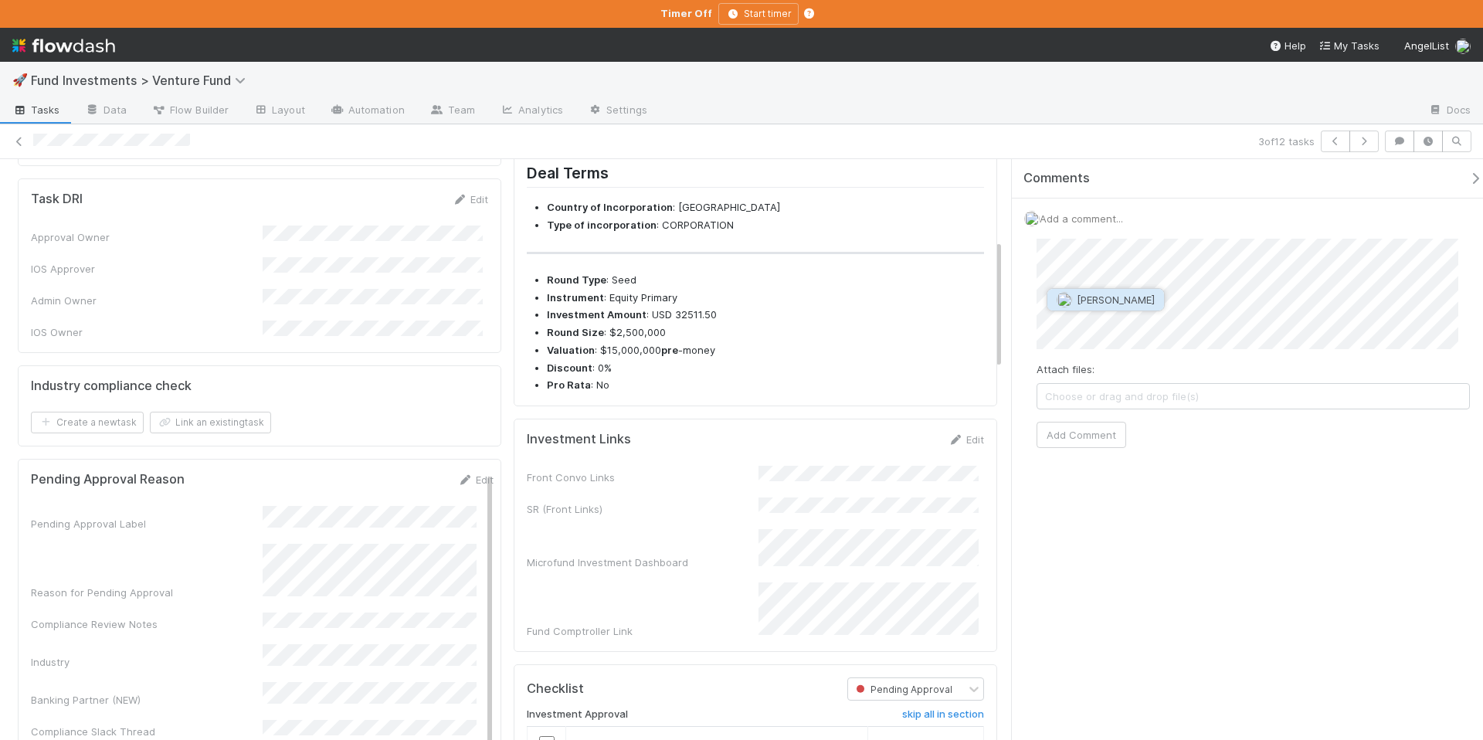
click at [1112, 309] on button "[PERSON_NAME]" at bounding box center [1105, 300] width 117 height 22
click at [1102, 439] on button "Add Comment" at bounding box center [1082, 435] width 90 height 26
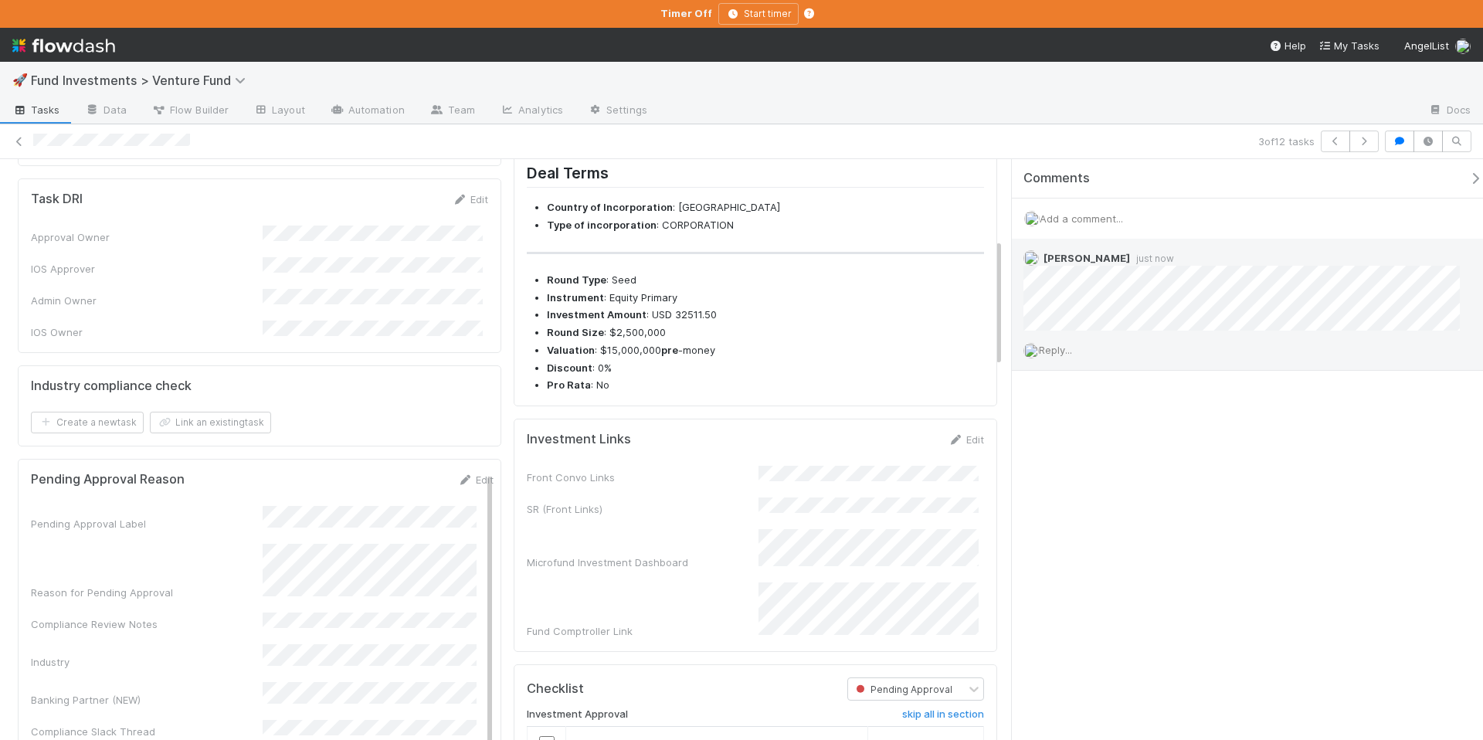
drag, startPoint x: 1068, startPoint y: 346, endPoint x: 1120, endPoint y: 360, distance: 53.6
click at [1068, 346] on span "Reply..." at bounding box center [1055, 350] width 33 height 12
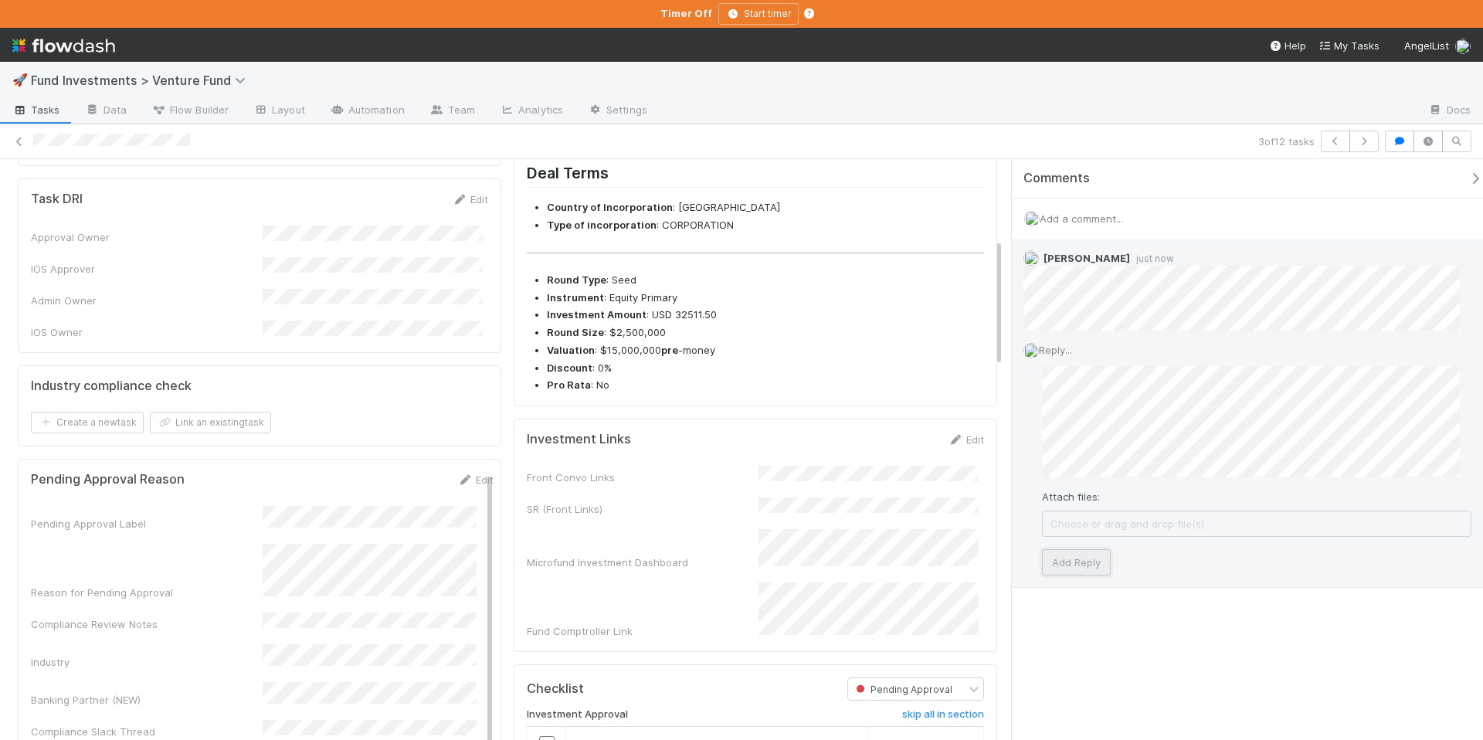
click at [1080, 561] on button "Add Reply" at bounding box center [1076, 562] width 69 height 26
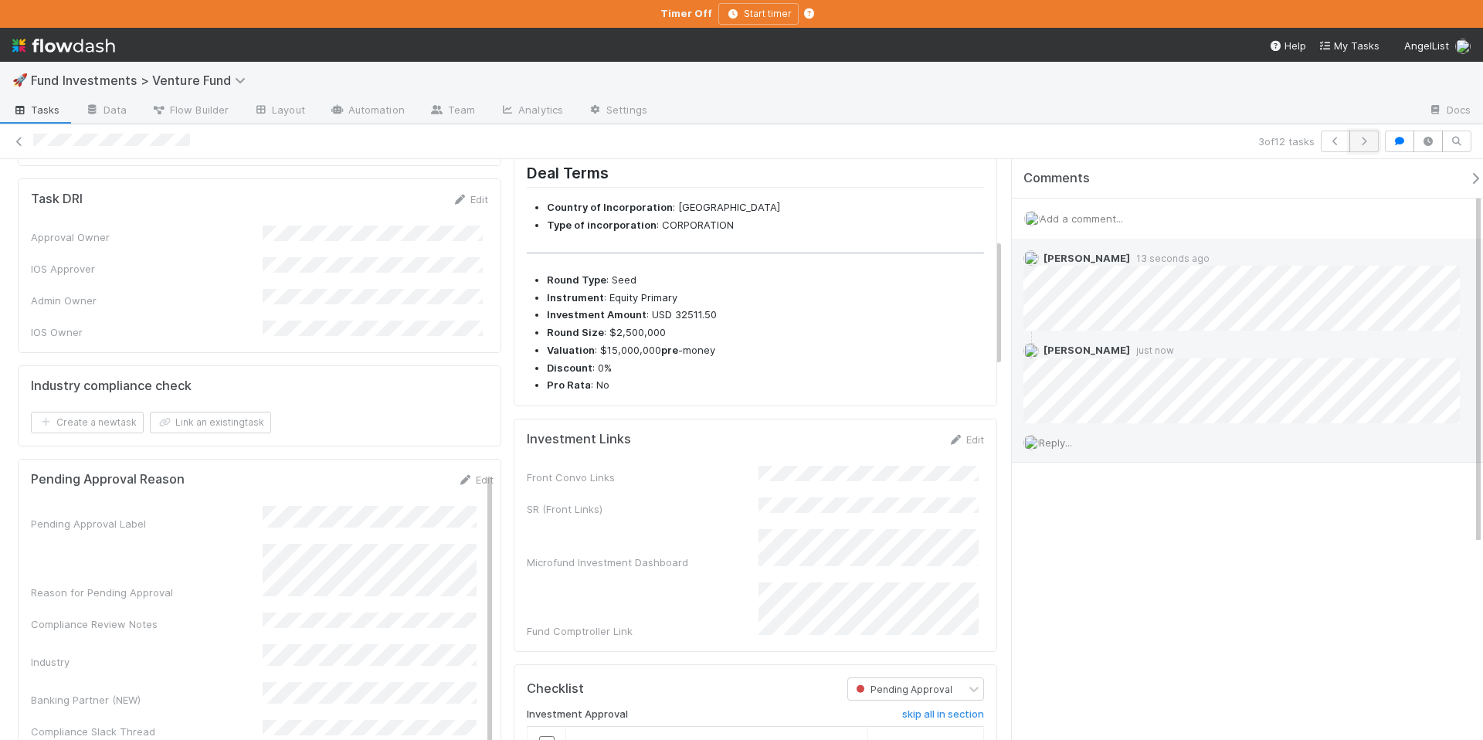
click at [1373, 145] on button "button" at bounding box center [1363, 142] width 29 height 22
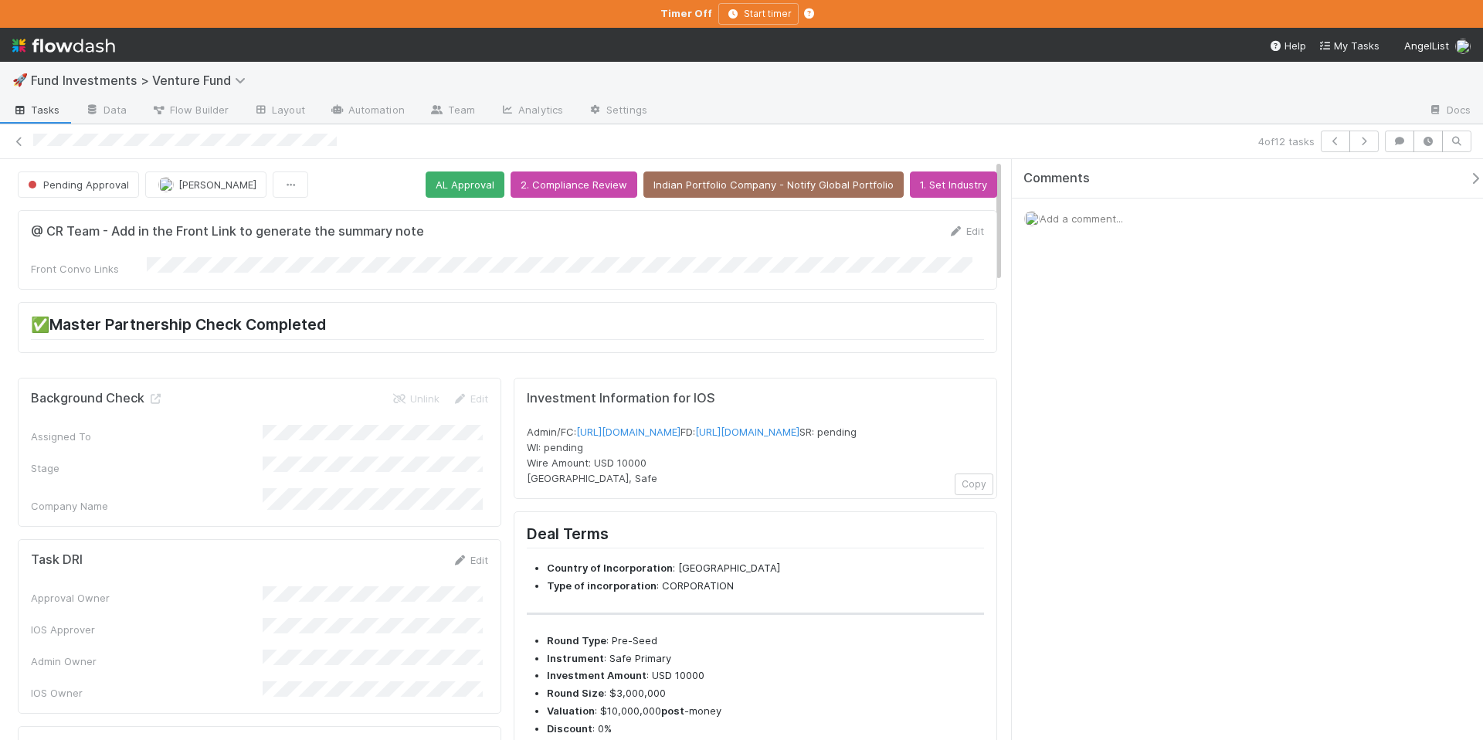
click at [1468, 178] on icon "button" at bounding box center [1475, 178] width 15 height 12
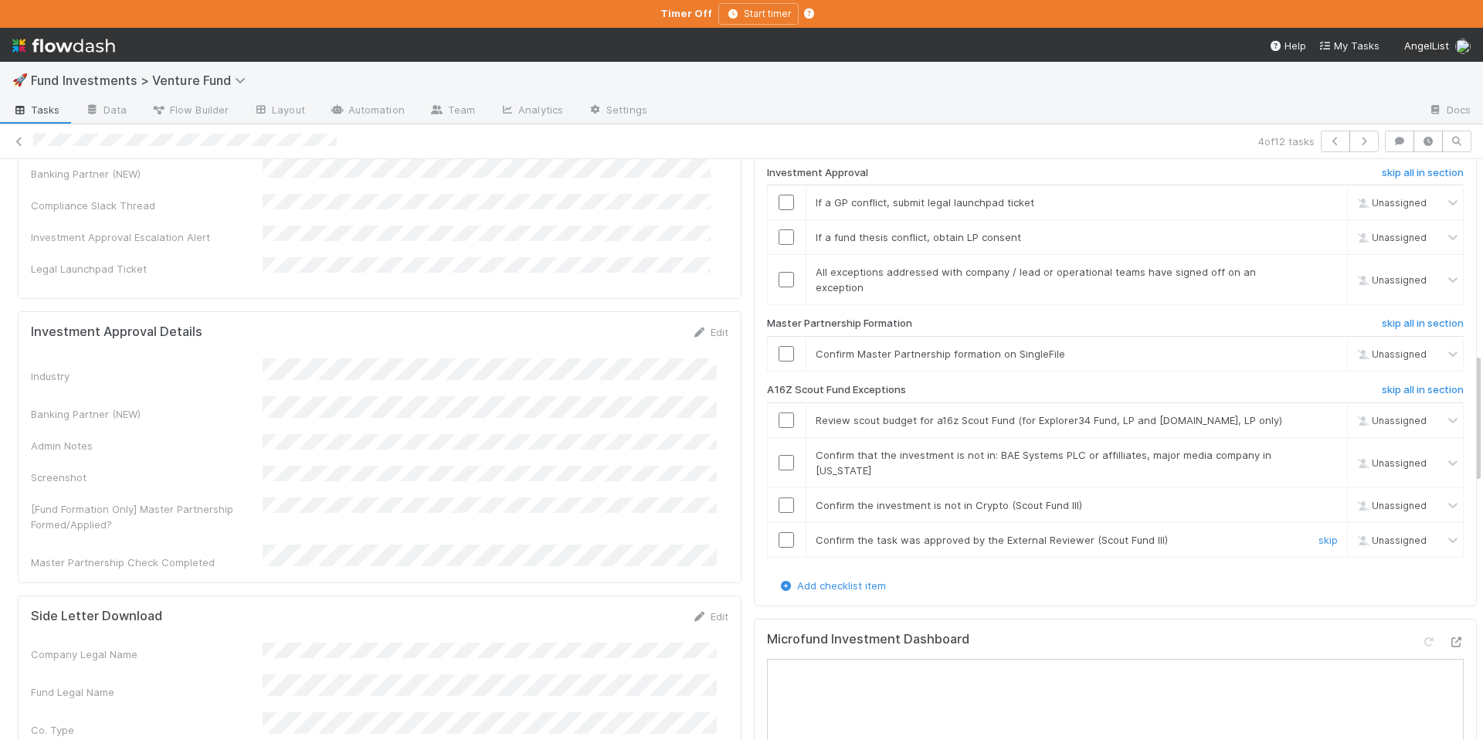
scroll to position [865, 0]
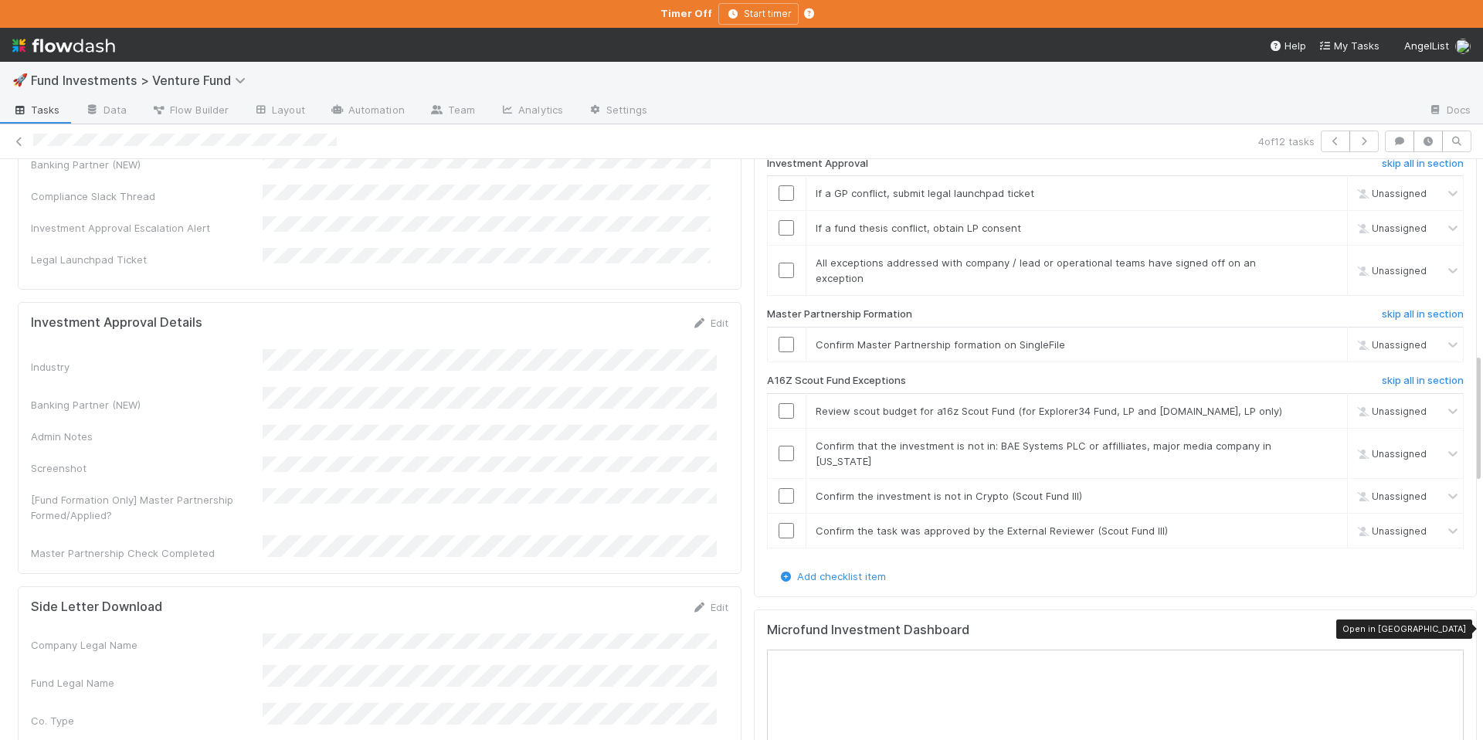
click at [1448, 628] on icon at bounding box center [1455, 633] width 15 height 10
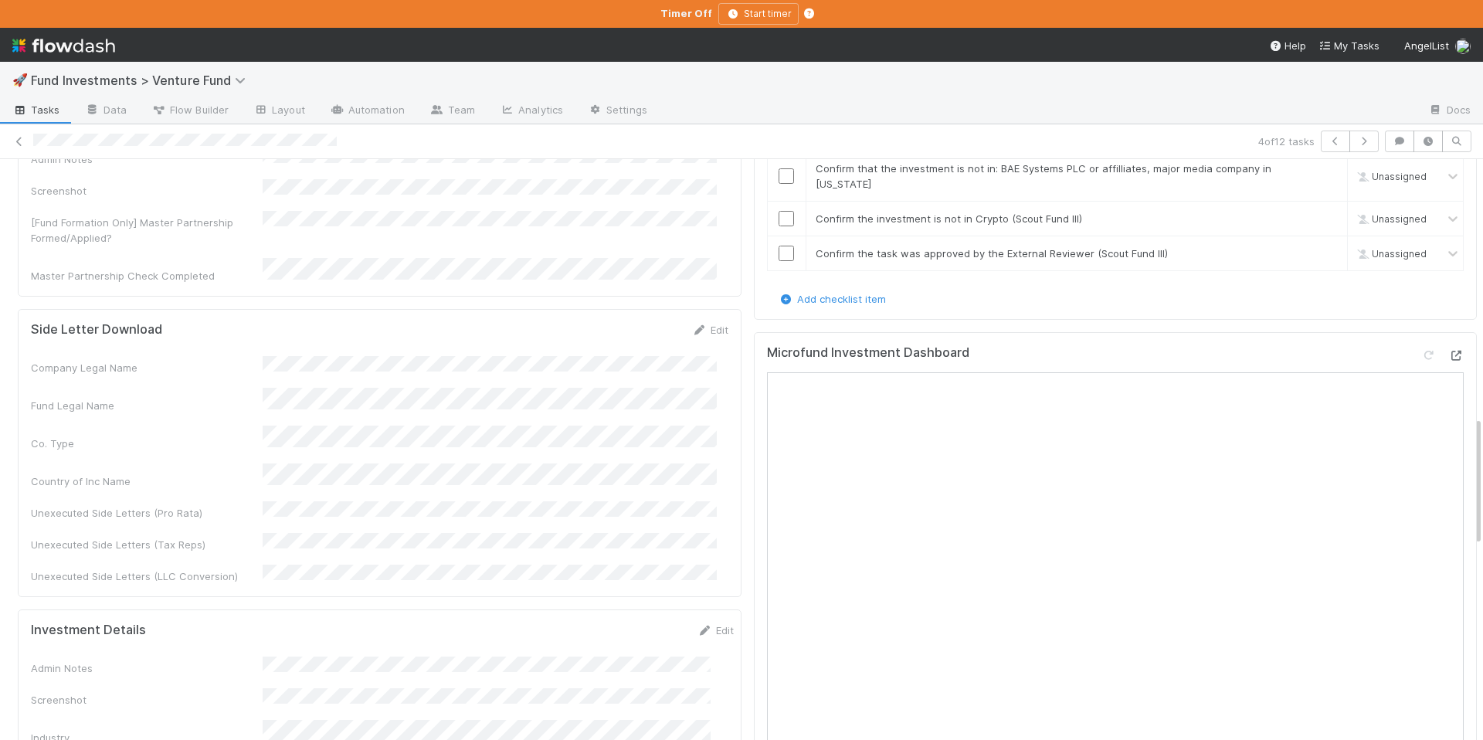
scroll to position [1141, 0]
click at [1319, 250] on link "skip" at bounding box center [1328, 255] width 19 height 12
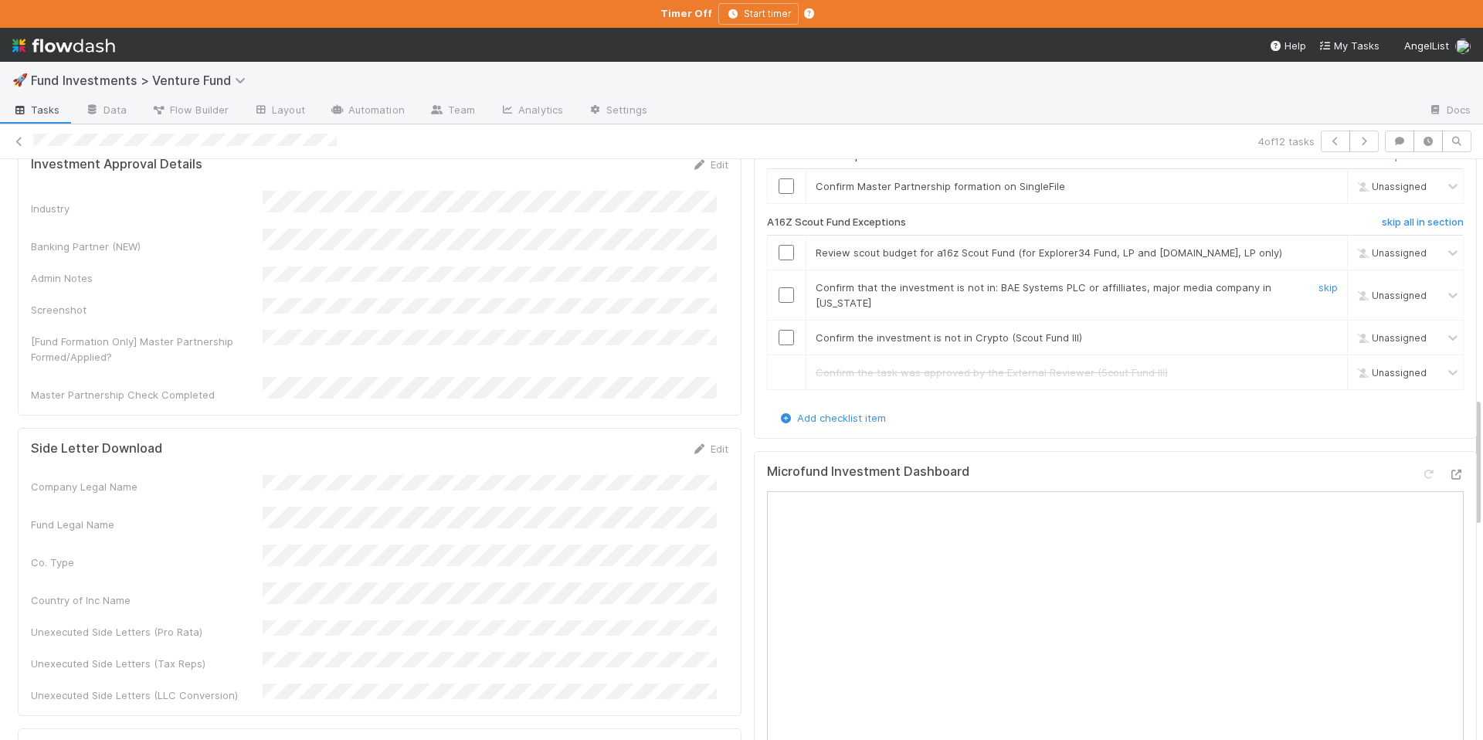
scroll to position [1007, 0]
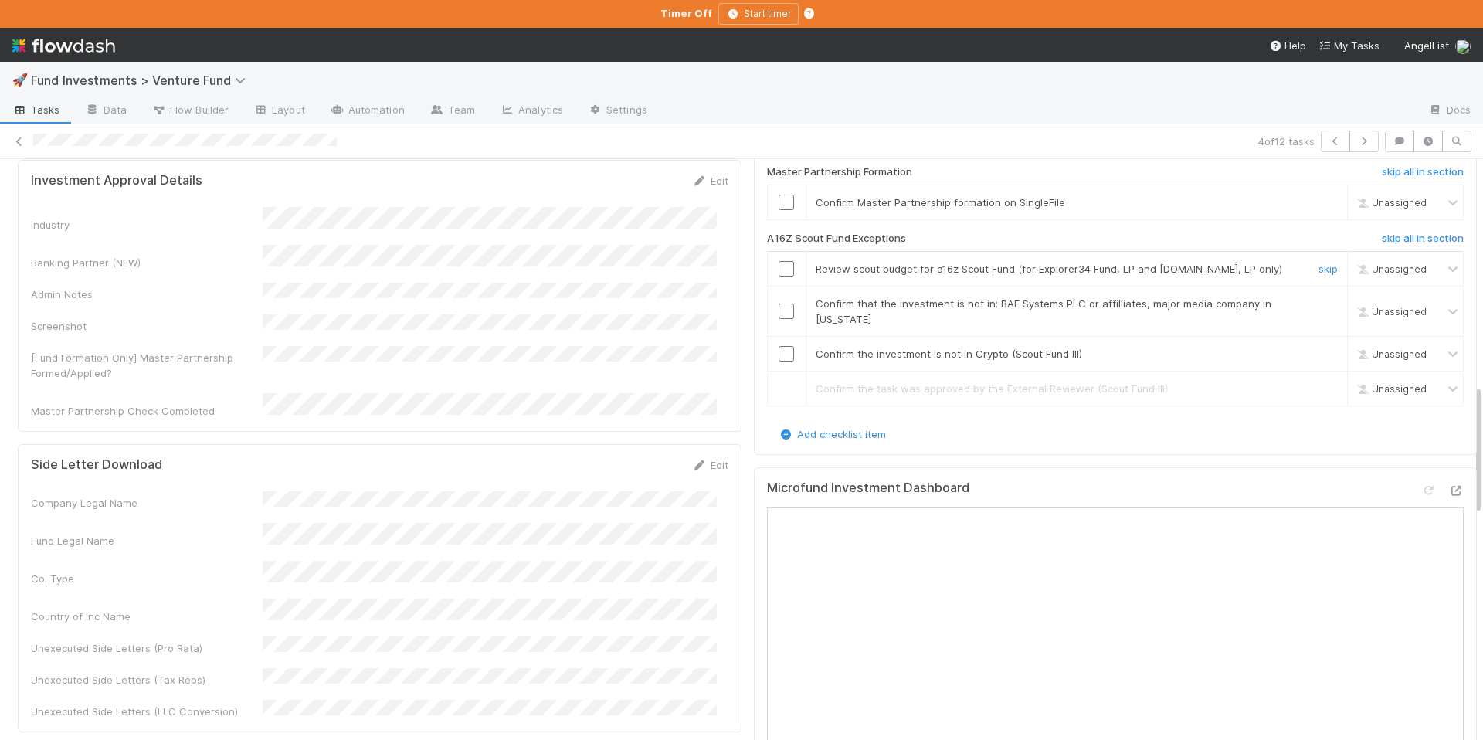
click at [779, 265] on input "checkbox" at bounding box center [786, 268] width 15 height 15
click at [1319, 297] on link "skip" at bounding box center [1328, 303] width 19 height 12
click at [1319, 354] on link "skip" at bounding box center [1328, 354] width 19 height 12
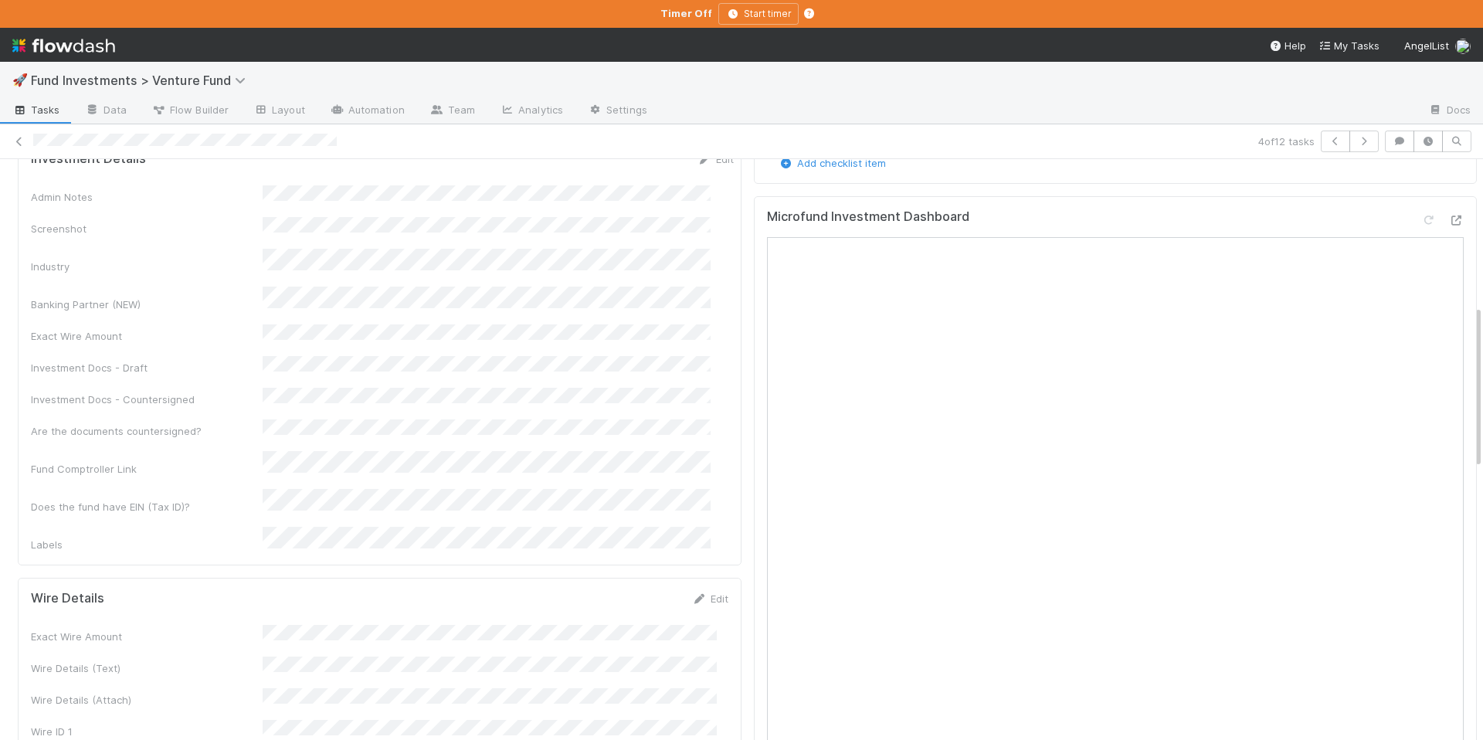
scroll to position [516, 0]
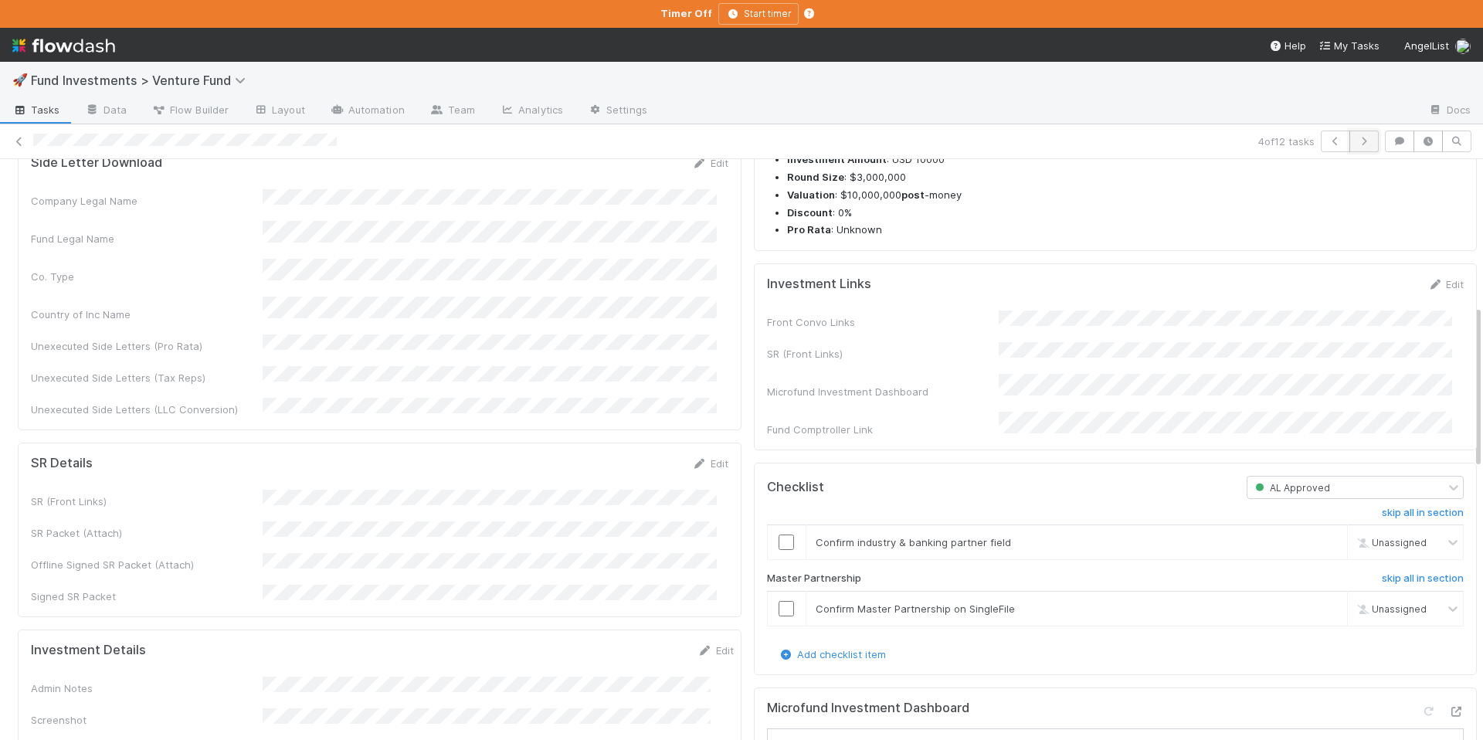
click at [1350, 147] on button "button" at bounding box center [1363, 142] width 29 height 22
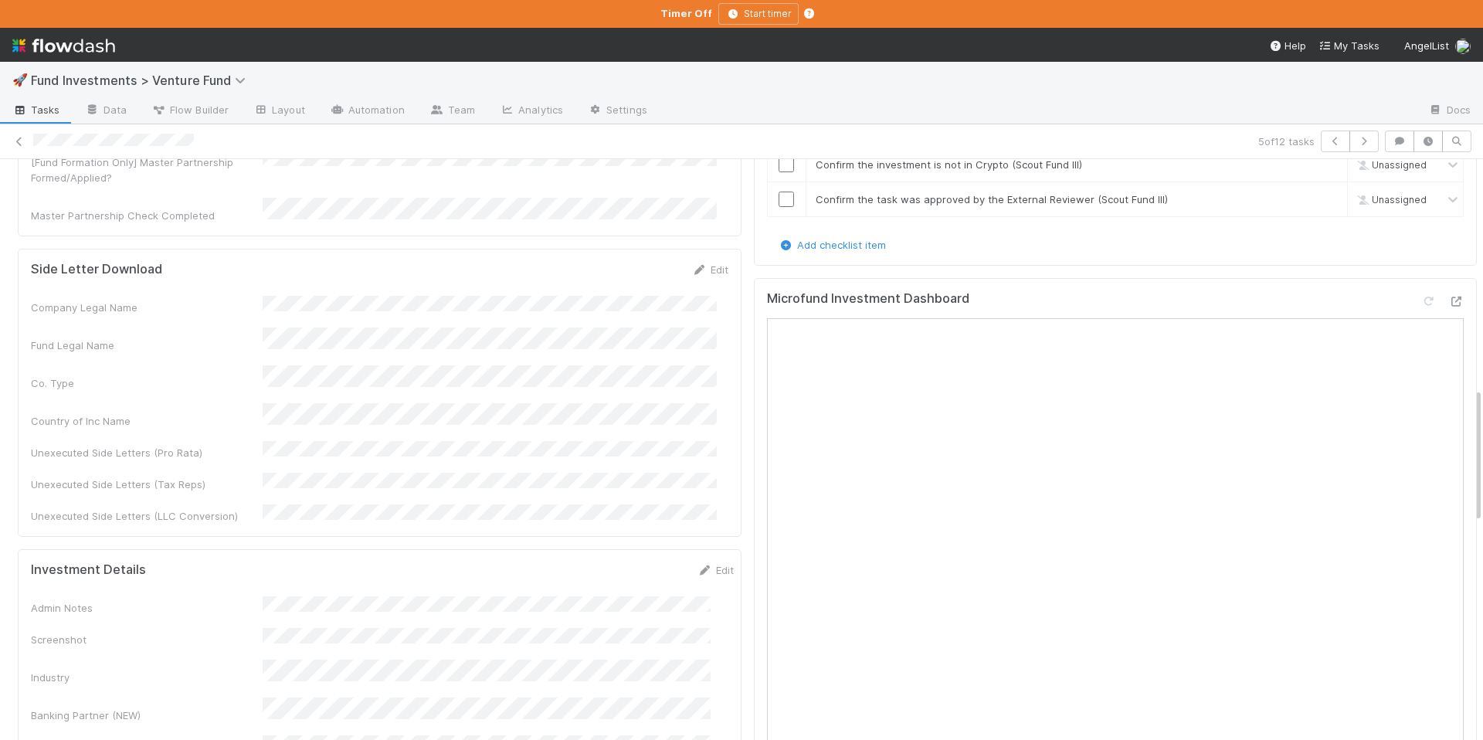
scroll to position [1115, 0]
click at [1448, 298] on icon at bounding box center [1455, 297] width 15 height 10
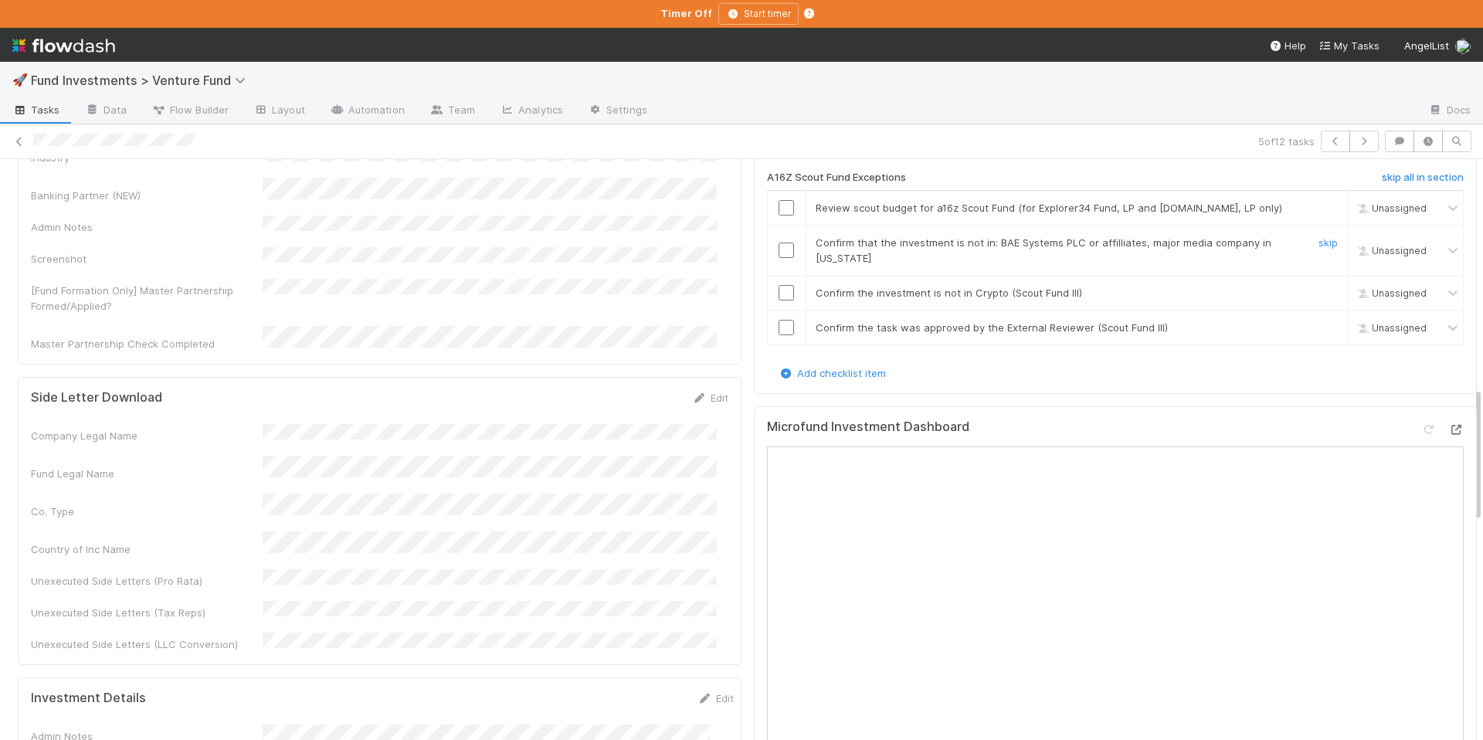
scroll to position [979, 0]
click at [1319, 331] on link "skip" at bounding box center [1328, 331] width 19 height 12
drag, startPoint x: 767, startPoint y: 249, endPoint x: 776, endPoint y: 277, distance: 30.0
click at [779, 249] on input "checkbox" at bounding box center [786, 253] width 15 height 15
click at [779, 294] on input "checkbox" at bounding box center [786, 296] width 15 height 15
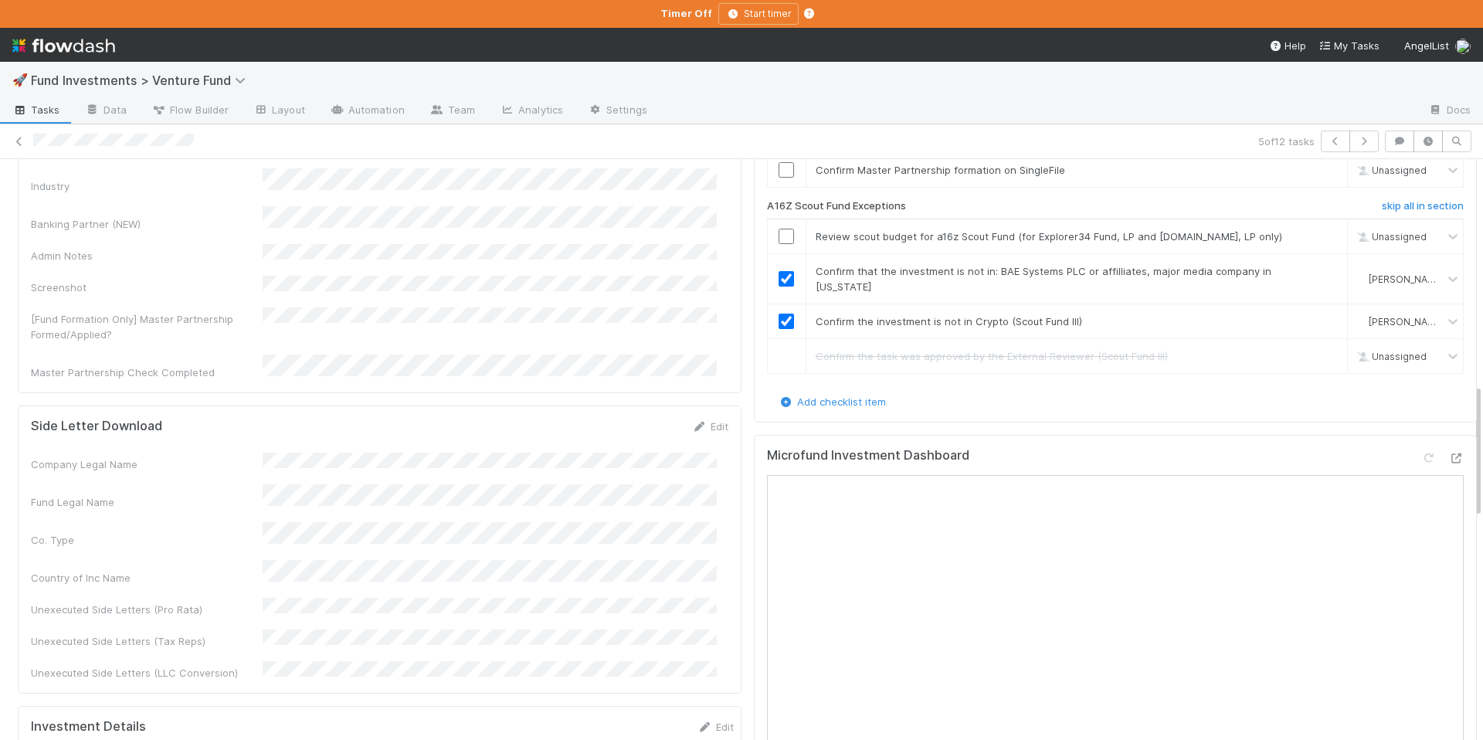
scroll to position [953, 0]
click at [779, 236] on input "checkbox" at bounding box center [786, 236] width 15 height 15
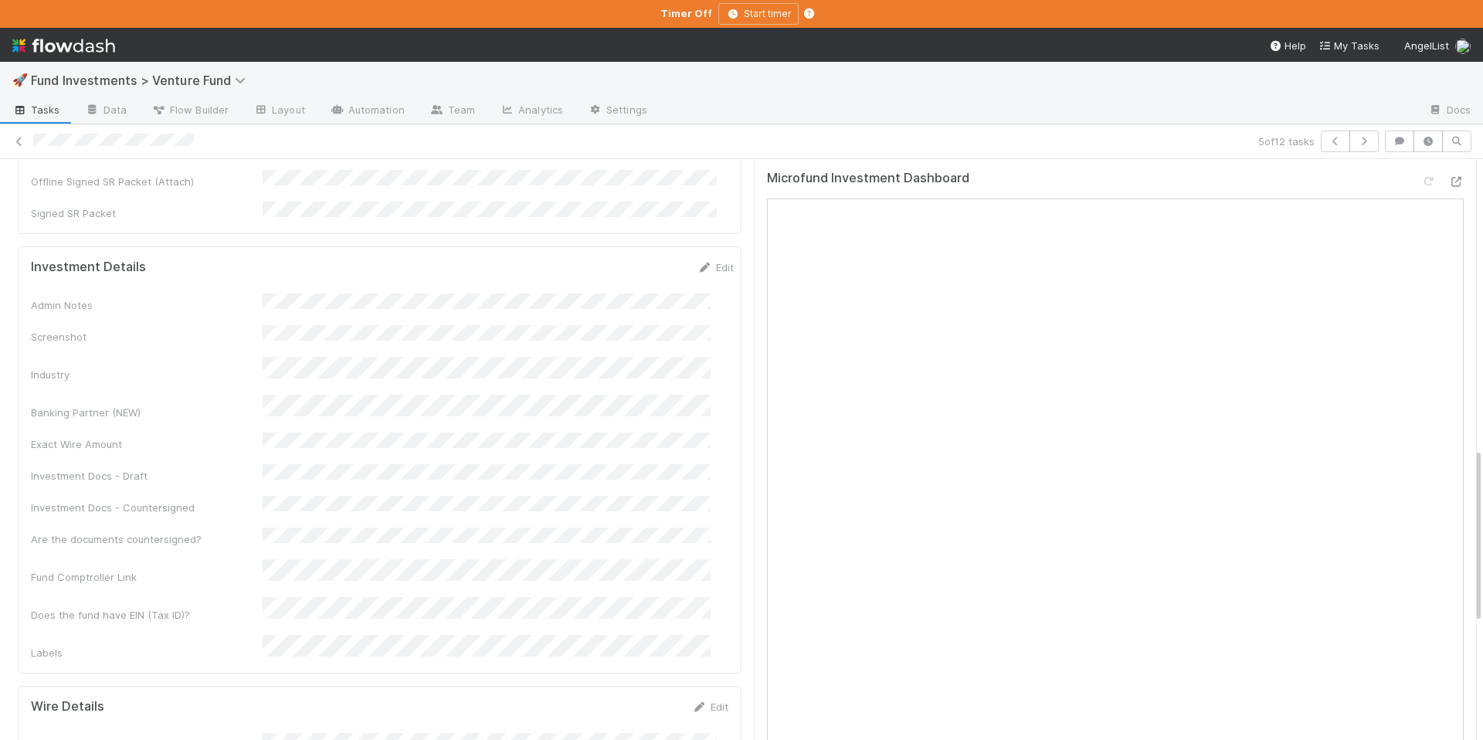
scroll to position [957, 0]
click at [1356, 137] on icon "button" at bounding box center [1363, 141] width 15 height 9
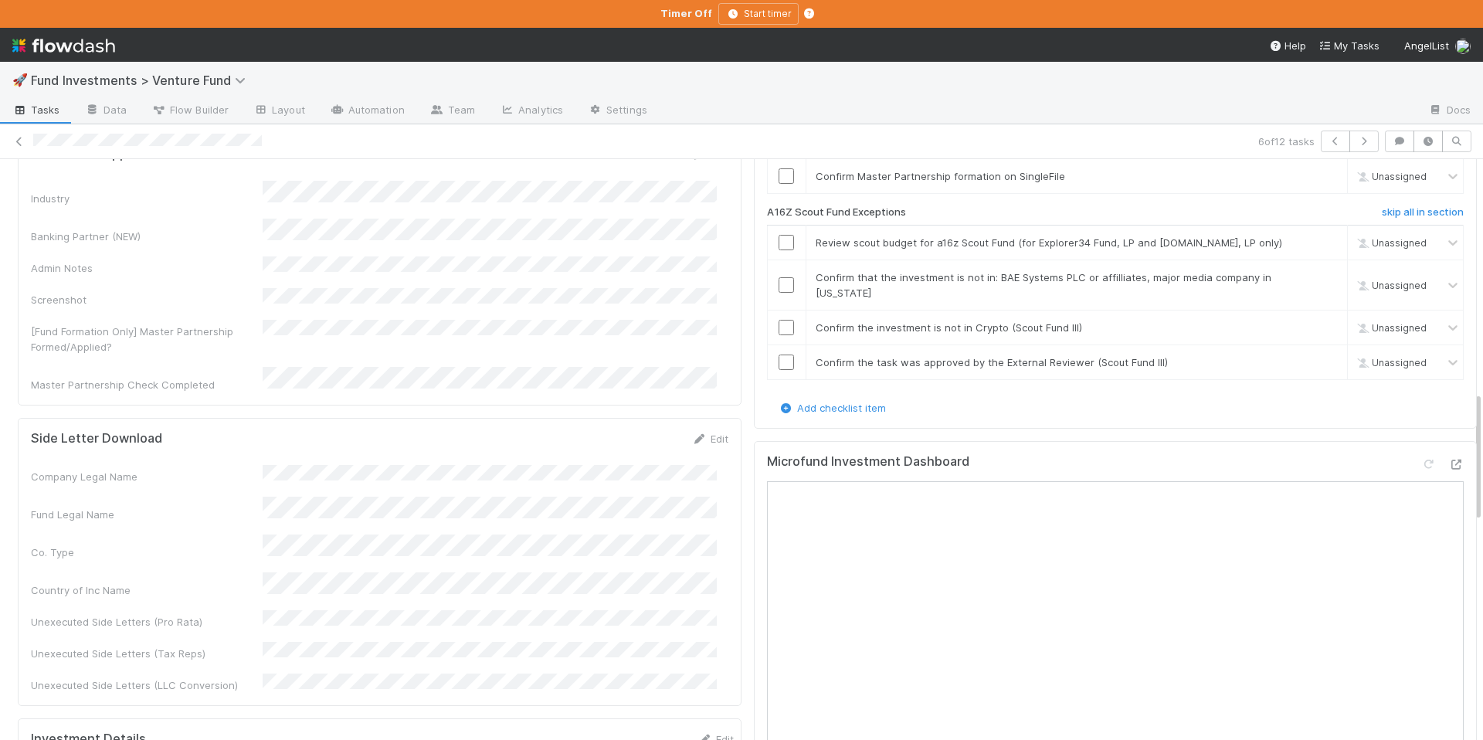
scroll to position [1064, 0]
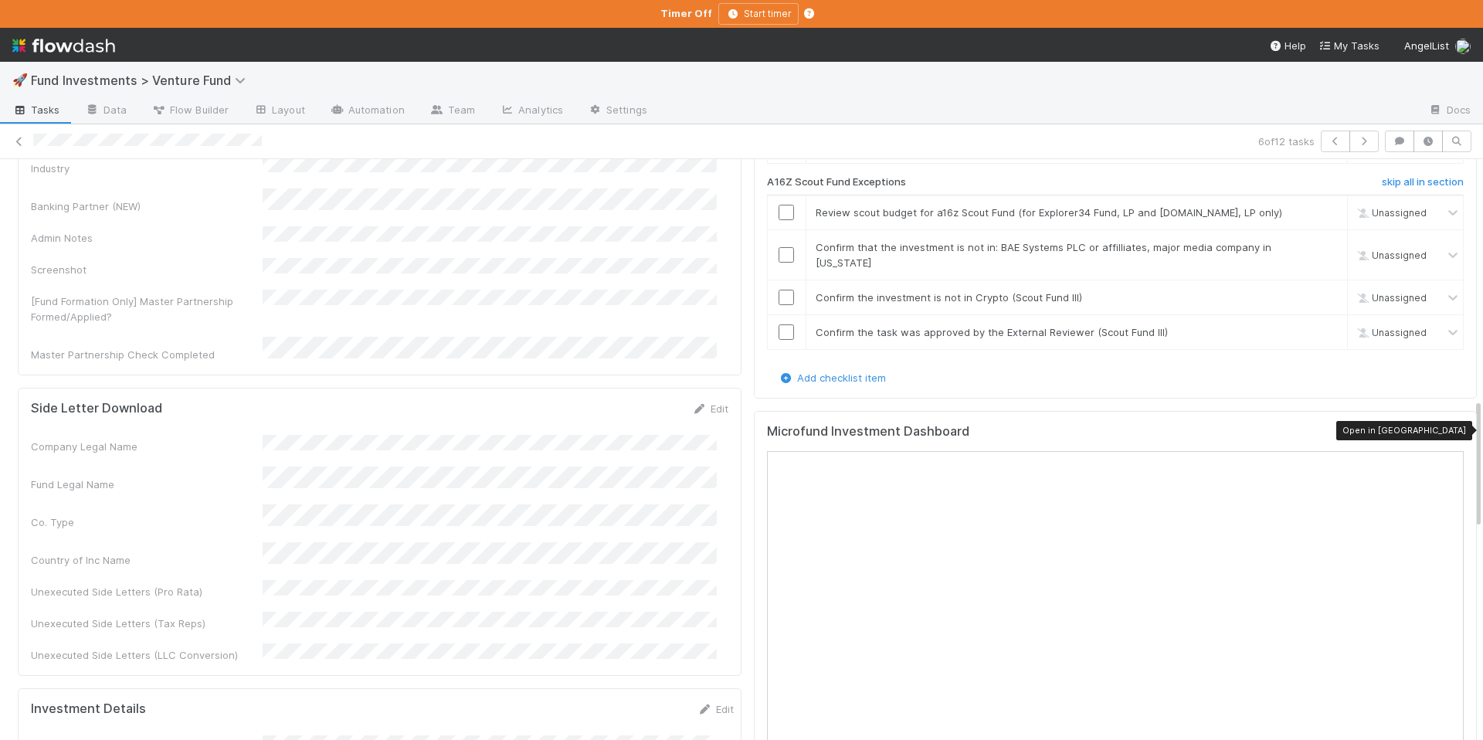
click at [1448, 429] on icon at bounding box center [1455, 434] width 15 height 10
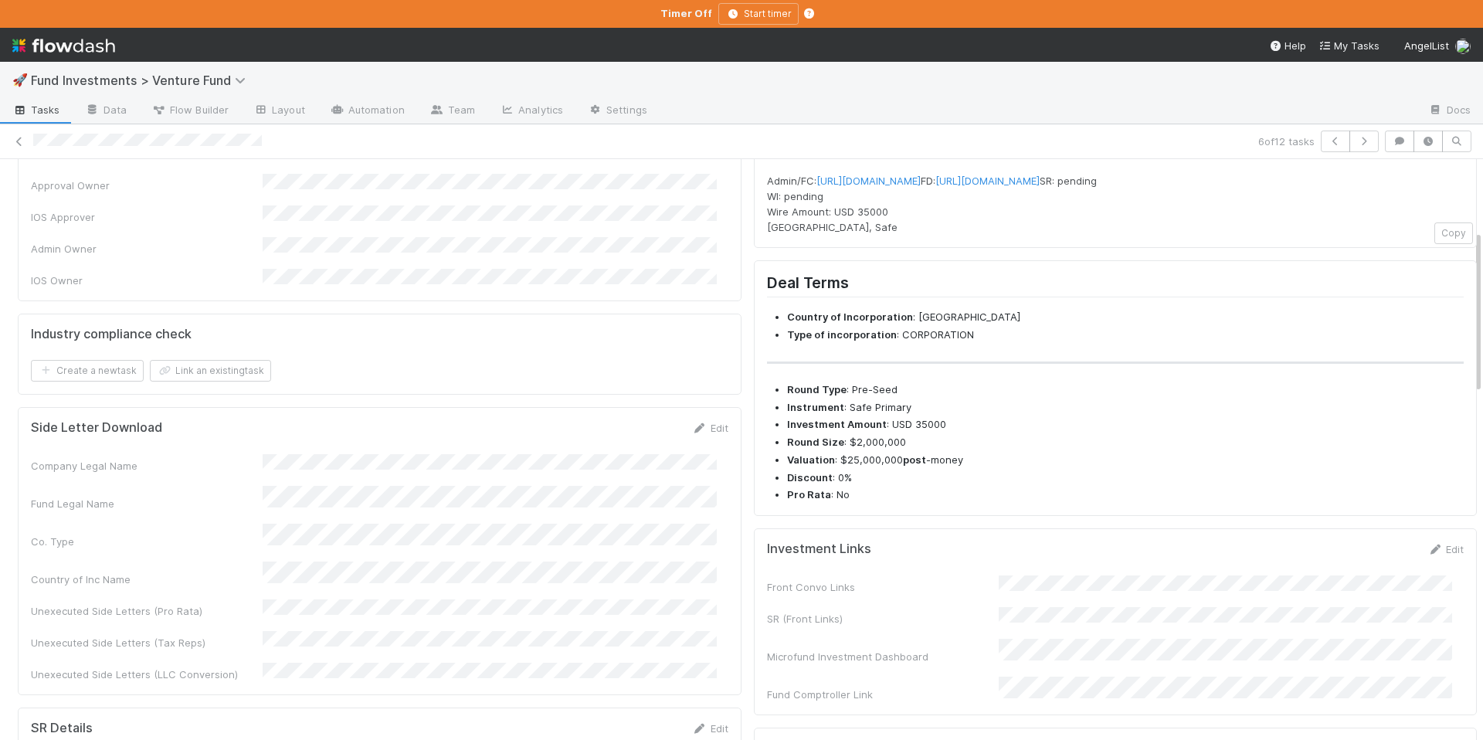
scroll to position [0, 0]
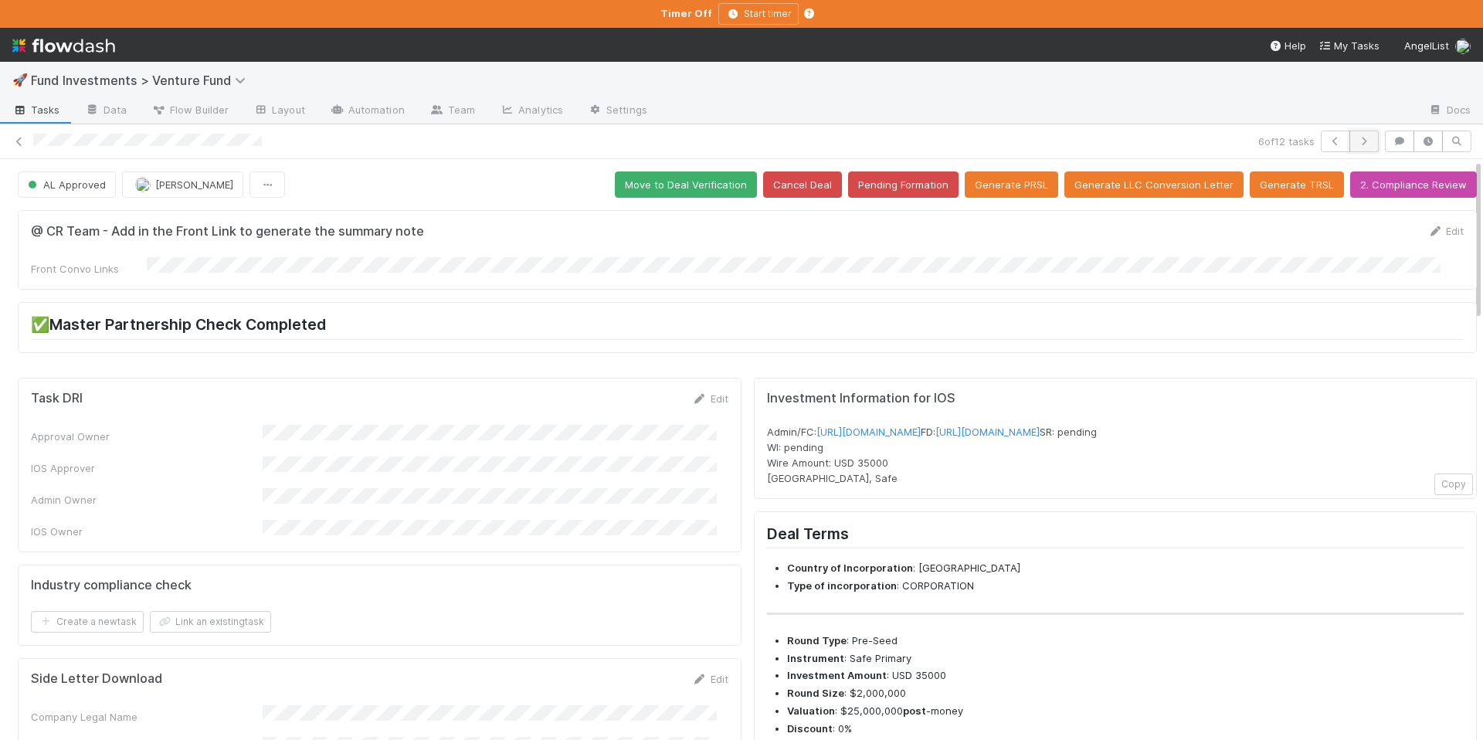
click at [1366, 144] on button "button" at bounding box center [1363, 142] width 29 height 22
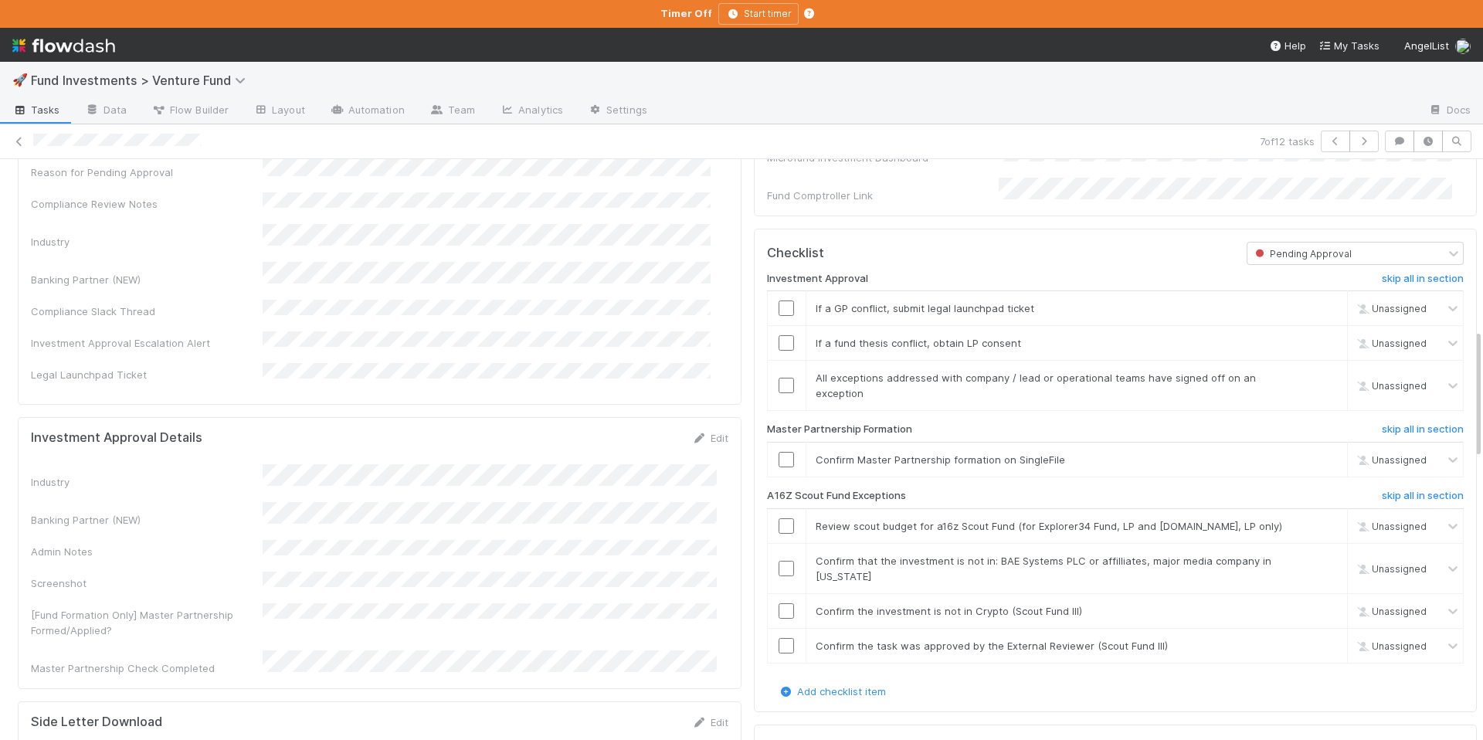
scroll to position [761, 0]
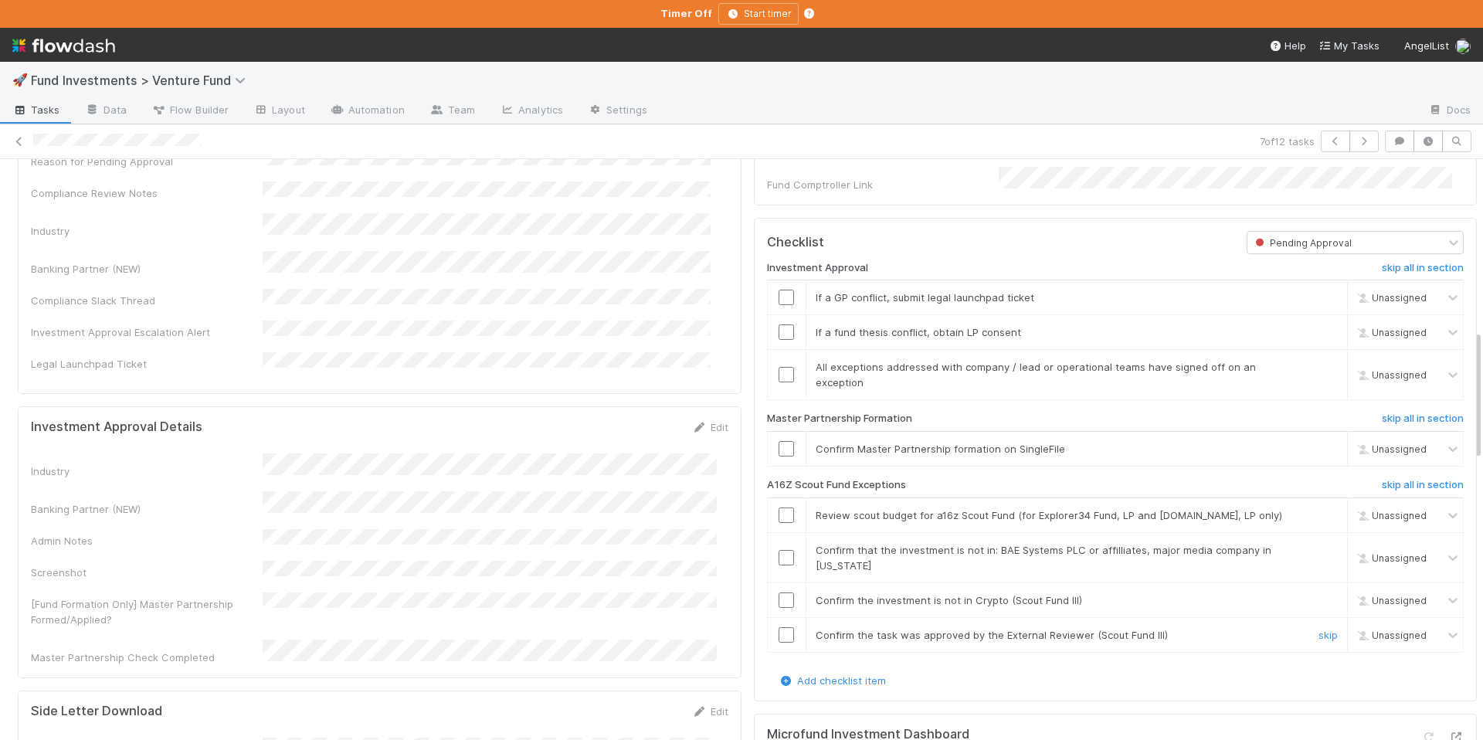
click at [1319, 630] on link "skip" at bounding box center [1328, 635] width 19 height 12
drag, startPoint x: 777, startPoint y: 549, endPoint x: 771, endPoint y: 592, distance: 42.9
click at [779, 550] on input "checkbox" at bounding box center [786, 557] width 15 height 15
click at [779, 595] on input "checkbox" at bounding box center [786, 599] width 15 height 15
click at [779, 558] on input "checkbox" at bounding box center [786, 557] width 15 height 15
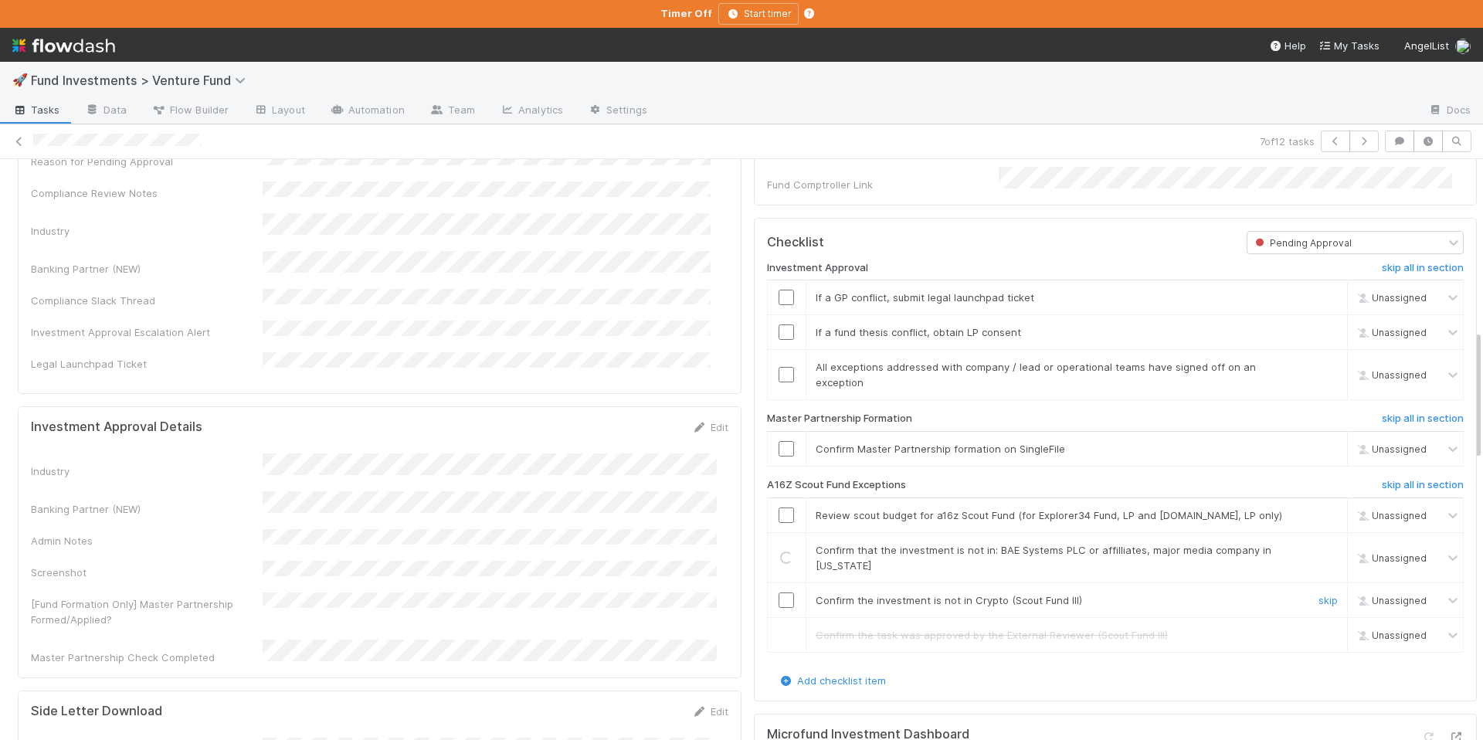
click at [779, 594] on input "checkbox" at bounding box center [786, 599] width 15 height 15
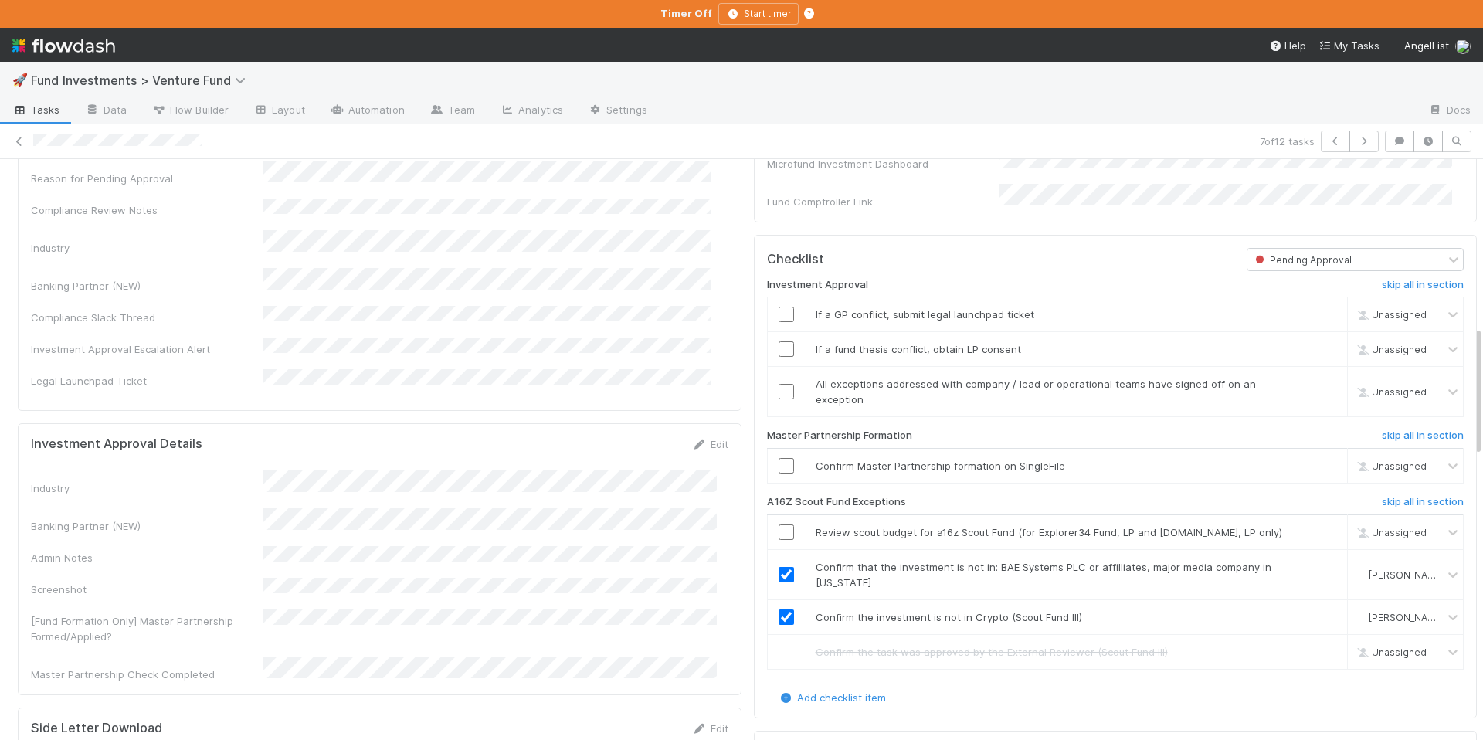
scroll to position [732, 0]
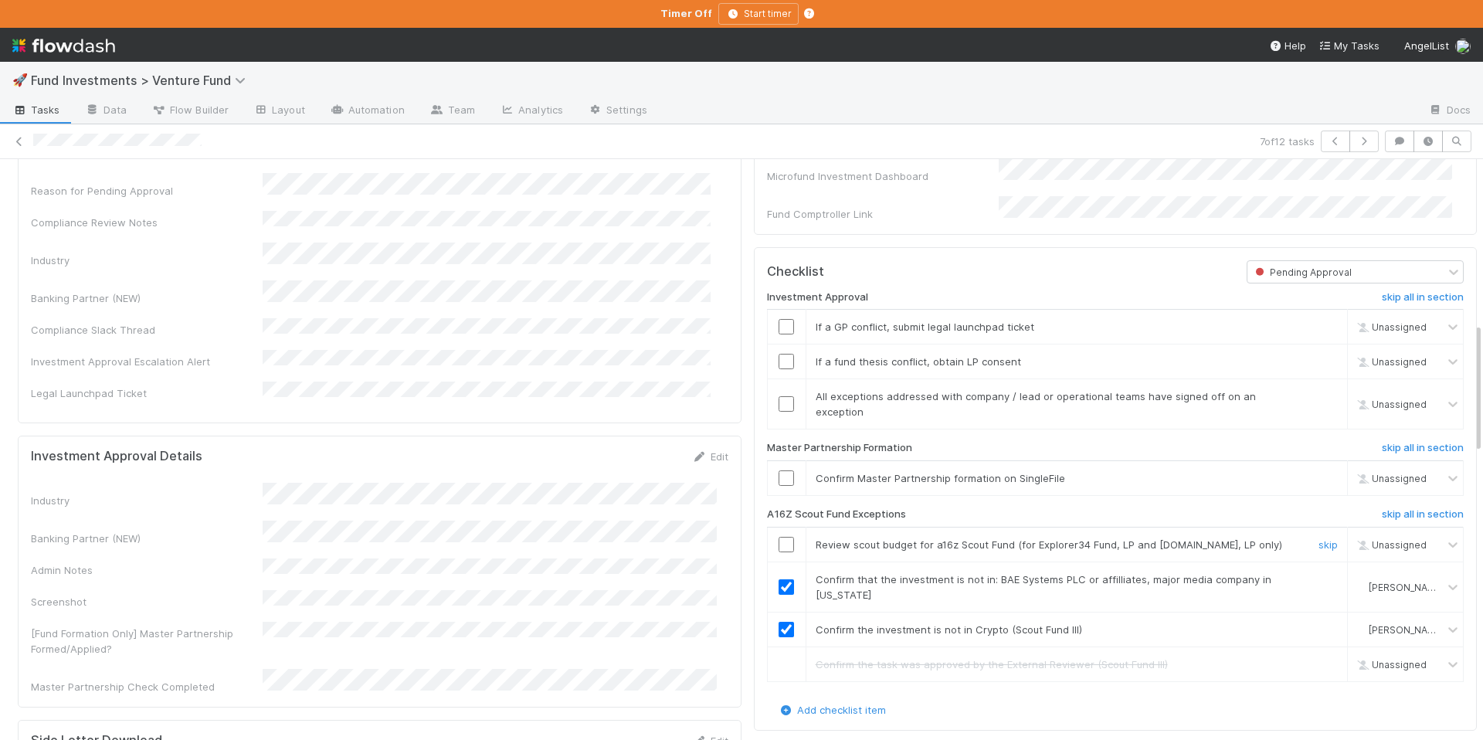
click at [779, 537] on input "checkbox" at bounding box center [786, 544] width 15 height 15
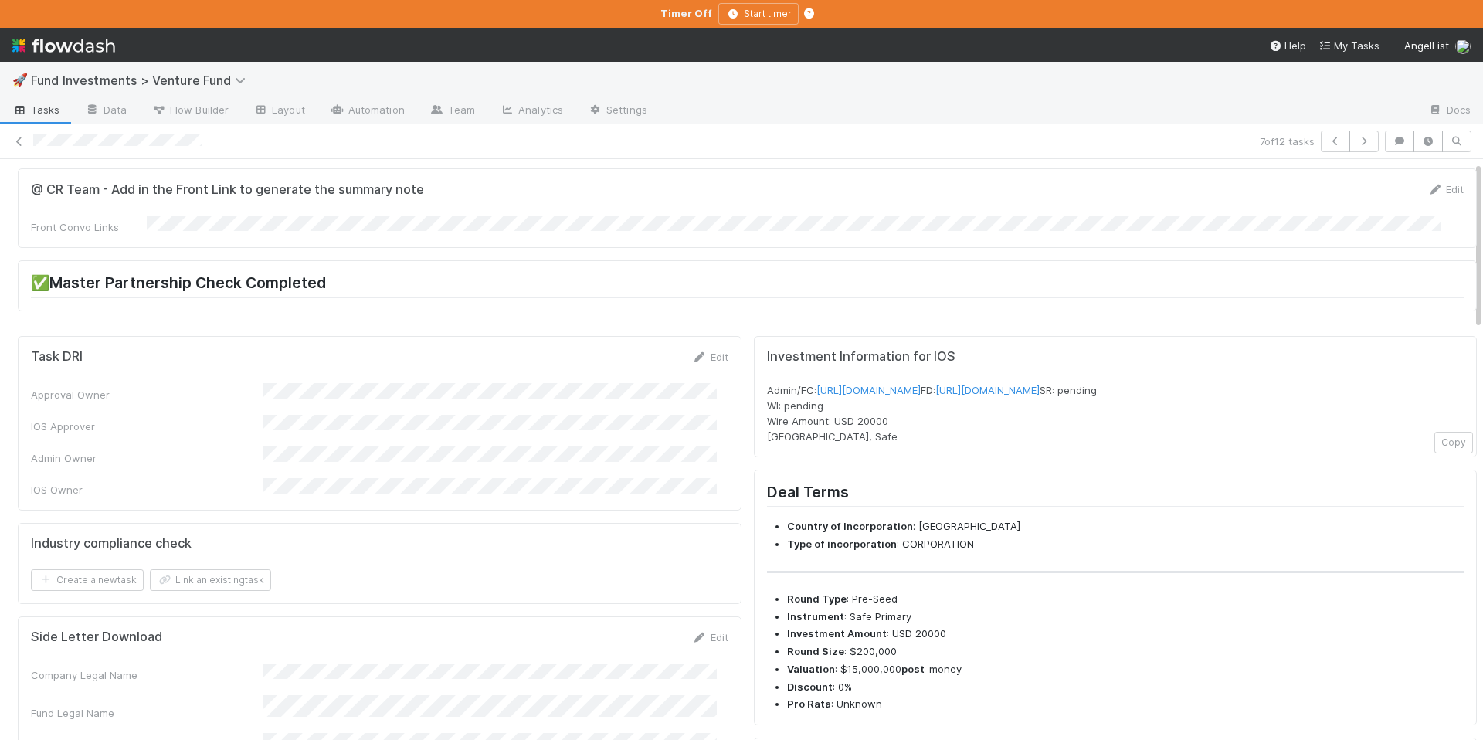
scroll to position [0, 0]
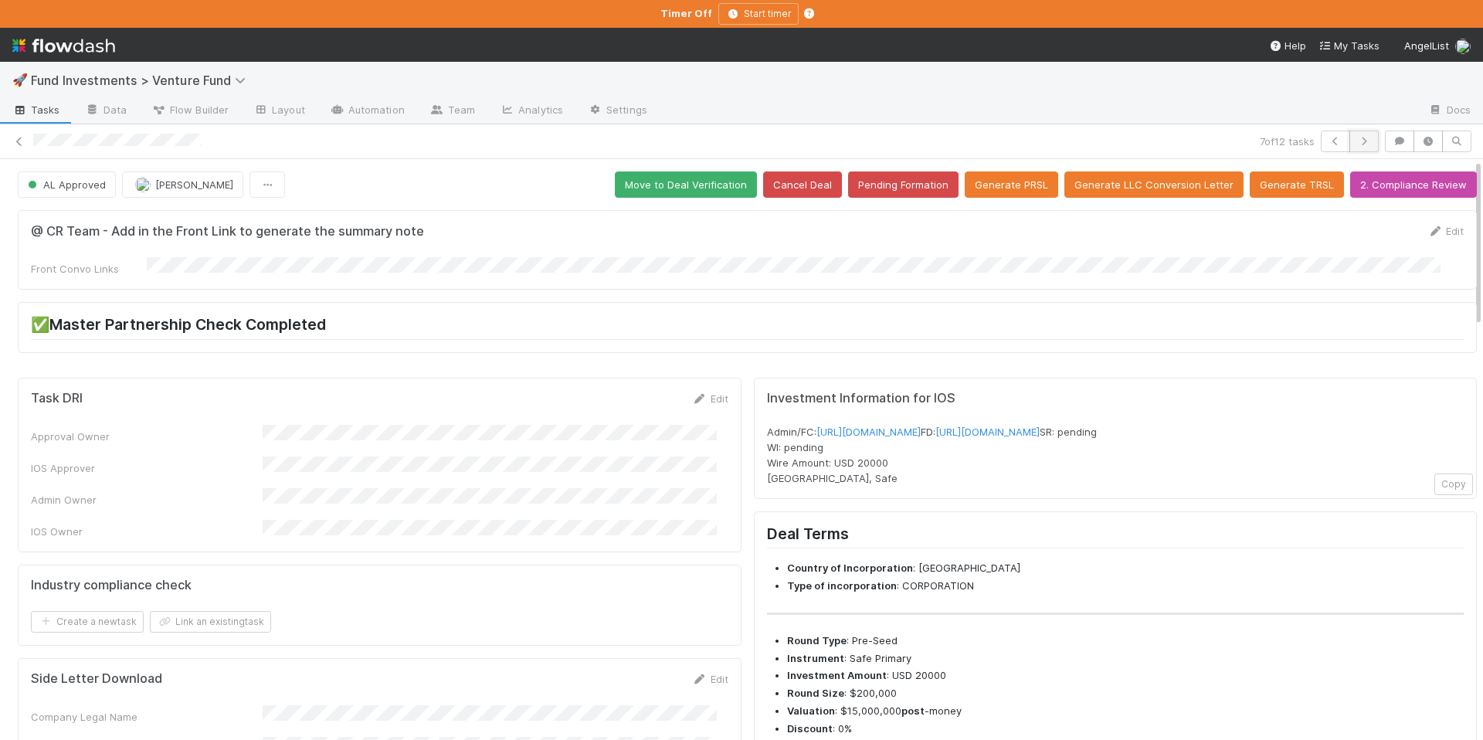
click at [1356, 142] on icon "button" at bounding box center [1363, 141] width 15 height 9
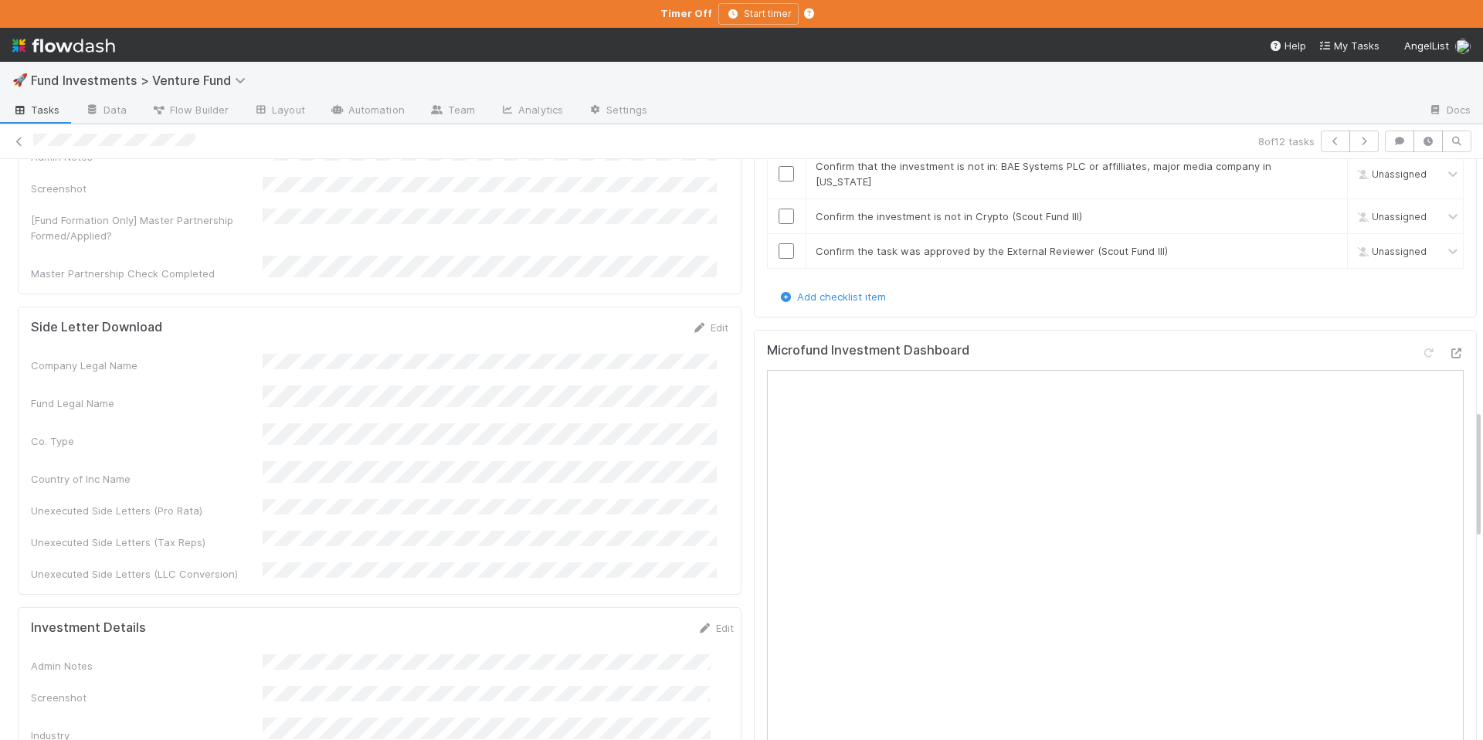
scroll to position [1170, 0]
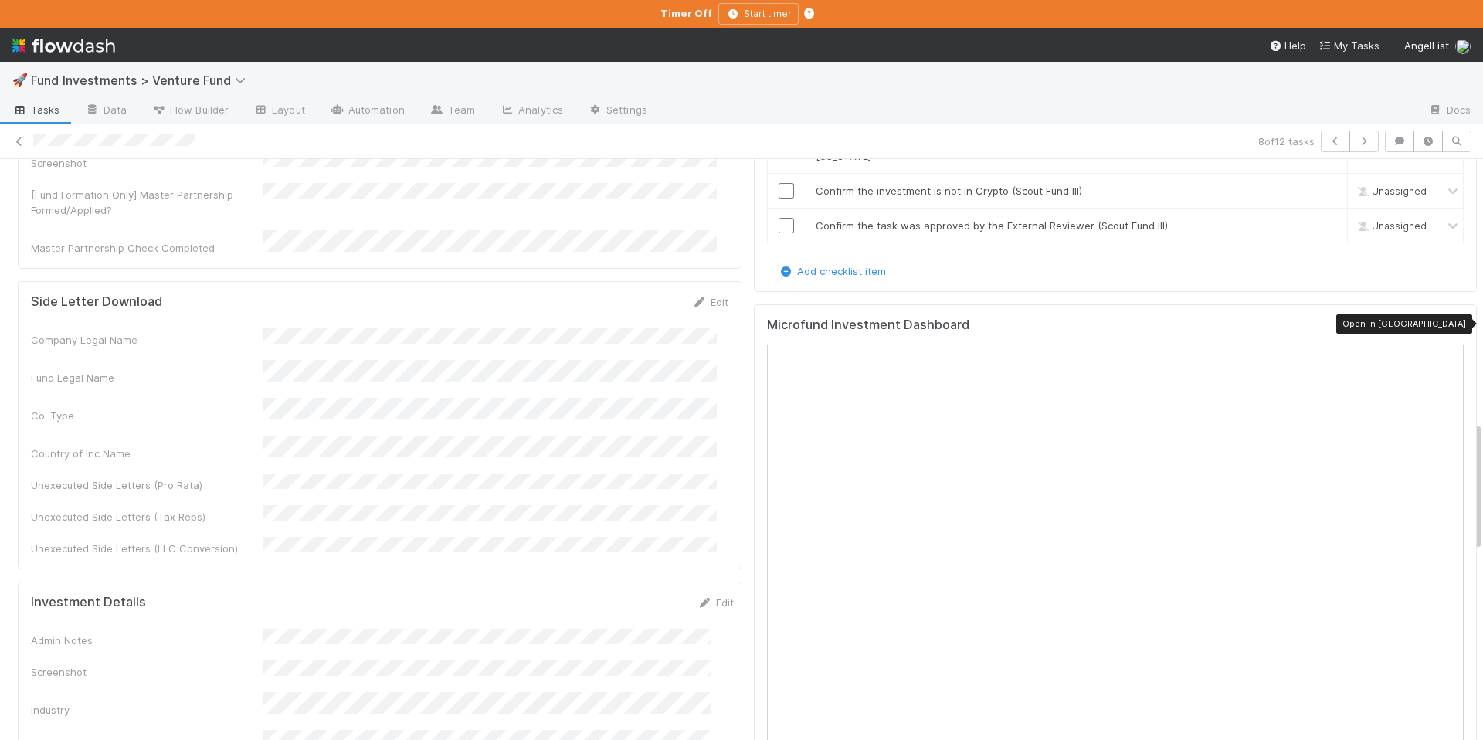
click at [1448, 323] on icon at bounding box center [1455, 328] width 15 height 10
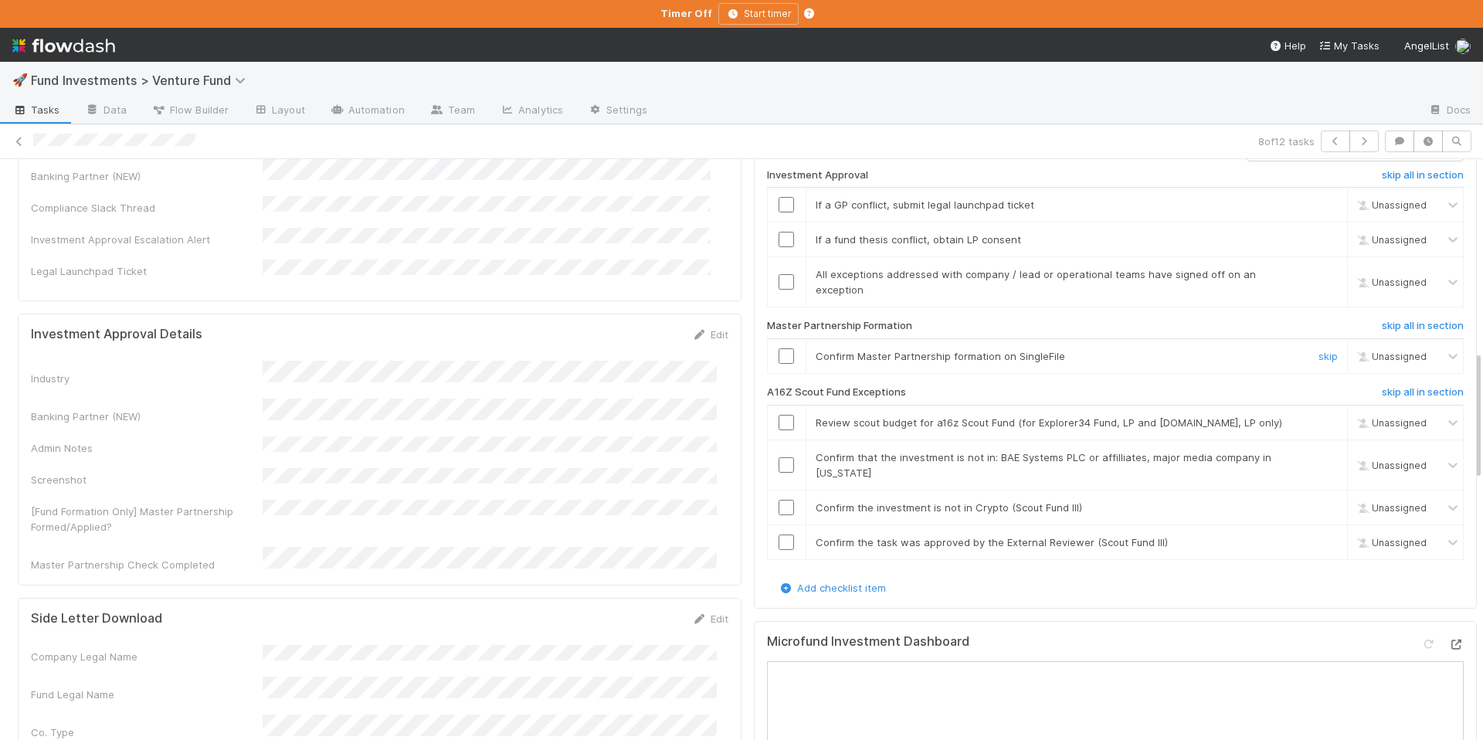
scroll to position [853, 0]
click at [1319, 543] on link "skip" at bounding box center [1328, 543] width 19 height 12
click at [779, 460] on input "checkbox" at bounding box center [786, 465] width 15 height 15
click at [779, 501] on input "checkbox" at bounding box center [786, 508] width 15 height 15
checkbox input "true"
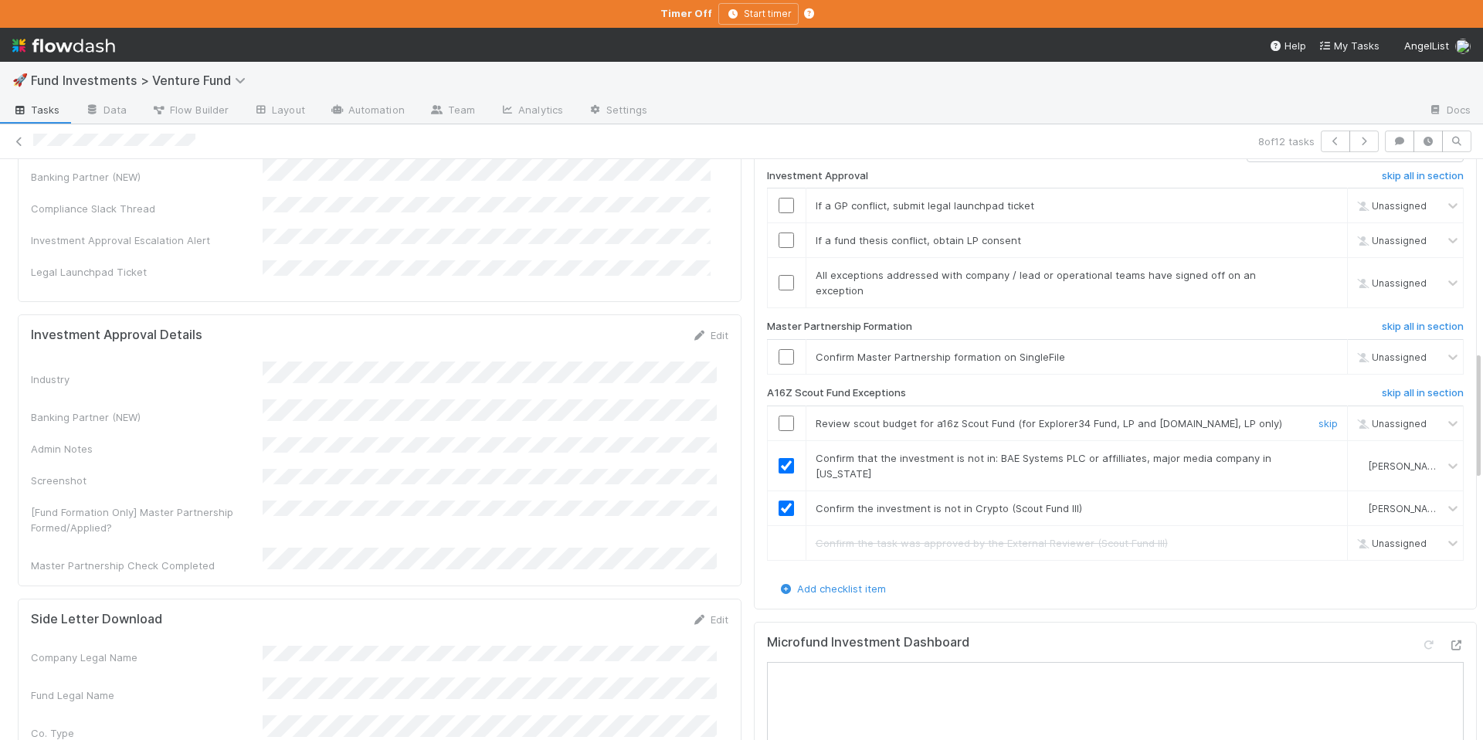
click at [779, 421] on input "checkbox" at bounding box center [786, 423] width 15 height 15
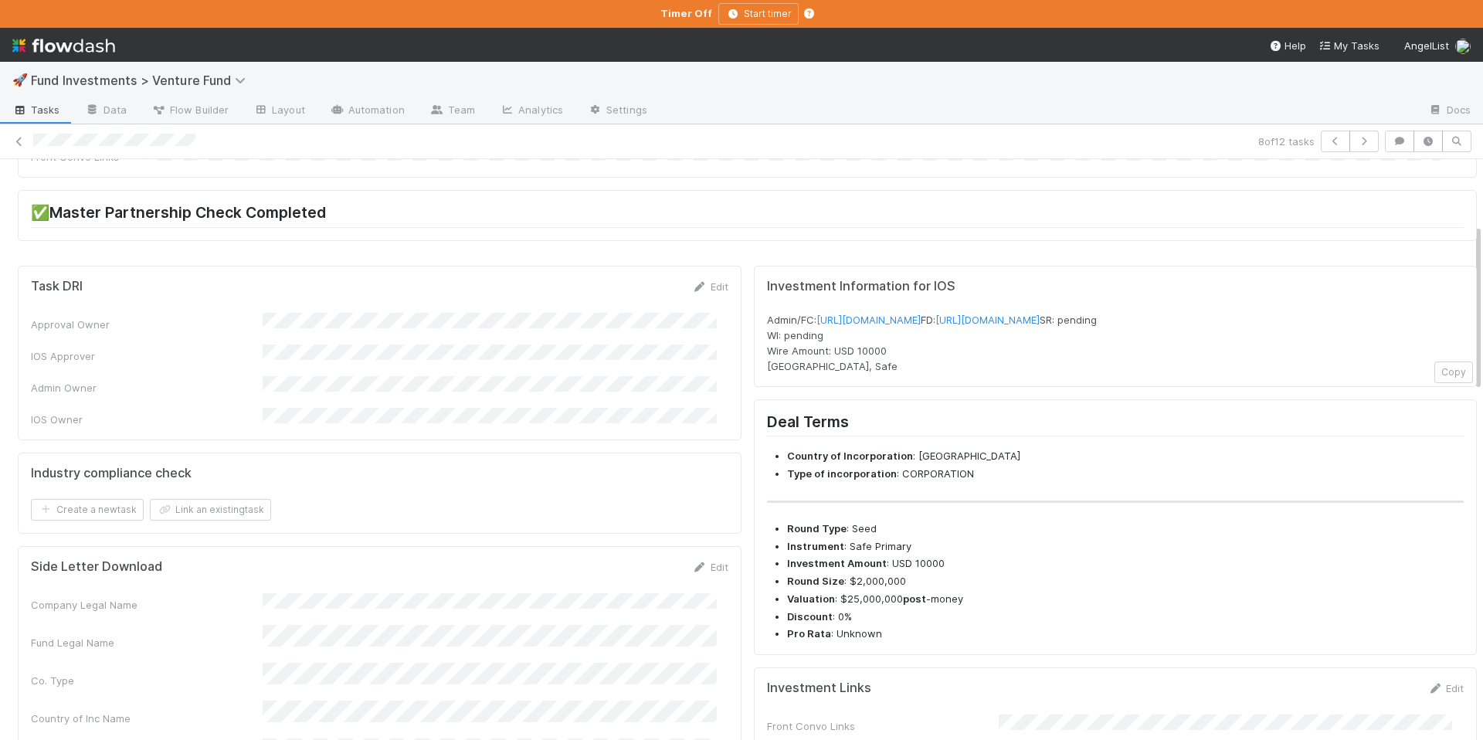
scroll to position [0, 0]
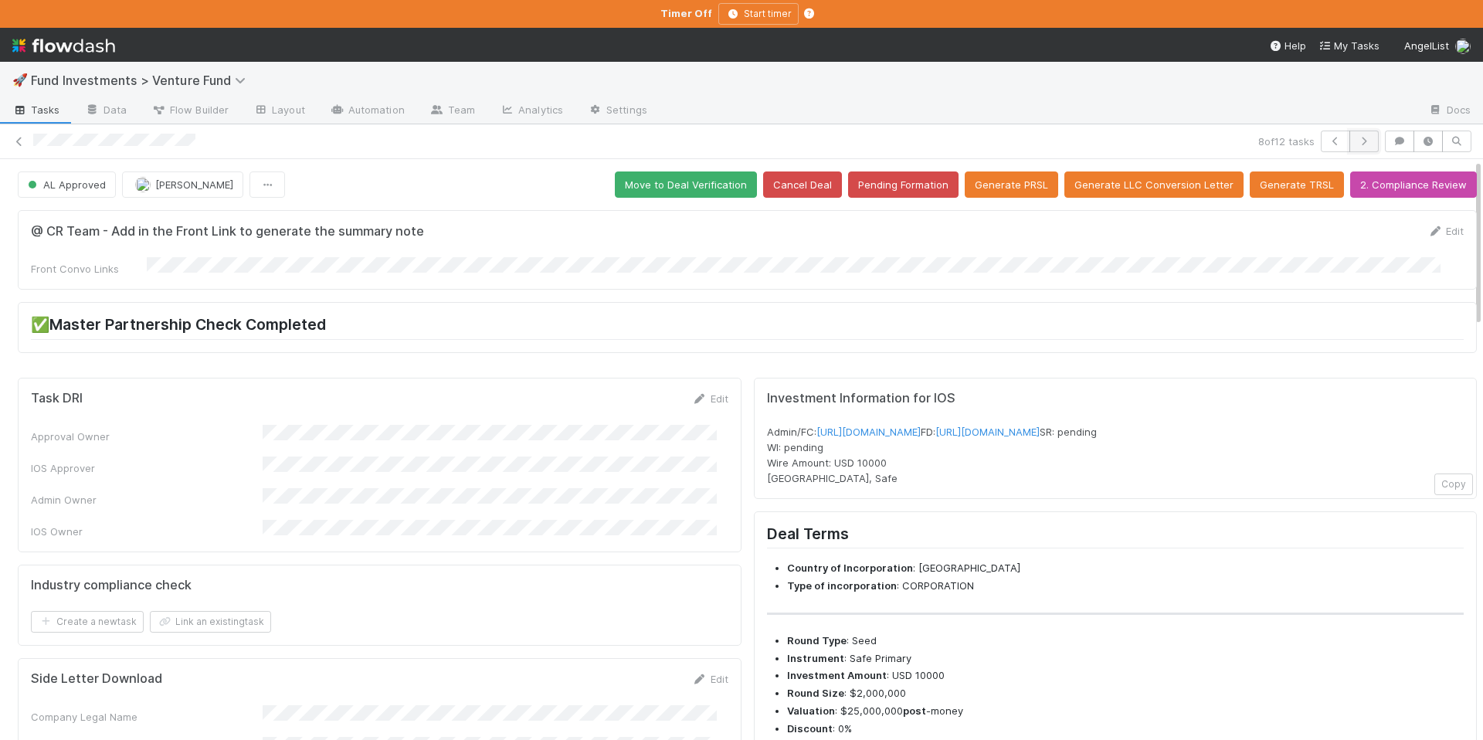
click at [1359, 139] on icon "button" at bounding box center [1363, 141] width 15 height 9
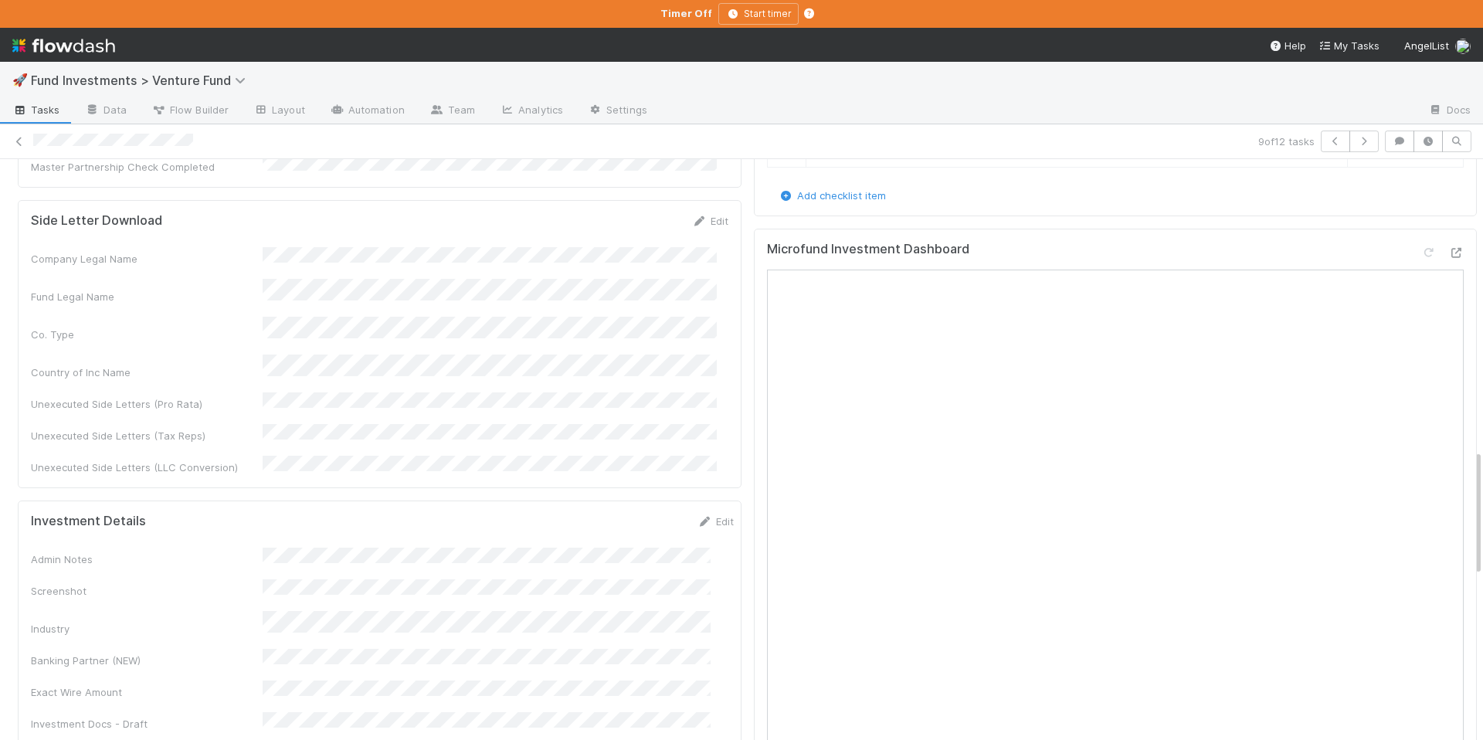
scroll to position [1193, 0]
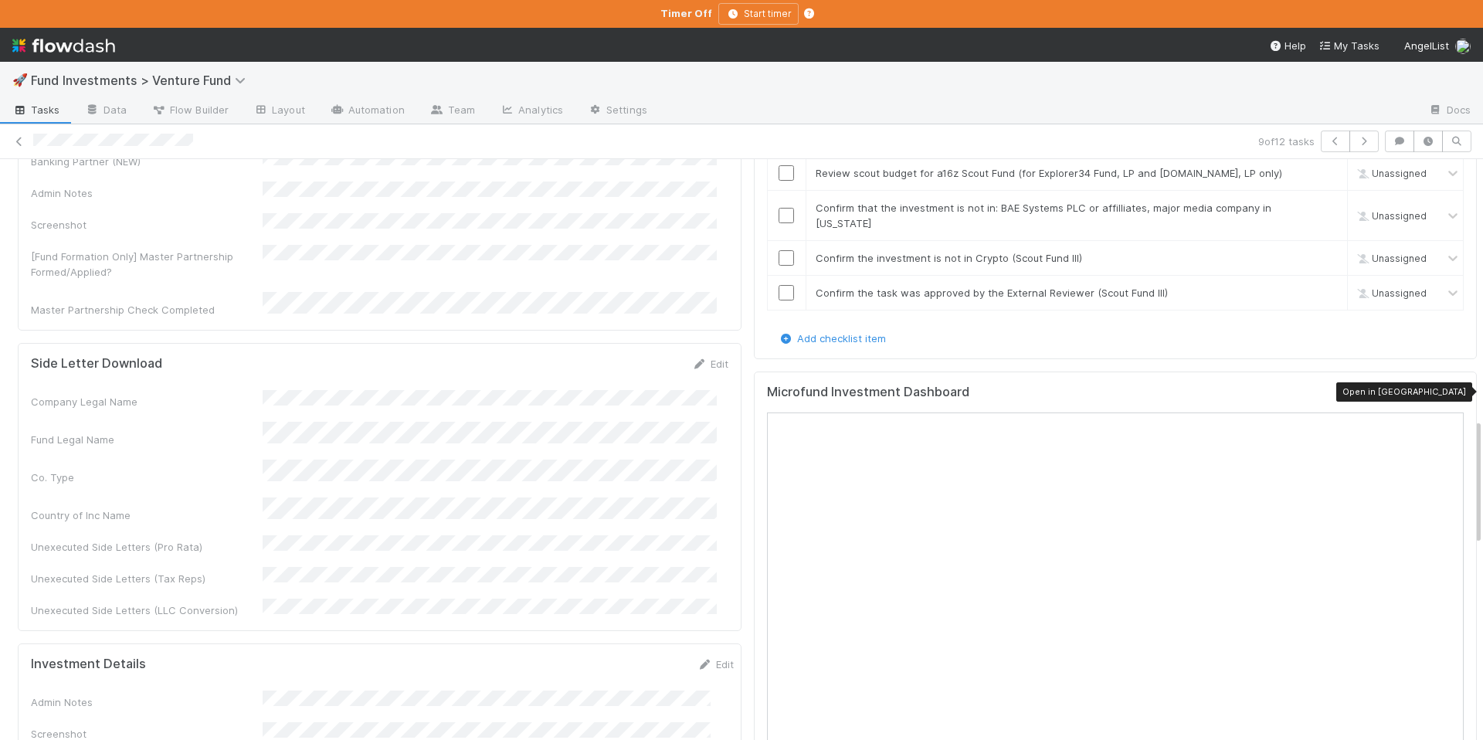
click at [1448, 391] on icon at bounding box center [1455, 396] width 15 height 10
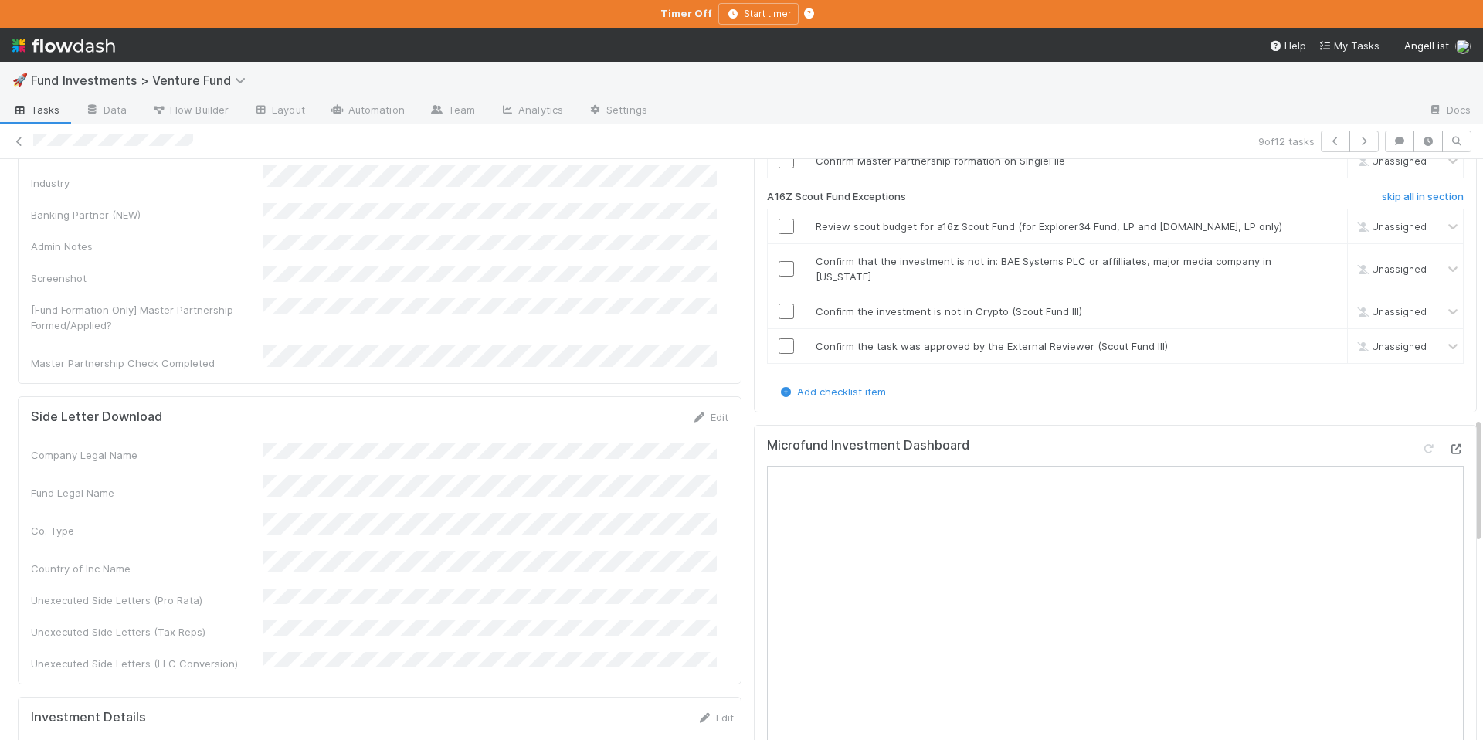
scroll to position [1138, 0]
click at [779, 264] on input "checkbox" at bounding box center [786, 270] width 15 height 15
click at [779, 305] on input "checkbox" at bounding box center [786, 312] width 15 height 15
click at [1319, 342] on link "skip" at bounding box center [1328, 347] width 19 height 12
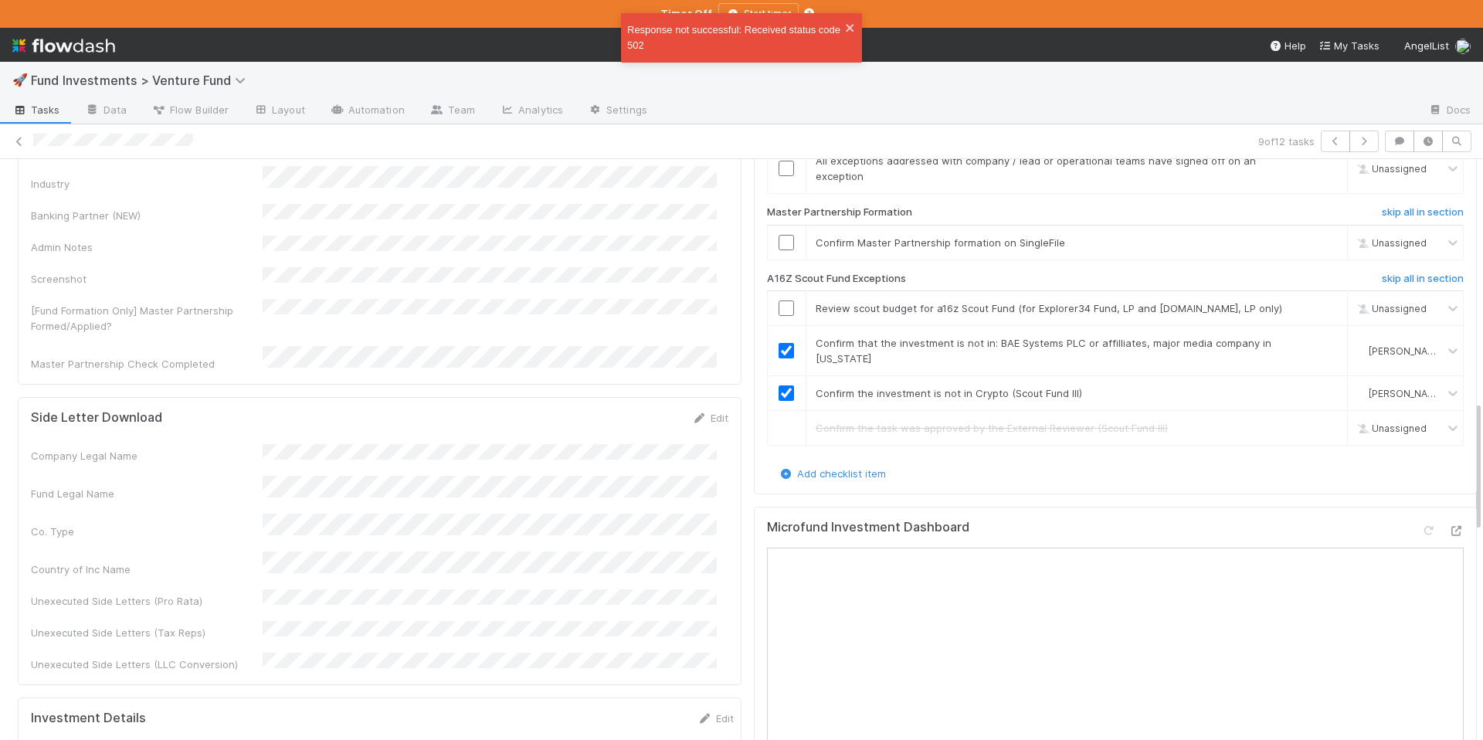
scroll to position [1141, 0]
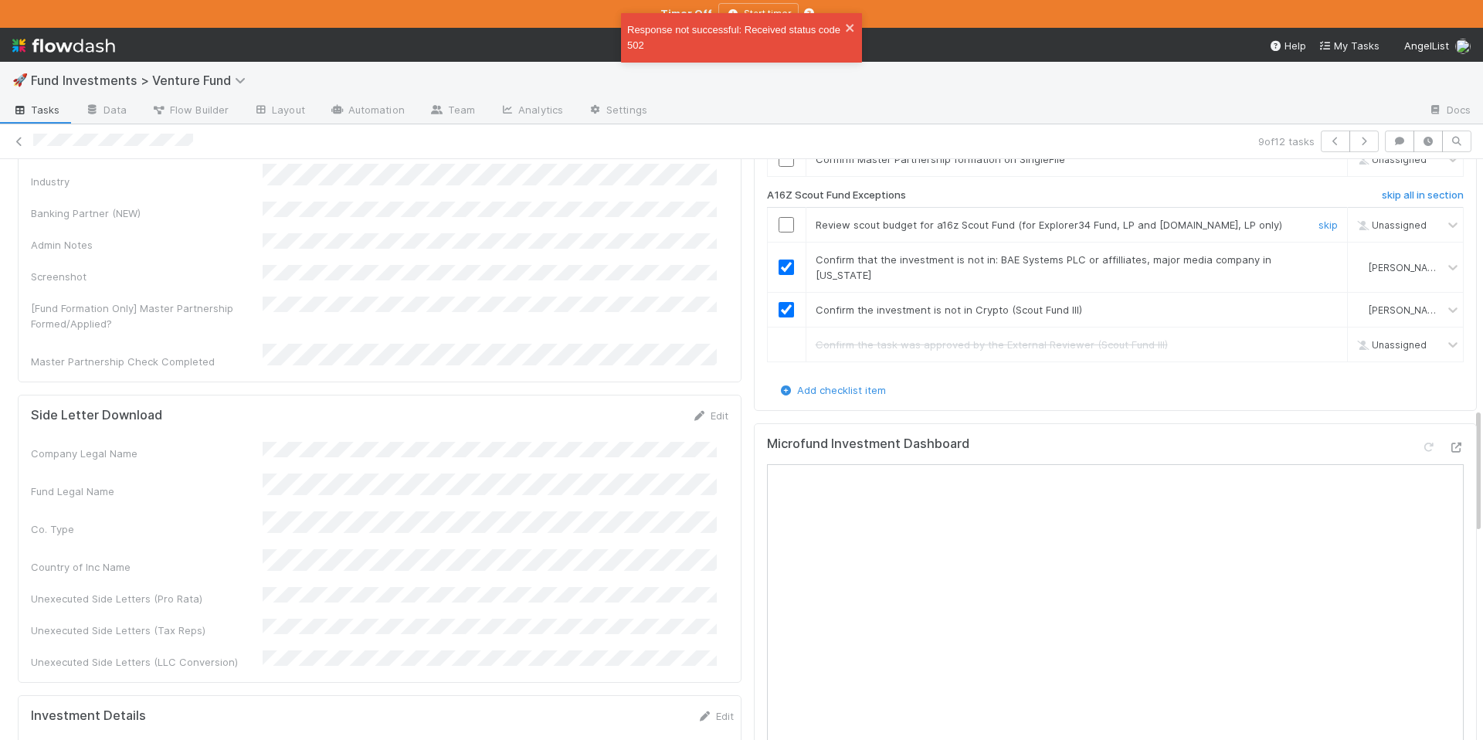
click at [779, 219] on input "checkbox" at bounding box center [786, 224] width 15 height 15
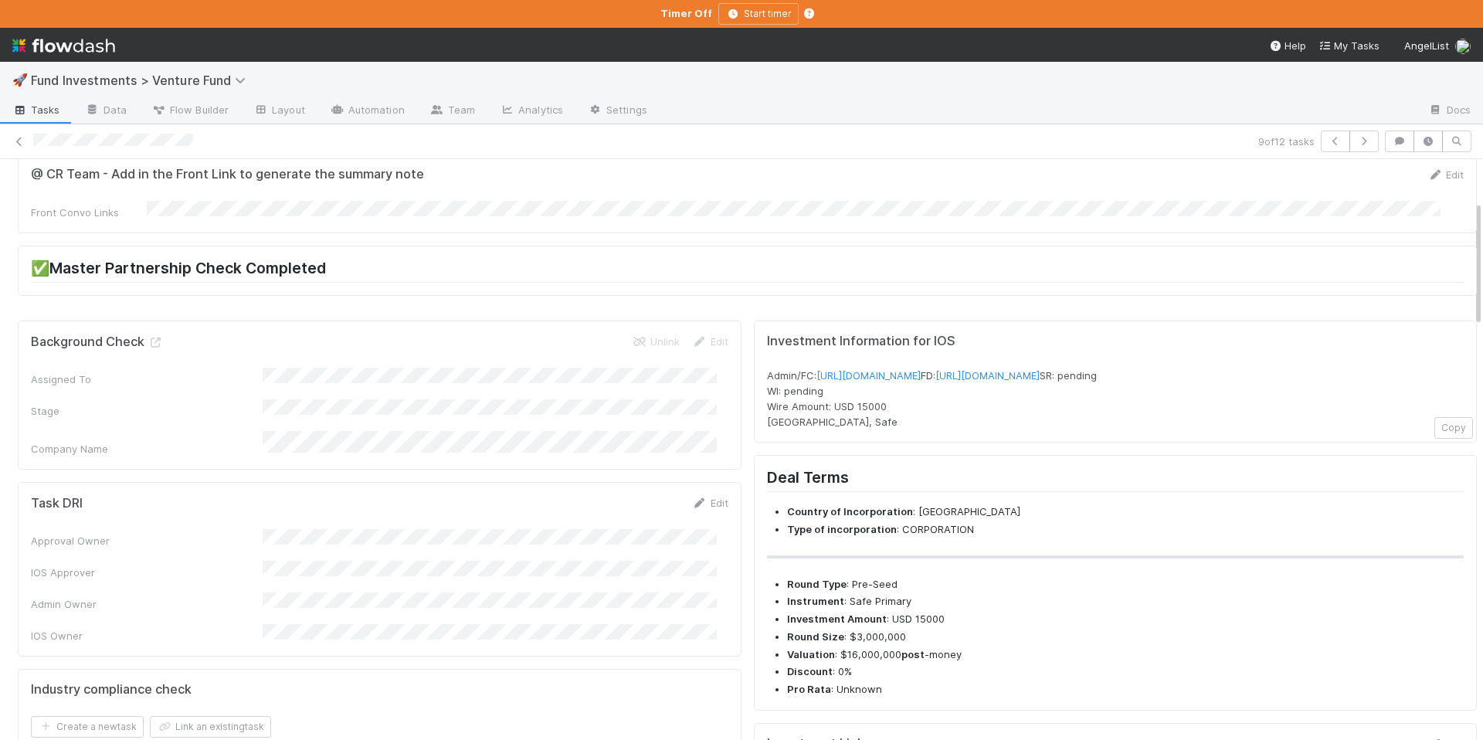
scroll to position [0, 0]
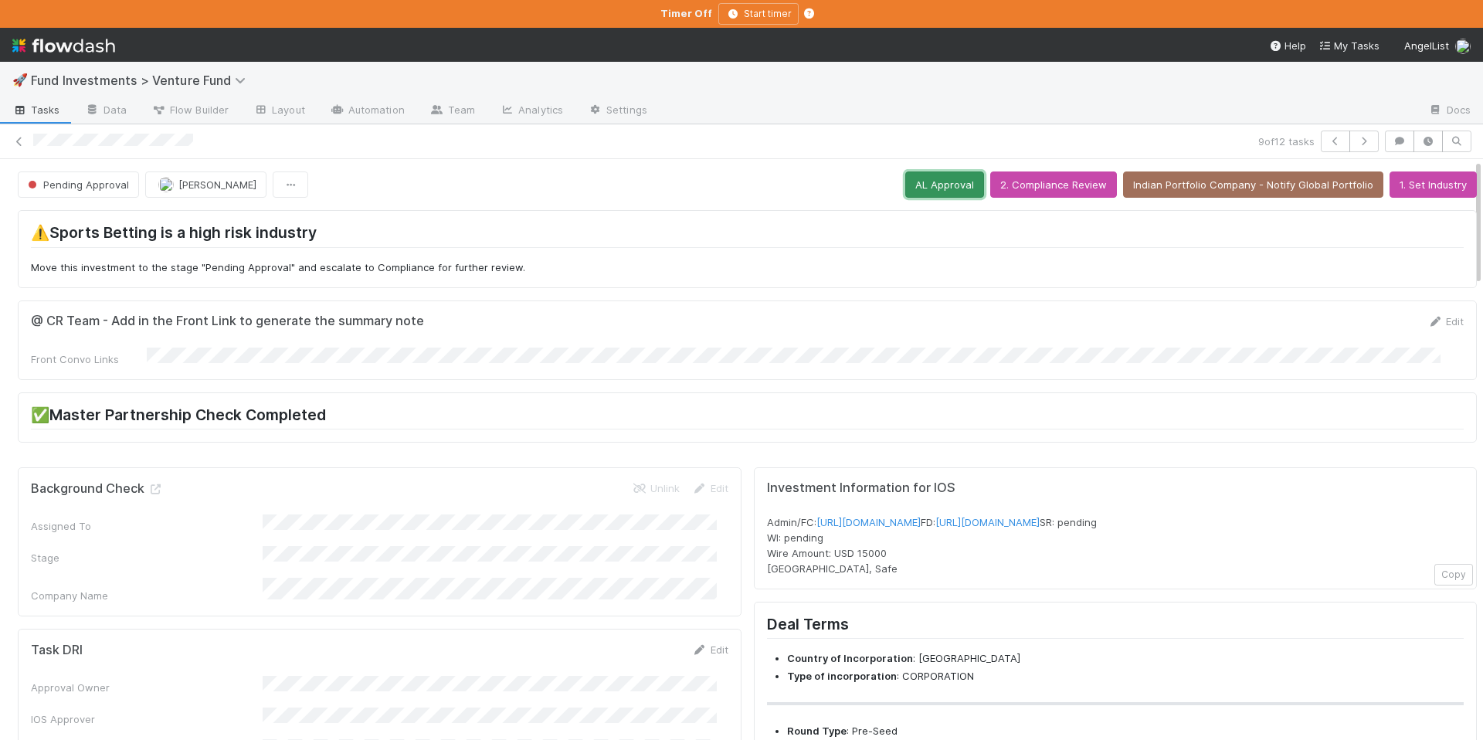
click at [929, 188] on button "AL Approval" at bounding box center [944, 184] width 79 height 26
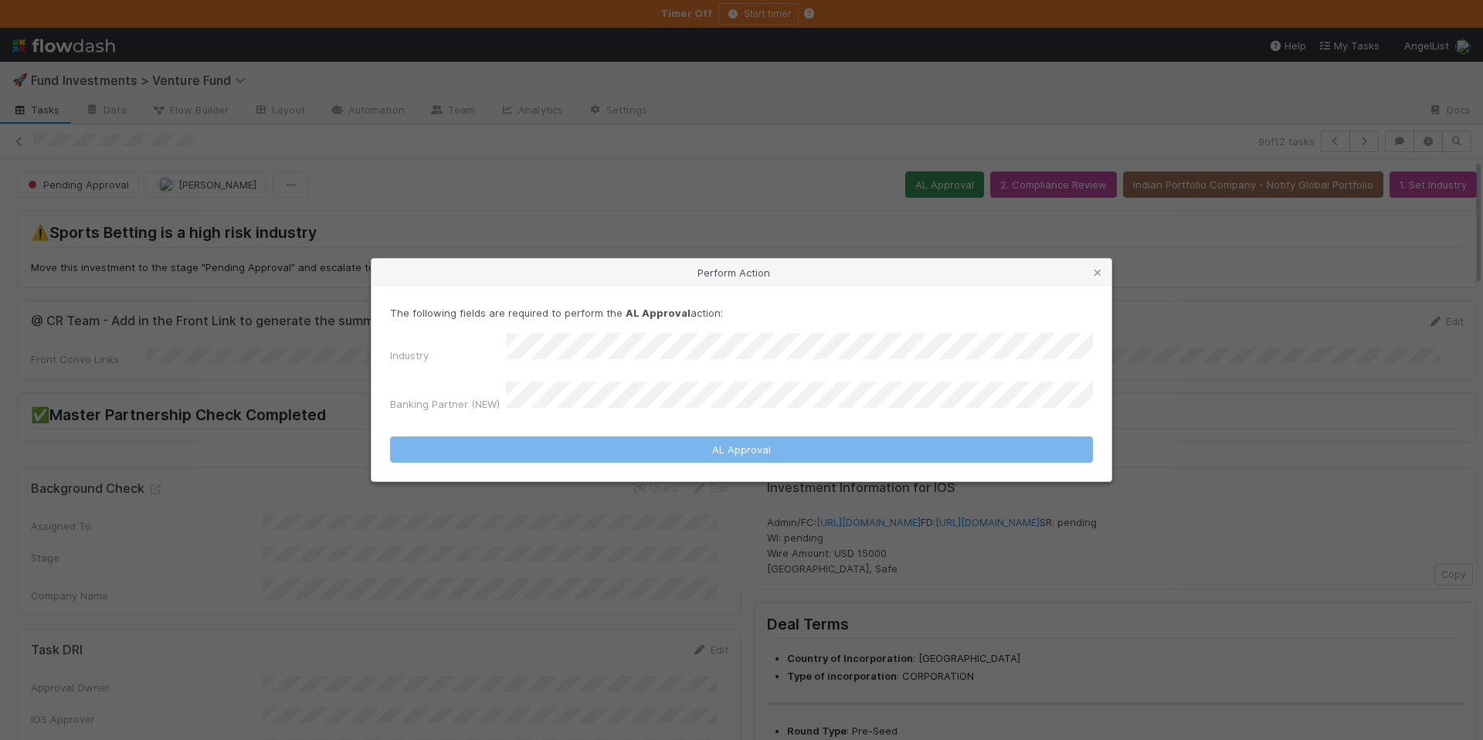
drag, startPoint x: 1102, startPoint y: 281, endPoint x: 959, endPoint y: 191, distance: 168.4
click at [1101, 278] on icon at bounding box center [1097, 273] width 15 height 10
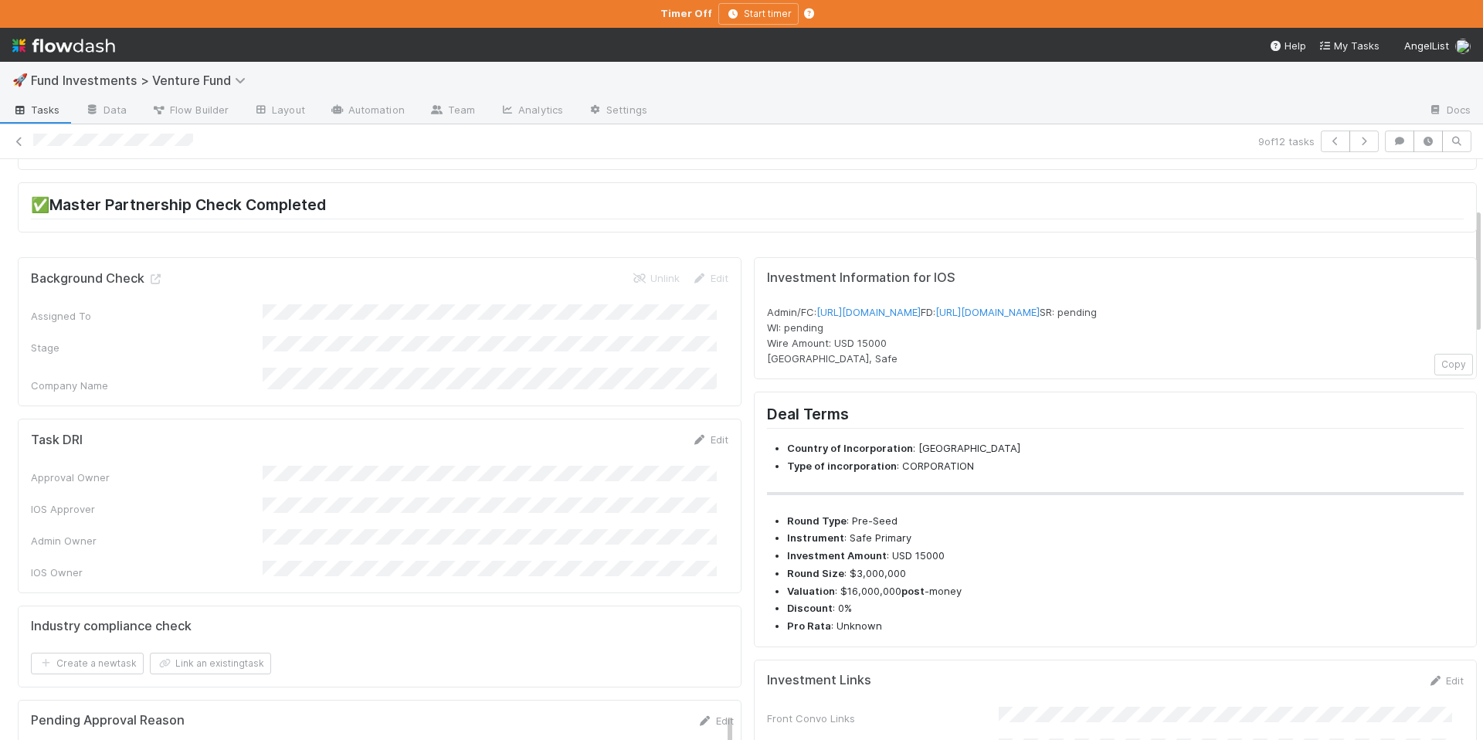
scroll to position [497, 0]
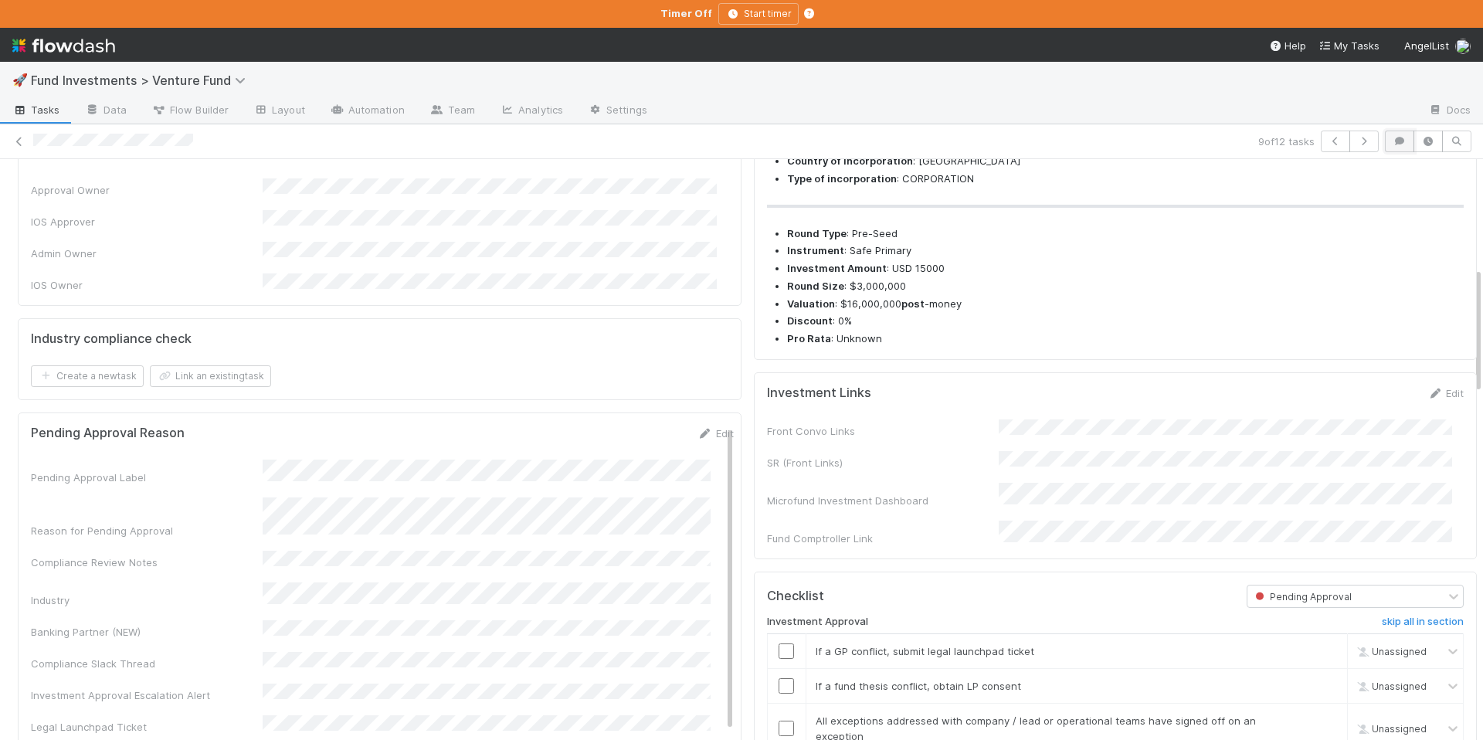
click at [1396, 135] on button "button" at bounding box center [1399, 142] width 29 height 22
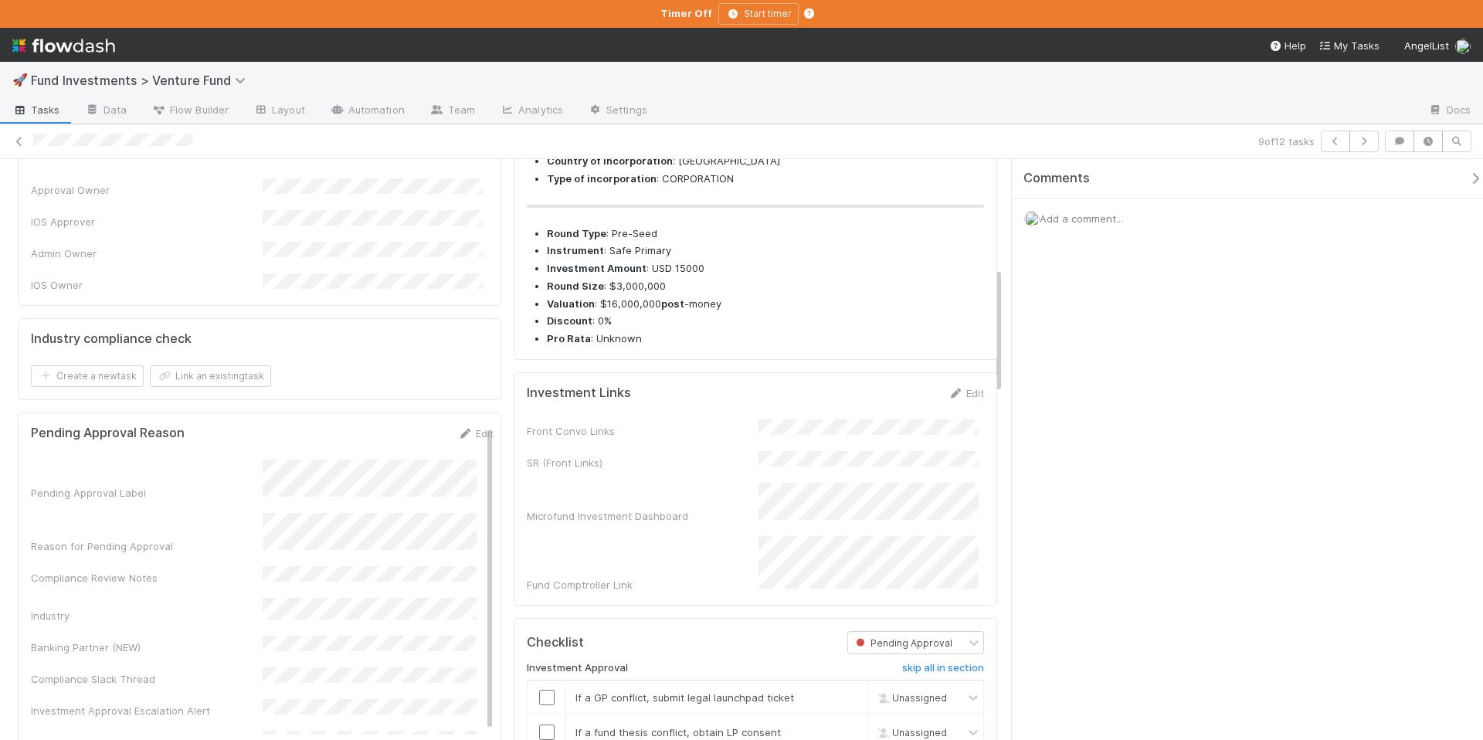
click at [1146, 229] on div "Add a comment..." at bounding box center [1253, 219] width 483 height 40
click at [1123, 219] on span "Add a comment..." at bounding box center [1081, 218] width 83 height 12
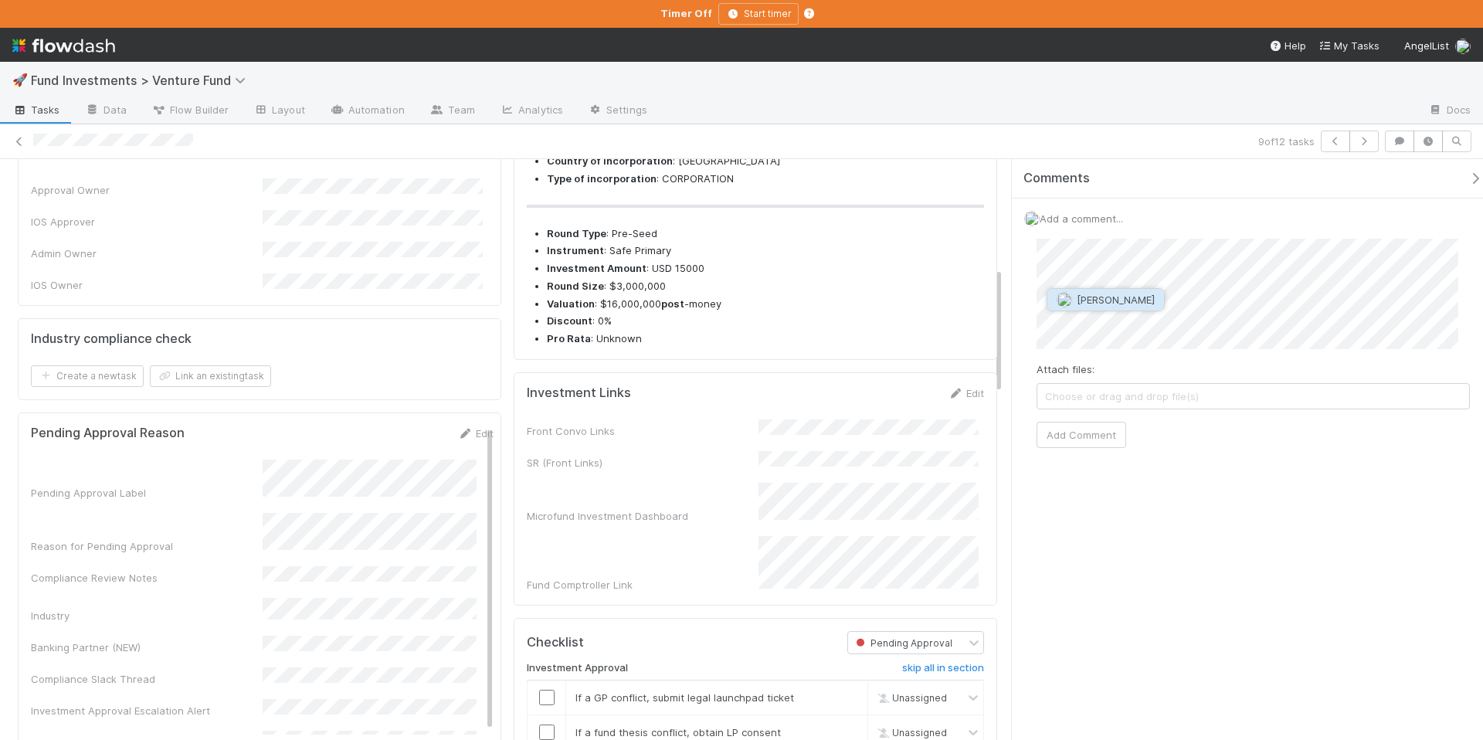
click at [1127, 302] on span "[PERSON_NAME]" at bounding box center [1116, 300] width 78 height 12
click at [1112, 440] on button "Add Comment" at bounding box center [1082, 435] width 90 height 26
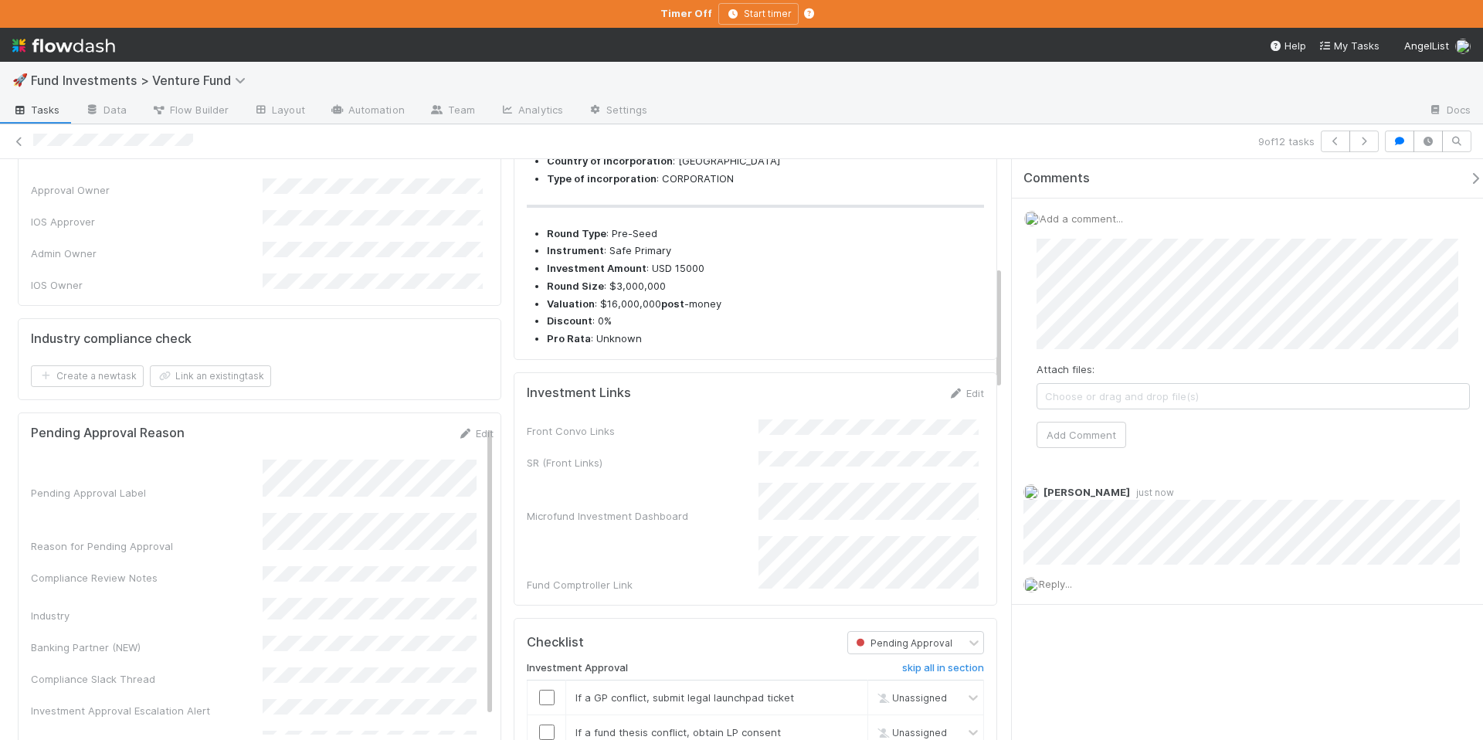
click at [1468, 179] on icon "button" at bounding box center [1475, 178] width 15 height 12
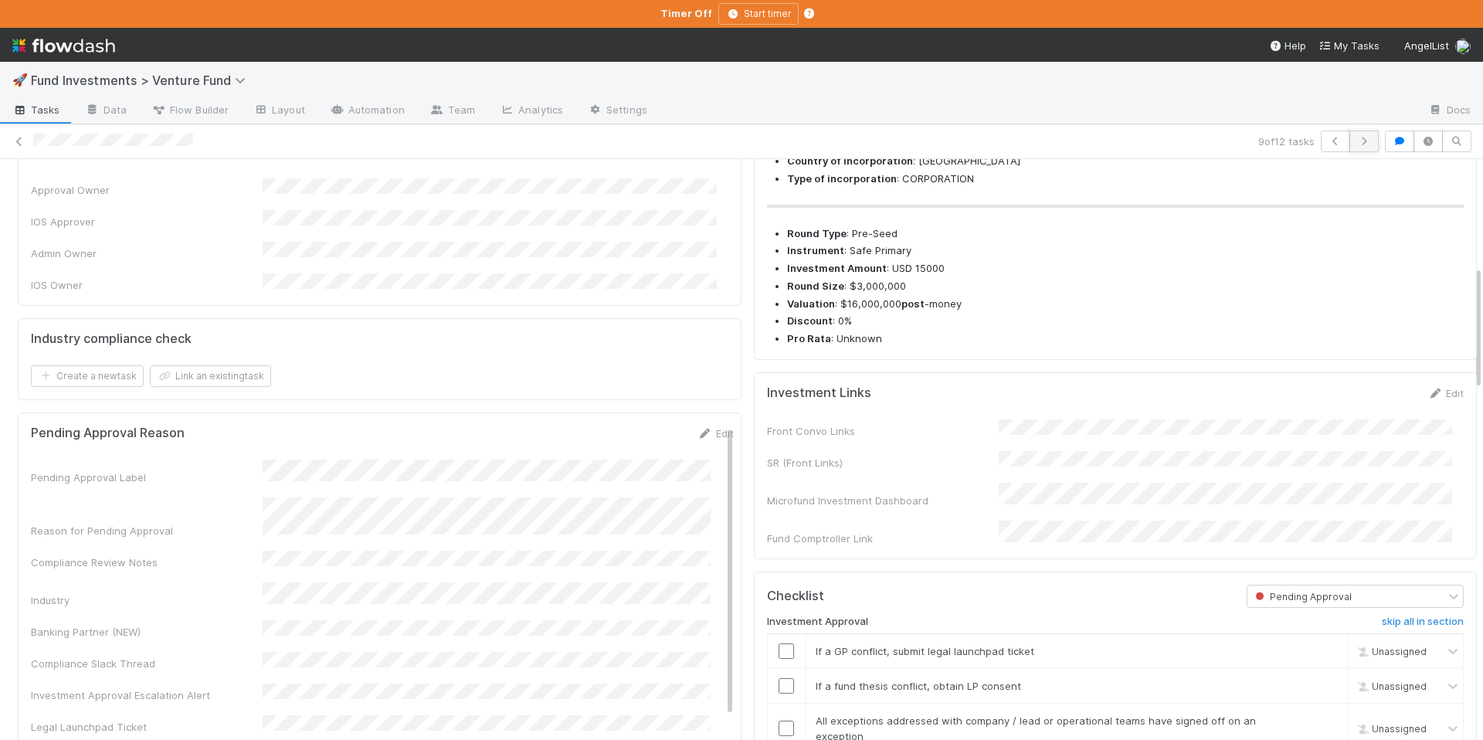
click at [1358, 141] on icon "button" at bounding box center [1363, 141] width 15 height 9
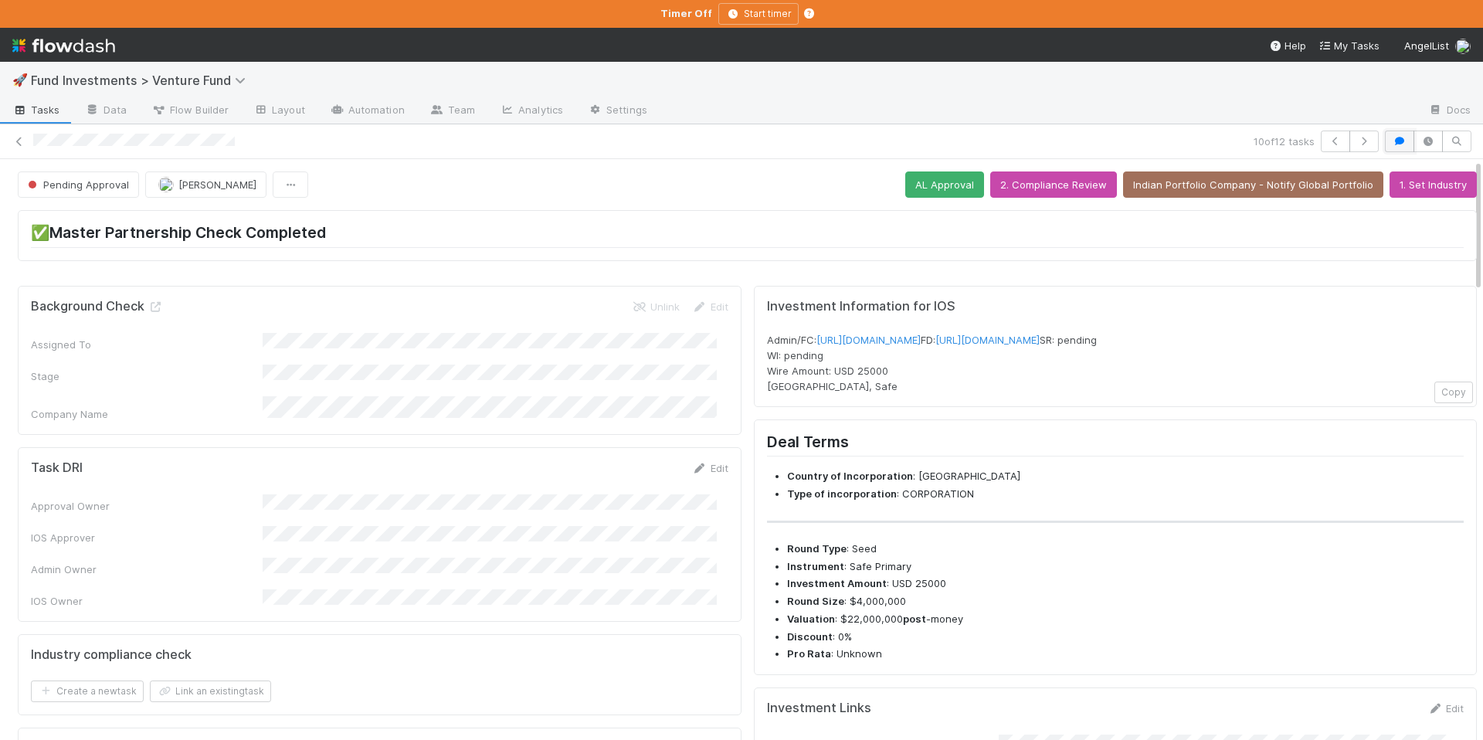
click at [1392, 141] on icon "button" at bounding box center [1399, 141] width 15 height 9
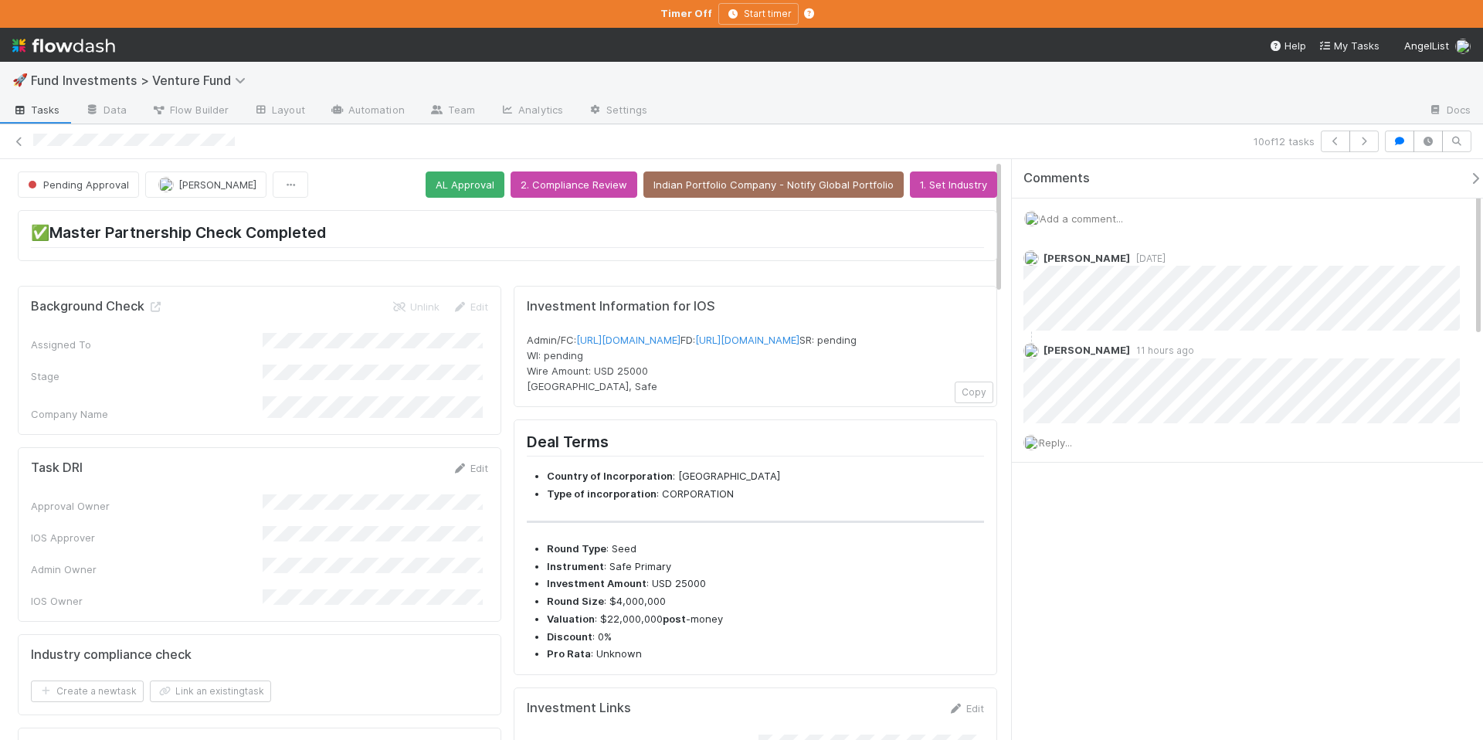
click at [1468, 180] on icon "button" at bounding box center [1475, 178] width 15 height 12
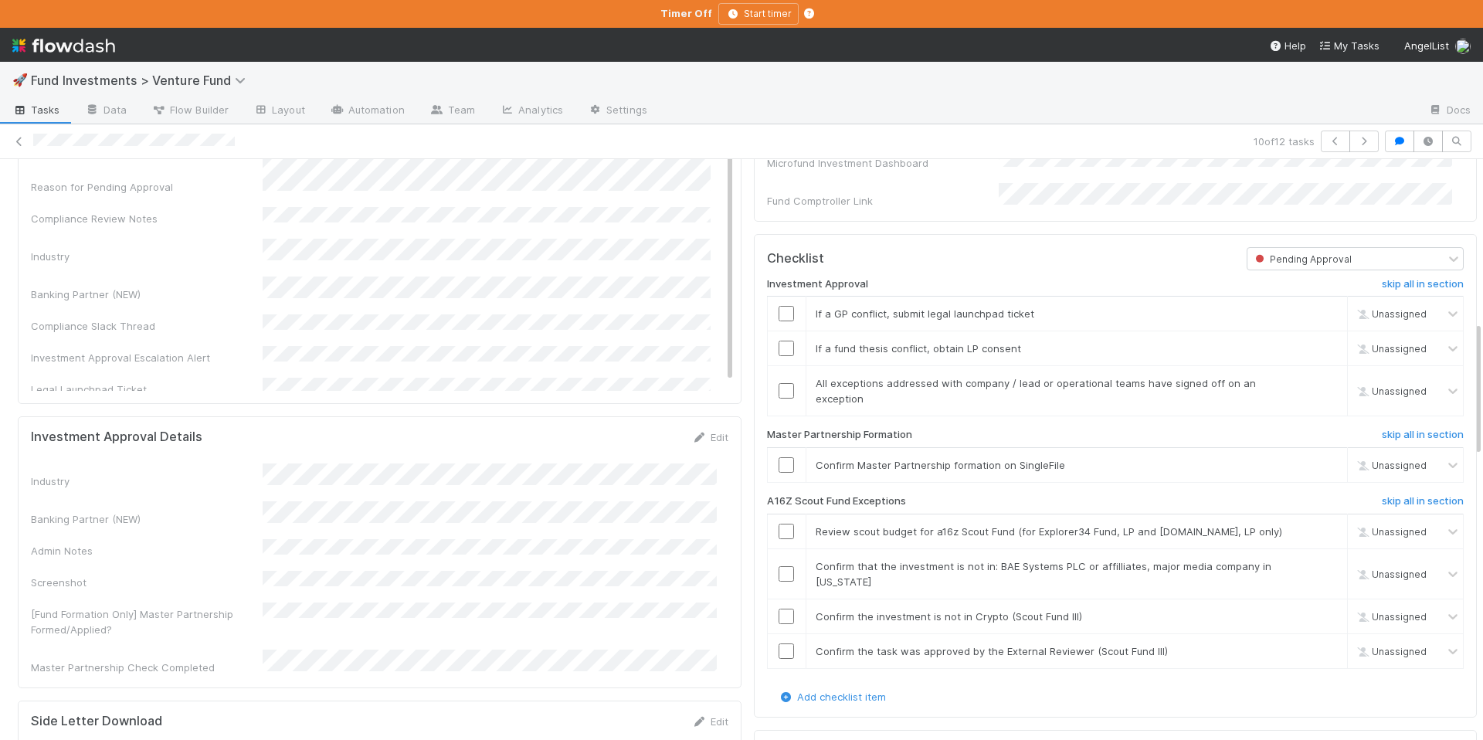
scroll to position [708, 0]
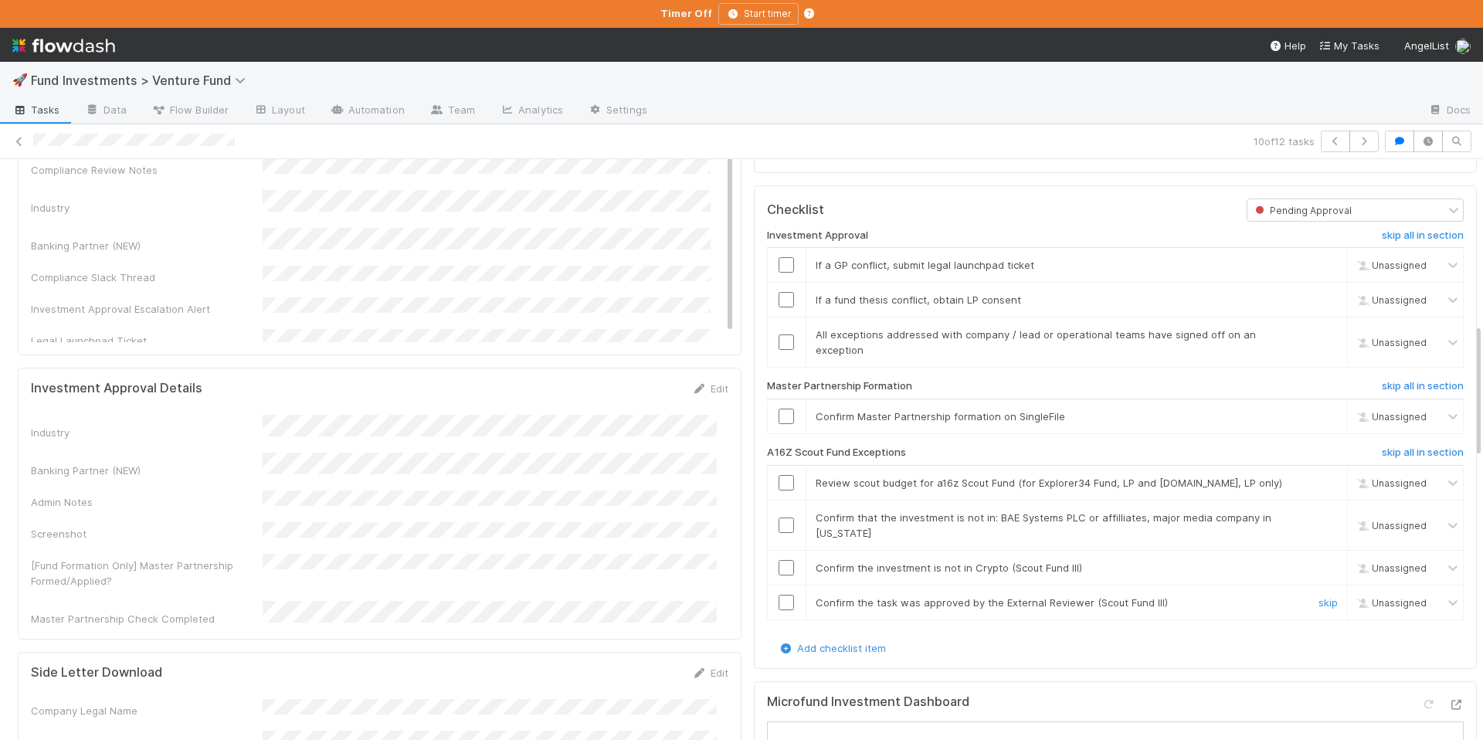
click at [779, 596] on input "checkbox" at bounding box center [786, 602] width 15 height 15
click at [779, 569] on input "checkbox" at bounding box center [786, 567] width 15 height 15
click at [779, 521] on input "checkbox" at bounding box center [786, 525] width 15 height 15
click at [779, 479] on input "checkbox" at bounding box center [786, 482] width 15 height 15
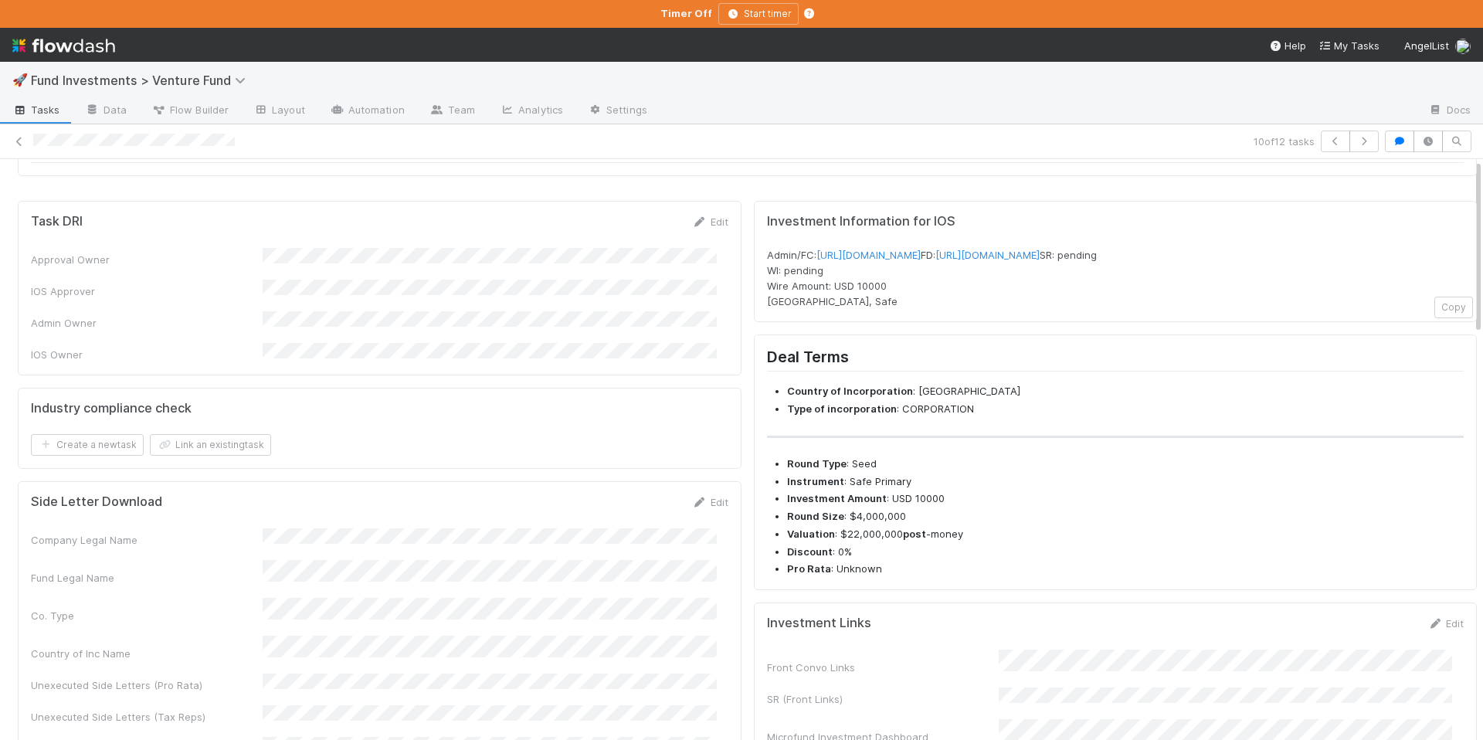
scroll to position [0, 0]
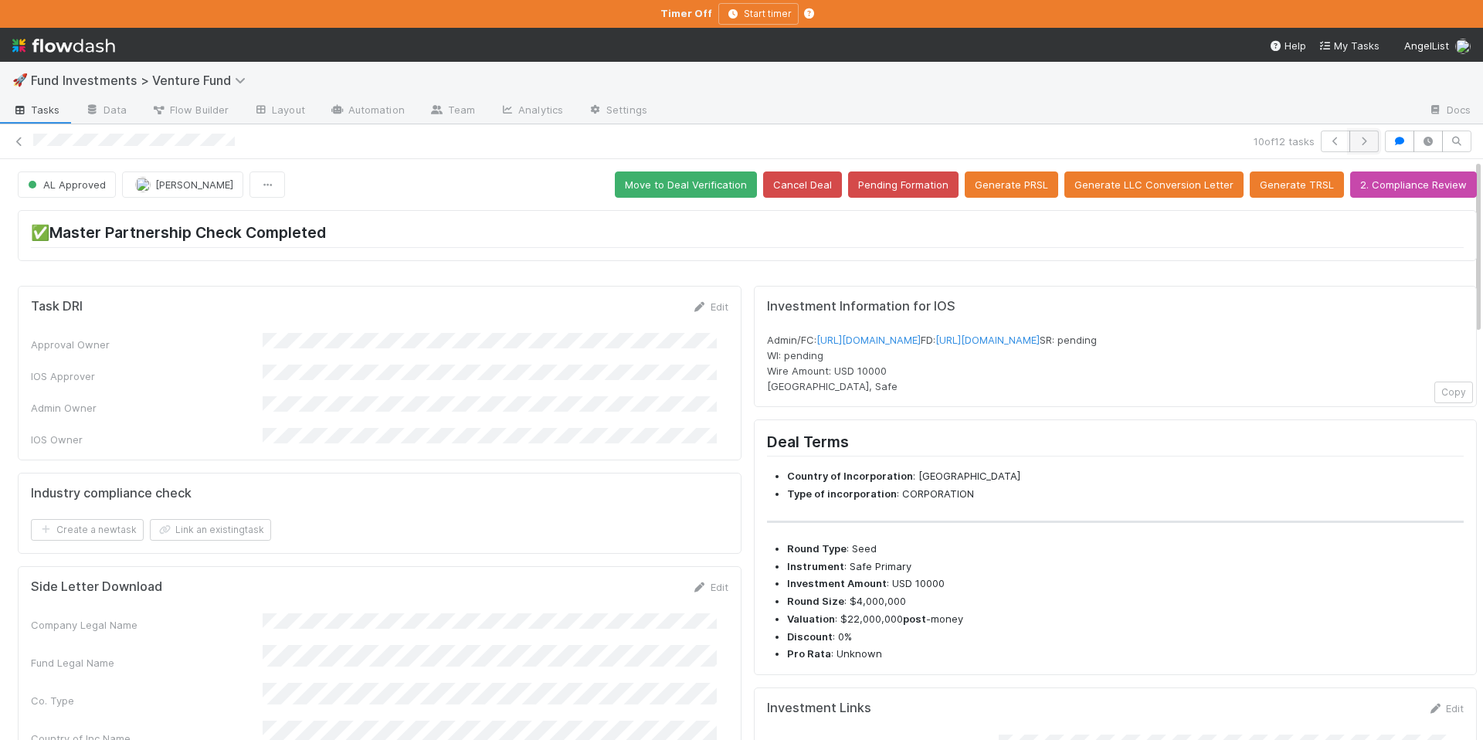
click at [1356, 141] on icon "button" at bounding box center [1363, 141] width 15 height 9
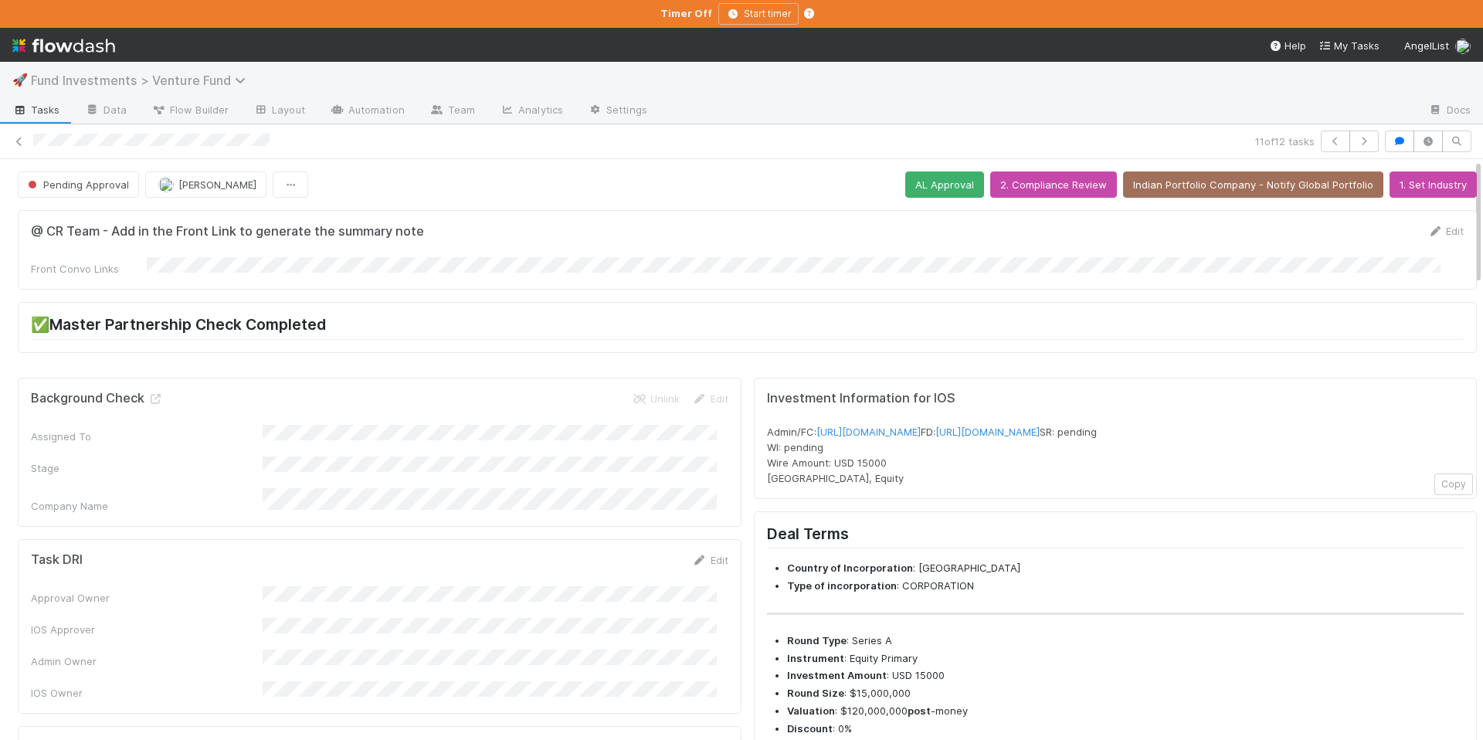
click at [51, 75] on span "Fund Investments > Venture Fund" at bounding box center [142, 80] width 222 height 15
click at [619, 197] on div "Search workflows" at bounding box center [741, 370] width 1483 height 740
click at [16, 144] on icon at bounding box center [19, 142] width 15 height 10
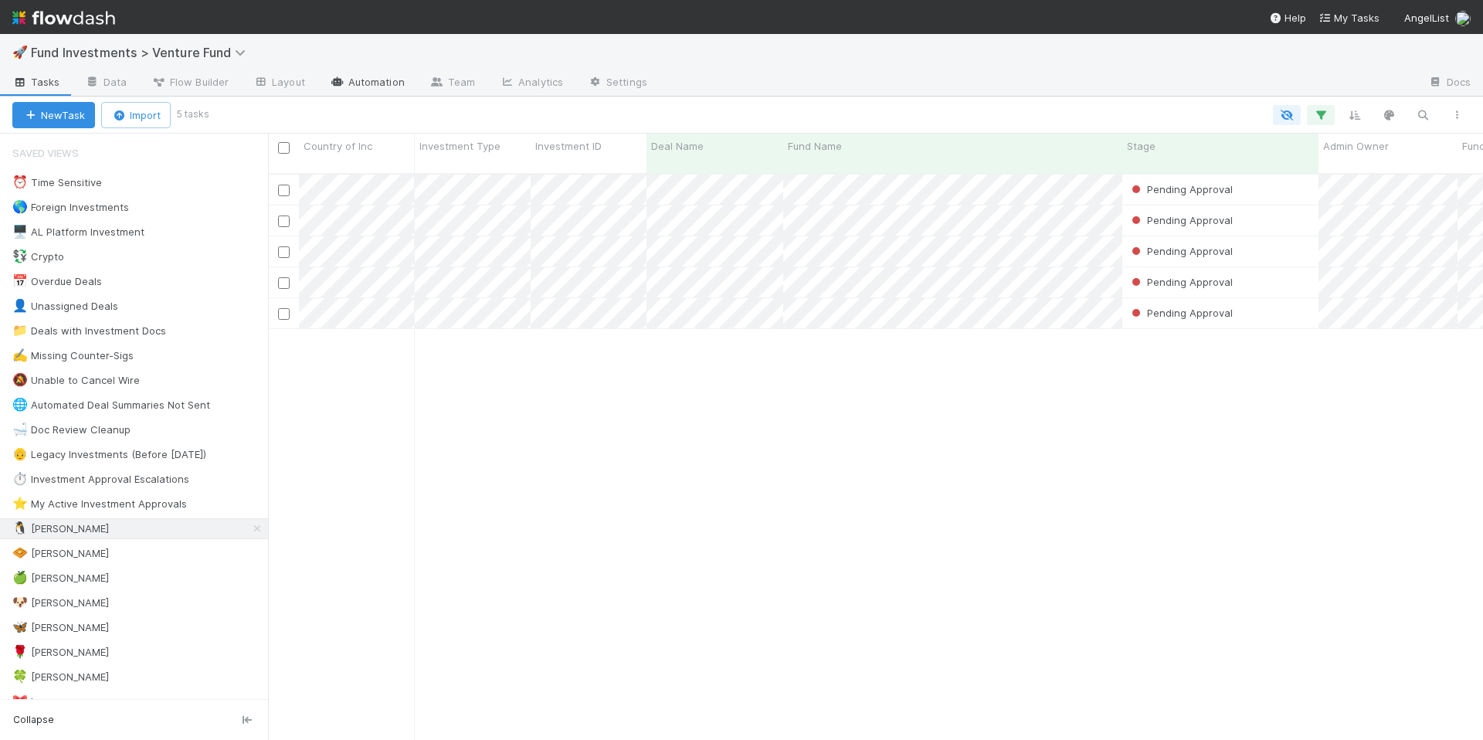
scroll to position [568, 1203]
